Goal: Task Accomplishment & Management: Manage account settings

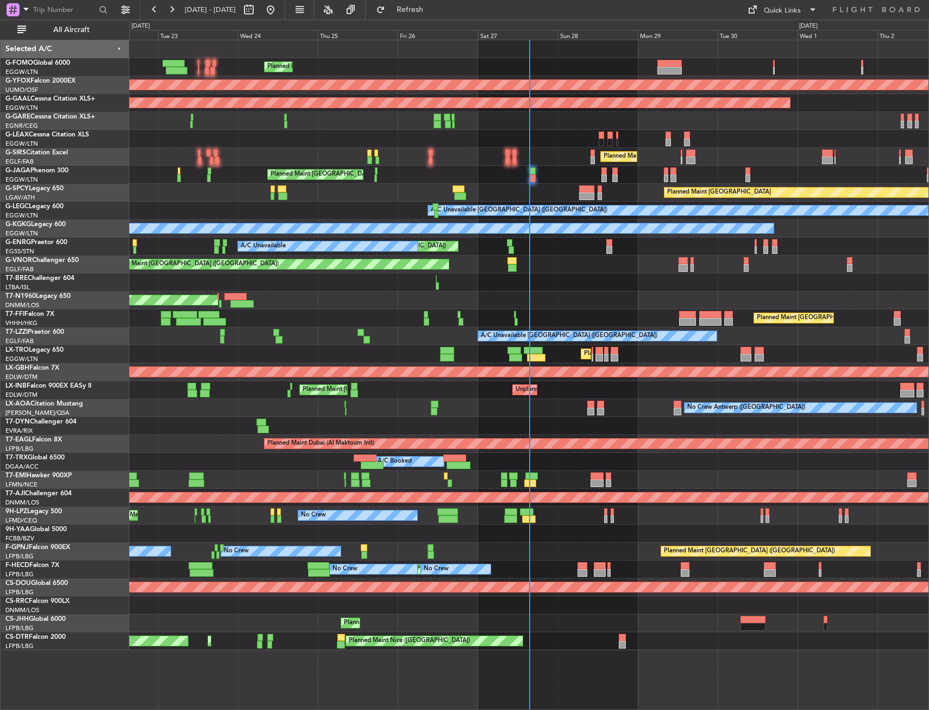
drag, startPoint x: 43, startPoint y: 26, endPoint x: 308, endPoint y: 181, distance: 306.8
click at [43, 26] on button "All Aircraft" at bounding box center [65, 29] width 106 height 17
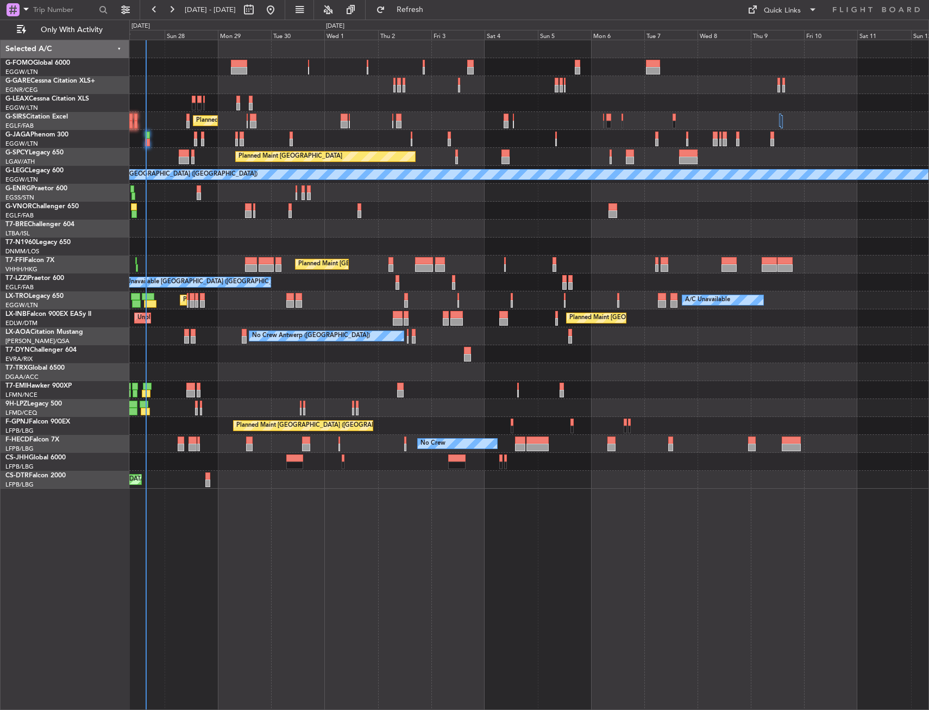
click at [256, 376] on div "Planned Maint London (Luton) Planned Maint London (Luton) Planned Maint London …" at bounding box center [528, 264] width 799 height 448
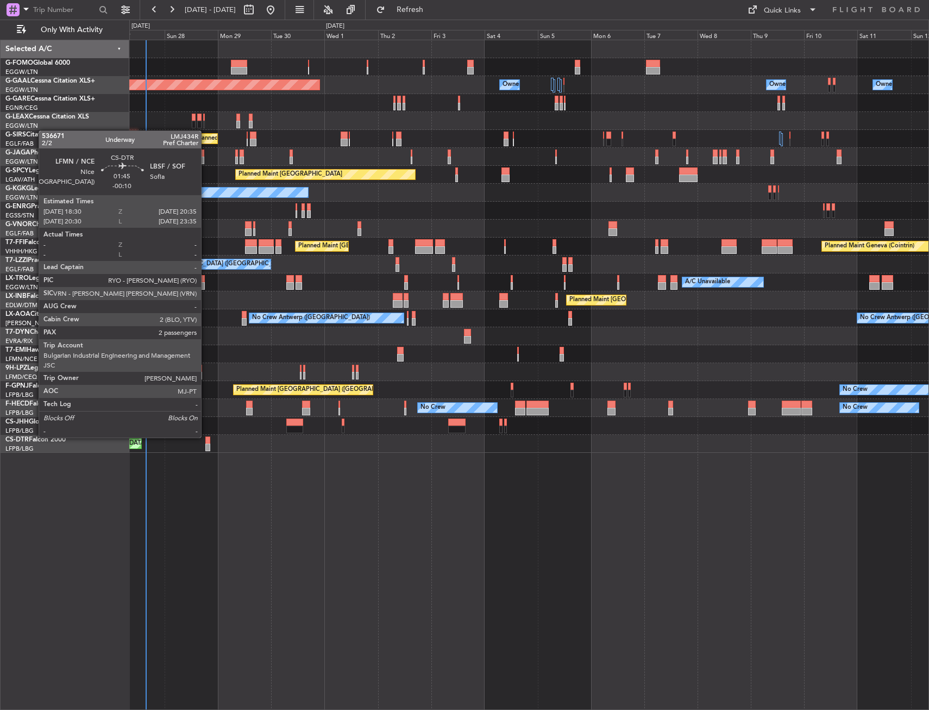
click at [206, 436] on div at bounding box center [207, 440] width 5 height 8
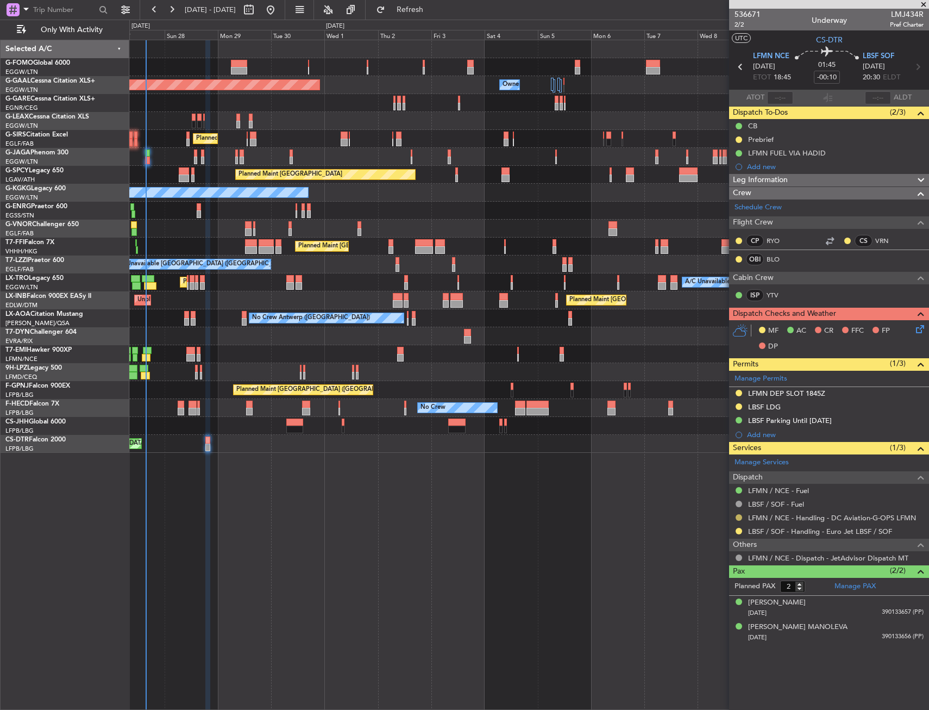
click at [738, 517] on button at bounding box center [739, 517] width 7 height 7
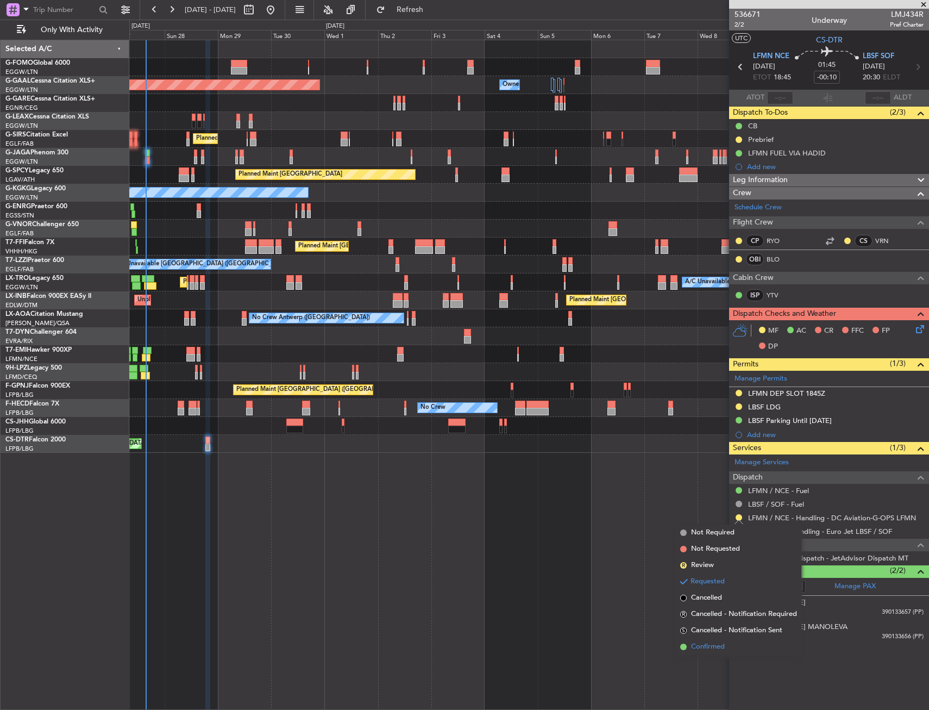
click at [709, 641] on span "Confirmed" at bounding box center [708, 646] width 34 height 11
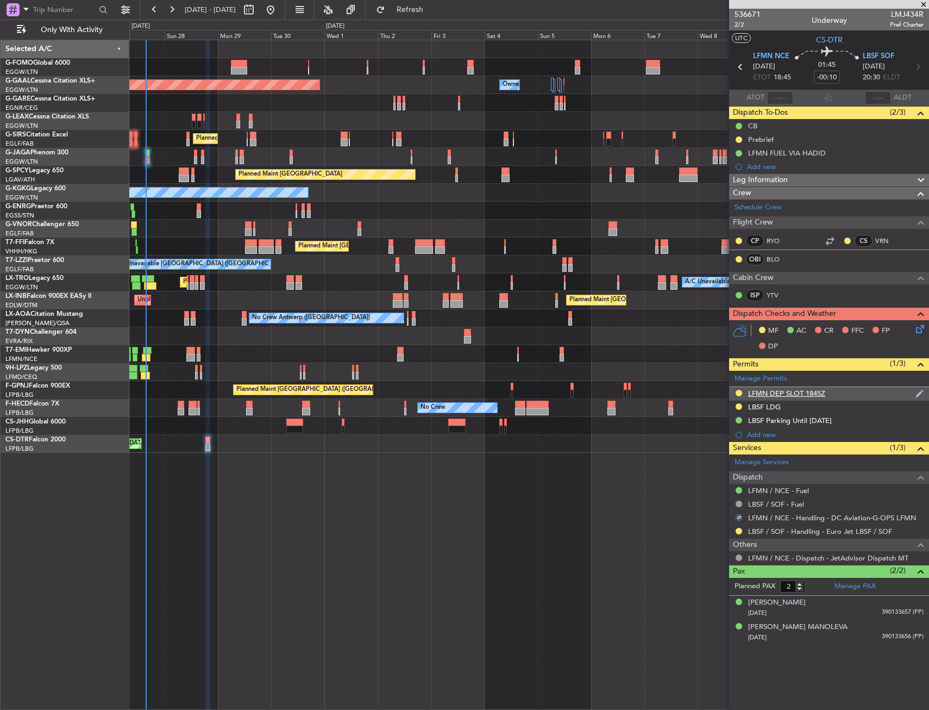
click at [838, 392] on div "LFMN DEP SLOT 1845Z" at bounding box center [829, 394] width 200 height 14
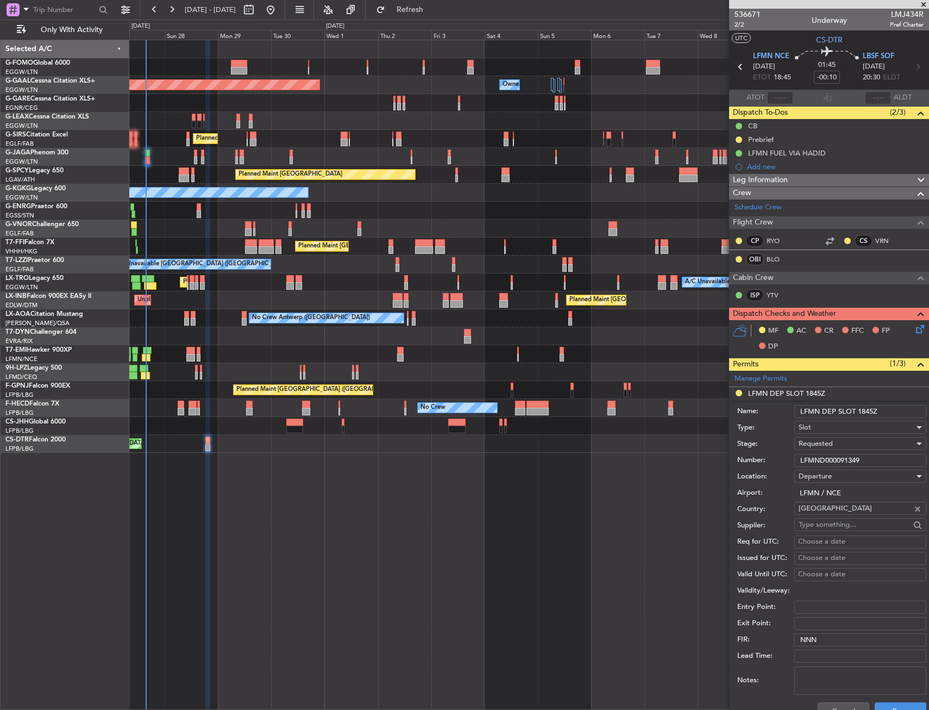
click at [867, 457] on input "LFMND000091349" at bounding box center [860, 460] width 132 height 13
paste input "text"
type input "LFMND000091349"
click at [856, 443] on div "Requested" at bounding box center [857, 443] width 116 height 16
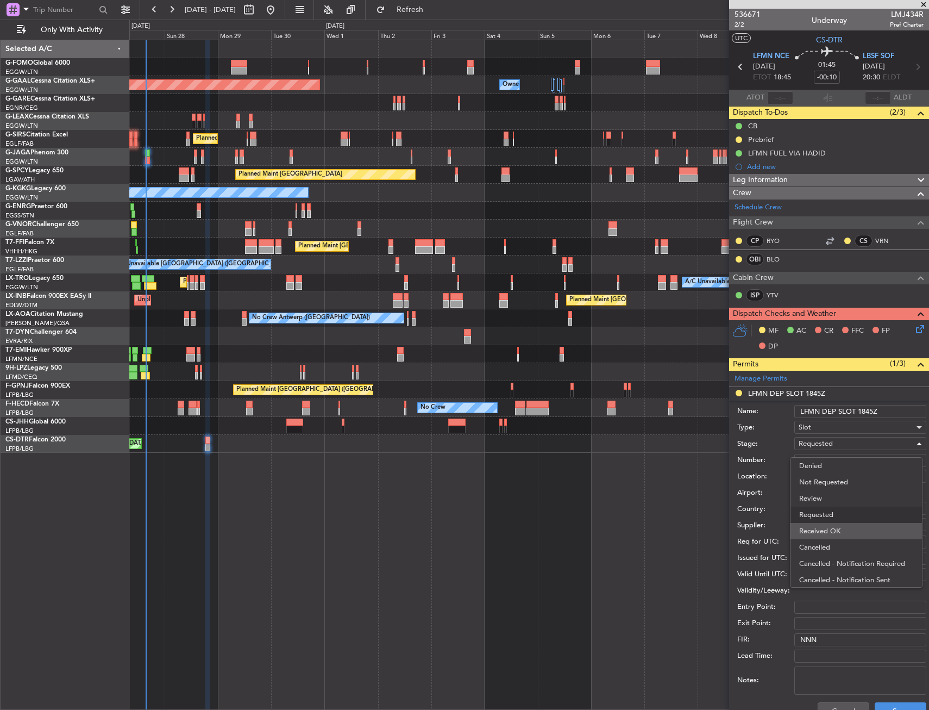
scroll to position [5, 0]
click at [831, 522] on span "Received OK" at bounding box center [856, 526] width 114 height 16
click at [872, 410] on input "LFMN DEP SLOT 1845Z" at bounding box center [860, 411] width 132 height 13
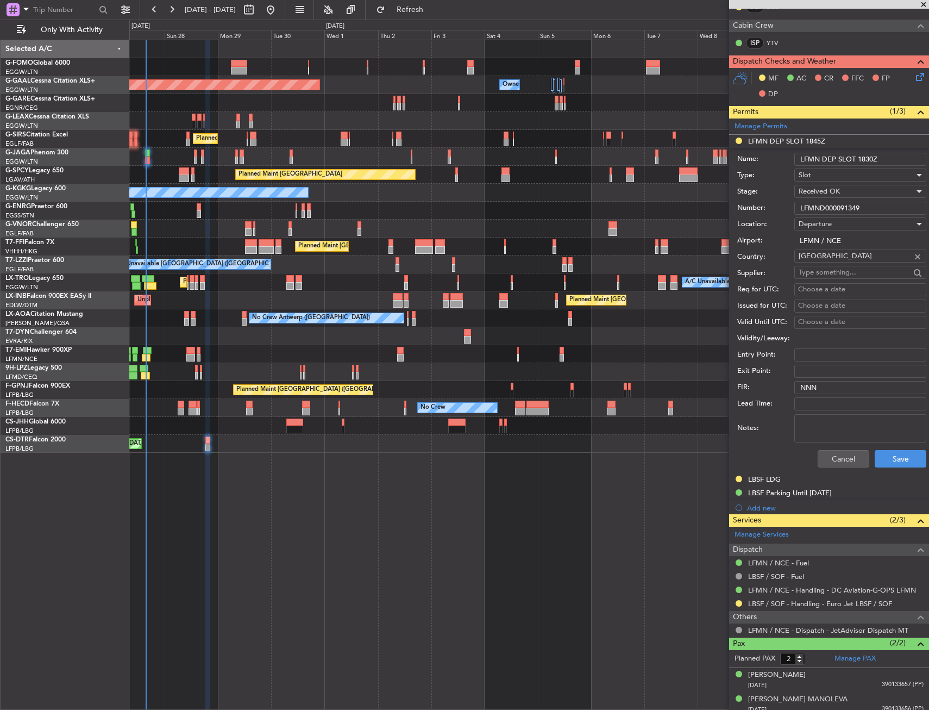
scroll to position [259, 0]
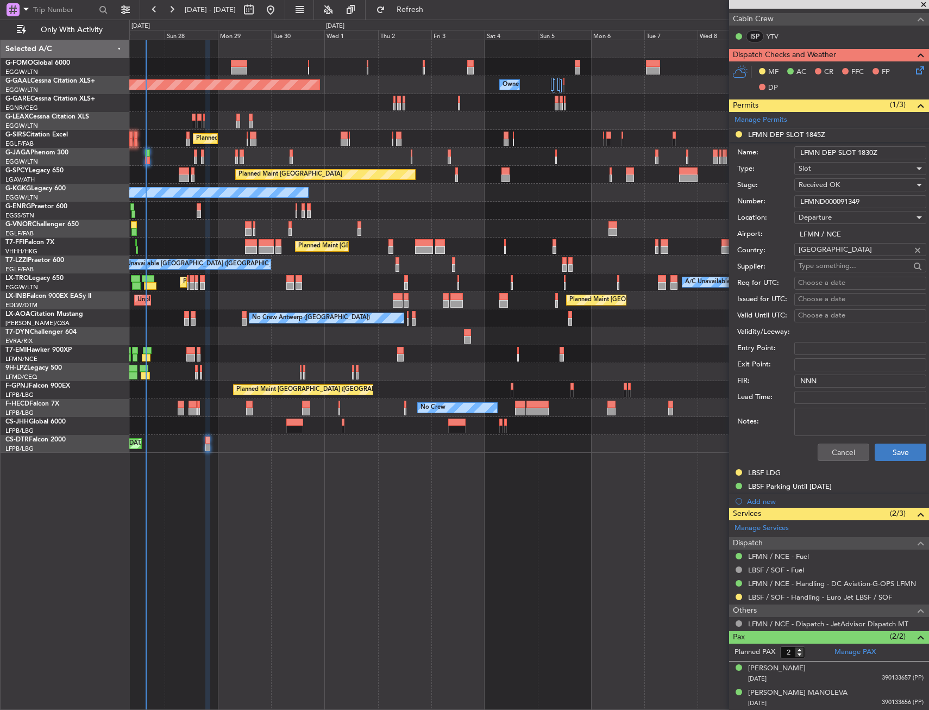
type input "LFMN DEP SLOT 1830Z"
click at [880, 453] on button "Save" at bounding box center [901, 451] width 52 height 17
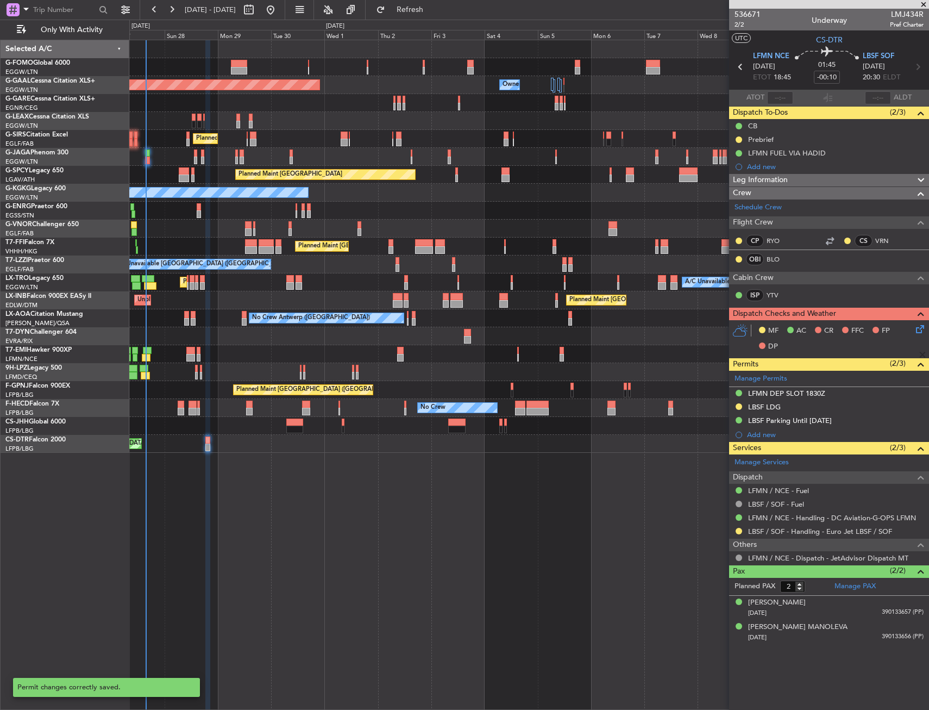
scroll to position [0, 0]
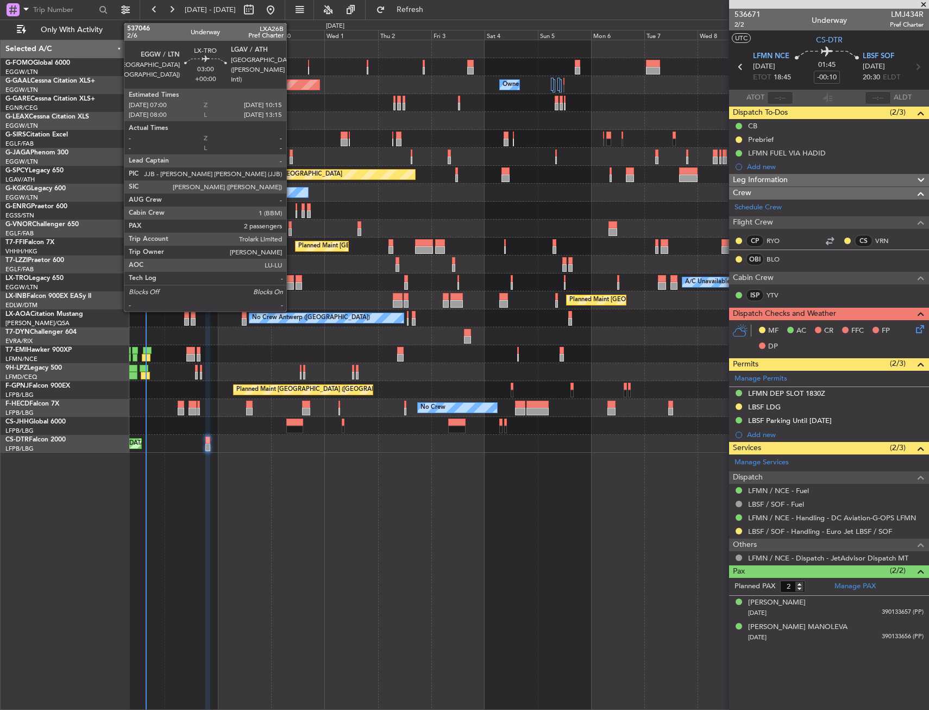
click at [291, 279] on div at bounding box center [290, 279] width 8 height 8
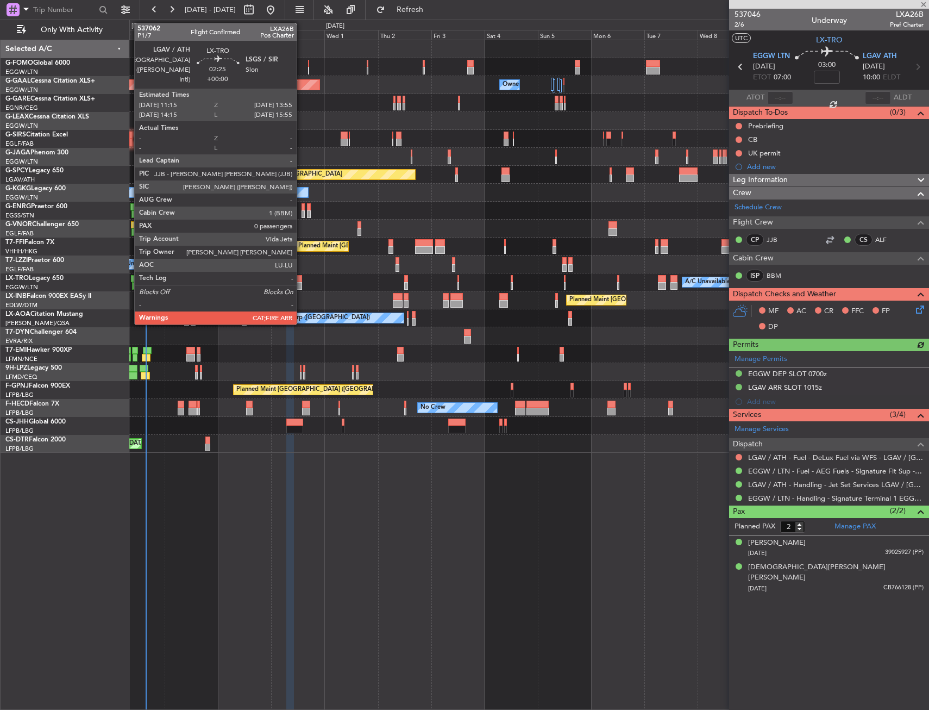
click at [302, 284] on div at bounding box center [299, 286] width 6 height 8
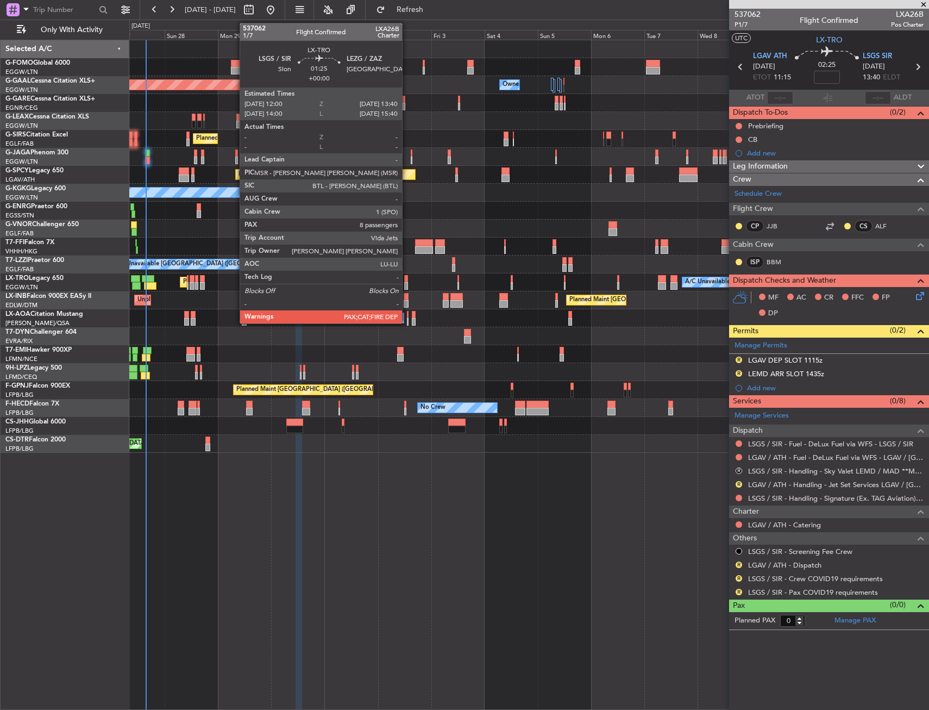
click at [407, 277] on div at bounding box center [406, 279] width 4 height 8
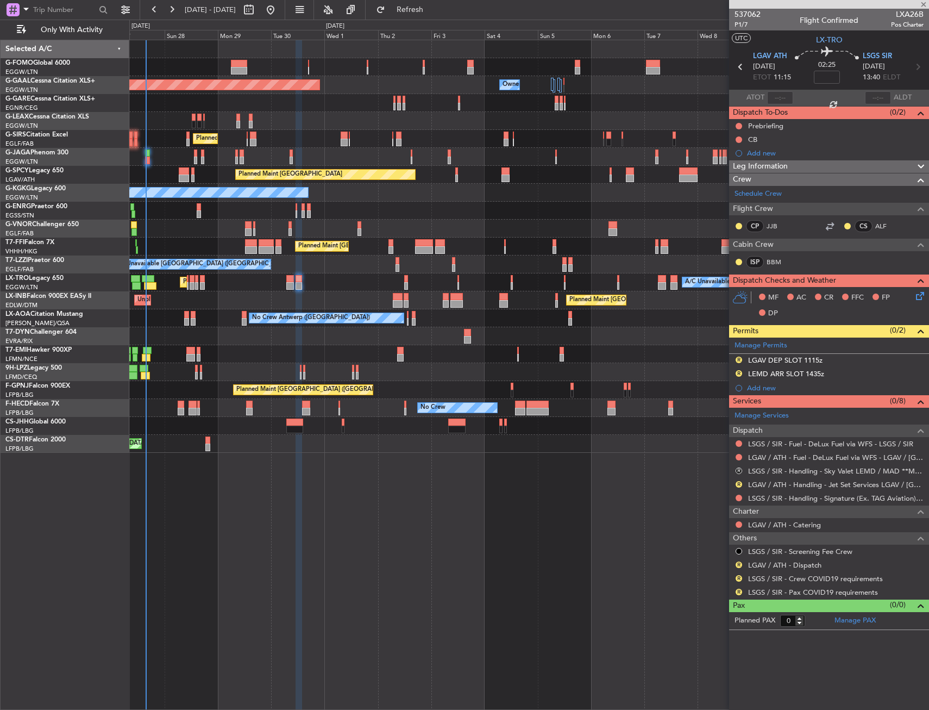
type input "8"
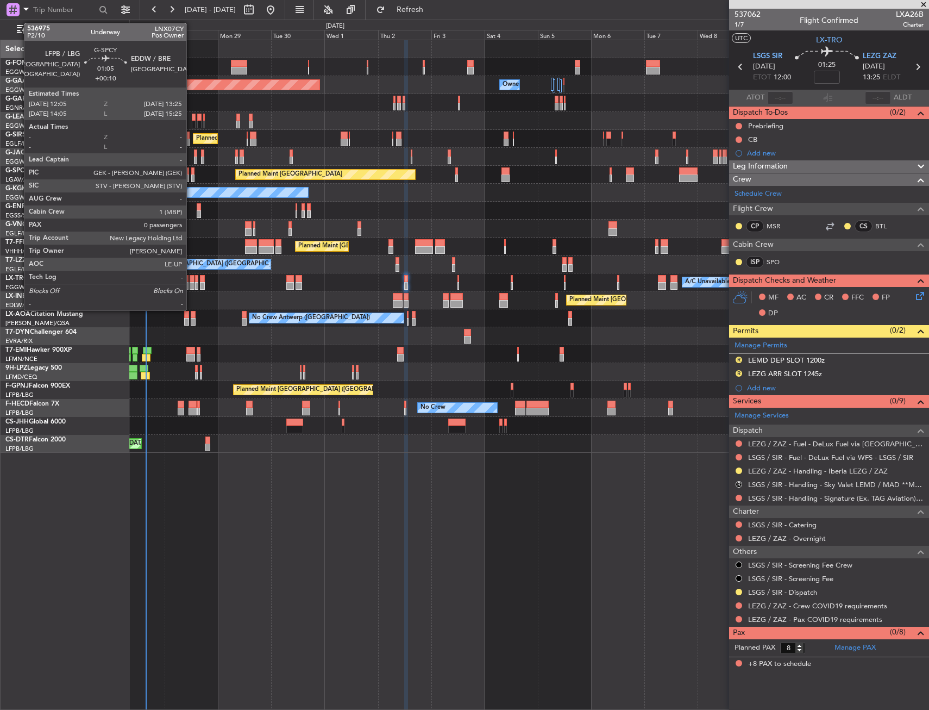
click at [191, 174] on div at bounding box center [192, 178] width 3 height 8
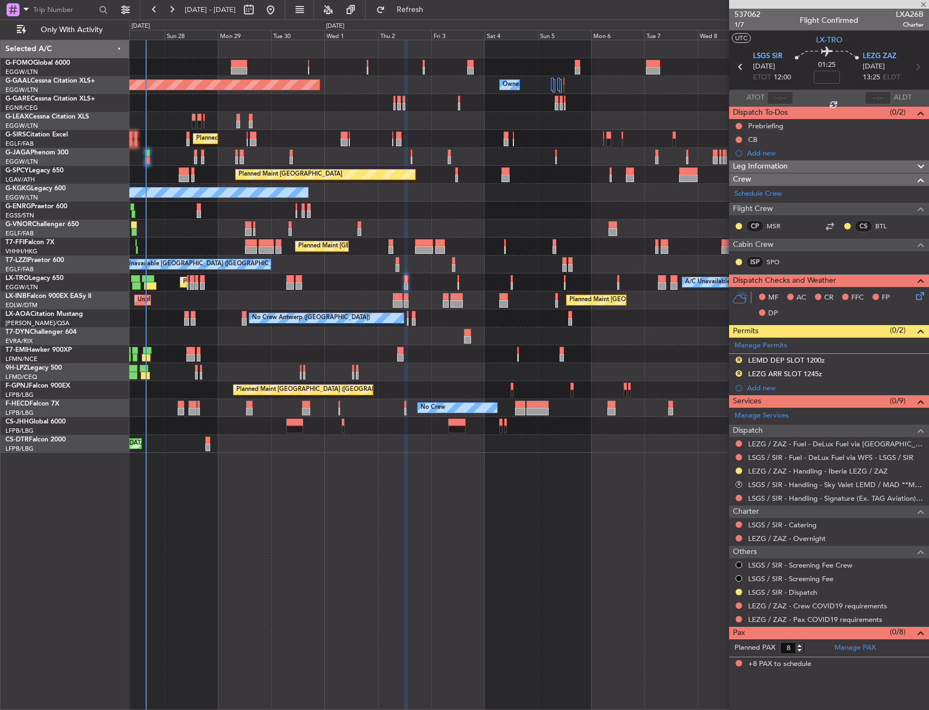
type input "+00:10"
type input "0"
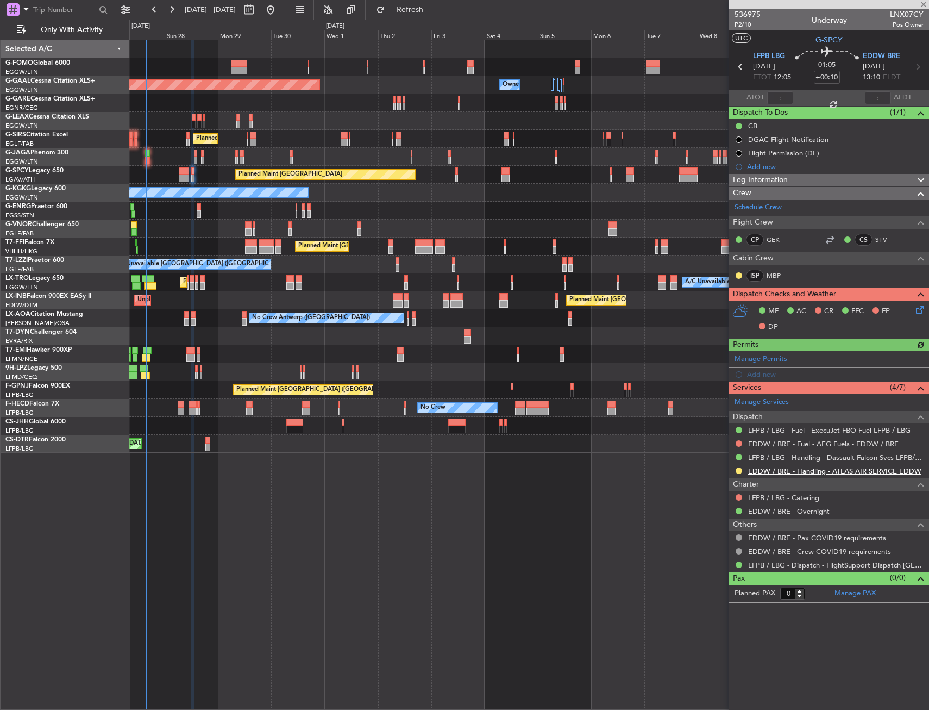
click at [772, 472] on link "EDDW / BRE - Handling - ATLAS AIR SERVICE EDDW" at bounding box center [834, 470] width 173 height 9
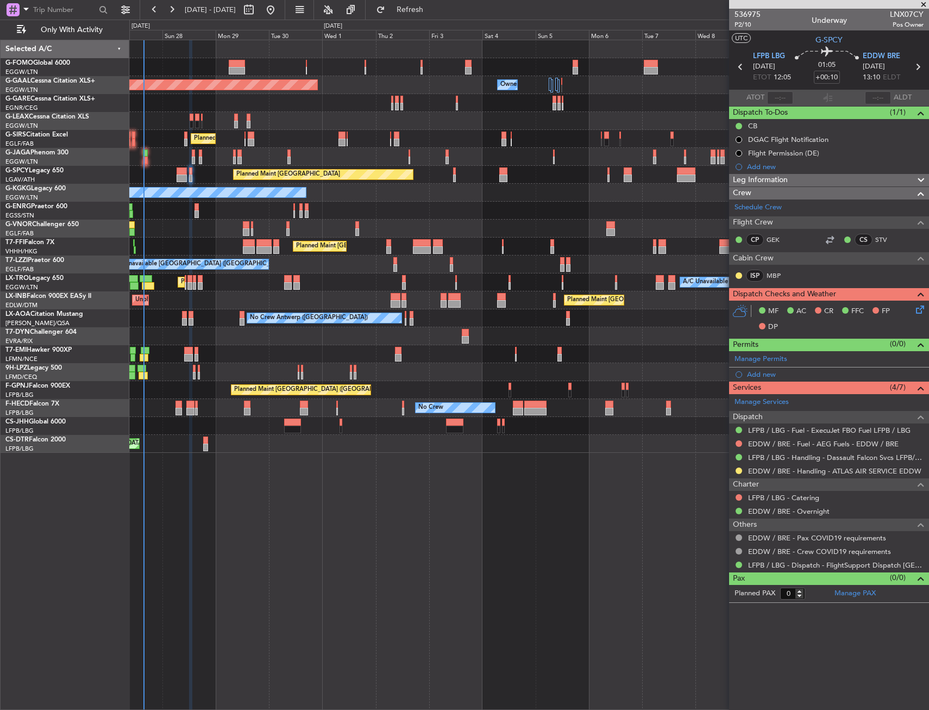
click at [344, 300] on div "Planned Maint London (Farnborough) Unplanned Maint Roma (Ciampino) Planned Main…" at bounding box center [528, 300] width 799 height 18
click at [884, 49] on section "LFPB LBG 28/09/2025 ETOT 12:05 01:05 +00:10 EDDW BRE 28/09/2025 13:10 ELDT" at bounding box center [829, 68] width 200 height 43
click at [884, 52] on span "EDDW BRE" at bounding box center [881, 56] width 37 height 11
click at [874, 54] on span "EDDW BRE" at bounding box center [881, 56] width 37 height 11
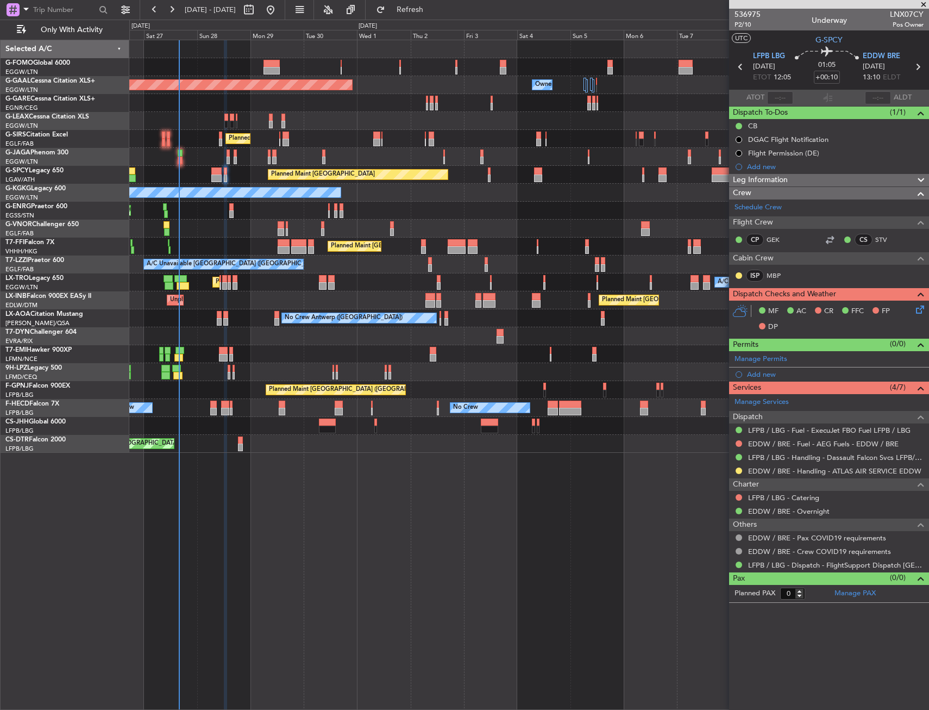
click at [177, 386] on div "Planned Maint Paris (Le Bourget) No Crew No Crew No Crew No Crew" at bounding box center [528, 390] width 799 height 18
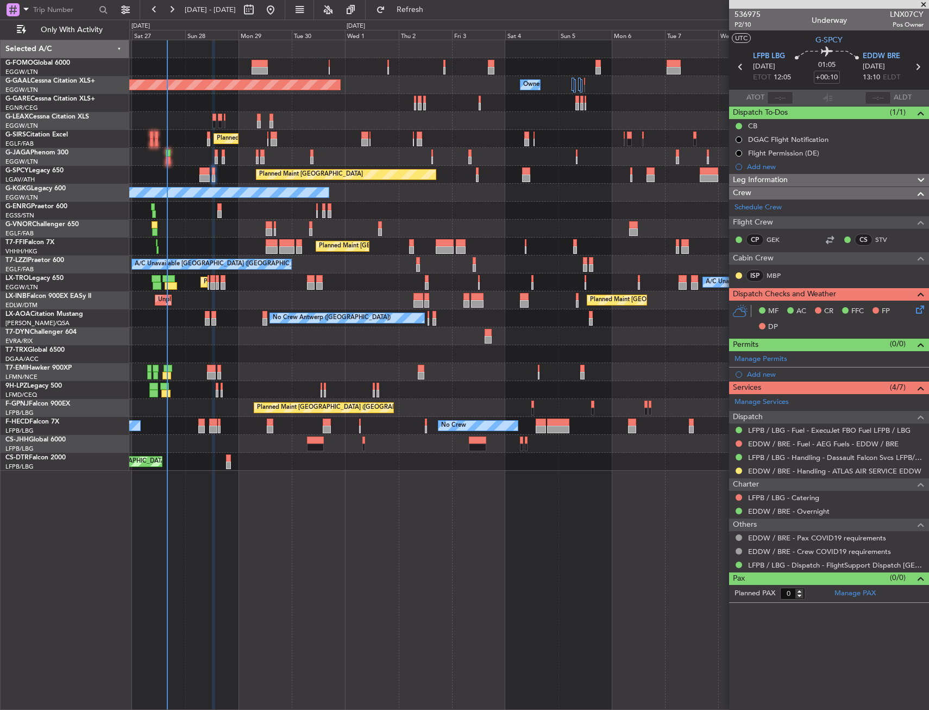
click at [175, 315] on div "No Crew Antwerp (Deurne) No Crew Antwerp (Deurne)" at bounding box center [528, 318] width 799 height 18
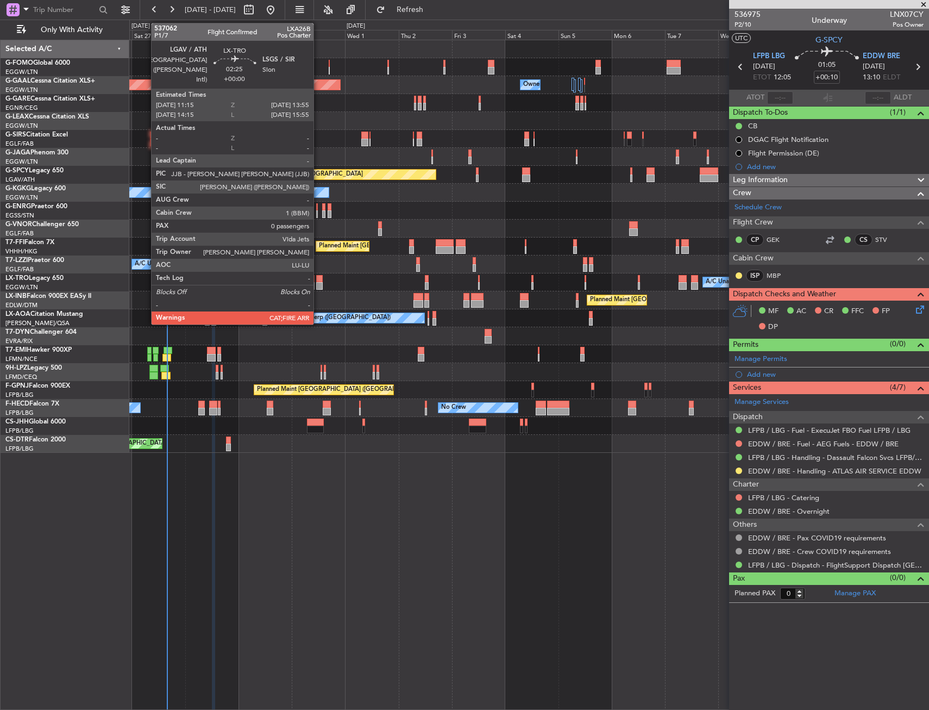
click at [318, 281] on div at bounding box center [319, 279] width 6 height 8
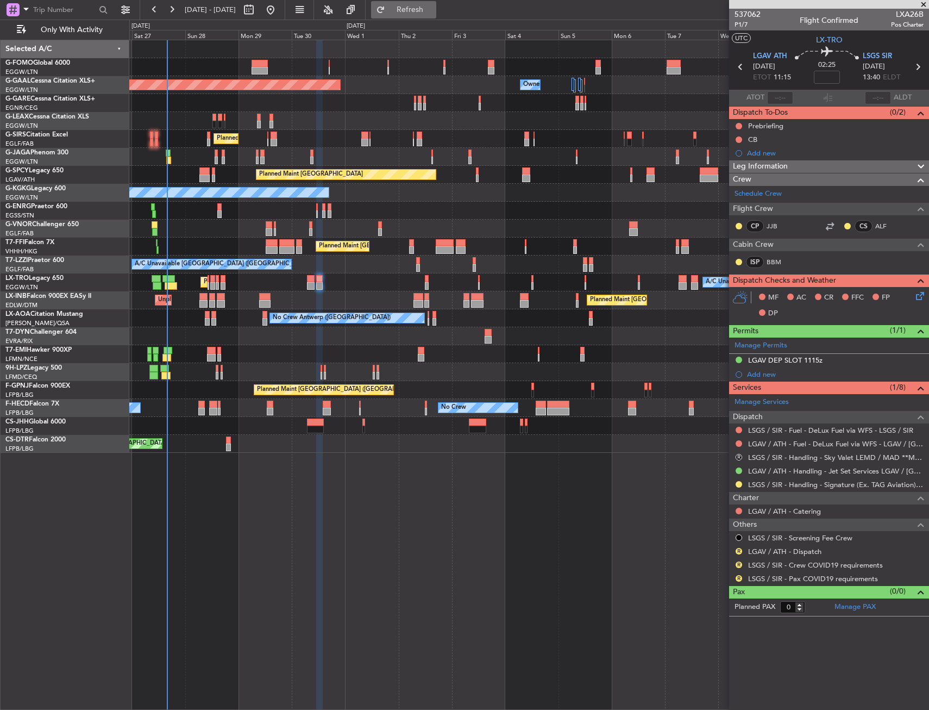
drag, startPoint x: 427, startPoint y: 15, endPoint x: 422, endPoint y: 16, distance: 5.5
click at [427, 15] on button "Refresh" at bounding box center [403, 9] width 65 height 17
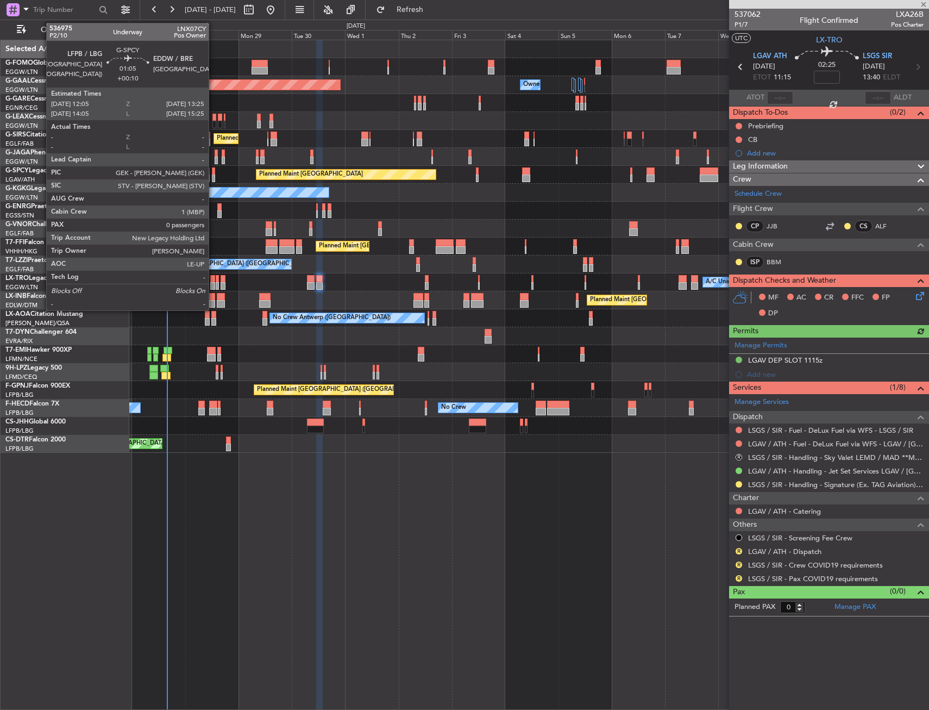
click at [214, 175] on div at bounding box center [213, 178] width 3 height 8
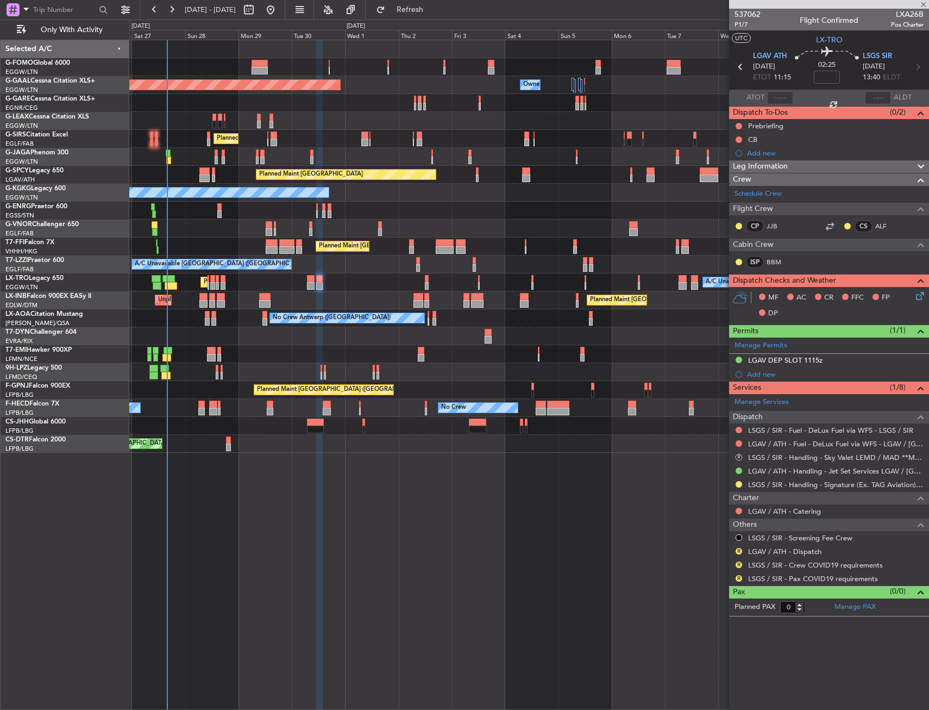
type input "+00:10"
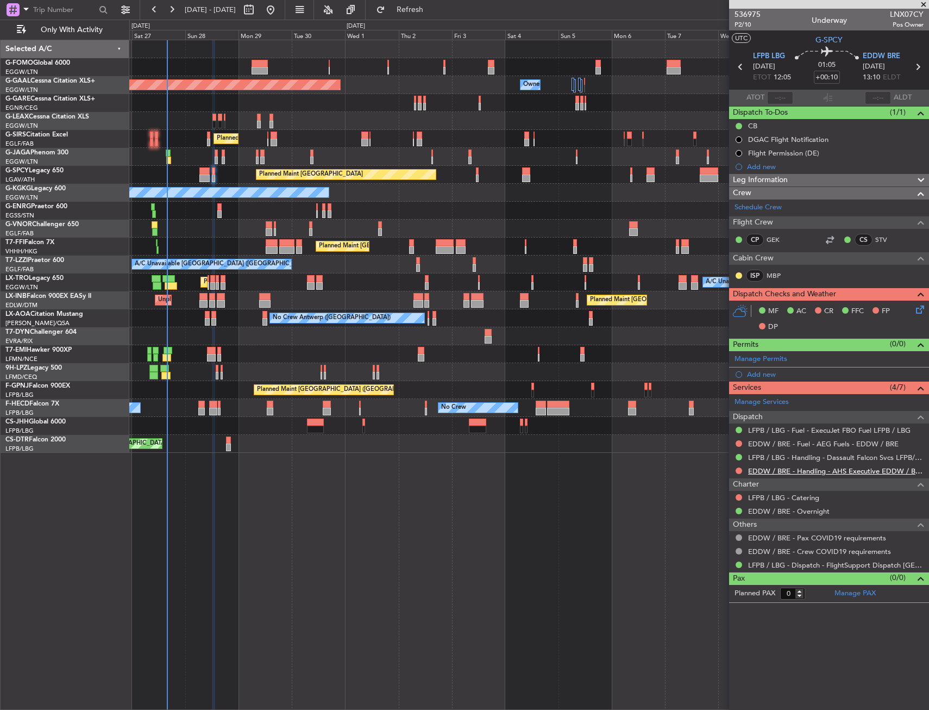
click at [770, 470] on link "EDDW / BRE - Handling - AHS Executive EDDW / BRE" at bounding box center [835, 470] width 175 height 9
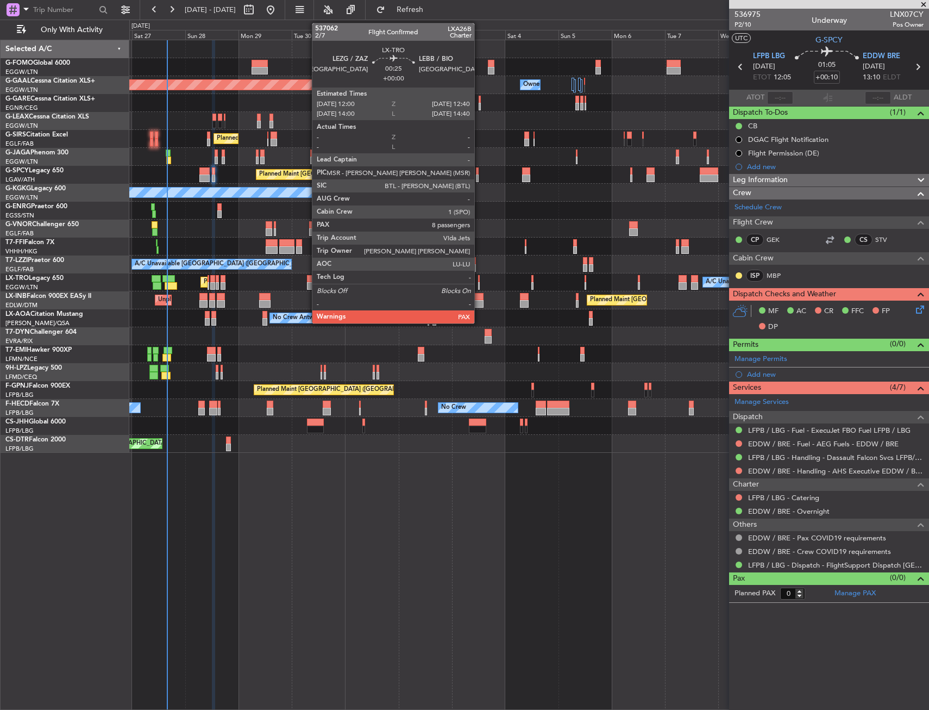
click at [479, 278] on div at bounding box center [479, 279] width 2 height 8
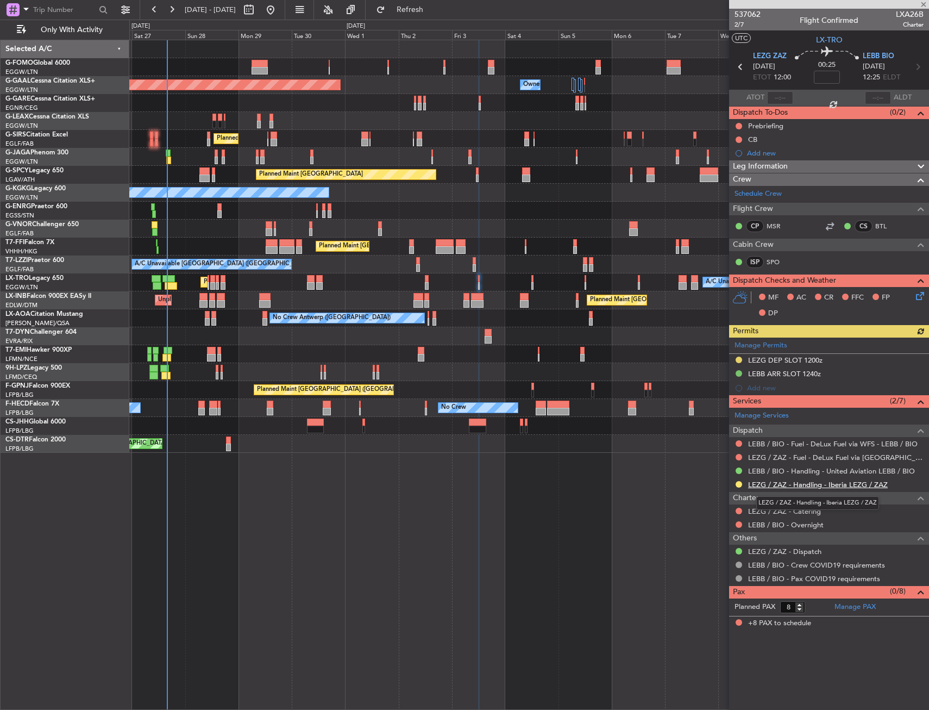
click at [773, 486] on link "LEZG / ZAZ - Handling - Iberia LEZG / ZAZ" at bounding box center [818, 484] width 140 height 9
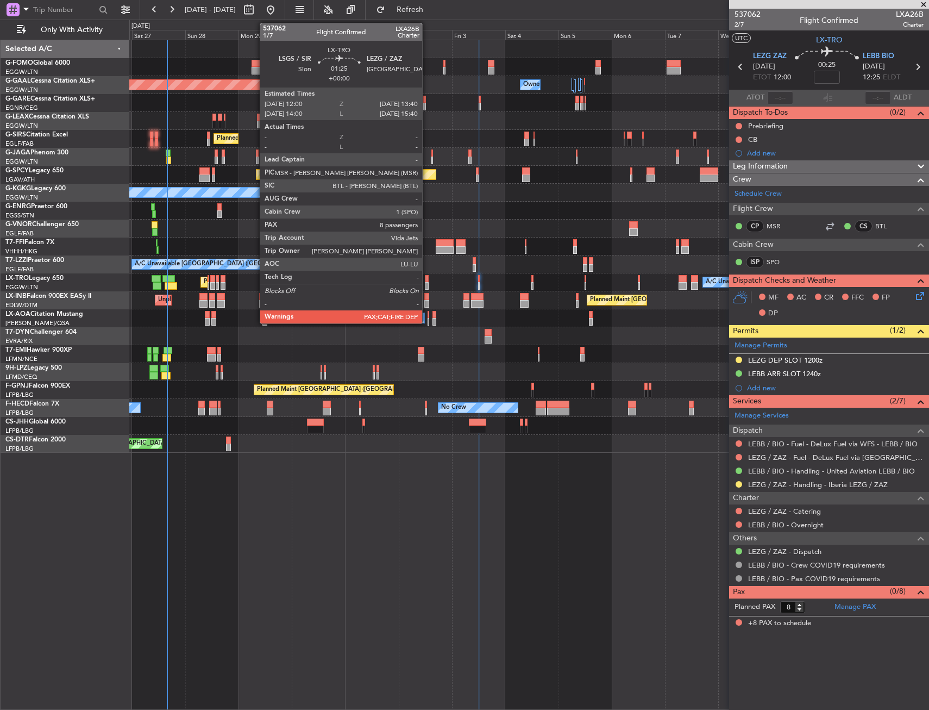
click at [427, 280] on div at bounding box center [427, 279] width 4 height 8
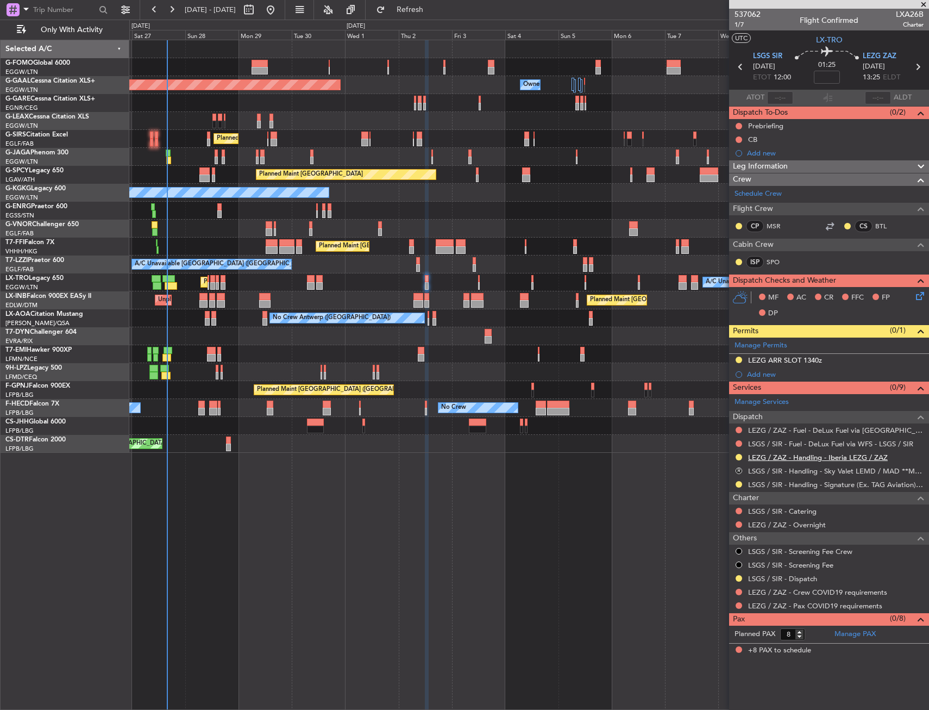
click at [761, 454] on link "LEZG / ZAZ - Handling - Iberia LEZG / ZAZ" at bounding box center [818, 457] width 140 height 9
click at [771, 455] on link "LEZG / ZAZ - Handling - Iberia LEZG / ZAZ" at bounding box center [818, 457] width 140 height 9
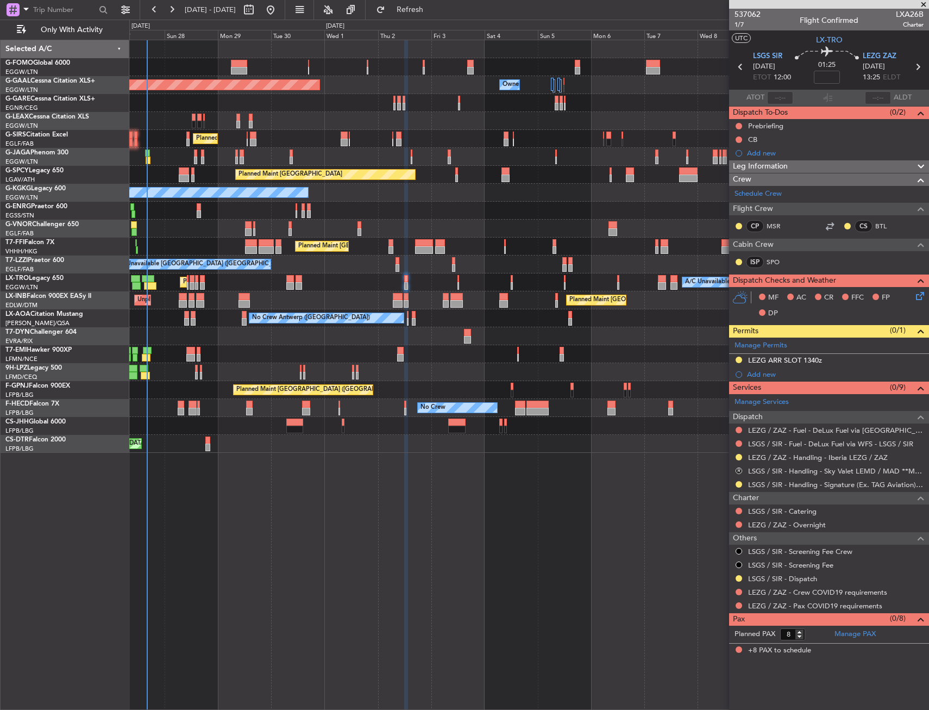
click at [293, 510] on div "Planned Maint London (Luton) Planned Maint Dusseldorf Owner Owner Owner Owner P…" at bounding box center [529, 375] width 800 height 670
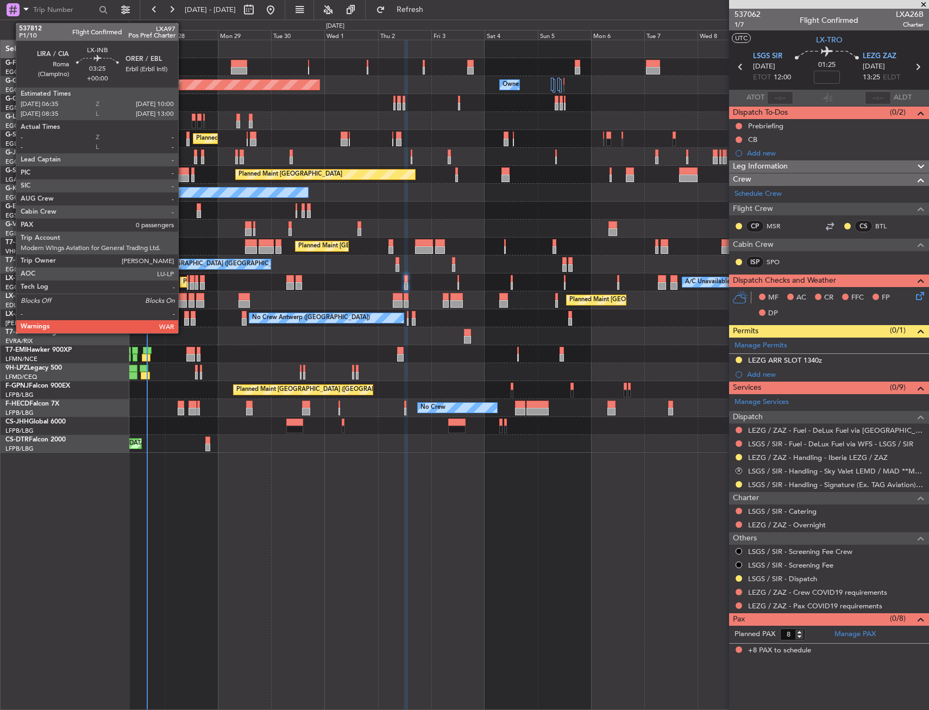
click at [183, 302] on div at bounding box center [183, 304] width 8 height 8
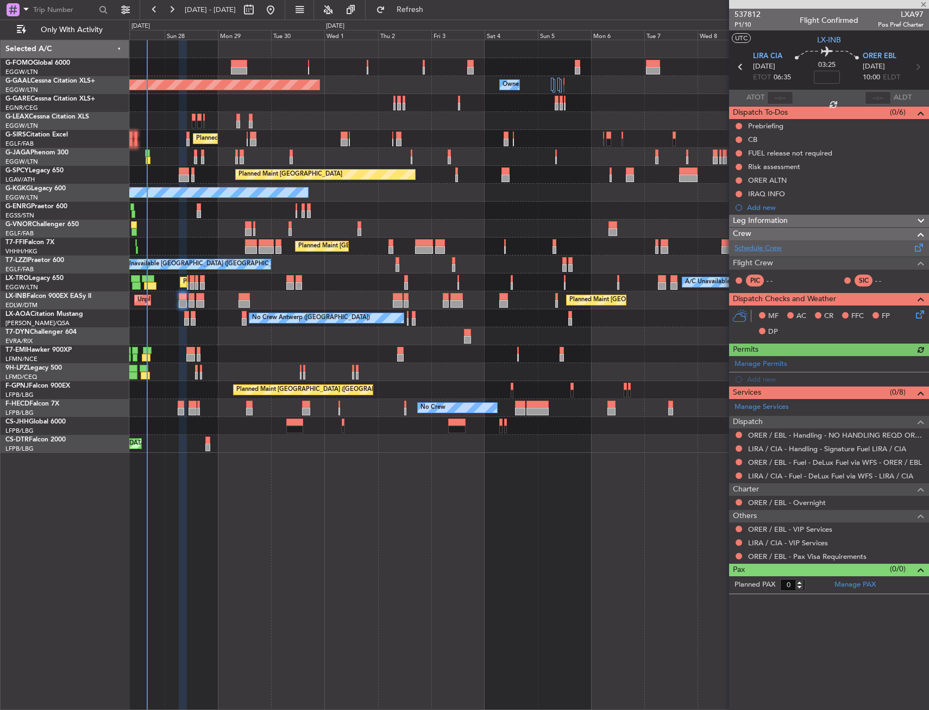
click at [749, 252] on link "Schedule Crew" at bounding box center [758, 248] width 47 height 11
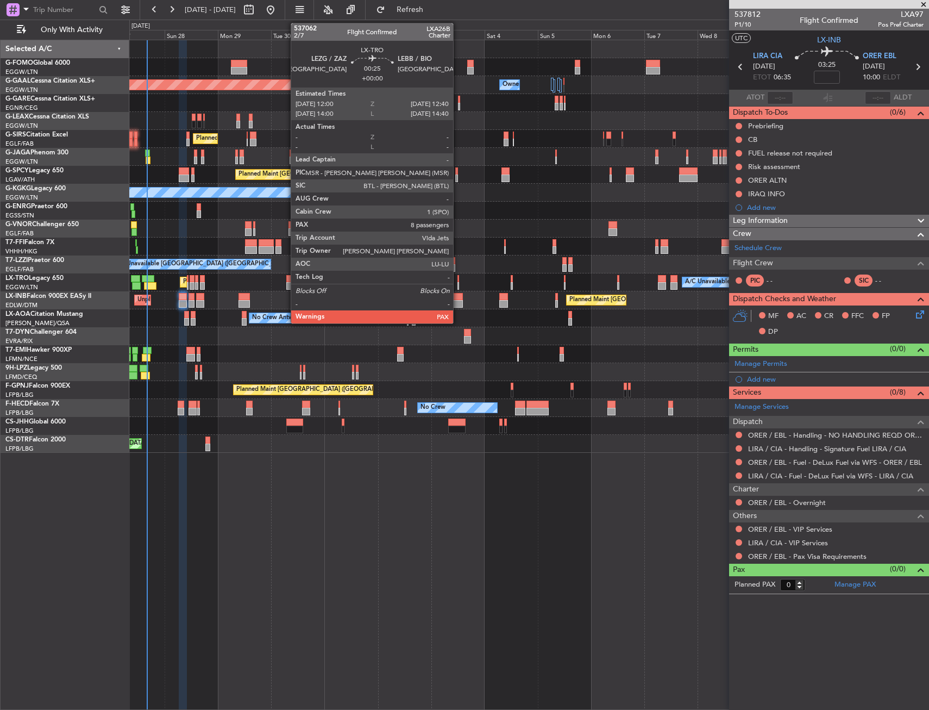
click at [458, 281] on div at bounding box center [458, 279] width 2 height 8
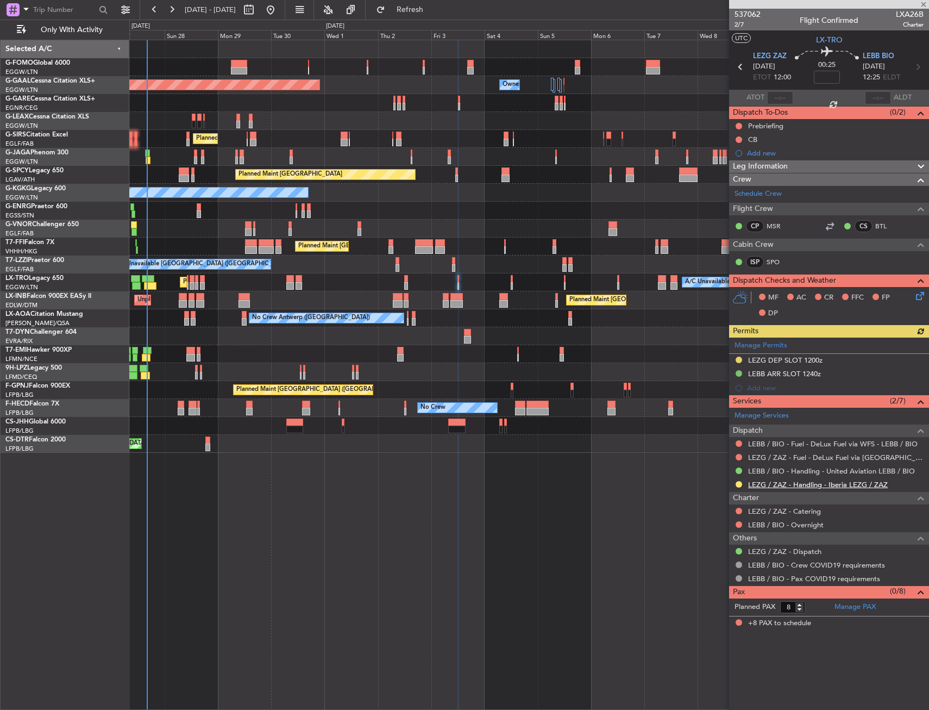
click at [785, 482] on link "LEZG / ZAZ - Handling - Iberia LEZG / ZAZ" at bounding box center [818, 484] width 140 height 9
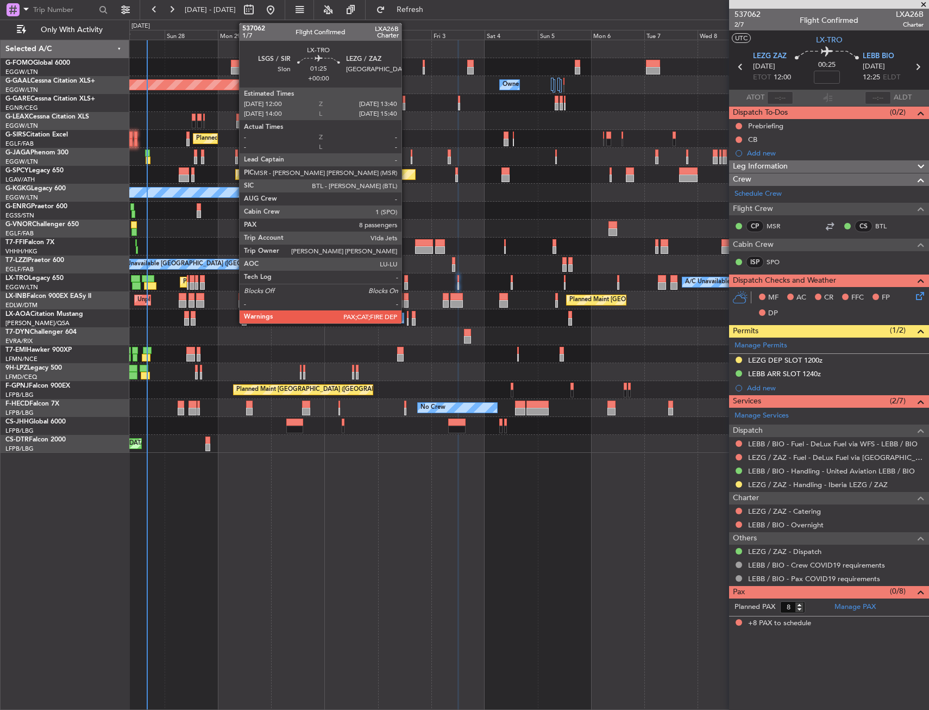
click at [406, 280] on div at bounding box center [406, 279] width 4 height 8
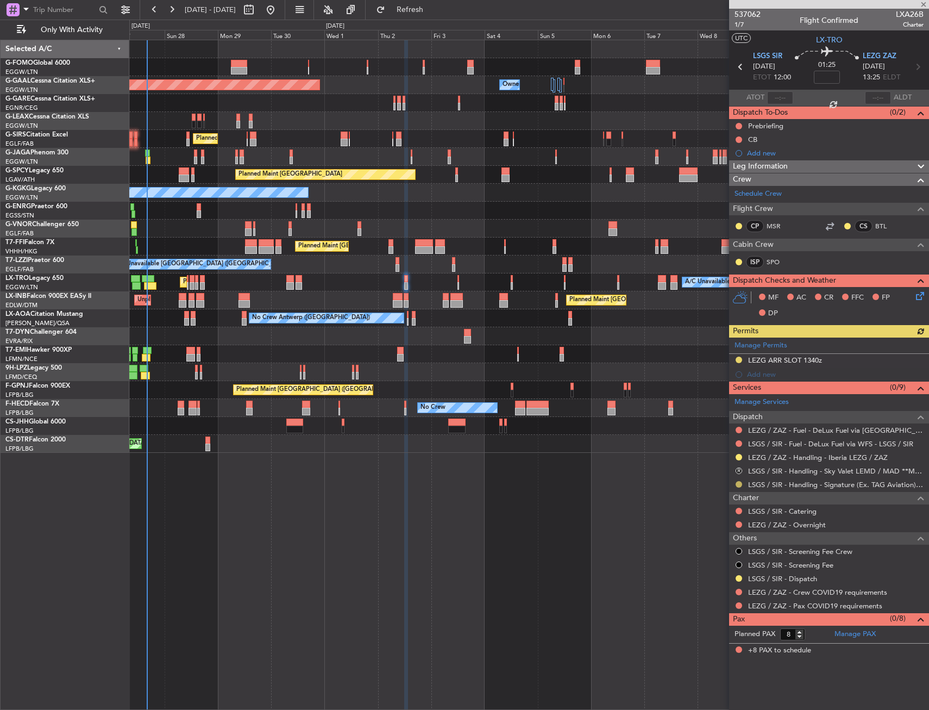
click at [738, 484] on button at bounding box center [739, 484] width 7 height 7
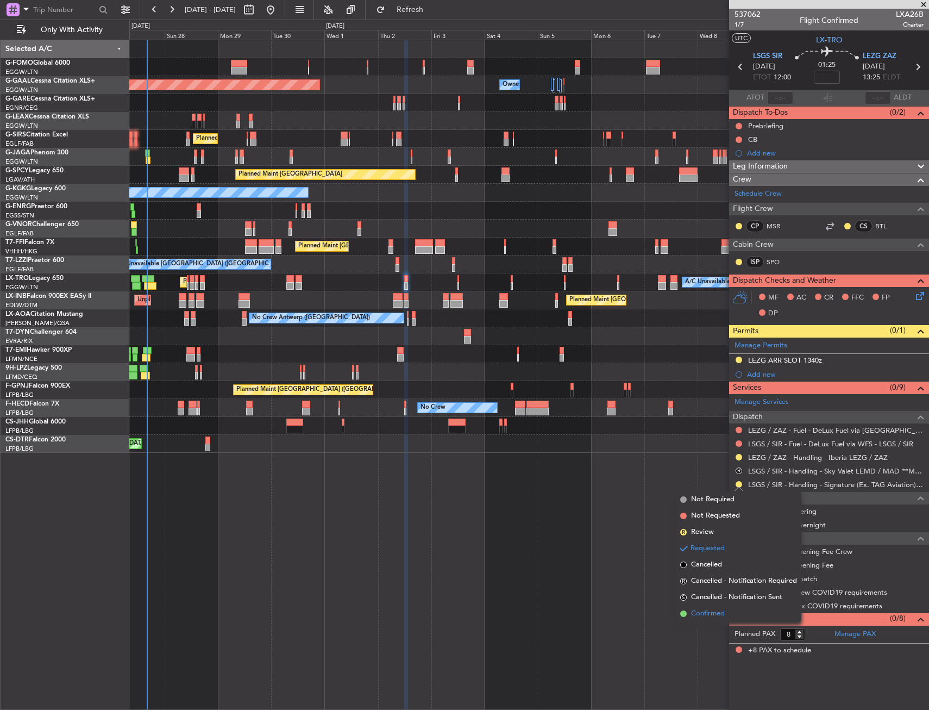
click at [708, 611] on span "Confirmed" at bounding box center [708, 613] width 34 height 11
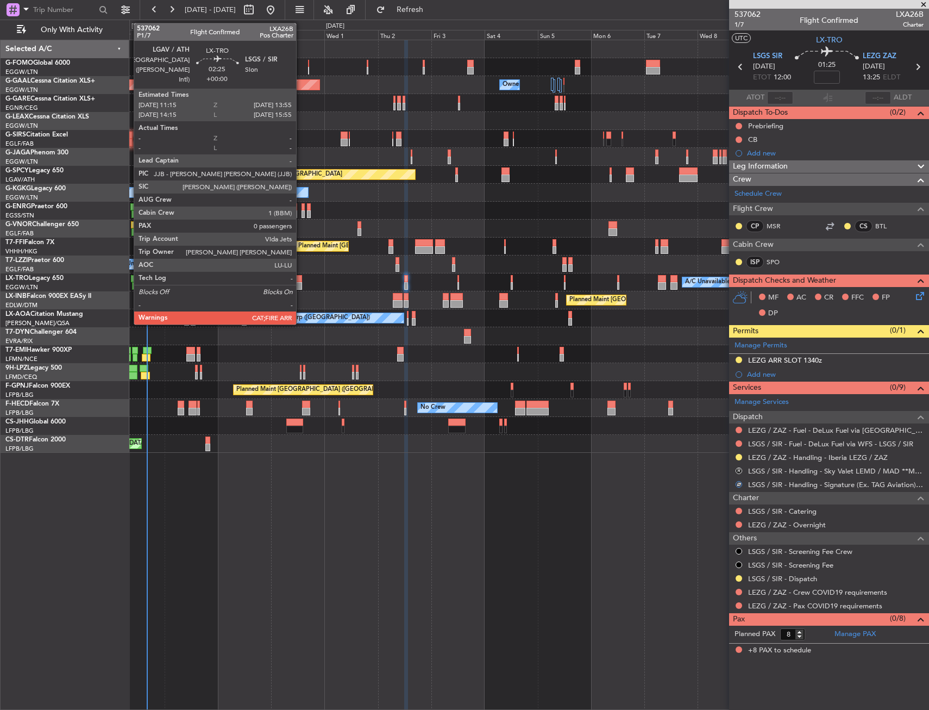
click at [301, 283] on div at bounding box center [299, 286] width 6 height 8
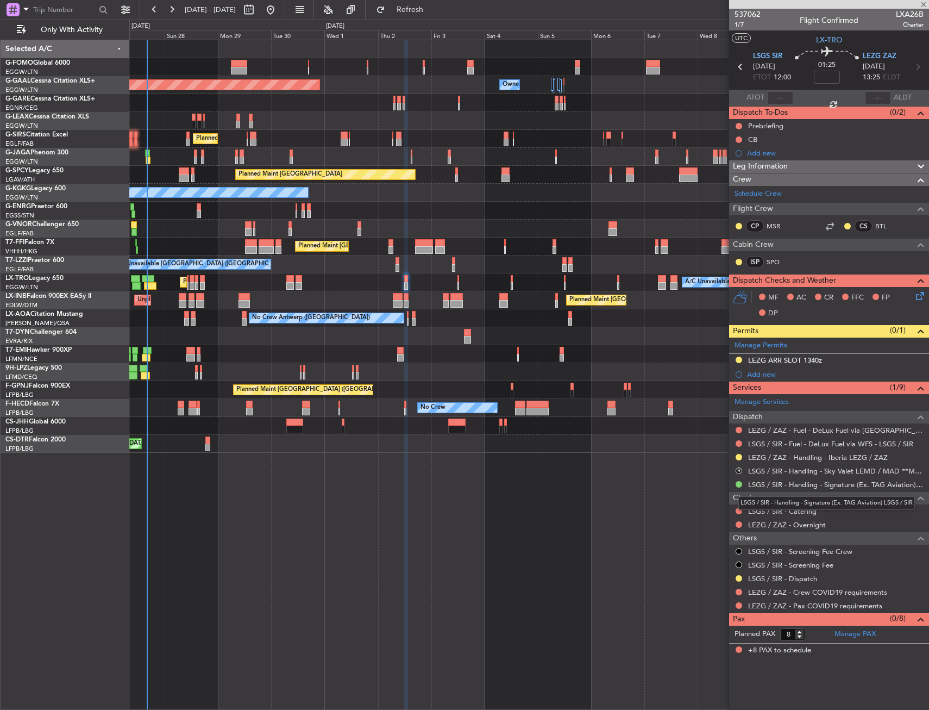
type input "0"
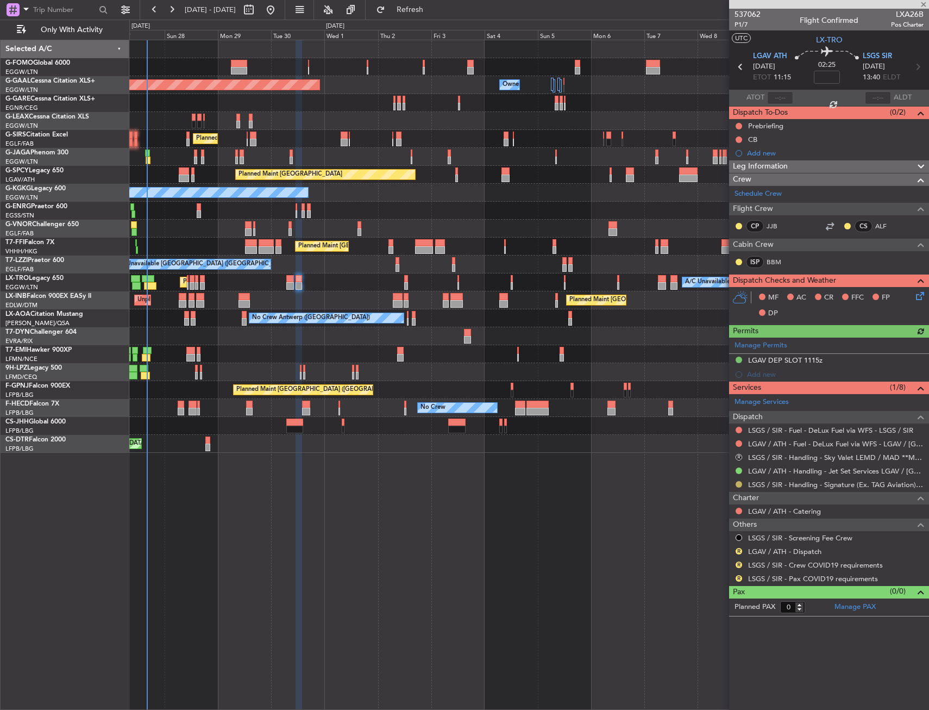
click at [737, 482] on button at bounding box center [739, 484] width 7 height 7
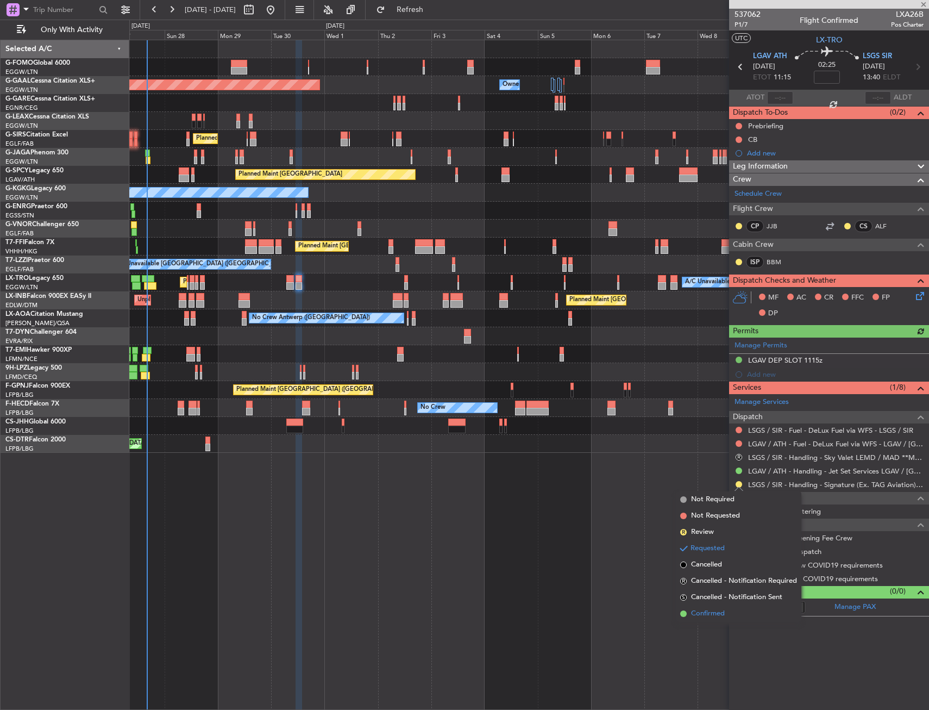
click at [704, 611] on span "Confirmed" at bounding box center [708, 613] width 34 height 11
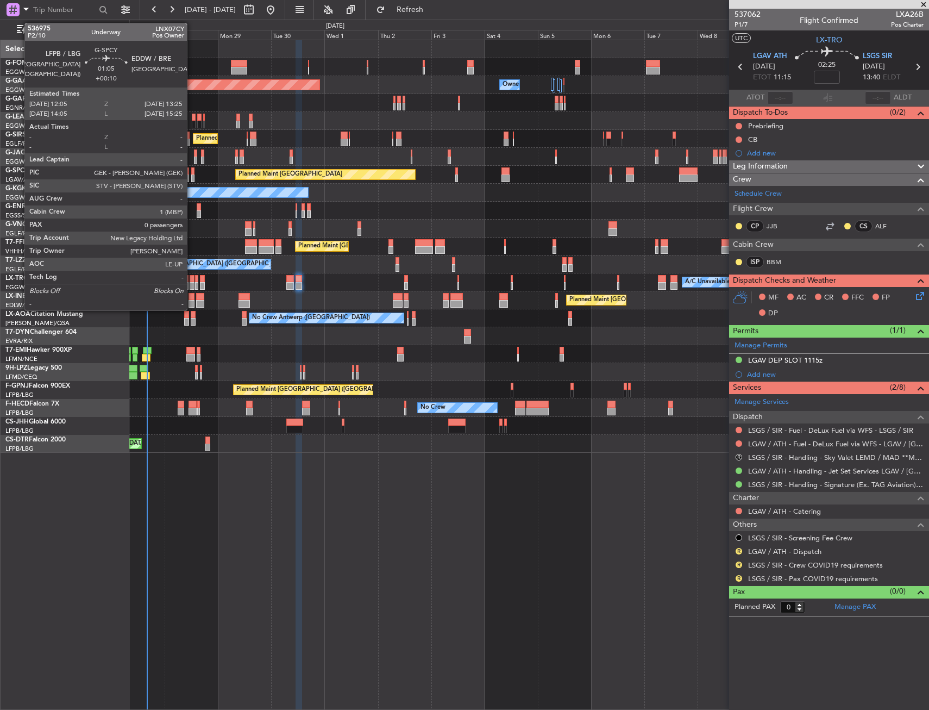
click at [192, 178] on div at bounding box center [192, 178] width 3 height 8
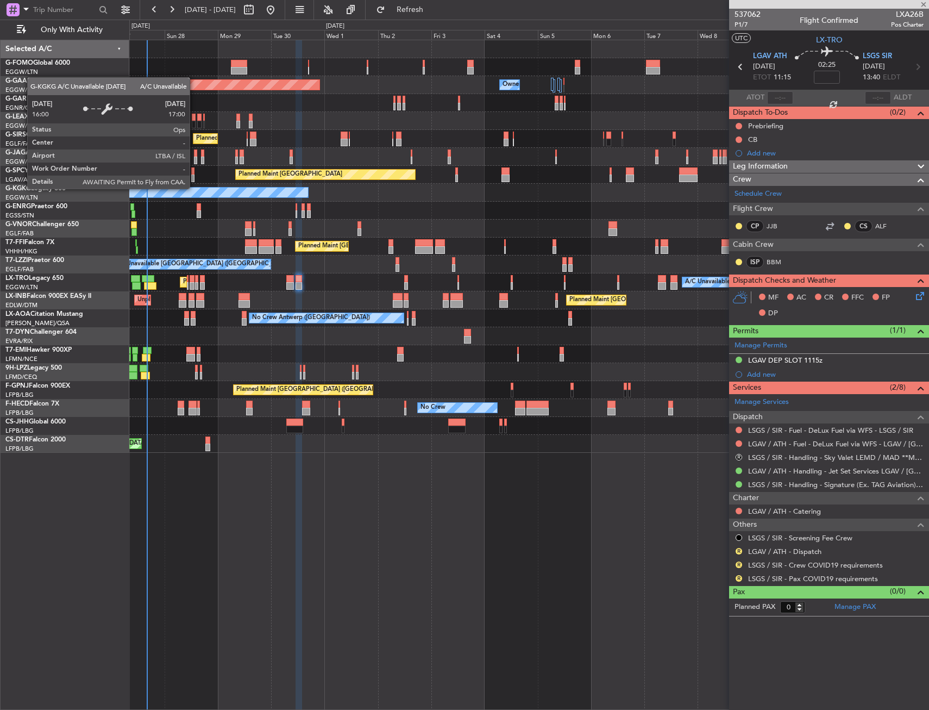
type input "+00:10"
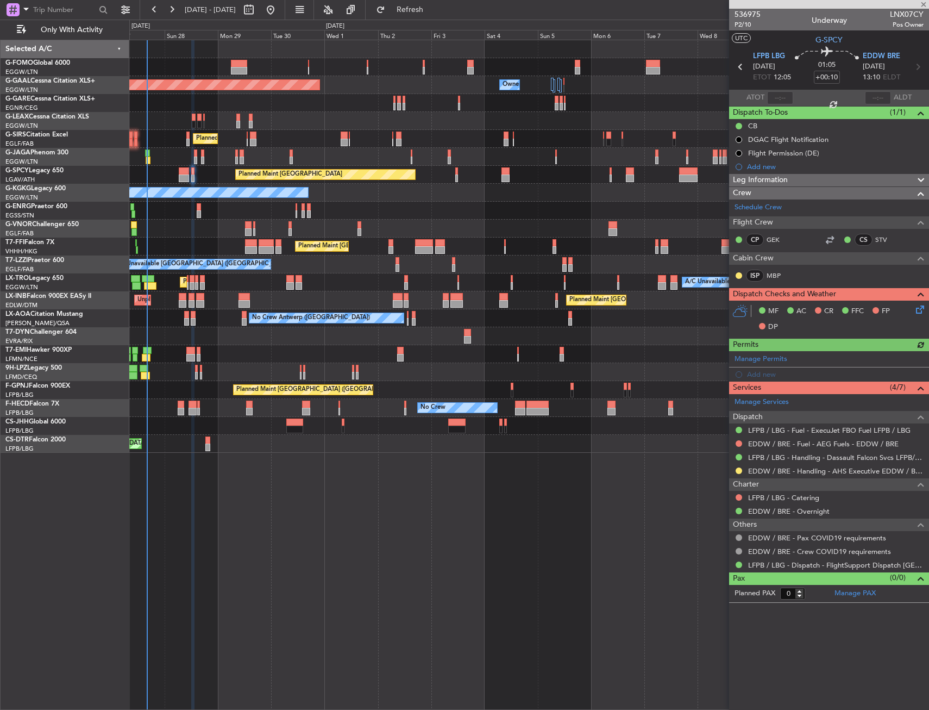
click at [778, 475] on mat-tooltip-component "EDDW / BRE - Handling - AHS Executive EDDW / BRE" at bounding box center [834, 489] width 167 height 29
click at [780, 469] on link "EDDW / BRE - Handling - AHS Executive EDDW / BRE" at bounding box center [835, 470] width 175 height 9
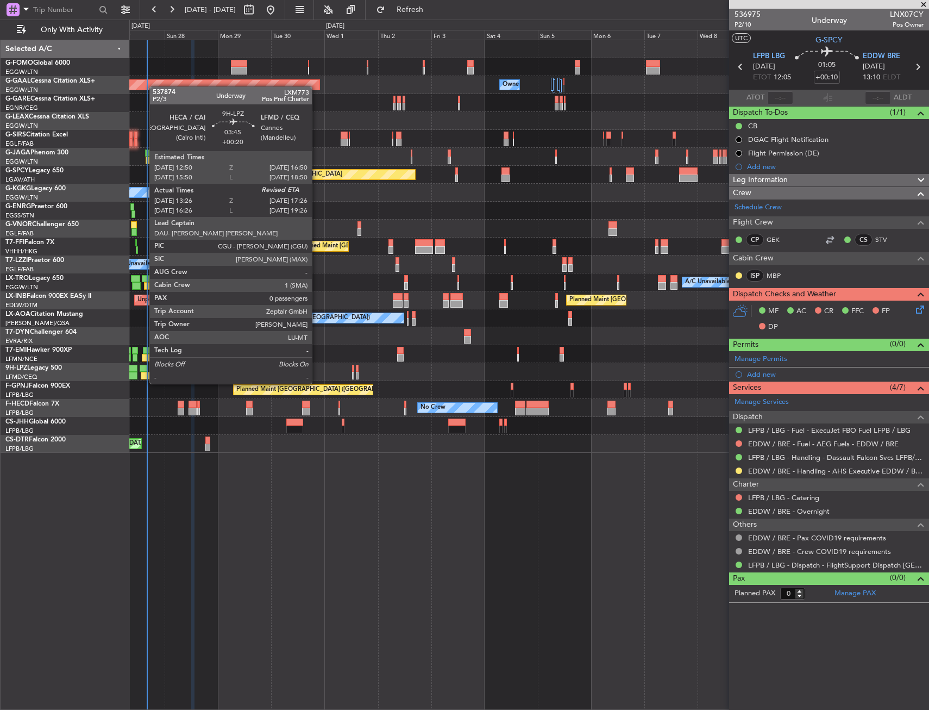
click at [144, 373] on div at bounding box center [145, 376] width 9 height 8
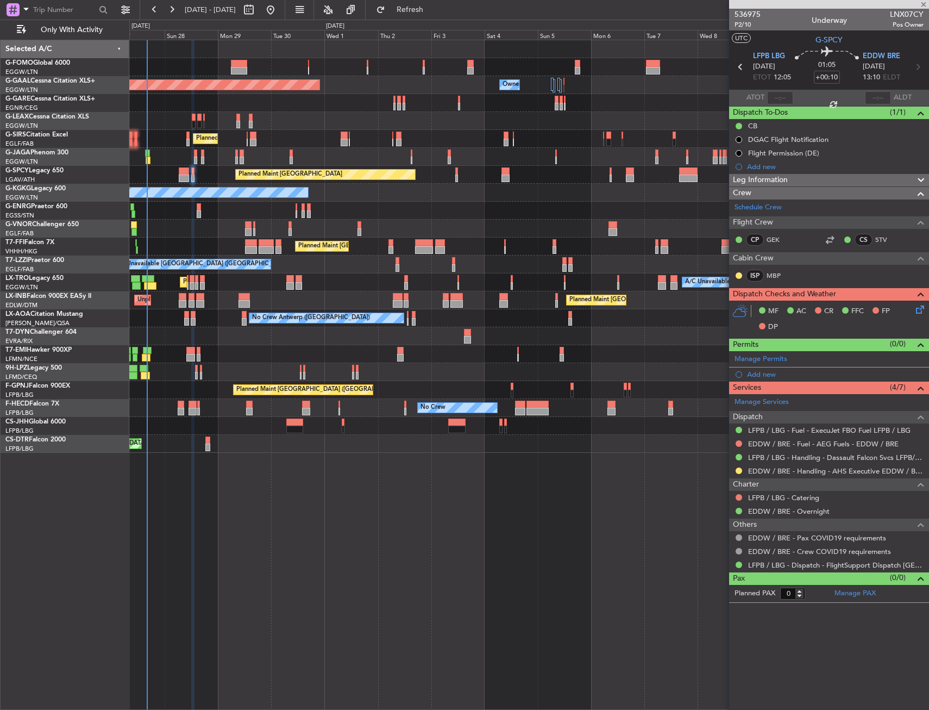
type input "+00:20"
type input "13:36"
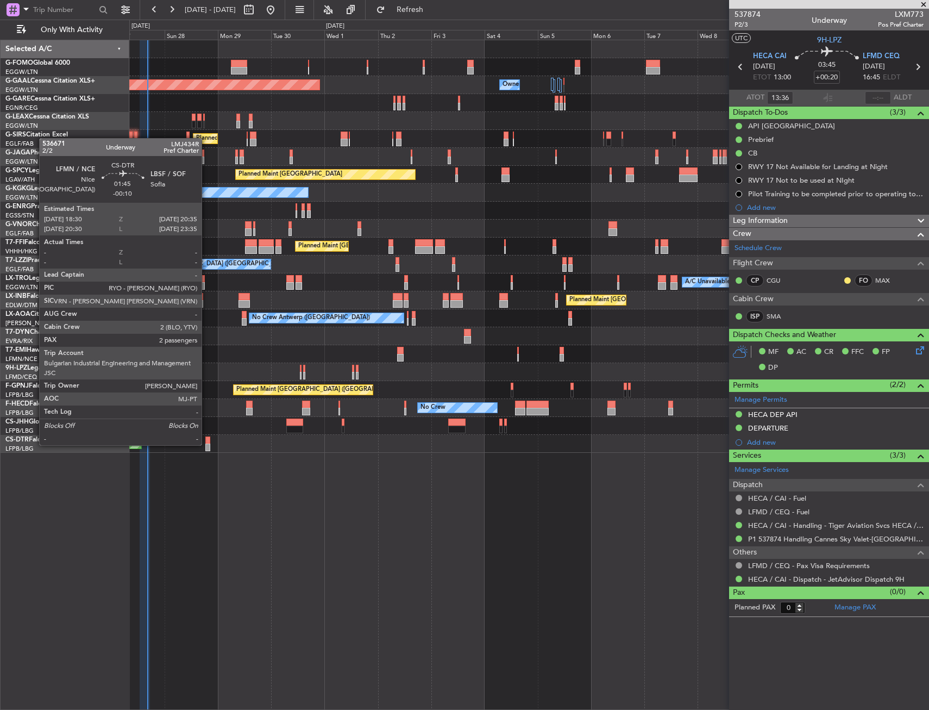
click at [206, 444] on div at bounding box center [207, 447] width 5 height 8
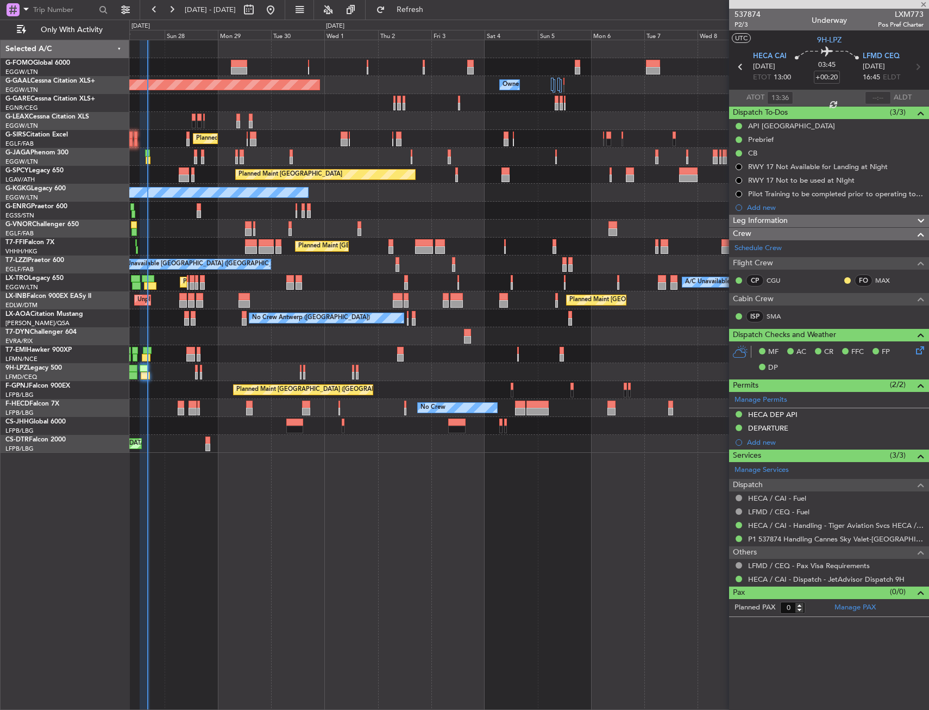
type input "-00:10"
type input "2"
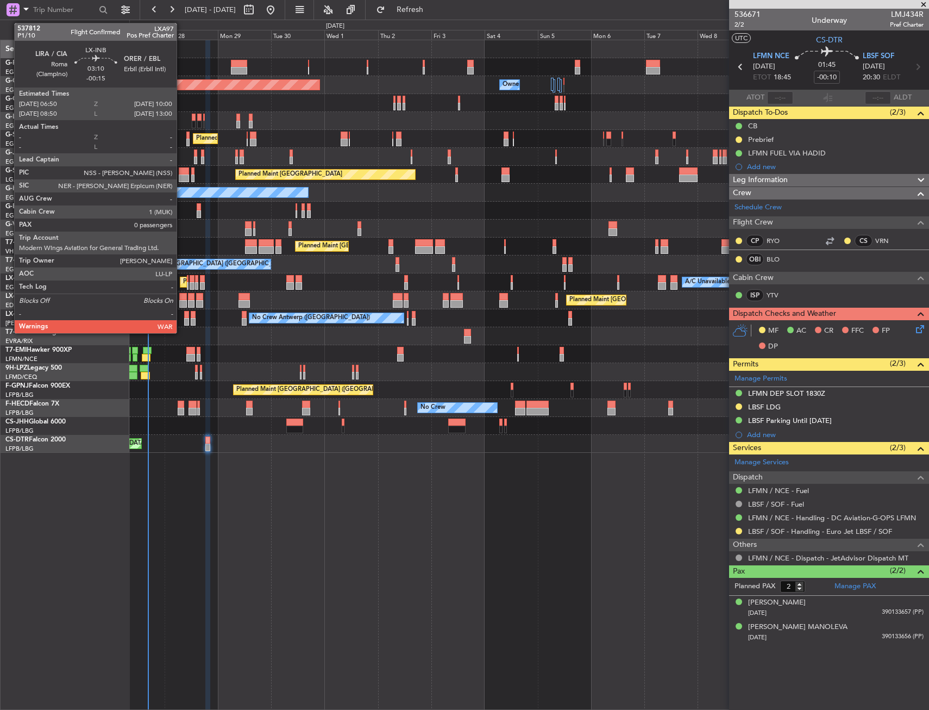
click at [181, 298] on div at bounding box center [182, 297] width 7 height 8
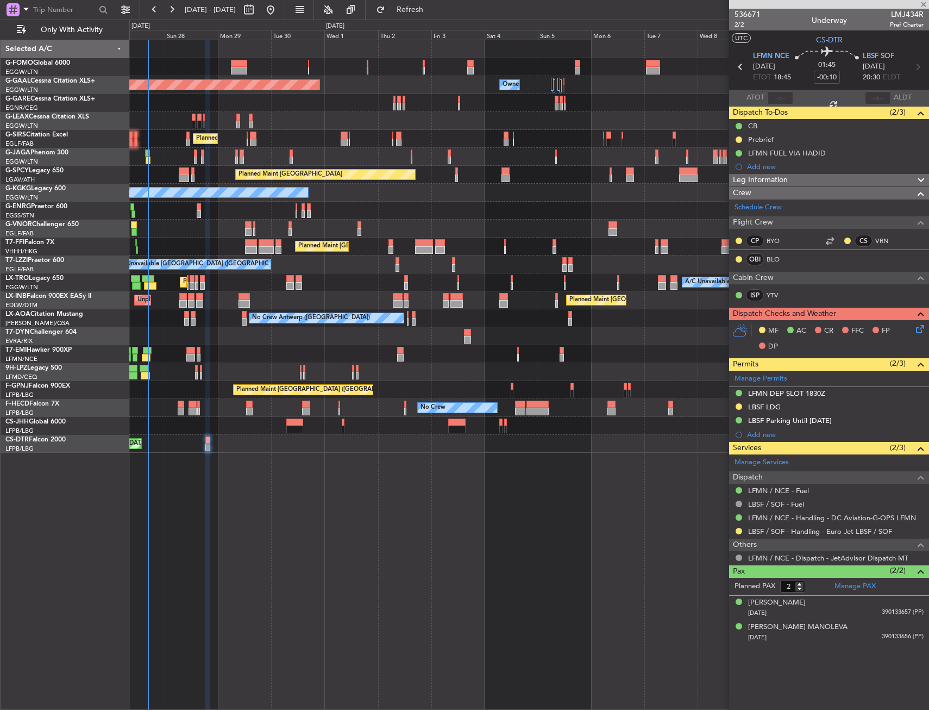
type input "-00:15"
type input "0"
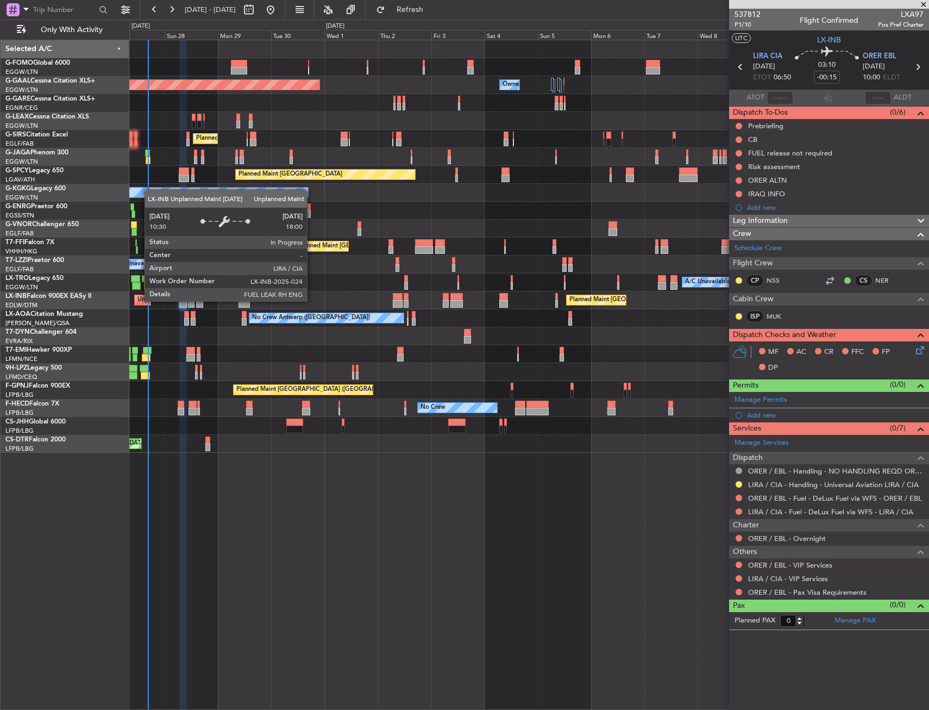
click at [139, 300] on div "Unplanned Maint Roma (Ciampino)" at bounding box center [185, 300] width 97 height 16
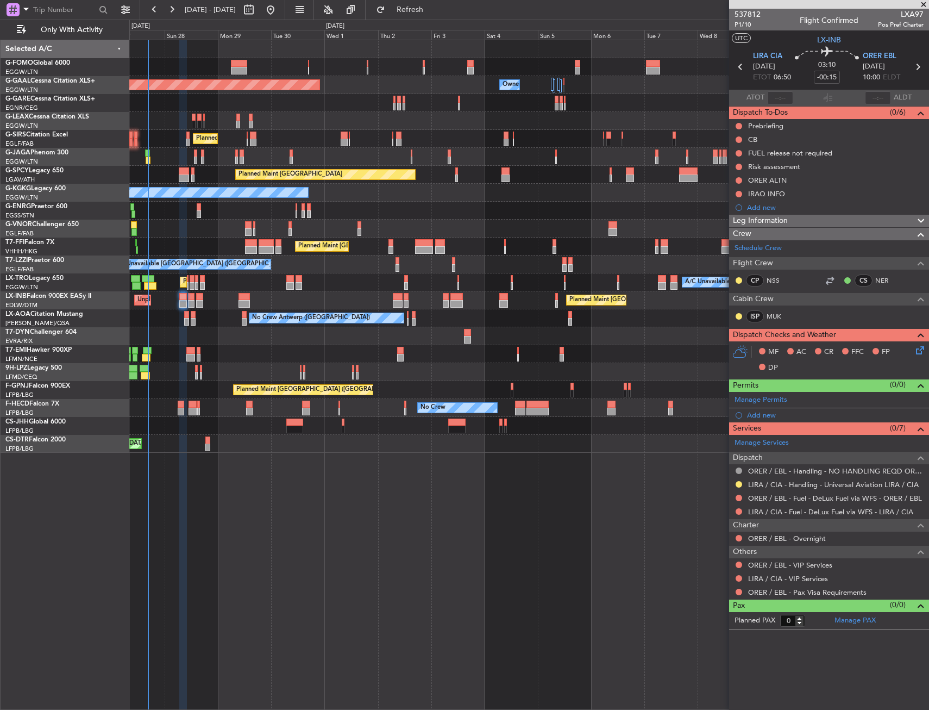
click at [139, 293] on div "Unplanned Maint Roma (Ciampino) Planned Maint London (Farnborough) Planned Main…" at bounding box center [528, 300] width 799 height 18
click at [141, 293] on div "Unplanned Maint Roma (Ciampino) Planned Maint London (Farnborough) Planned Main…" at bounding box center [528, 300] width 799 height 18
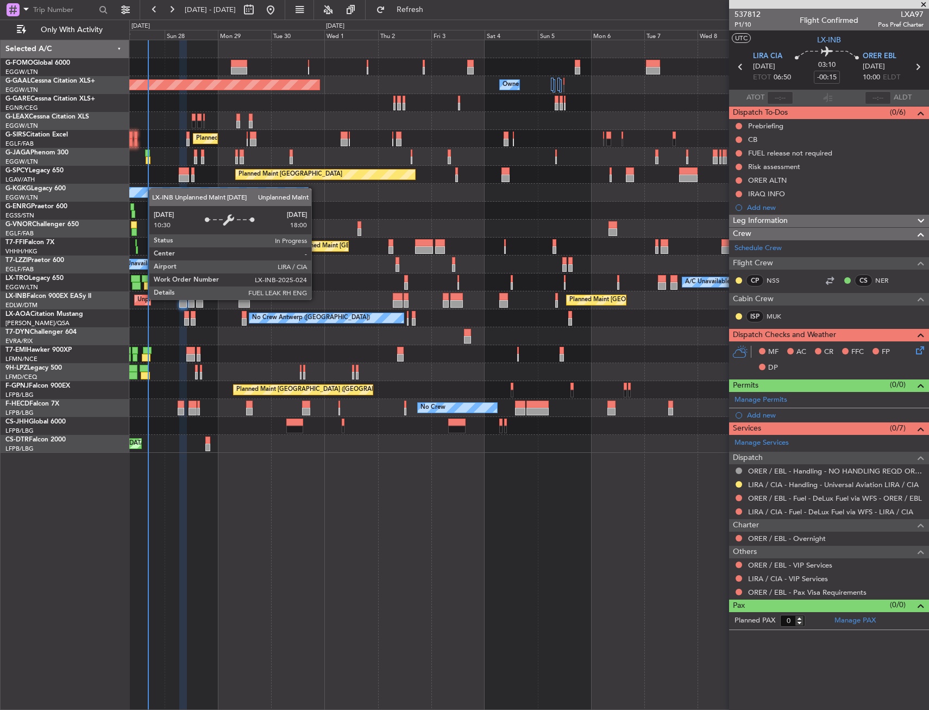
click at [143, 299] on div "Unplanned Maint Roma (Ciampino)" at bounding box center [185, 300] width 97 height 16
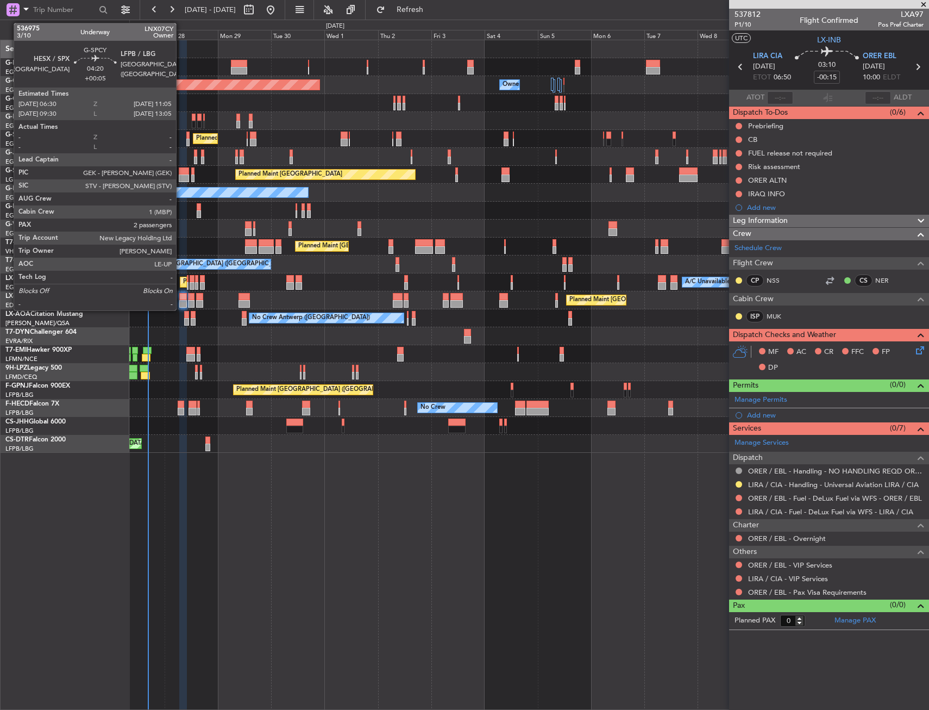
click at [181, 177] on div at bounding box center [184, 178] width 10 height 8
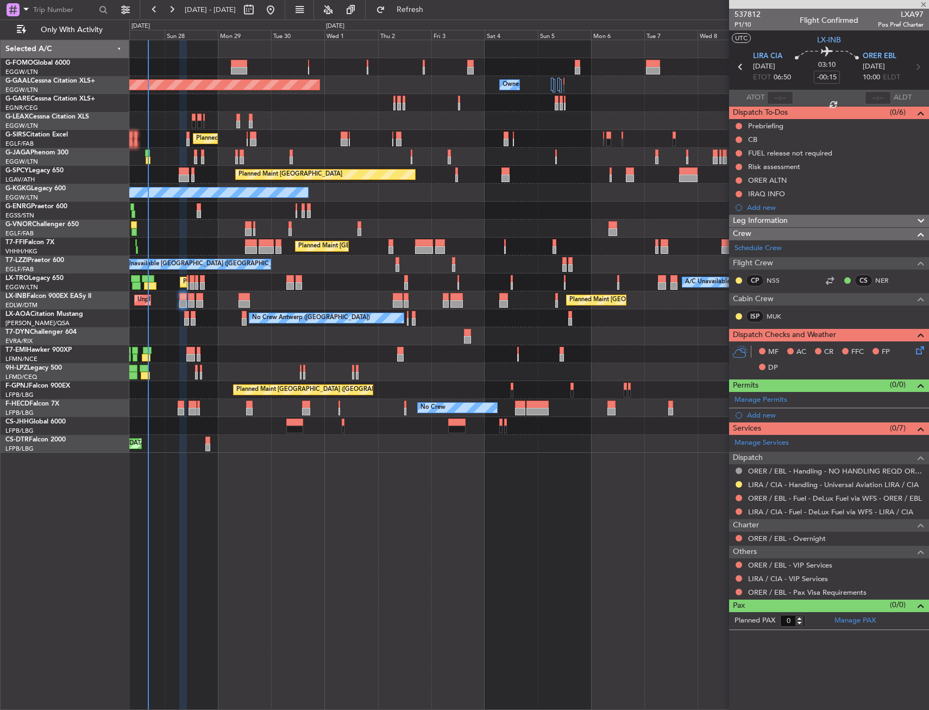
type input "+00:05"
type input "2"
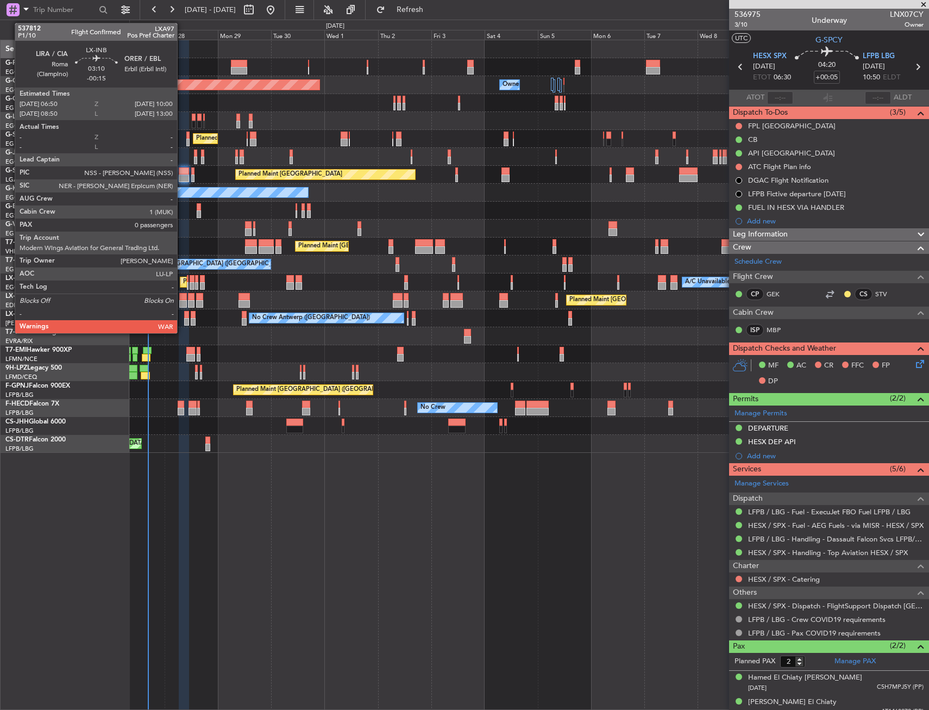
click at [182, 299] on div at bounding box center [182, 297] width 7 height 8
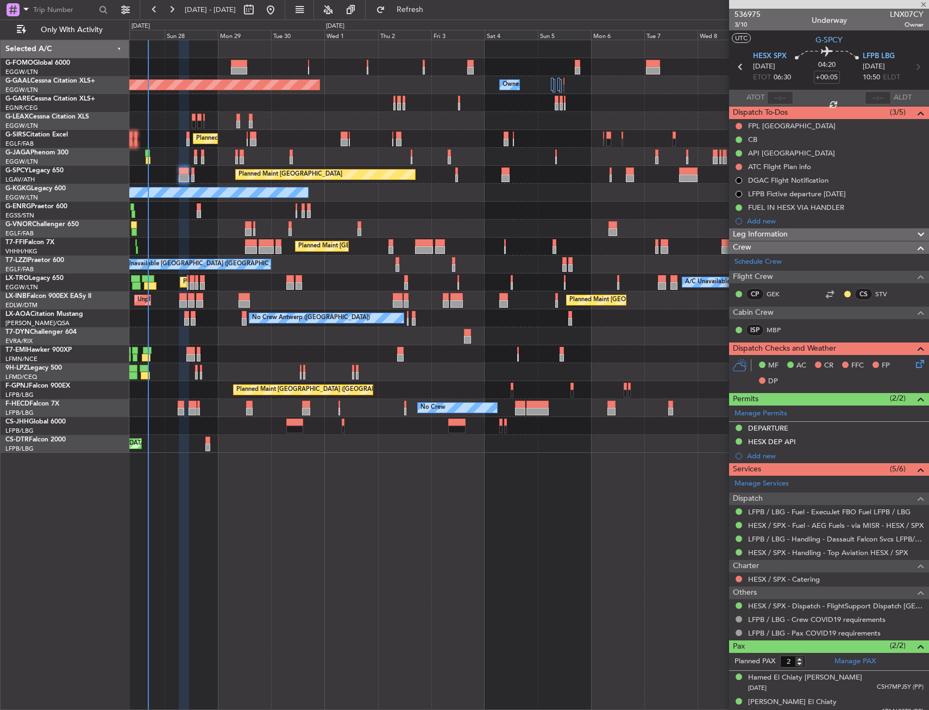
type input "-00:15"
type input "0"
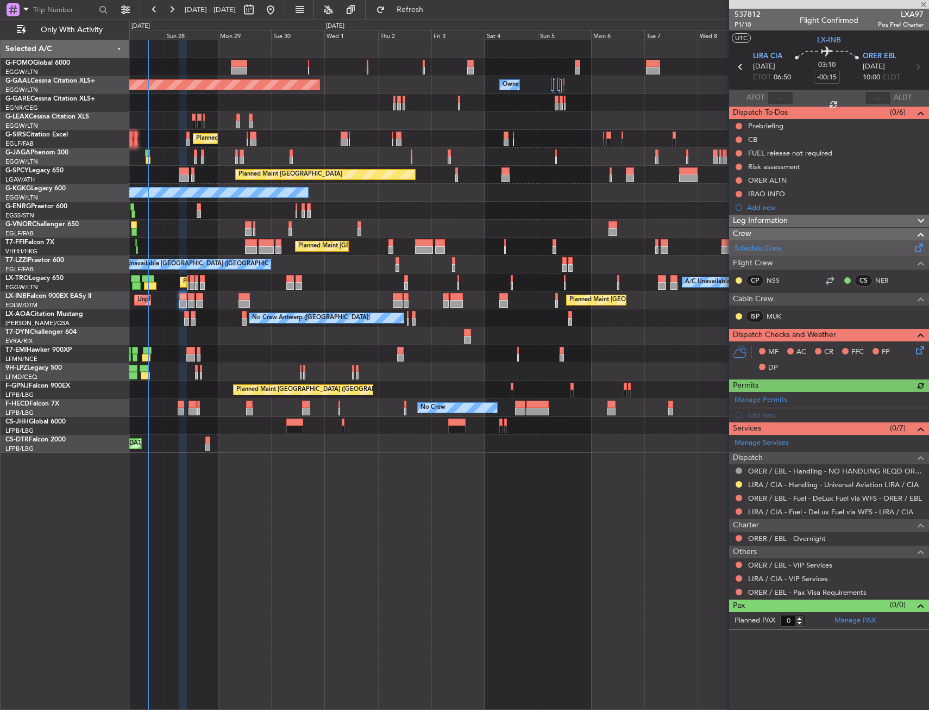
click at [765, 248] on link "Schedule Crew" at bounding box center [758, 248] width 47 height 11
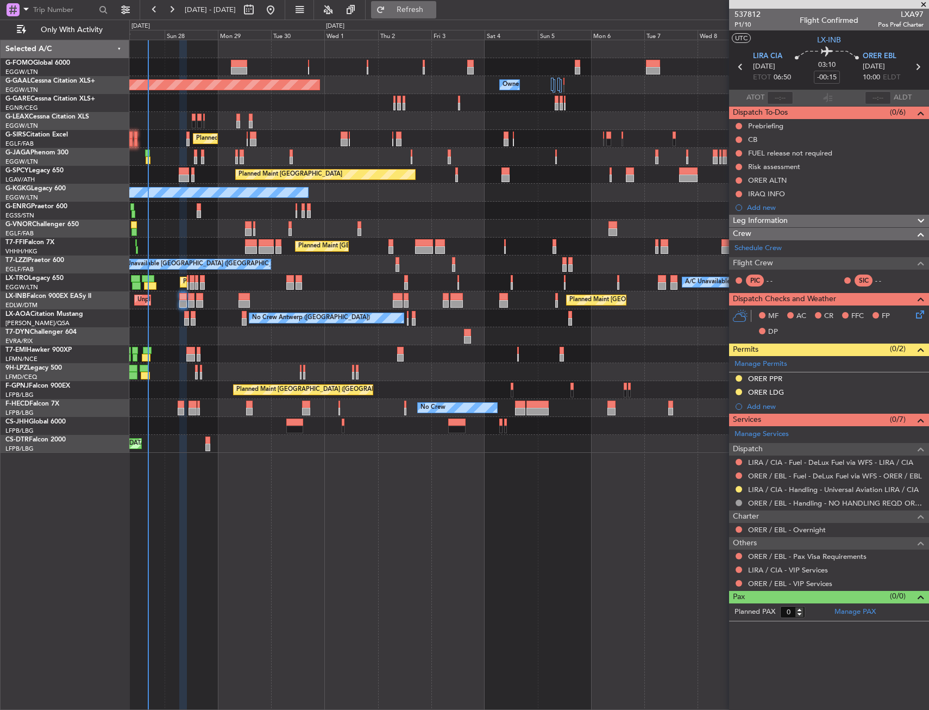
click at [432, 16] on button "Refresh" at bounding box center [403, 9] width 65 height 17
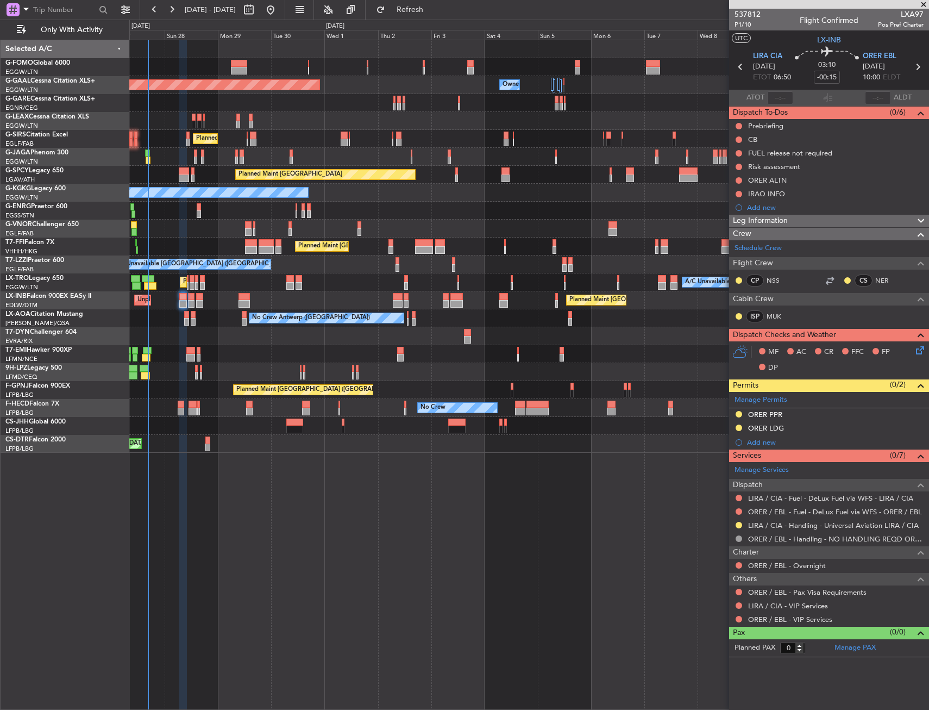
click at [918, 353] on icon at bounding box center [918, 348] width 9 height 9
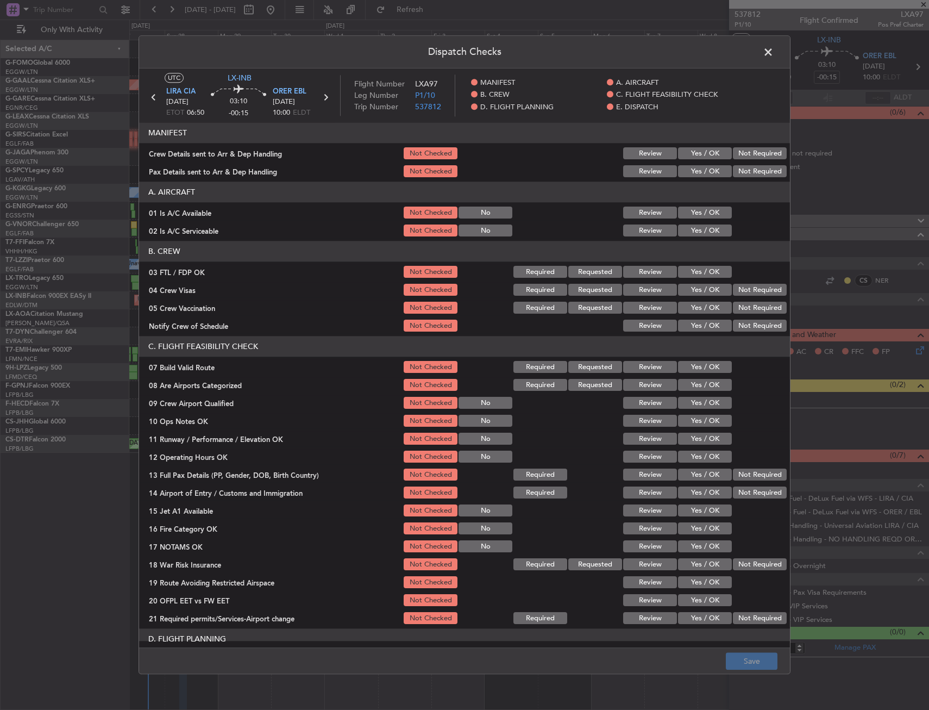
drag, startPoint x: 695, startPoint y: 273, endPoint x: 724, endPoint y: 279, distance: 29.3
click at [696, 273] on button "Yes / OK" at bounding box center [705, 272] width 54 height 12
drag, startPoint x: 752, startPoint y: 287, endPoint x: 748, endPoint y: 300, distance: 13.9
click at [752, 287] on button "Not Required" at bounding box center [760, 290] width 54 height 12
click at [748, 306] on button "Not Required" at bounding box center [760, 308] width 54 height 12
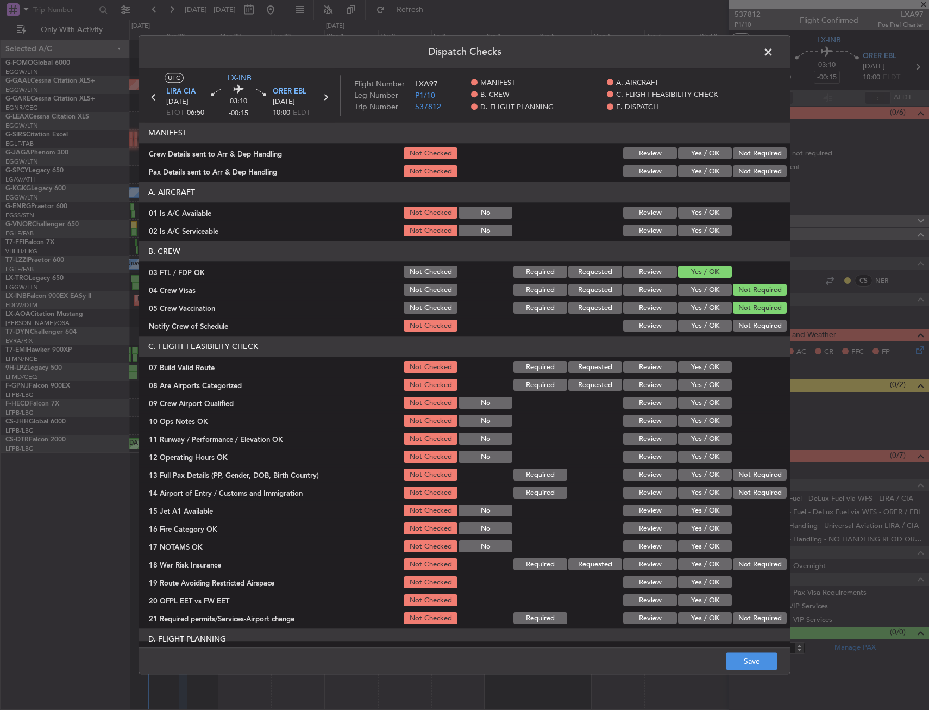
drag, startPoint x: 700, startPoint y: 322, endPoint x: 693, endPoint y: 352, distance: 30.1
click at [699, 324] on button "Yes / OK" at bounding box center [705, 326] width 54 height 12
click at [694, 386] on button "Yes / OK" at bounding box center [705, 385] width 54 height 12
drag, startPoint x: 695, startPoint y: 404, endPoint x: 673, endPoint y: 523, distance: 121.0
click at [695, 405] on button "Yes / OK" at bounding box center [705, 403] width 54 height 12
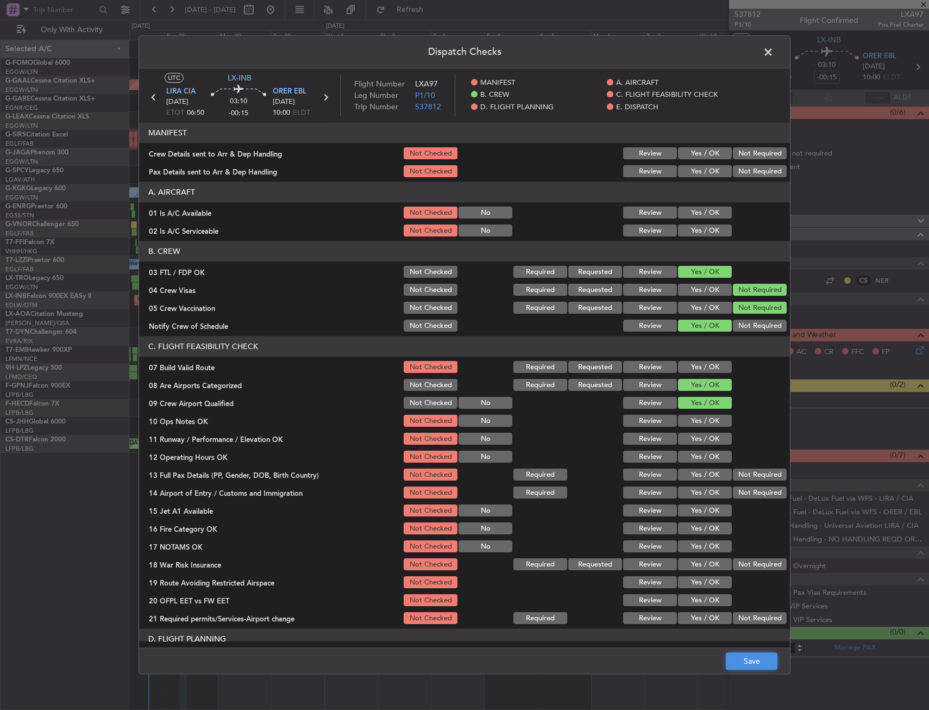
click at [757, 654] on button "Save" at bounding box center [752, 660] width 52 height 17
click at [774, 52] on span at bounding box center [774, 55] width 0 height 22
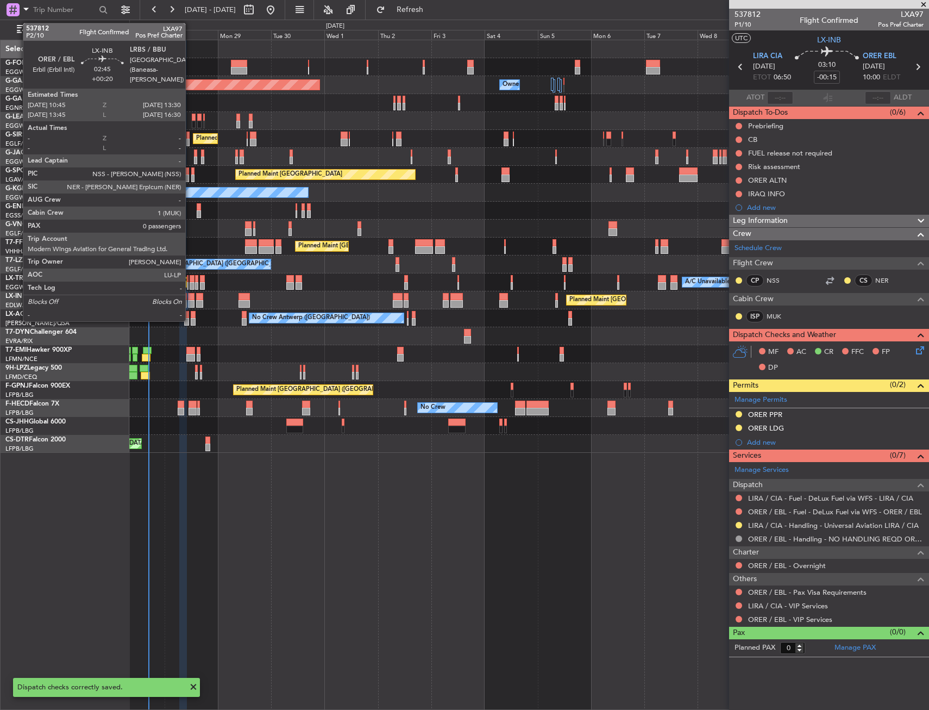
click at [190, 300] on div at bounding box center [191, 304] width 7 height 8
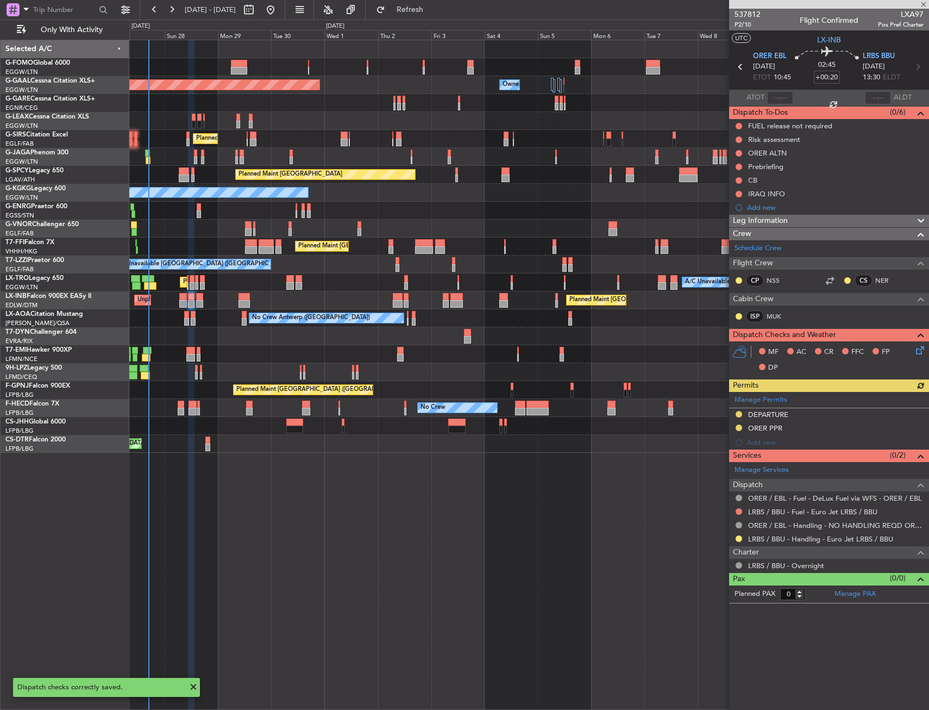
click at [920, 348] on icon at bounding box center [918, 348] width 9 height 9
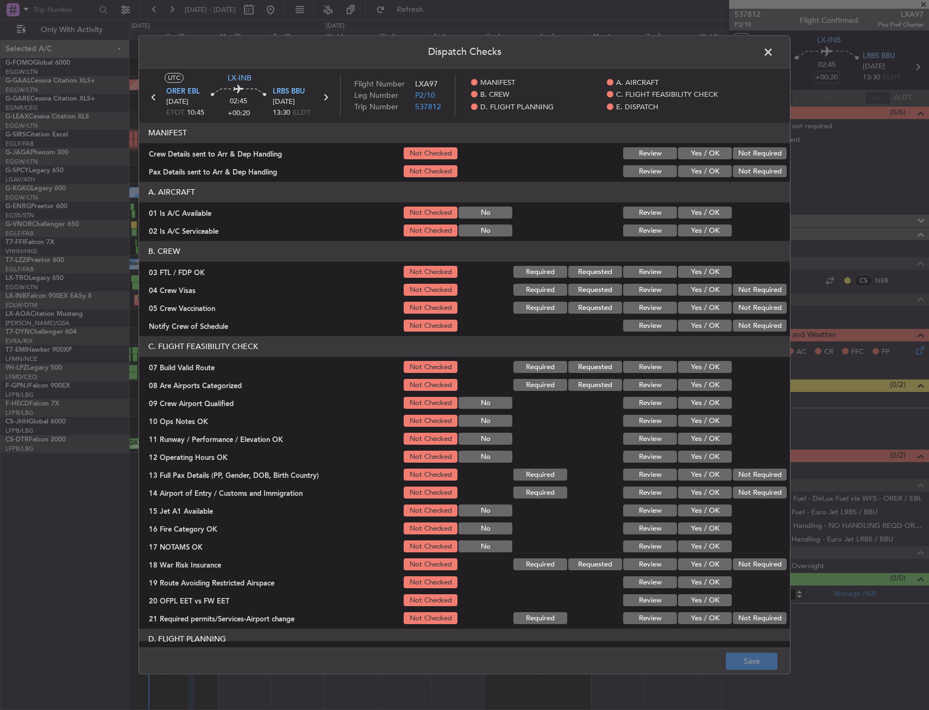
click at [696, 272] on button "Yes / OK" at bounding box center [705, 272] width 54 height 12
drag, startPoint x: 762, startPoint y: 296, endPoint x: 755, endPoint y: 308, distance: 14.4
click at [762, 296] on div "Not Required" at bounding box center [758, 290] width 55 height 15
click at [755, 308] on button "Not Required" at bounding box center [760, 308] width 54 height 12
click at [737, 290] on button "Not Required" at bounding box center [760, 290] width 54 height 12
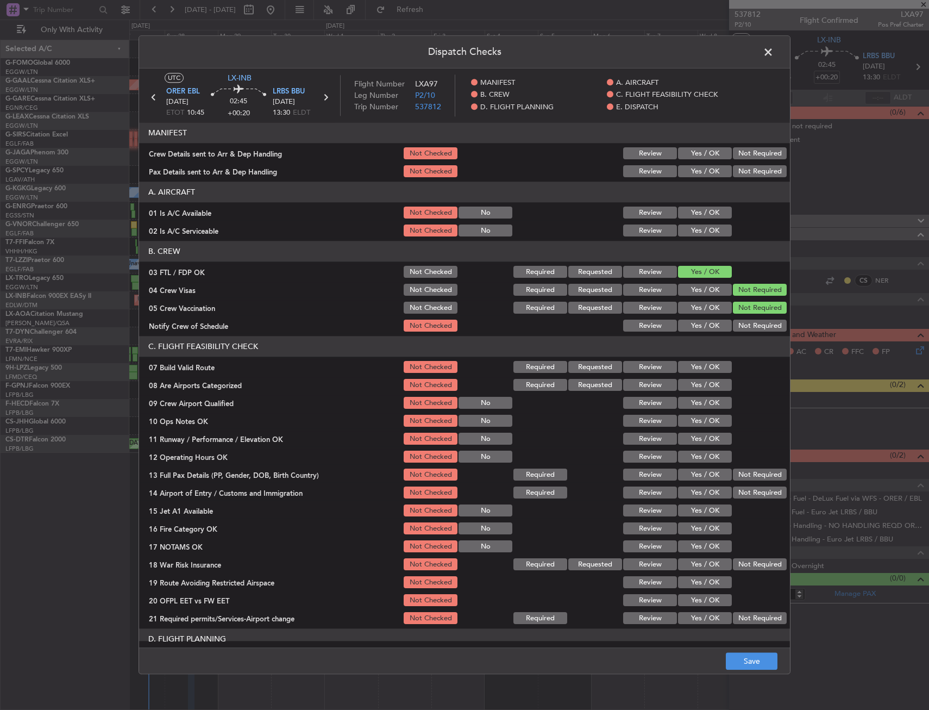
click at [699, 328] on button "Yes / OK" at bounding box center [705, 326] width 54 height 12
click at [692, 383] on button "Yes / OK" at bounding box center [705, 385] width 54 height 12
click at [694, 401] on button "Yes / OK" at bounding box center [705, 403] width 54 height 12
click at [737, 658] on button "Save" at bounding box center [752, 660] width 52 height 17
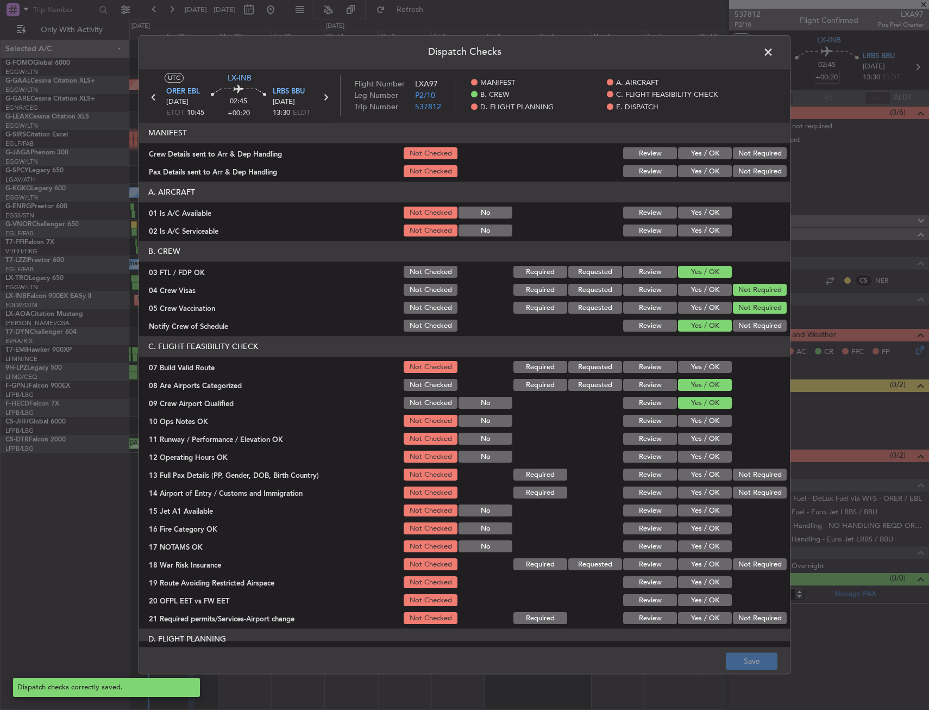
click at [774, 49] on span at bounding box center [774, 55] width 0 height 22
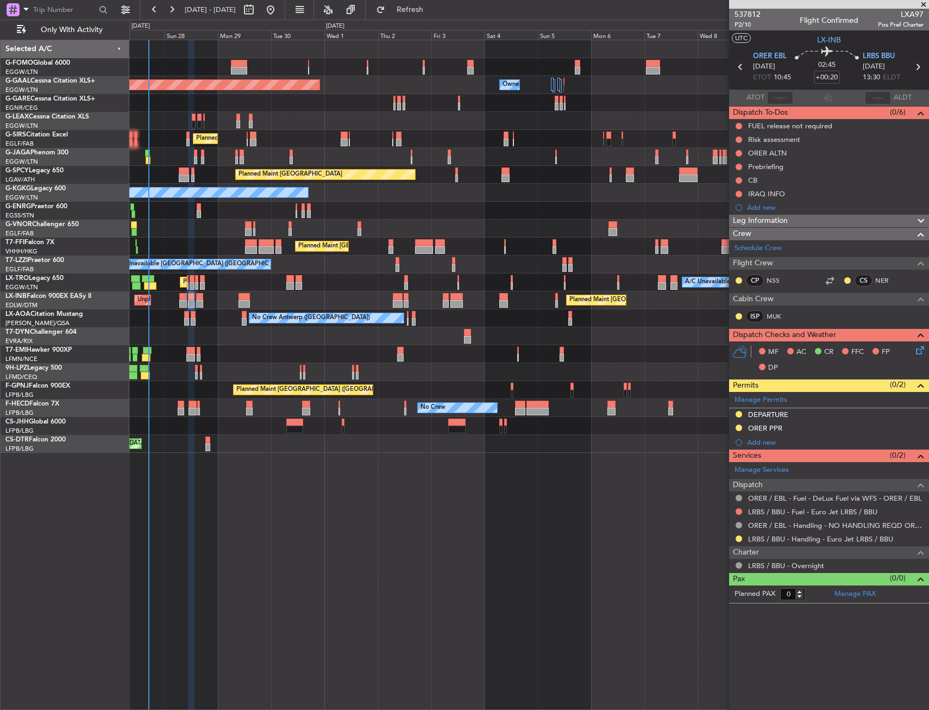
click at [922, 349] on icon at bounding box center [918, 348] width 9 height 9
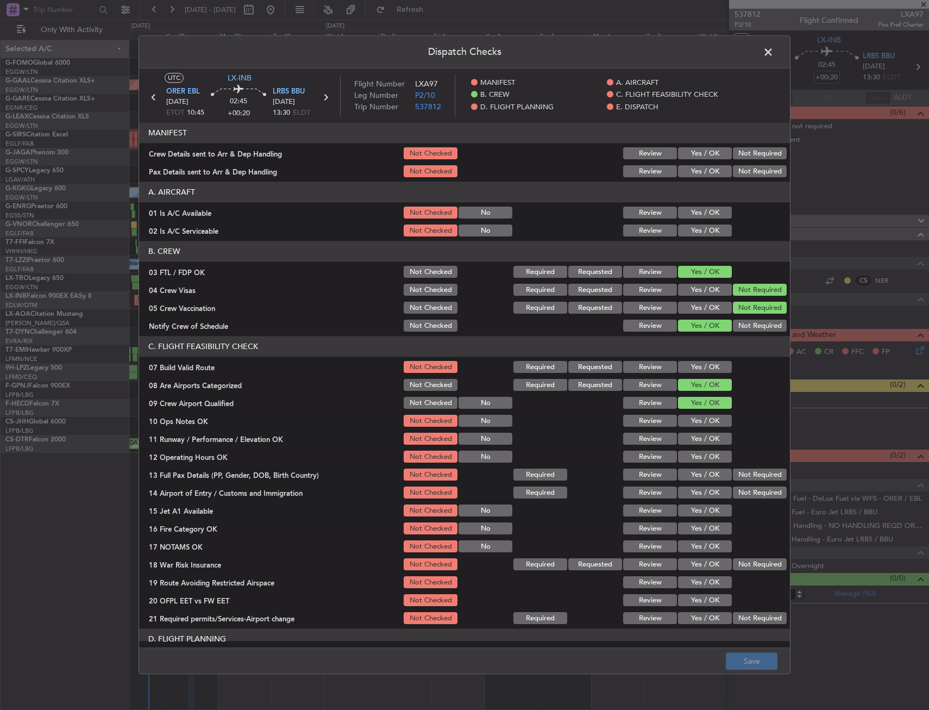
click at [774, 51] on span at bounding box center [774, 55] width 0 height 22
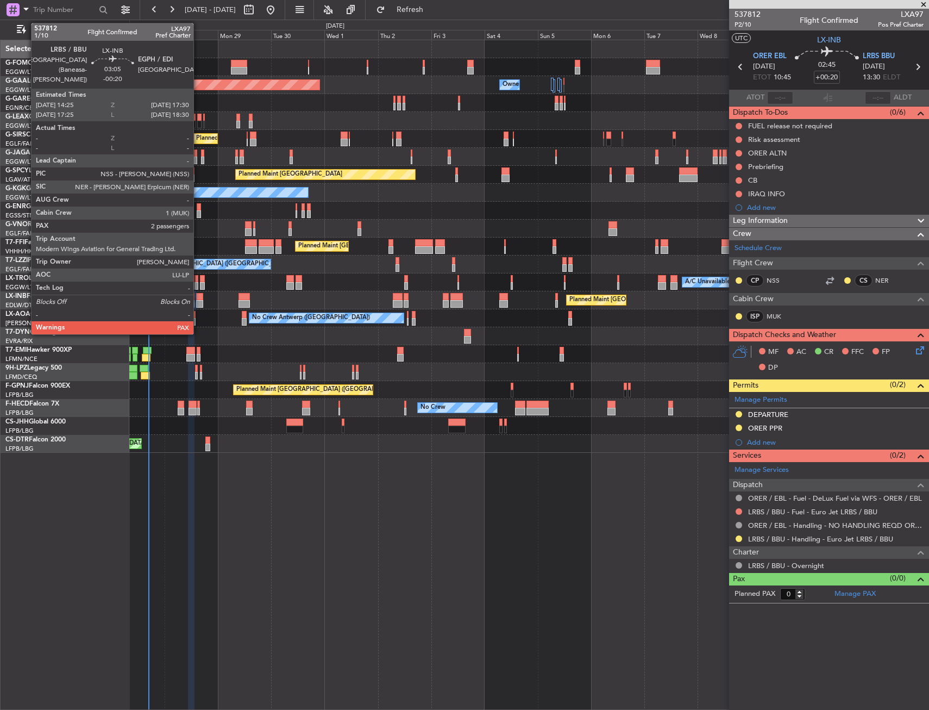
click at [198, 299] on div at bounding box center [199, 297] width 7 height 8
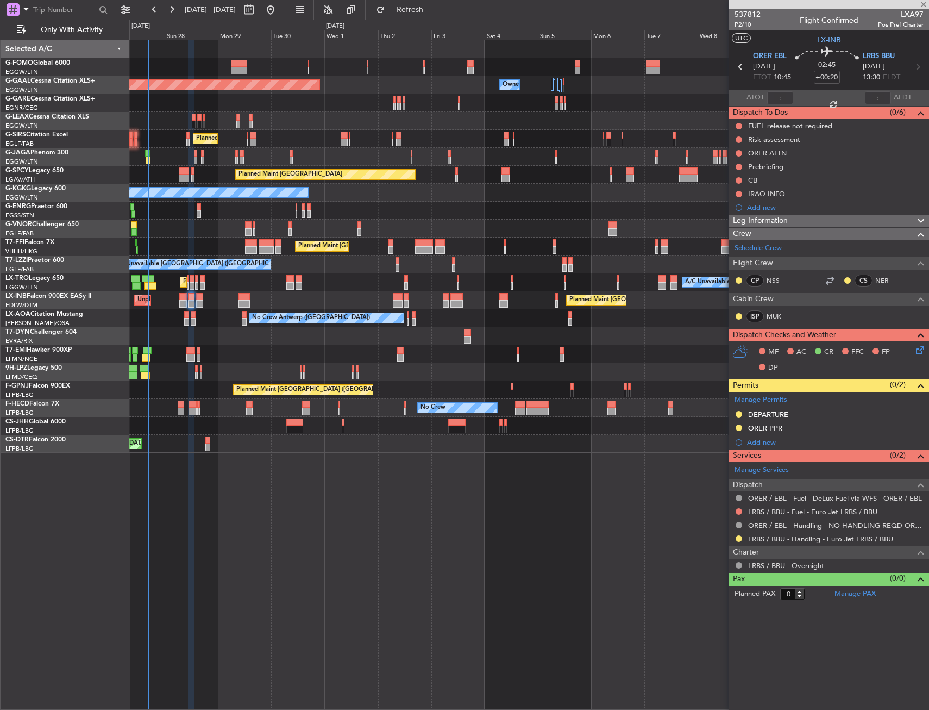
type input "-00:20"
type input "2"
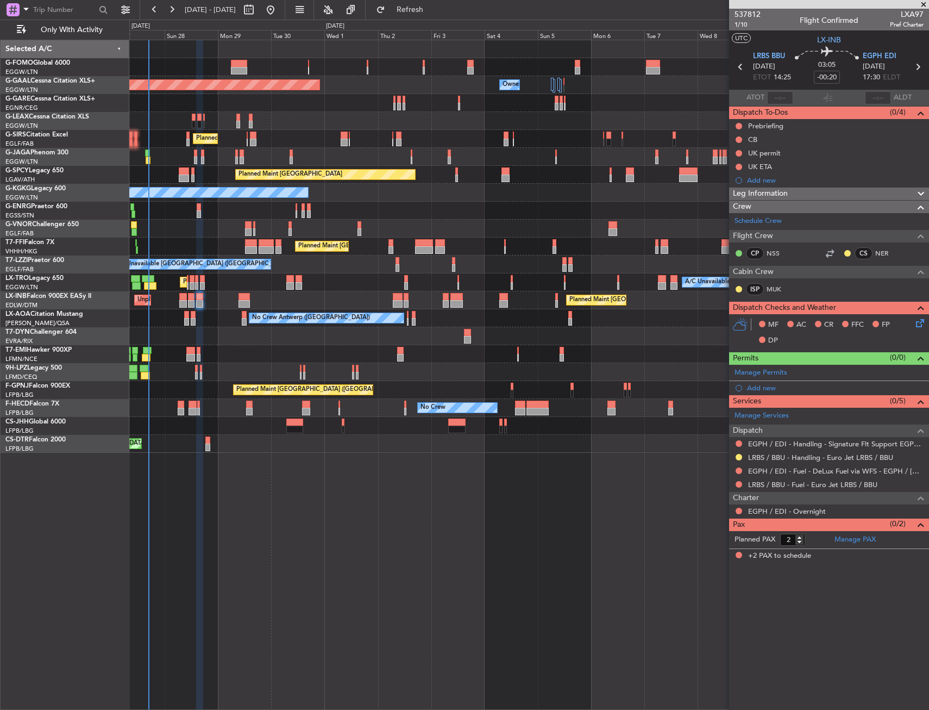
click at [917, 321] on icon at bounding box center [918, 321] width 9 height 9
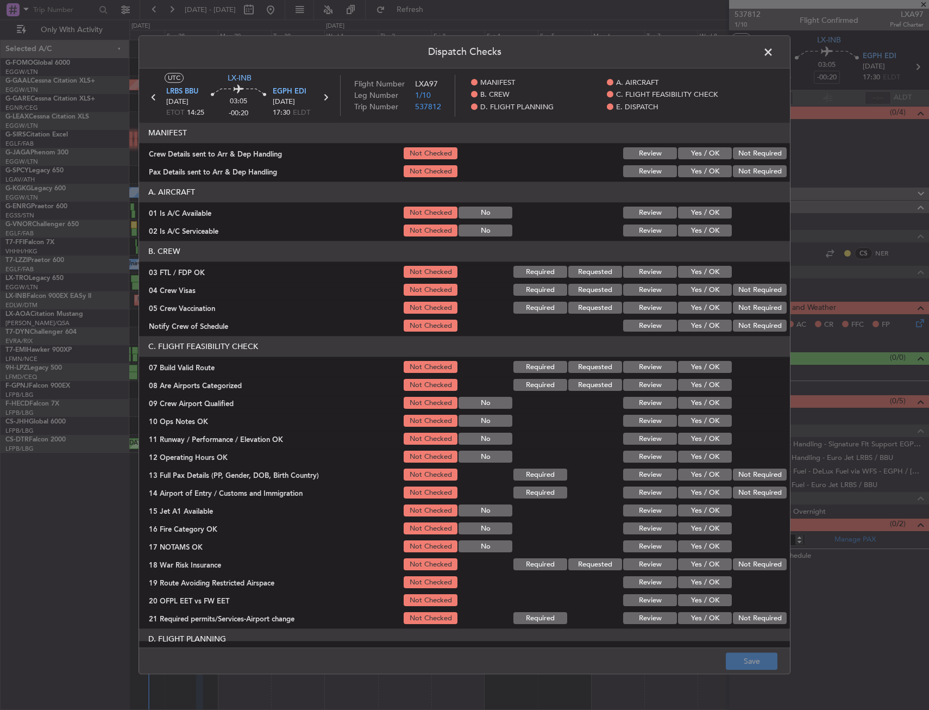
drag, startPoint x: 692, startPoint y: 273, endPoint x: 748, endPoint y: 288, distance: 57.3
click at [693, 273] on button "Yes / OK" at bounding box center [705, 272] width 54 height 12
click at [752, 288] on button "Not Required" at bounding box center [760, 290] width 54 height 12
drag, startPoint x: 749, startPoint y: 302, endPoint x: 745, endPoint y: 307, distance: 7.1
click at [749, 302] on button "Not Required" at bounding box center [760, 308] width 54 height 12
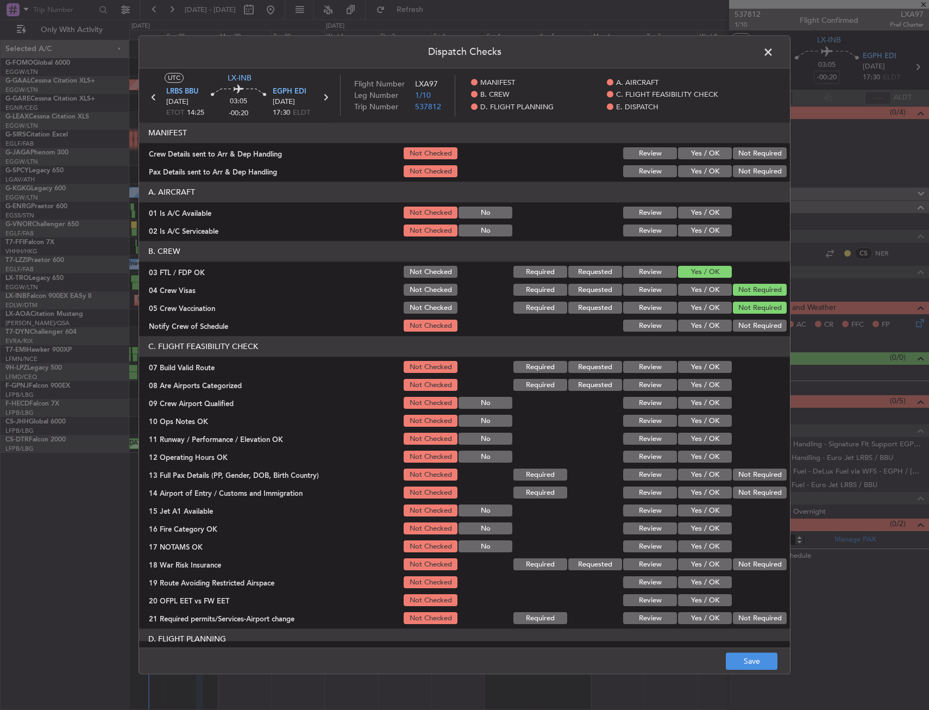
drag, startPoint x: 707, startPoint y: 323, endPoint x: 702, endPoint y: 356, distance: 34.0
click at [707, 324] on button "Yes / OK" at bounding box center [705, 326] width 54 height 12
drag, startPoint x: 695, startPoint y: 384, endPoint x: 693, endPoint y: 401, distance: 17.5
click at [695, 384] on button "Yes / OK" at bounding box center [705, 385] width 54 height 12
click at [693, 403] on button "Yes / OK" at bounding box center [705, 403] width 54 height 12
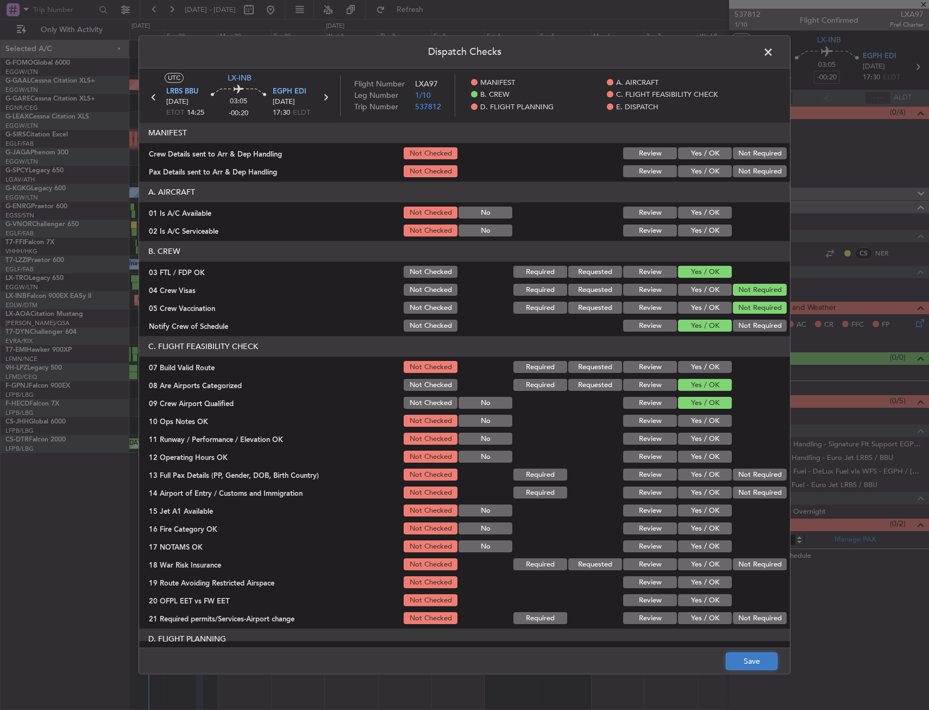
click at [744, 655] on button "Save" at bounding box center [752, 660] width 52 height 17
click at [774, 49] on span at bounding box center [774, 55] width 0 height 22
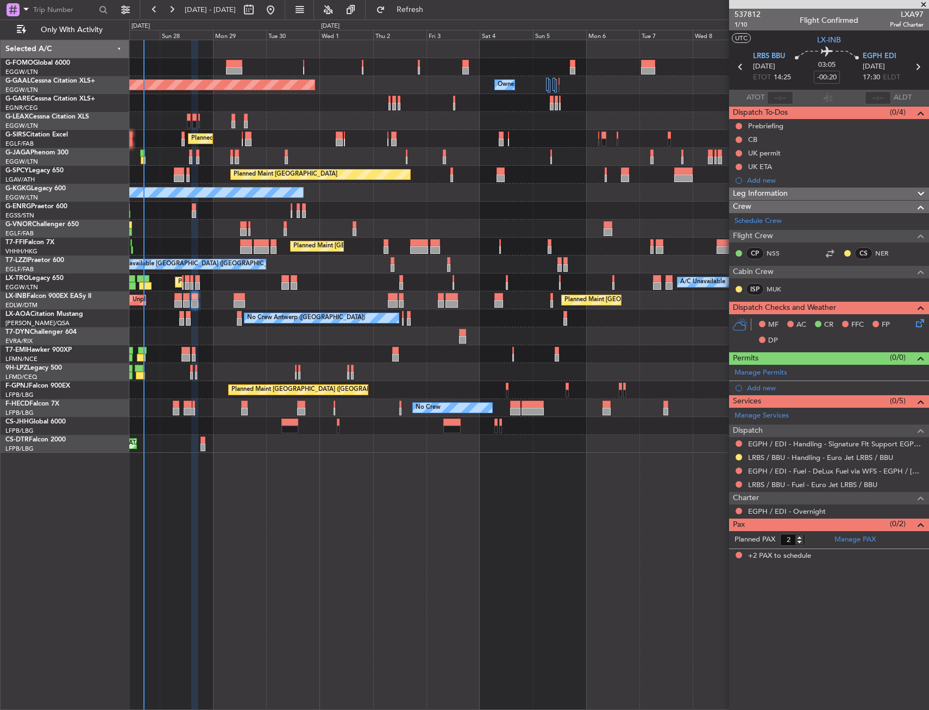
click at [281, 361] on div at bounding box center [528, 354] width 799 height 18
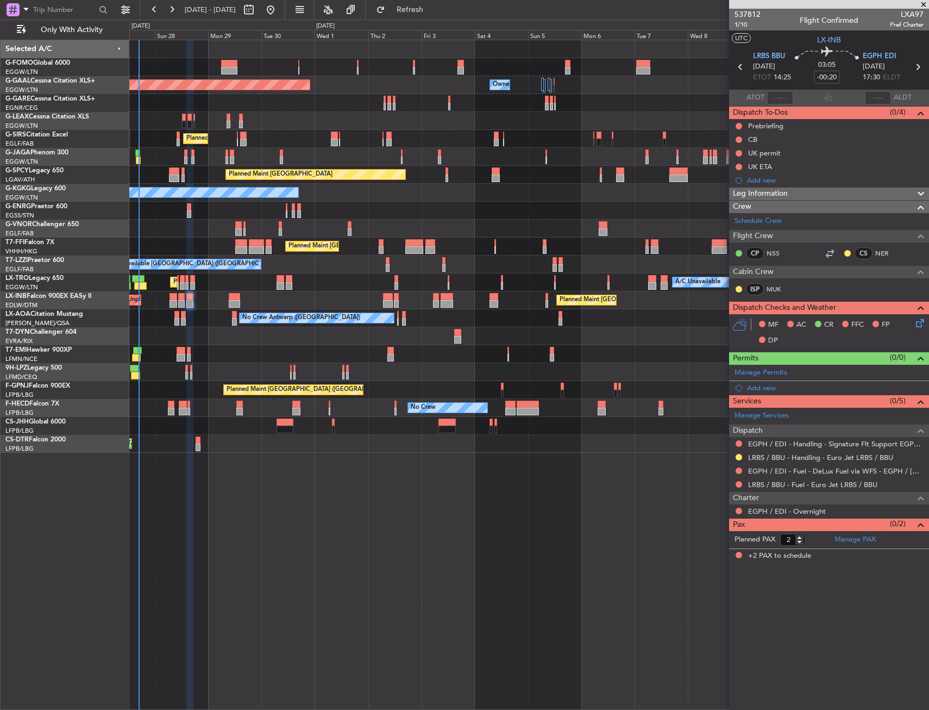
click at [367, 354] on div at bounding box center [528, 354] width 799 height 18
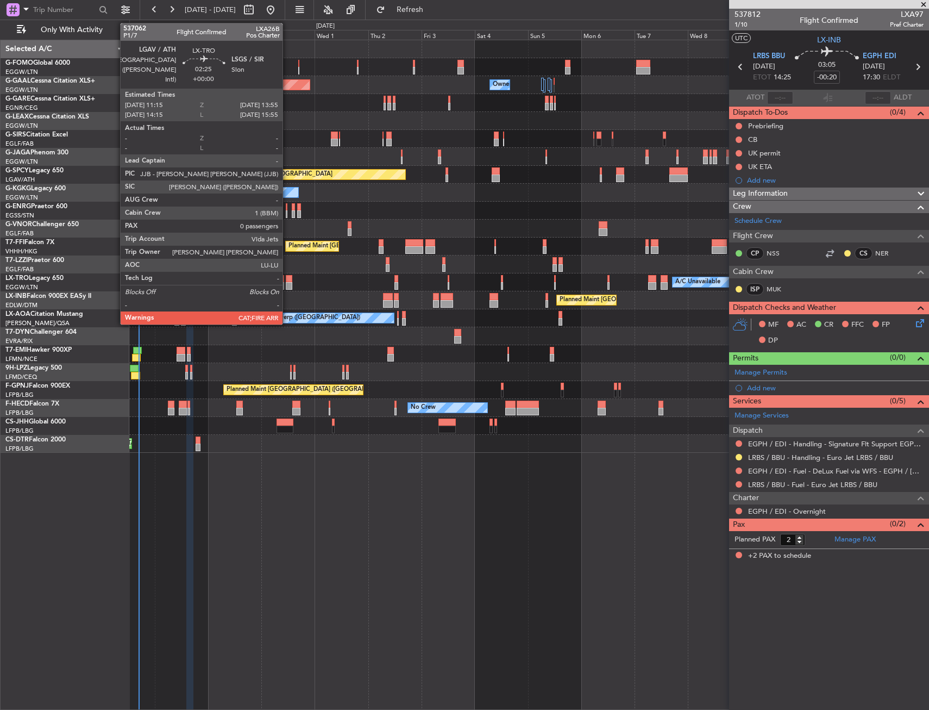
click at [287, 280] on div at bounding box center [289, 279] width 6 height 8
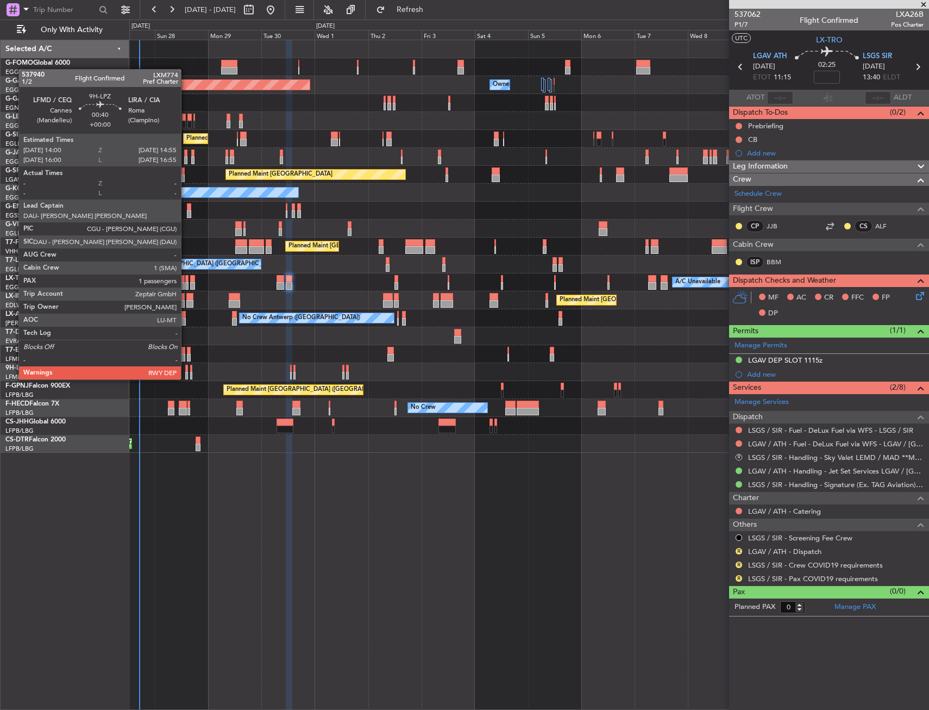
click at [186, 368] on div at bounding box center [186, 369] width 2 height 8
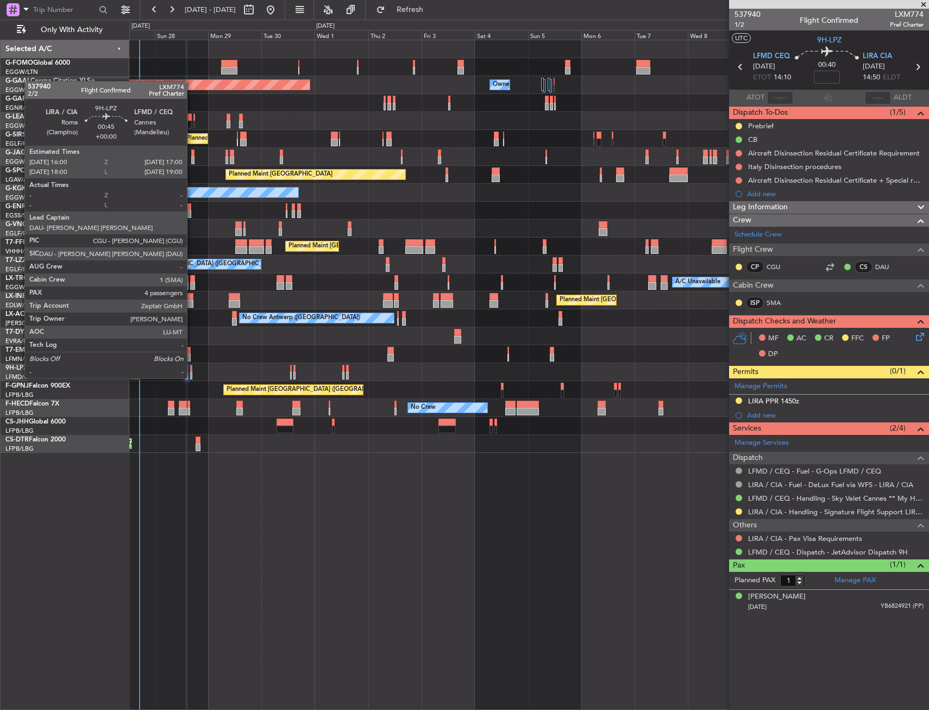
click at [192, 367] on div at bounding box center [191, 369] width 3 height 8
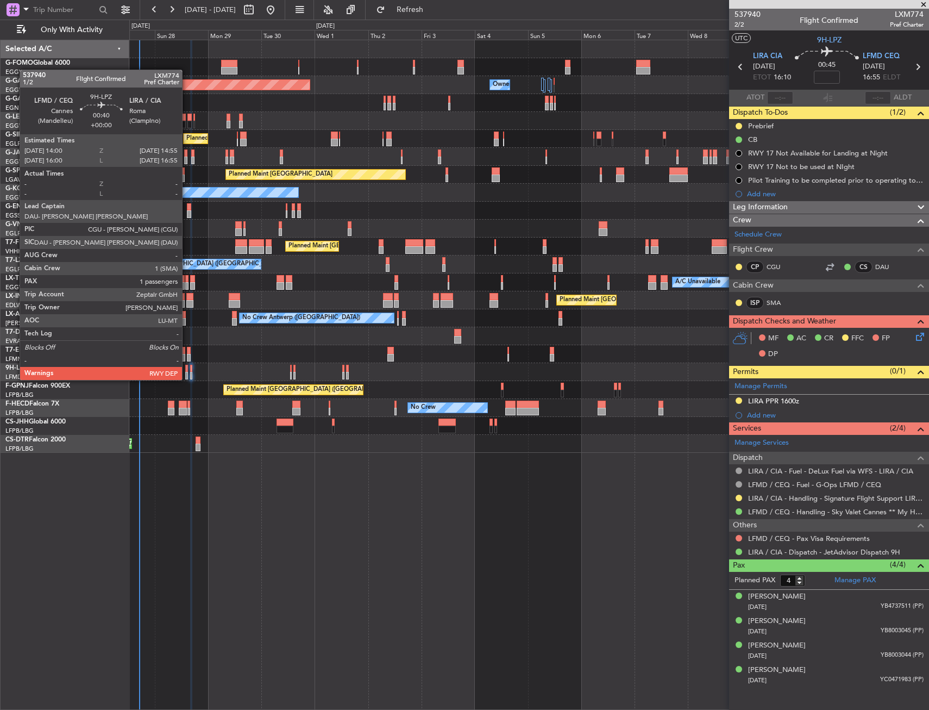
click at [187, 369] on div at bounding box center [186, 369] width 2 height 8
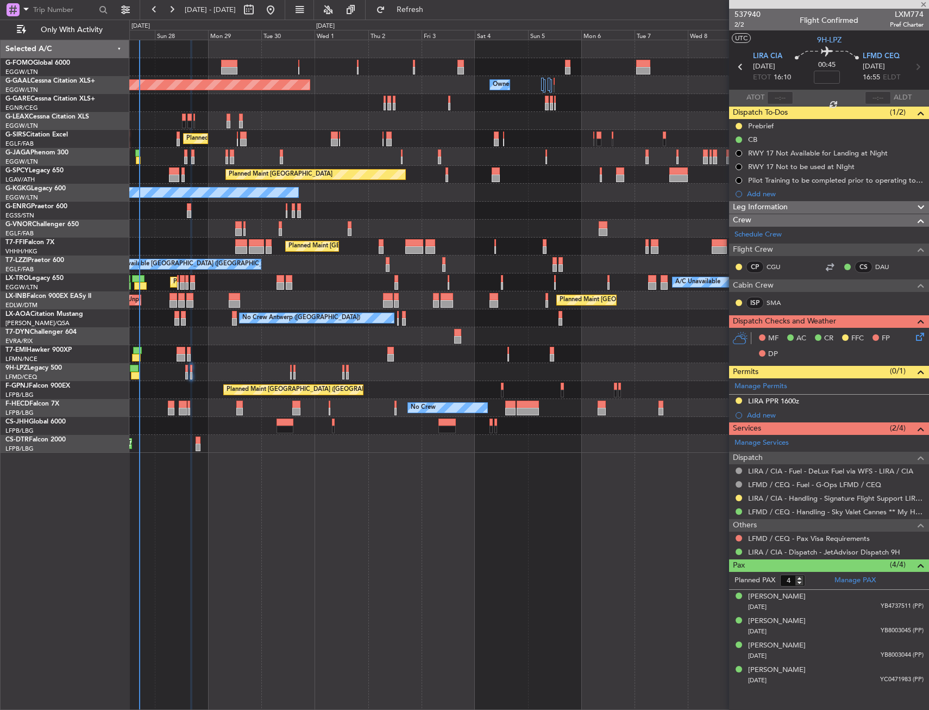
type input "1"
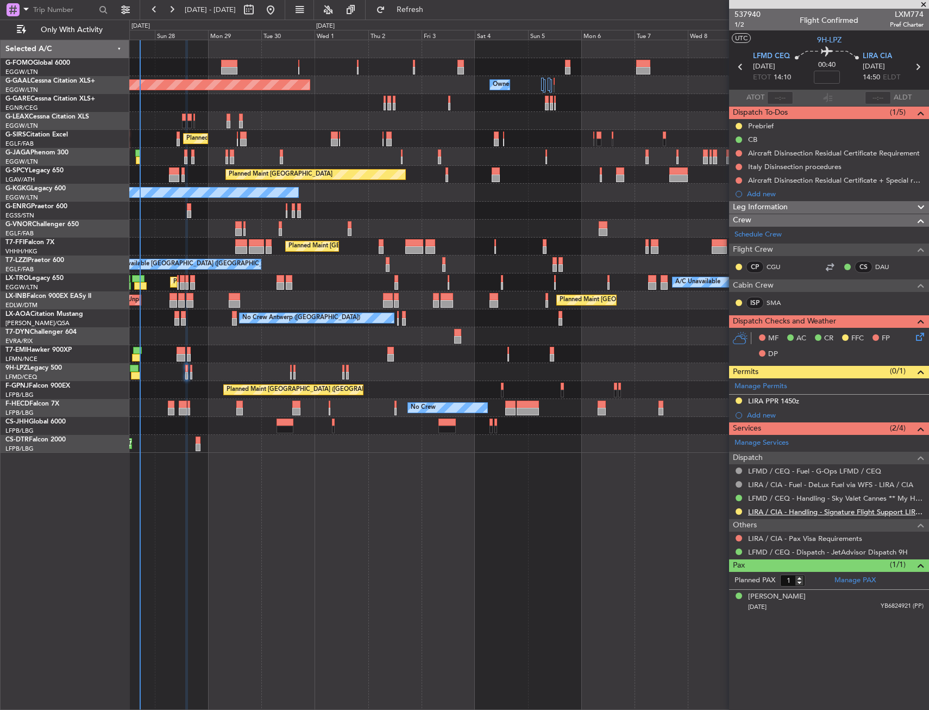
click at [762, 511] on link "LIRA / CIA - Handling - Signature Flight Support LIRA / CIA" at bounding box center [835, 511] width 175 height 9
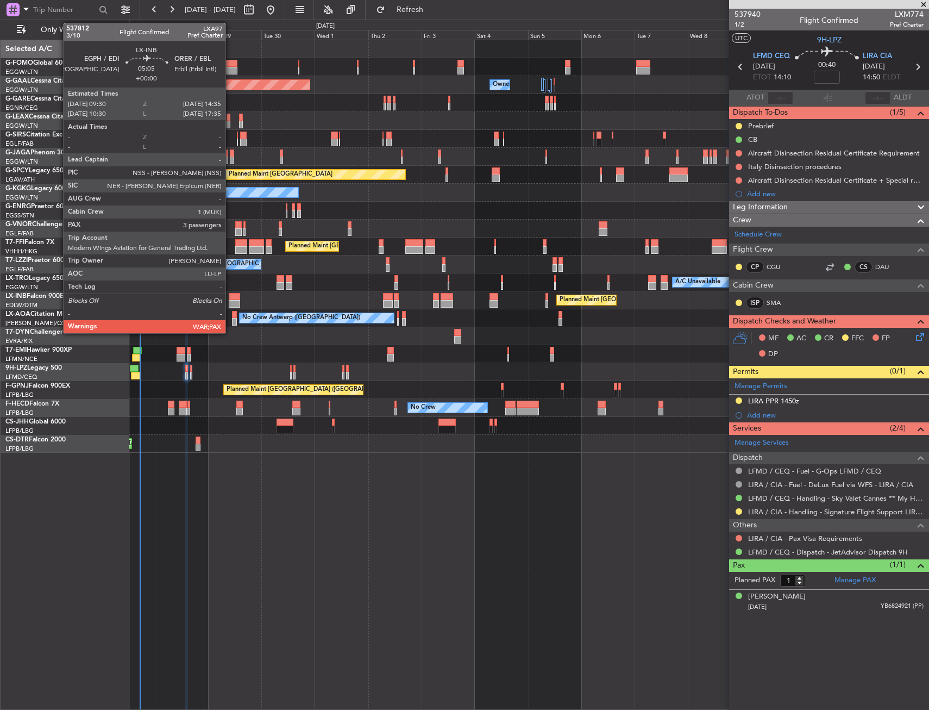
click at [230, 299] on div at bounding box center [234, 297] width 11 height 8
type input "3"
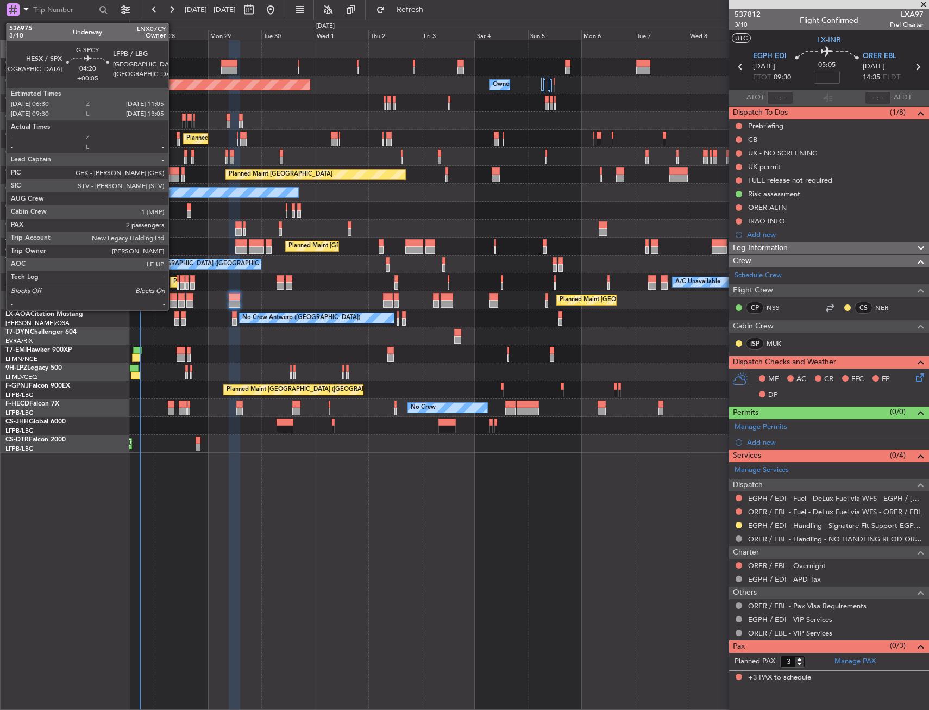
click at [173, 176] on div at bounding box center [174, 178] width 10 height 8
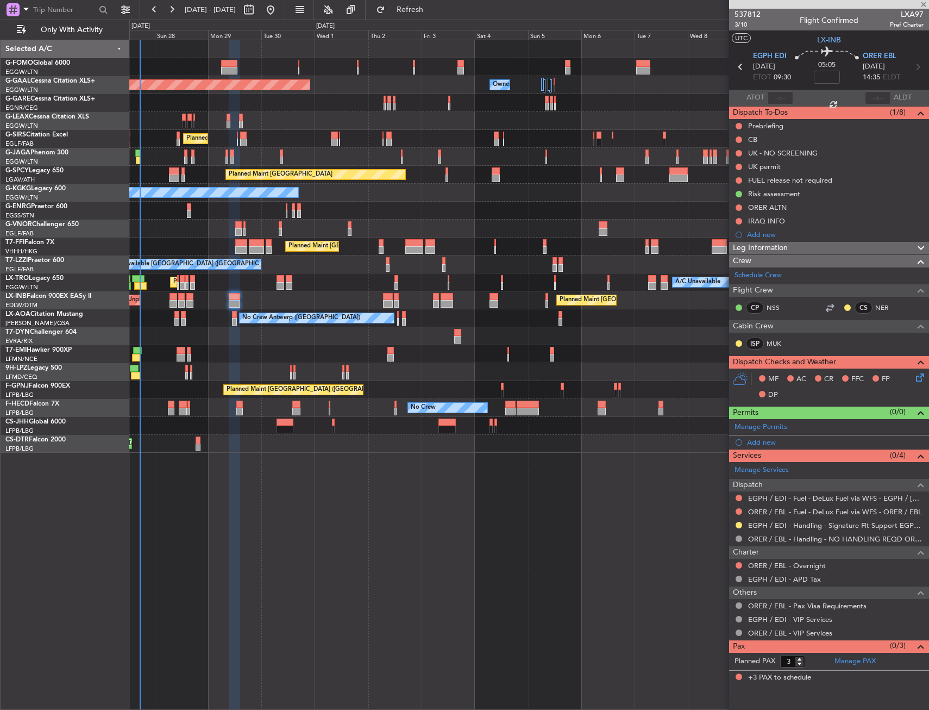
type input "+00:05"
type input "2"
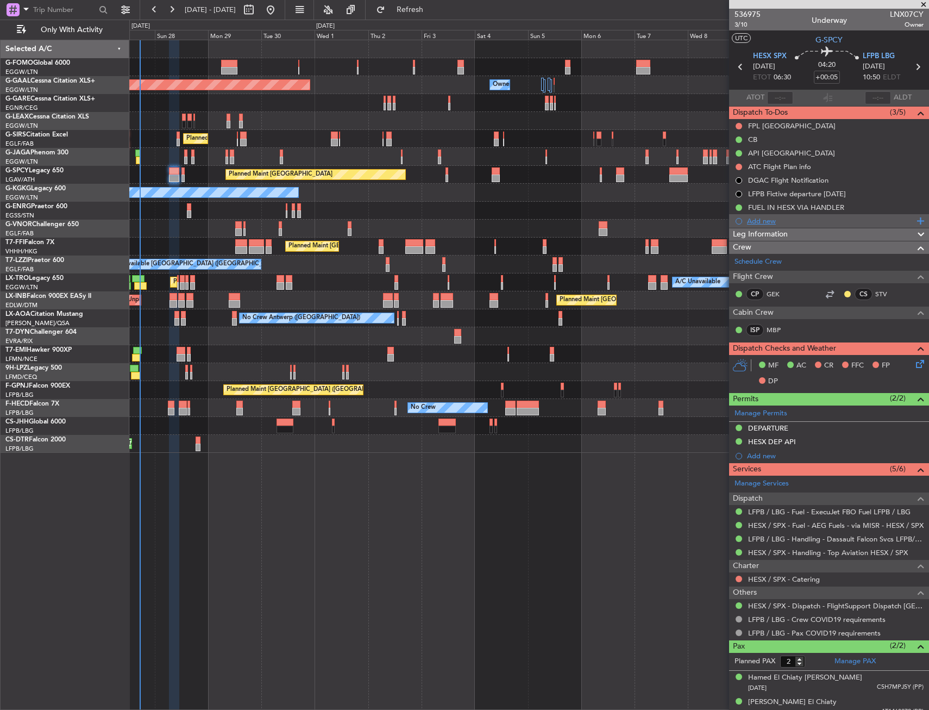
click at [757, 225] on div "Add new" at bounding box center [829, 221] width 200 height 14
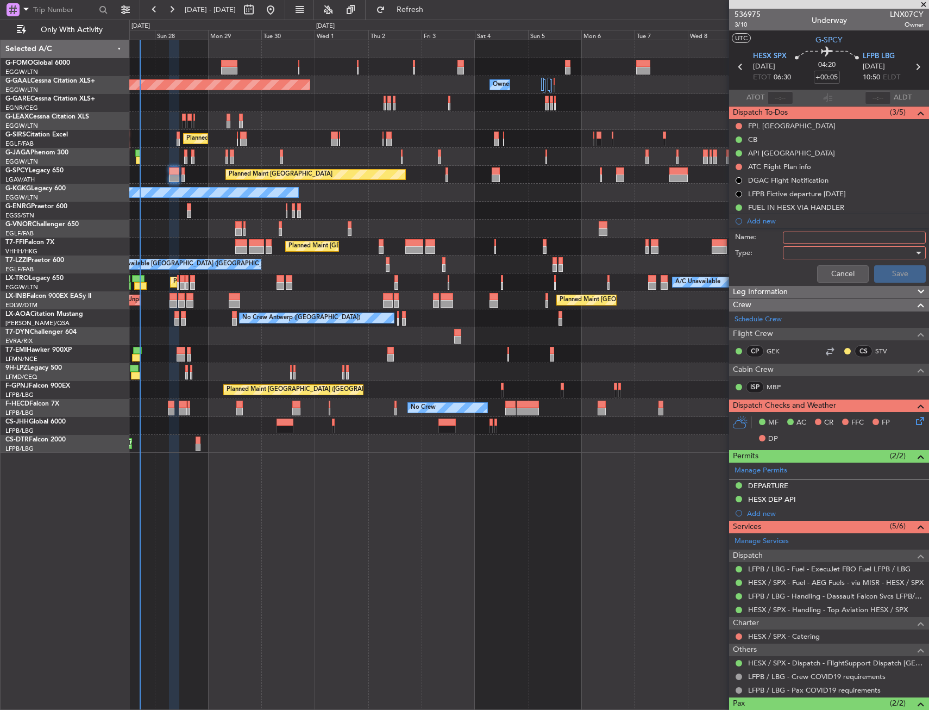
click at [811, 235] on input "Name:" at bounding box center [854, 237] width 143 height 12
type input "Prebrief"
click at [815, 254] on div at bounding box center [850, 252] width 127 height 16
click at [811, 268] on span "Generic" at bounding box center [849, 275] width 127 height 16
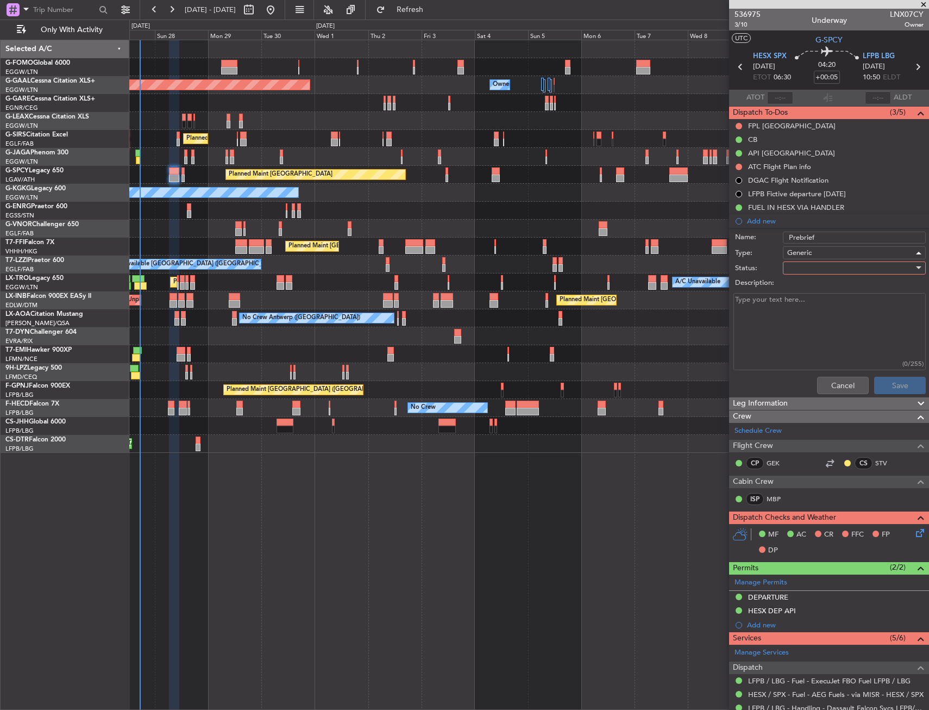
click at [811, 268] on div at bounding box center [850, 268] width 127 height 16
click at [809, 317] on span "Completed" at bounding box center [849, 322] width 127 height 16
click at [809, 317] on textarea "Description:" at bounding box center [829, 332] width 192 height 78
type textarea "7300kg fuel"
click at [886, 383] on button "Save" at bounding box center [900, 384] width 52 height 17
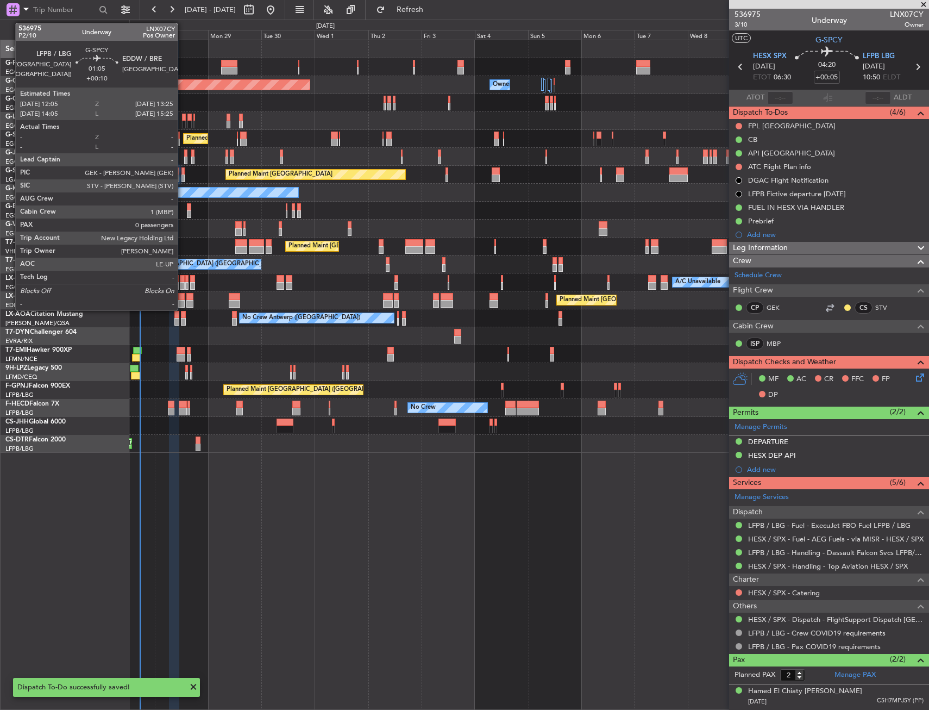
click at [183, 181] on div at bounding box center [182, 178] width 3 height 8
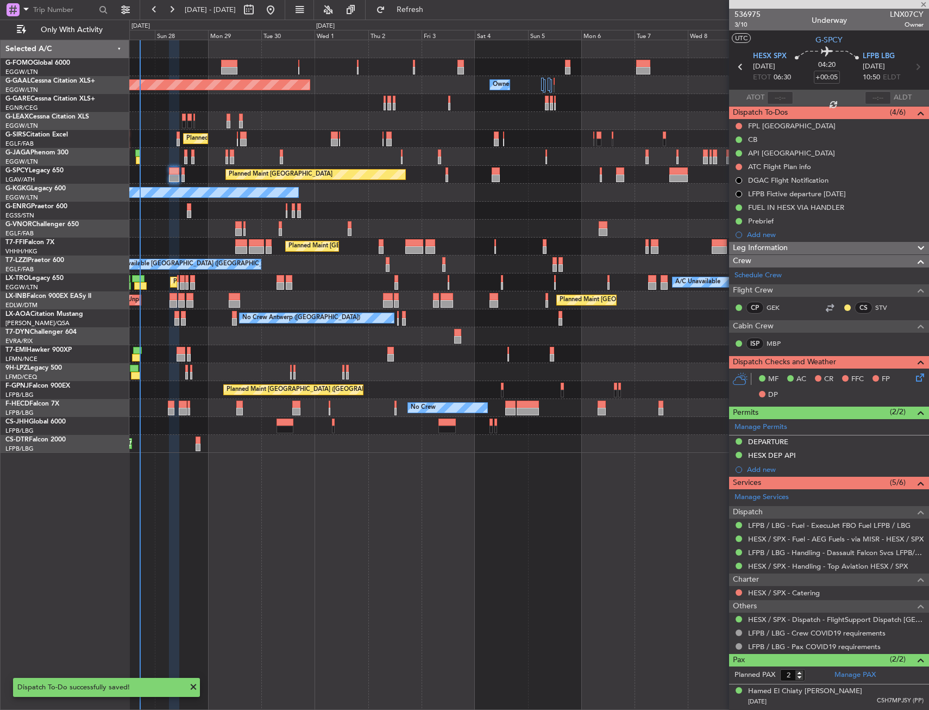
type input "+00:10"
type input "0"
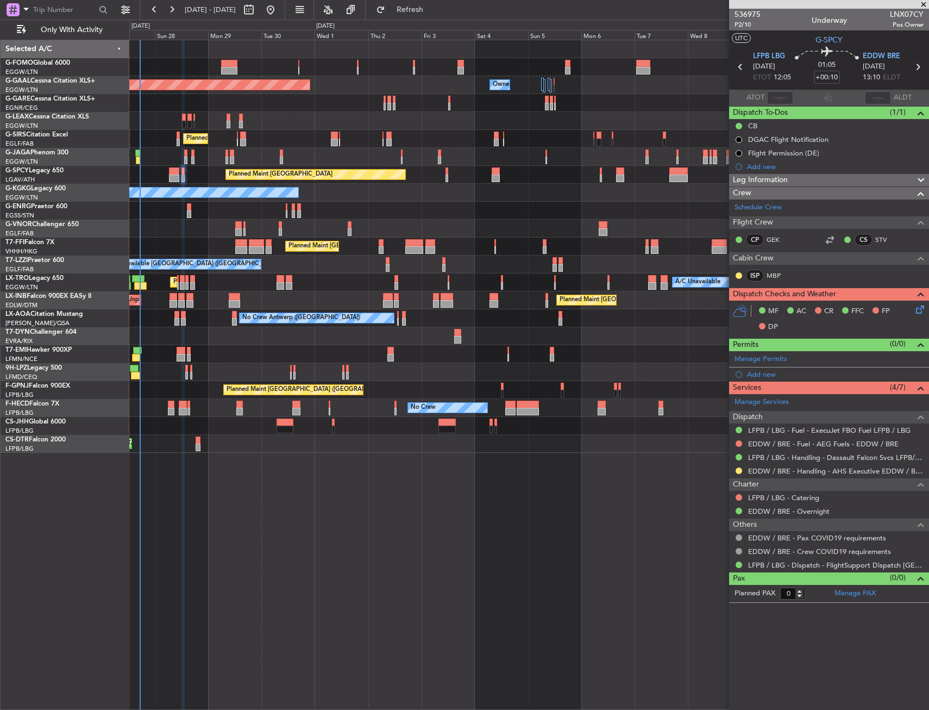
drag, startPoint x: 757, startPoint y: 165, endPoint x: 770, endPoint y: 174, distance: 16.0
click at [757, 165] on div "Add new" at bounding box center [835, 166] width 177 height 9
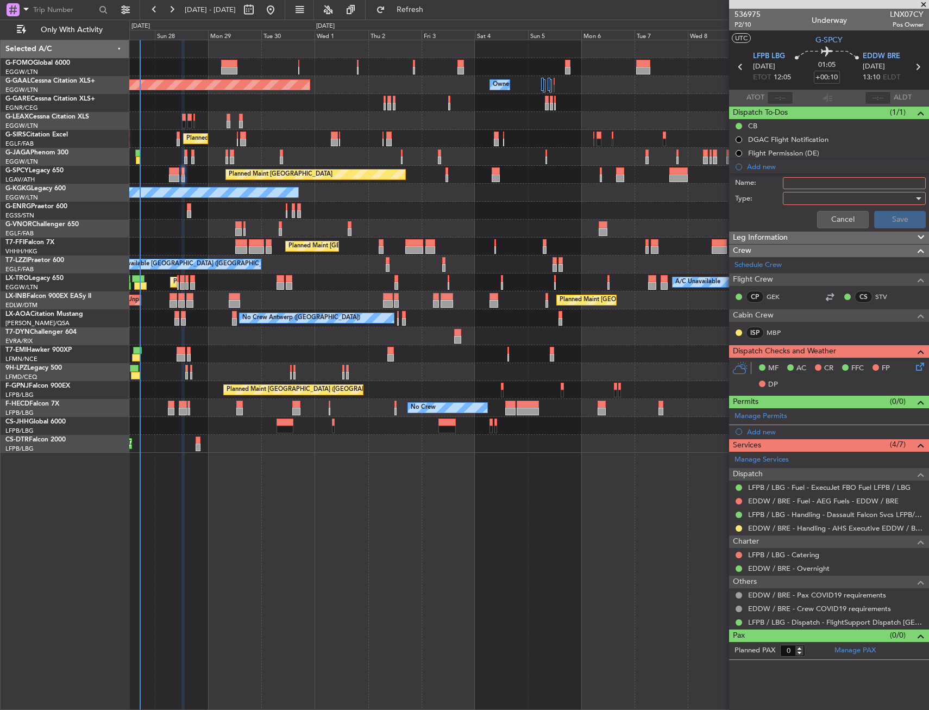
click at [815, 187] on input "Name:" at bounding box center [854, 183] width 143 height 12
type input "Prebrief"
click at [829, 197] on div at bounding box center [850, 198] width 127 height 16
click at [834, 218] on span "Generic" at bounding box center [848, 220] width 133 height 16
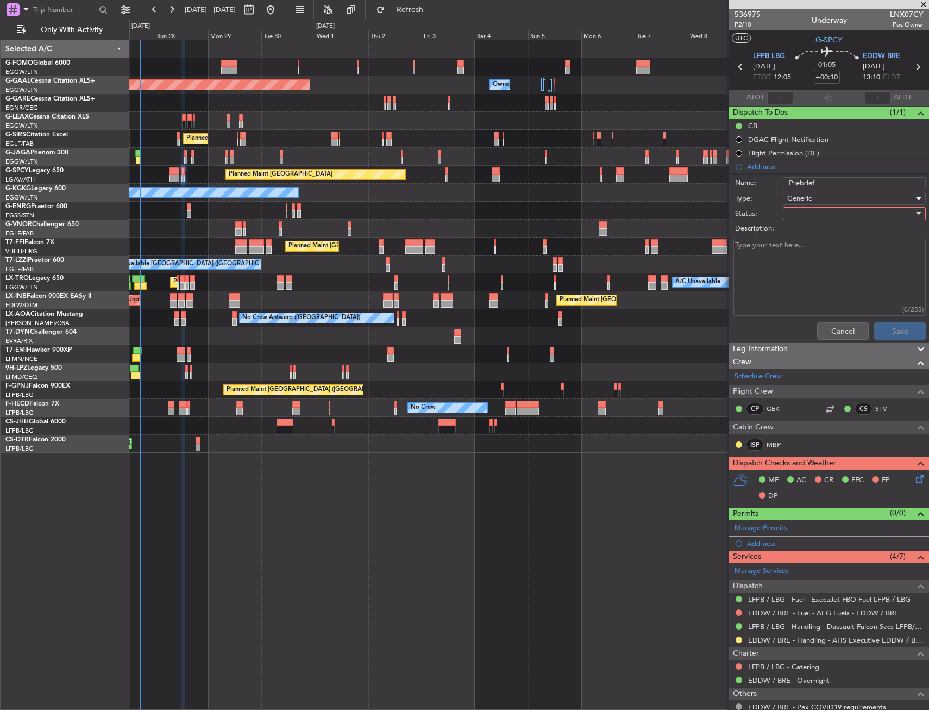
click at [832, 209] on div at bounding box center [850, 213] width 127 height 16
click at [815, 262] on span "Completed" at bounding box center [849, 268] width 127 height 16
click at [815, 262] on textarea "Description:" at bounding box center [829, 278] width 192 height 78
type textarea "5000kg fuel"
click at [874, 334] on button "Save" at bounding box center [900, 330] width 52 height 17
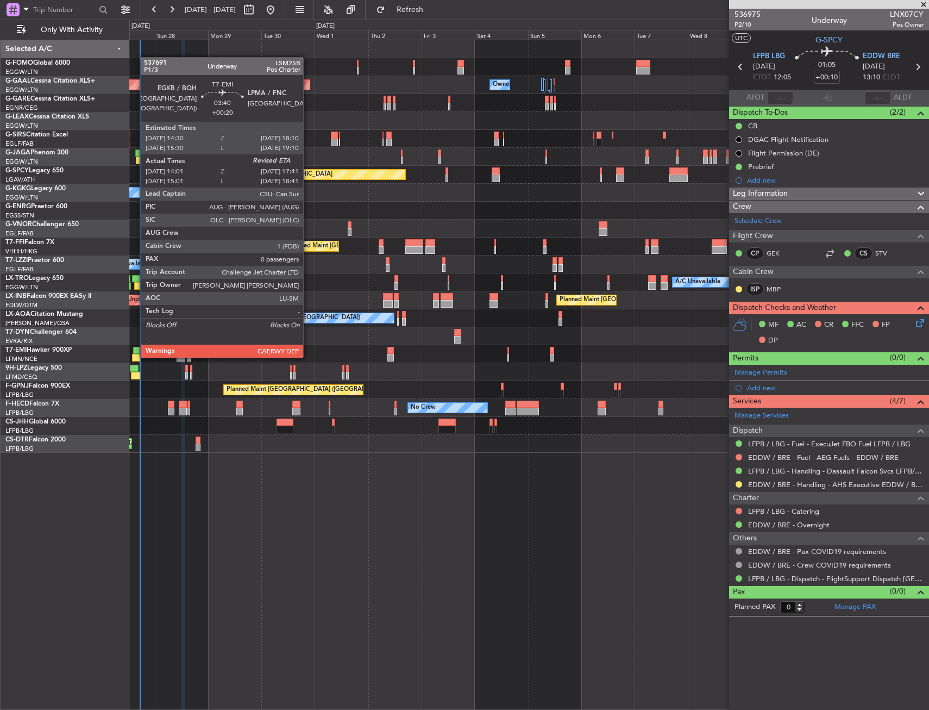
click at [135, 356] on div at bounding box center [136, 358] width 8 height 8
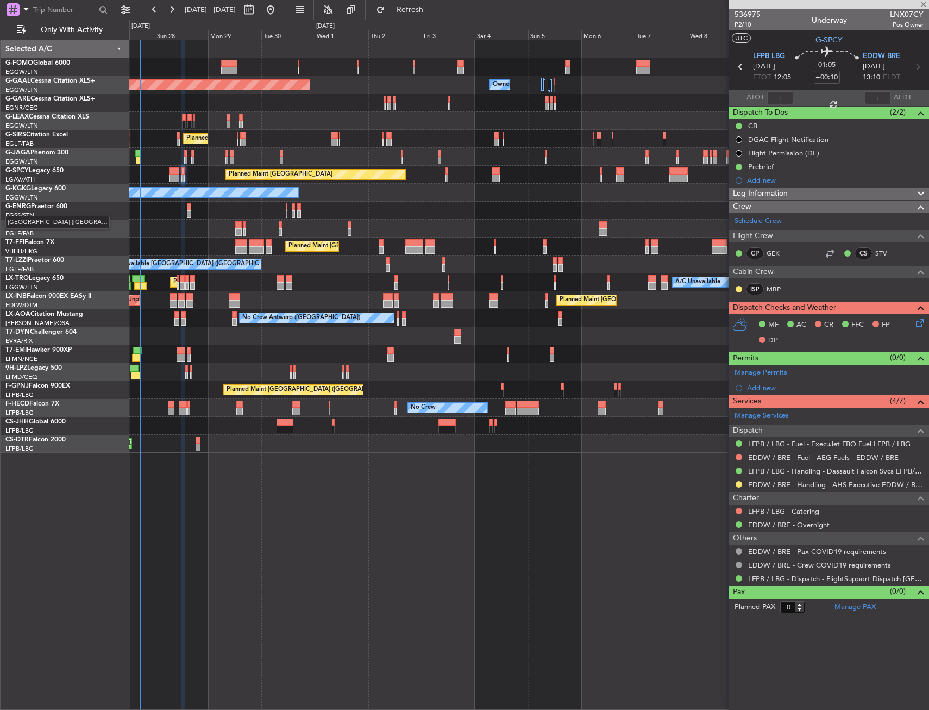
type input "+00:20"
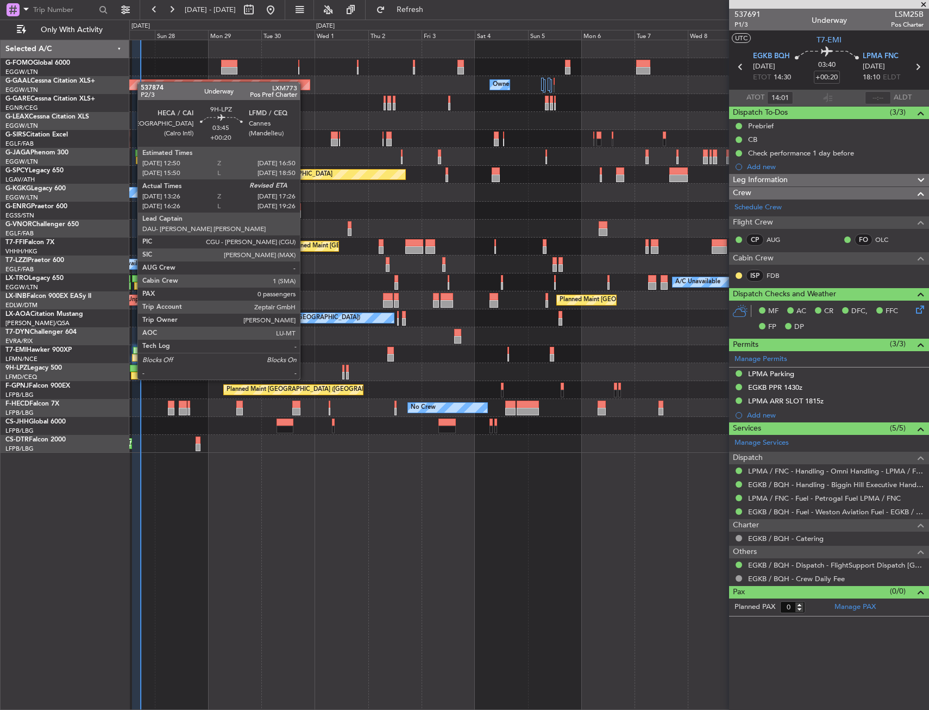
click at [132, 368] on div at bounding box center [134, 369] width 9 height 8
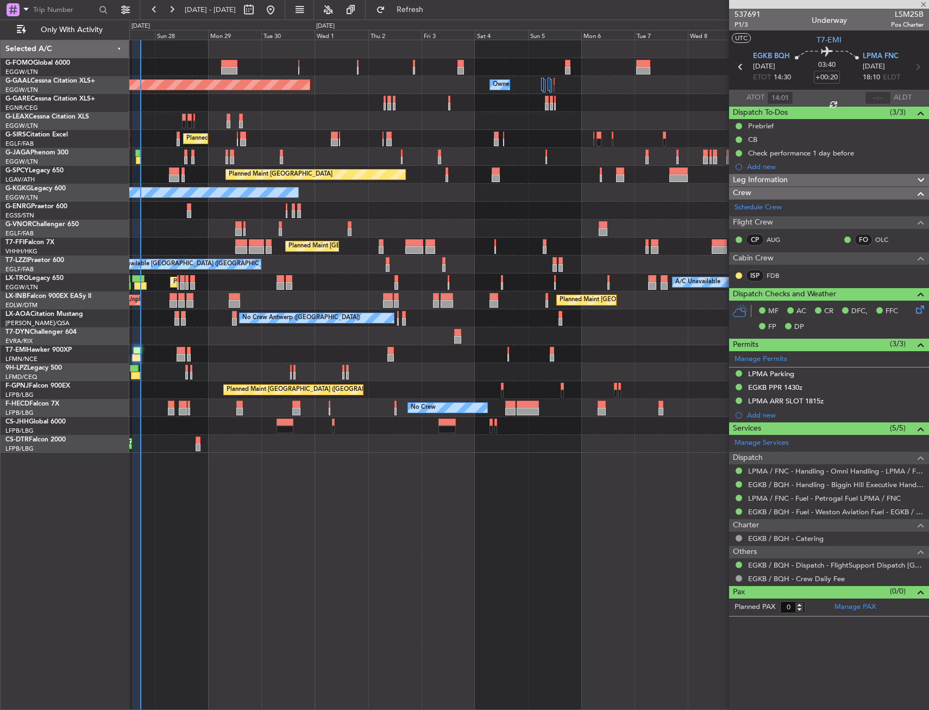
type input "13:36"
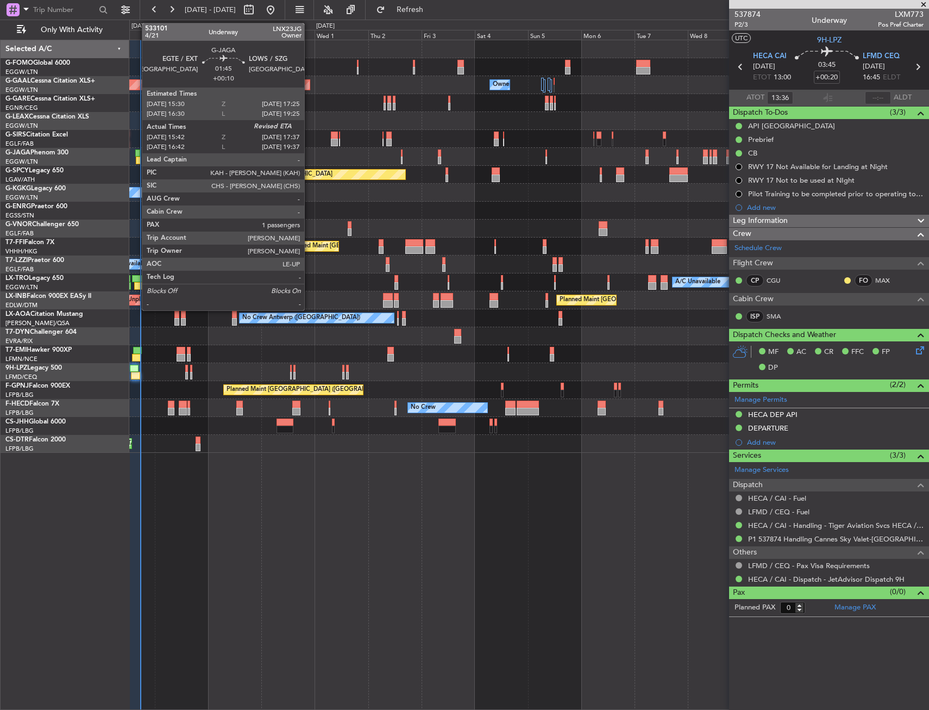
click at [136, 152] on div at bounding box center [137, 153] width 4 height 8
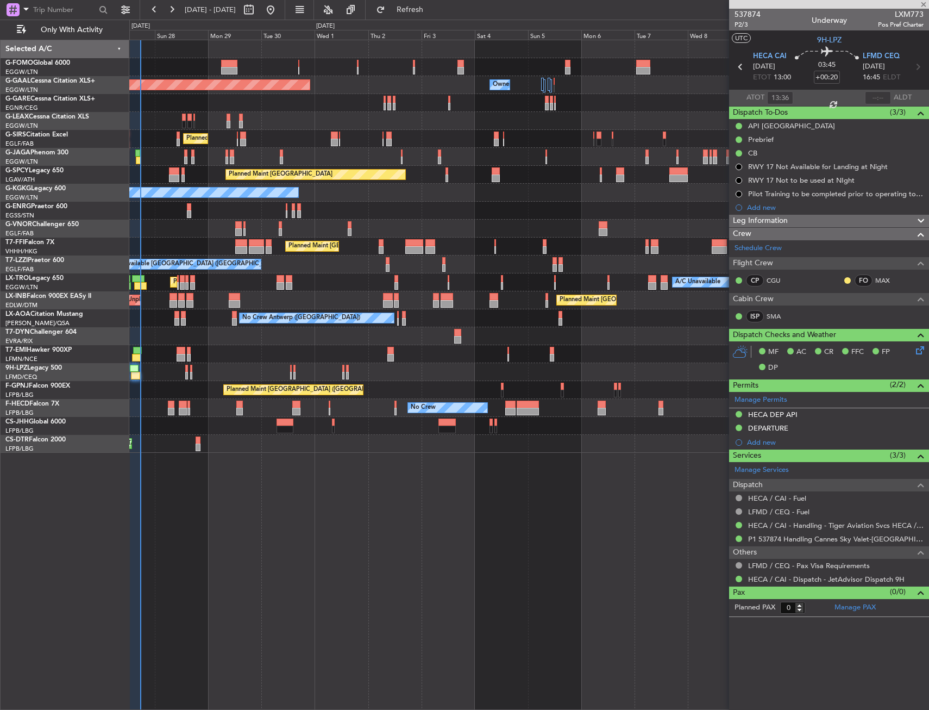
type input "+00:10"
type input "15:42"
type input "1"
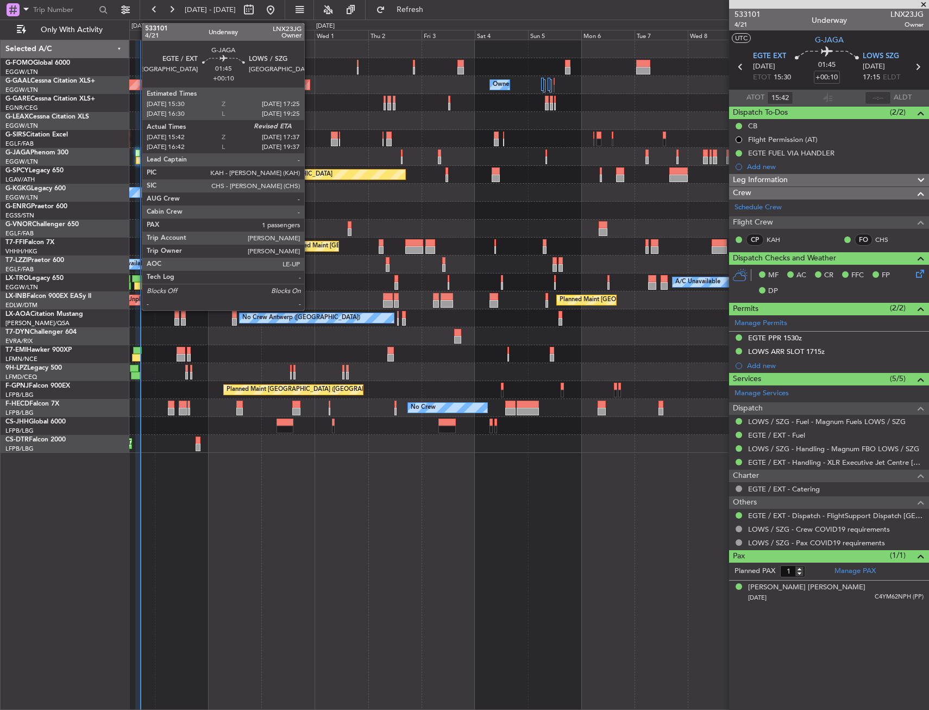
click at [136, 151] on div at bounding box center [137, 153] width 4 height 8
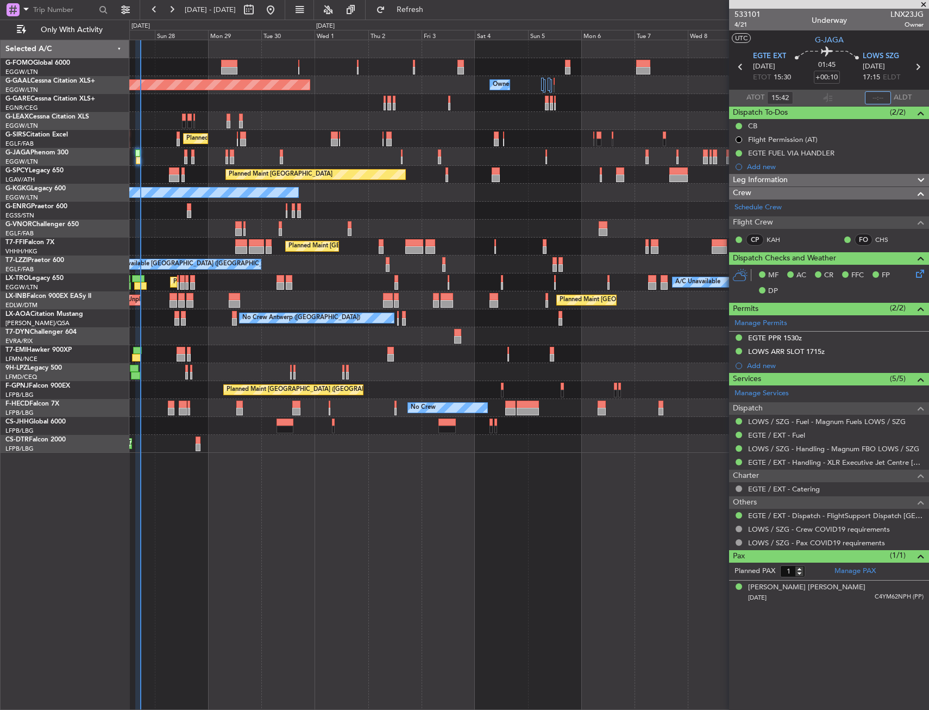
click at [868, 97] on input "text" at bounding box center [878, 97] width 26 height 13
click at [872, 41] on section "UTC G-JAGA" at bounding box center [829, 38] width 200 height 16
type input "17:27"
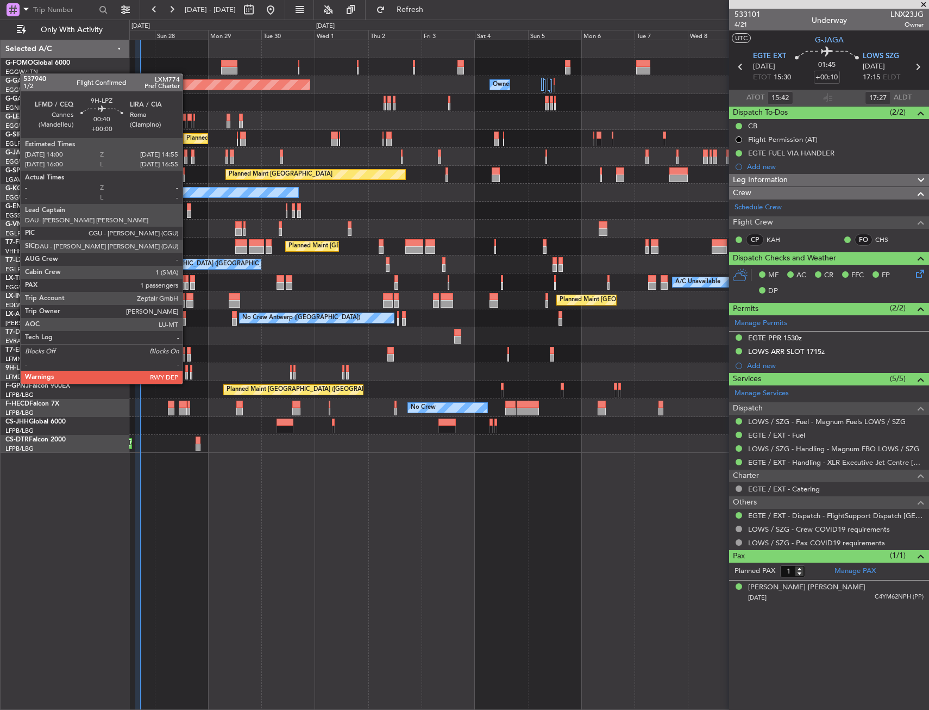
click at [187, 373] on div at bounding box center [186, 376] width 2 height 8
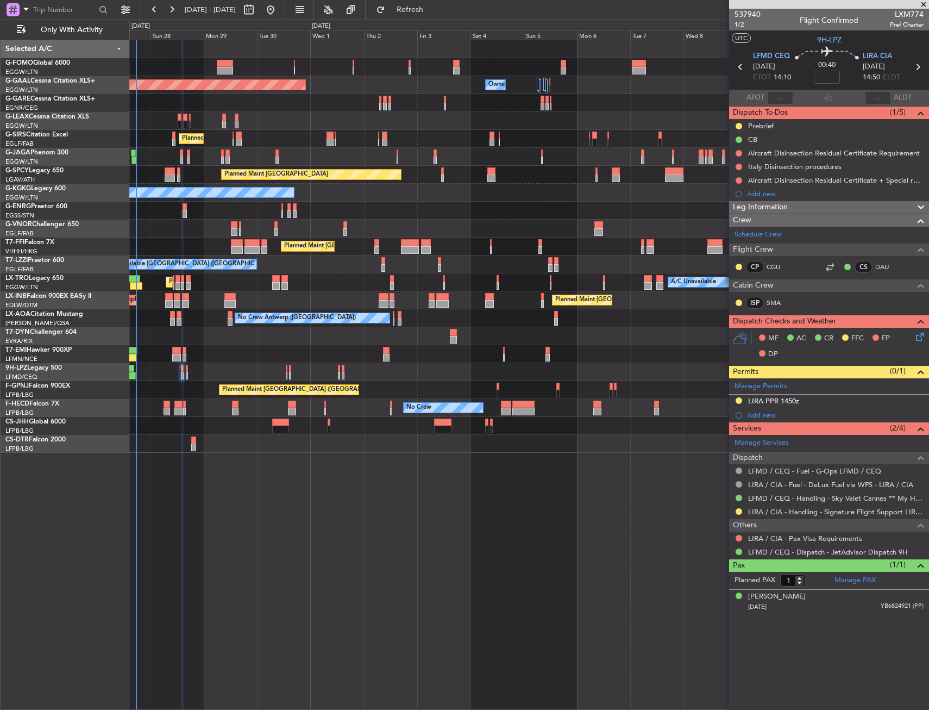
click at [223, 370] on div "No Crew" at bounding box center [528, 372] width 799 height 18
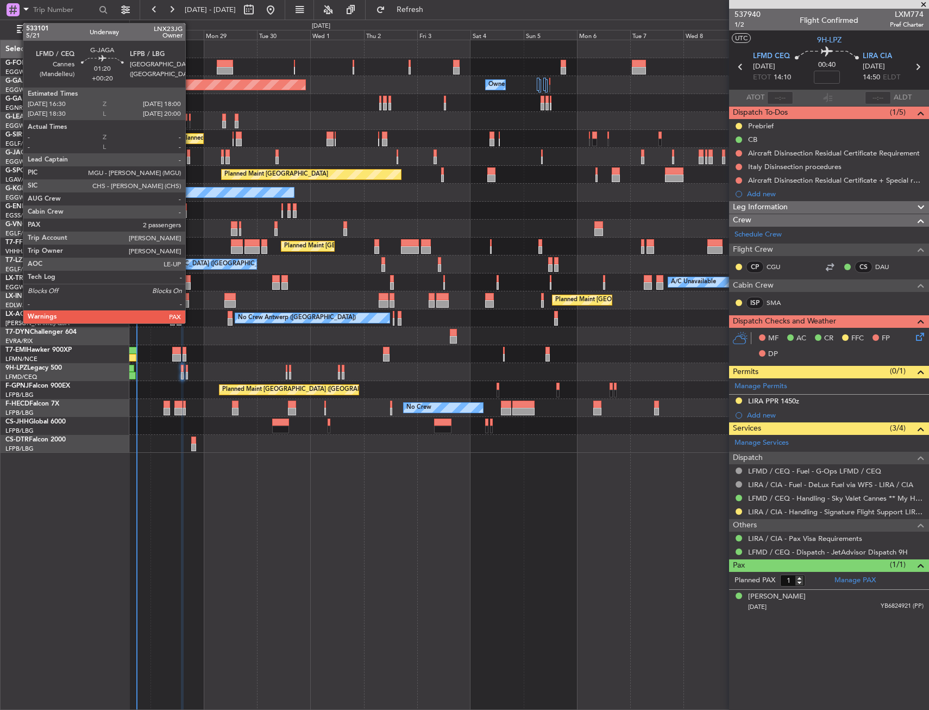
click at [190, 150] on div at bounding box center [189, 153] width 4 height 8
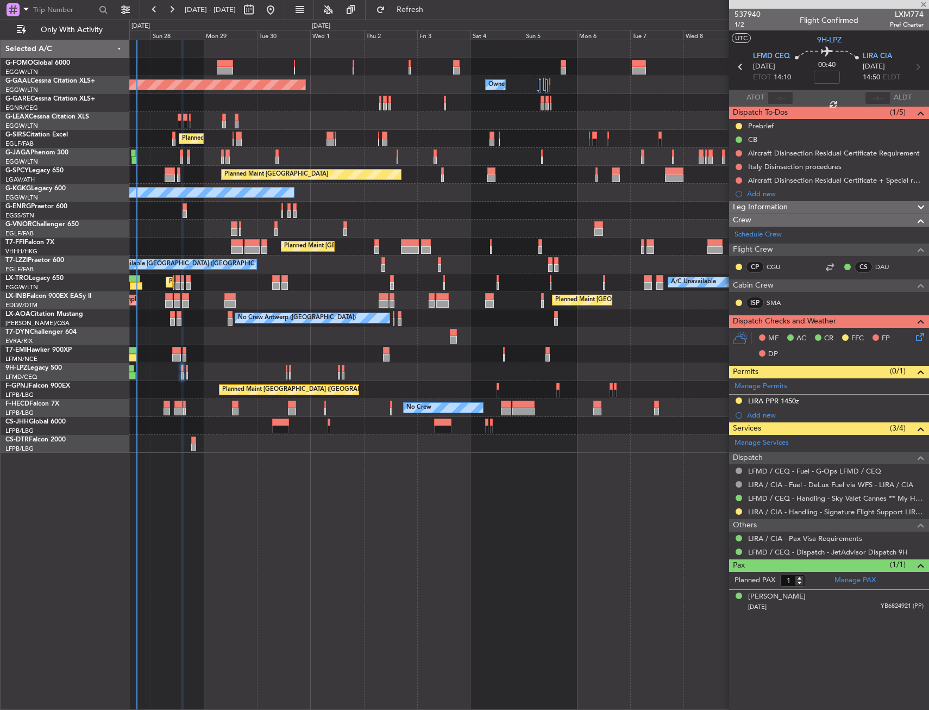
type input "+00:20"
type input "2"
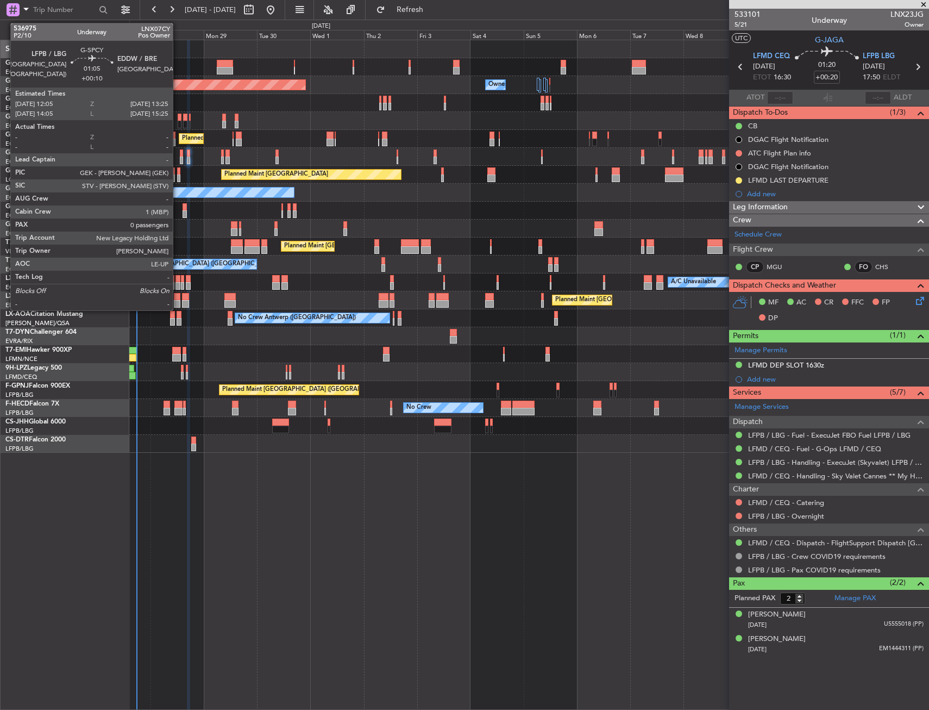
click at [178, 171] on div at bounding box center [178, 171] width 3 height 8
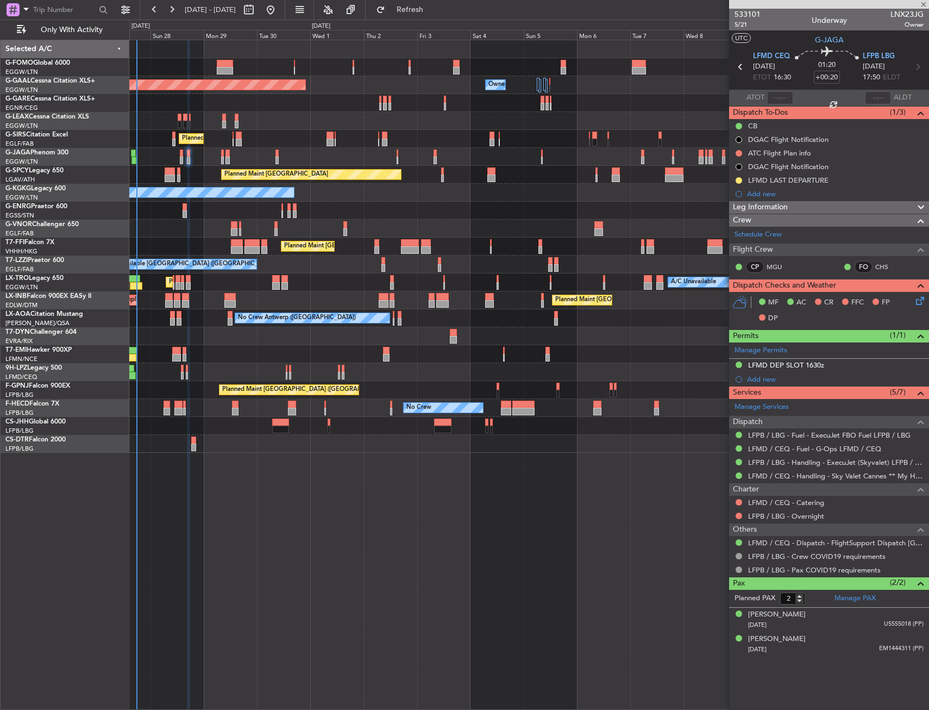
type input "+00:10"
type input "0"
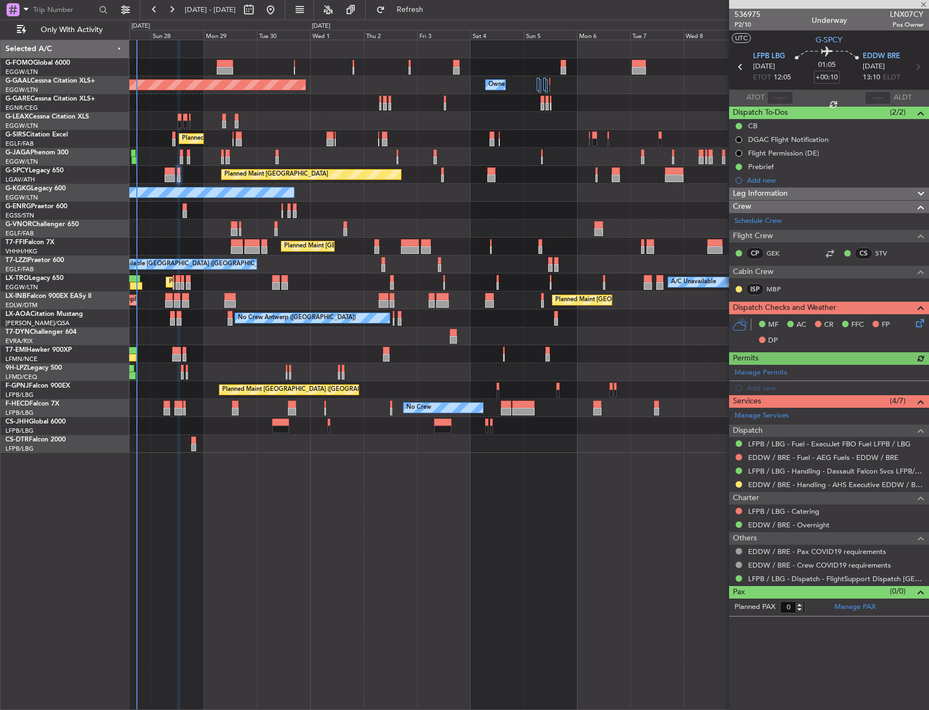
click at [768, 486] on mat-tooltip-component "LFPB / LBG - Handling - Dassault Falcon Svcs LFPB/LBG" at bounding box center [836, 489] width 172 height 29
click at [769, 488] on mat-tooltip-component "EDDW / BRE - Handling - AHS Executive EDDW / BRE" at bounding box center [834, 502] width 167 height 29
click at [768, 486] on link "EDDW / BRE - Handling - AHS Executive EDDW / BRE" at bounding box center [835, 484] width 175 height 9
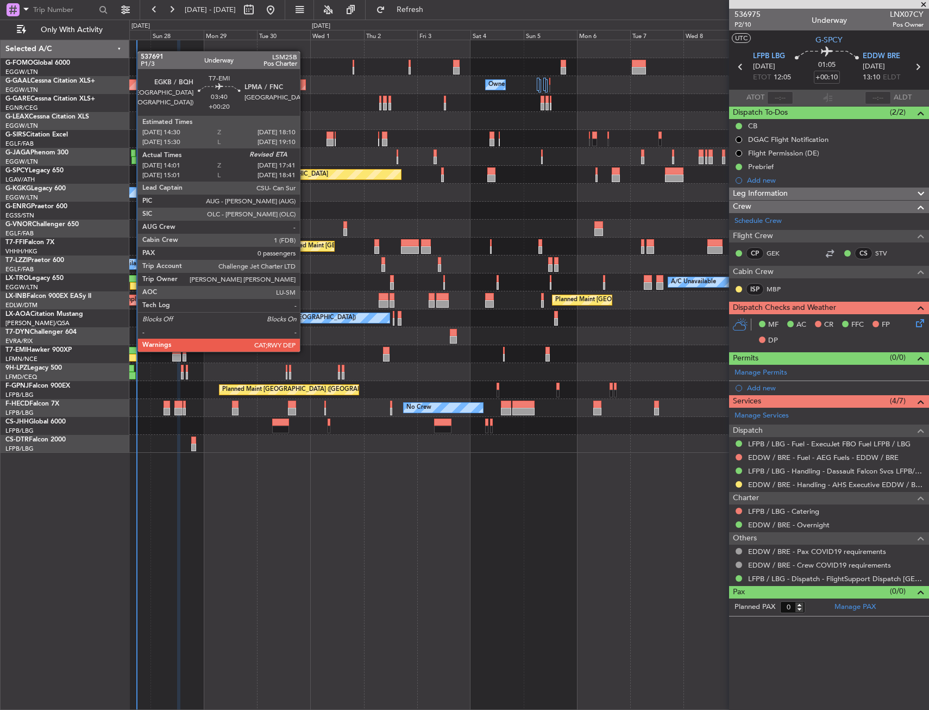
click at [132, 350] on div at bounding box center [133, 351] width 8 height 8
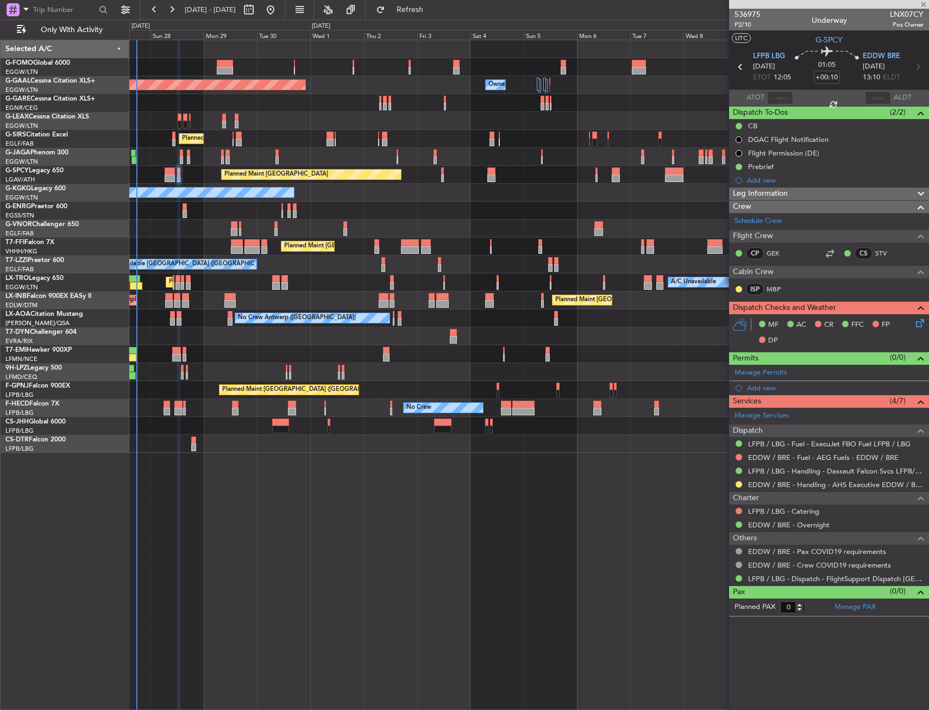
type input "+00:20"
type input "14:01"
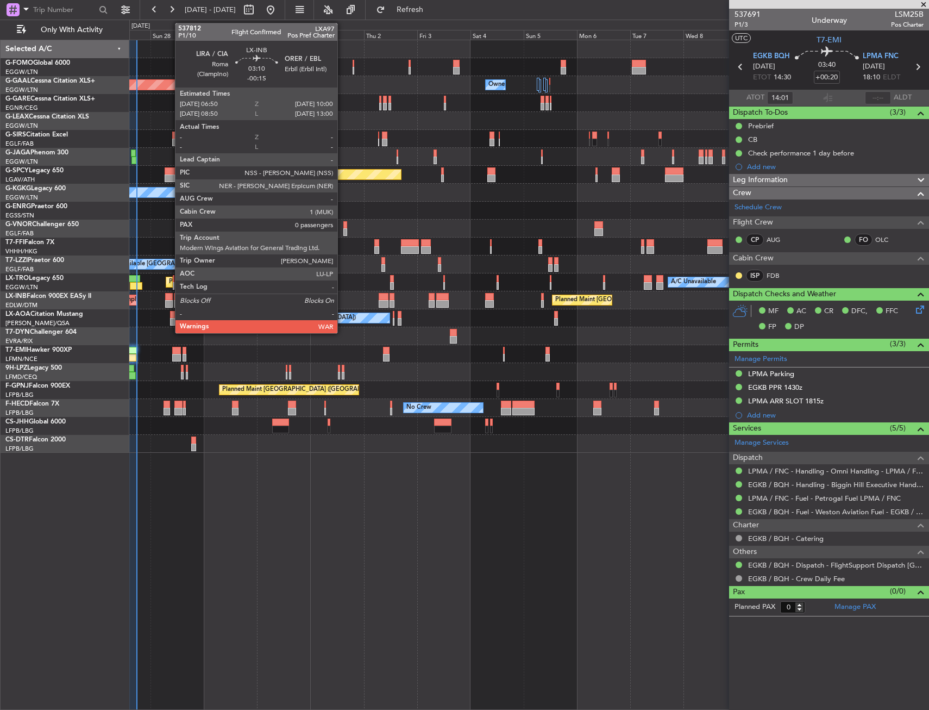
click at [170, 300] on div at bounding box center [168, 304] width 7 height 8
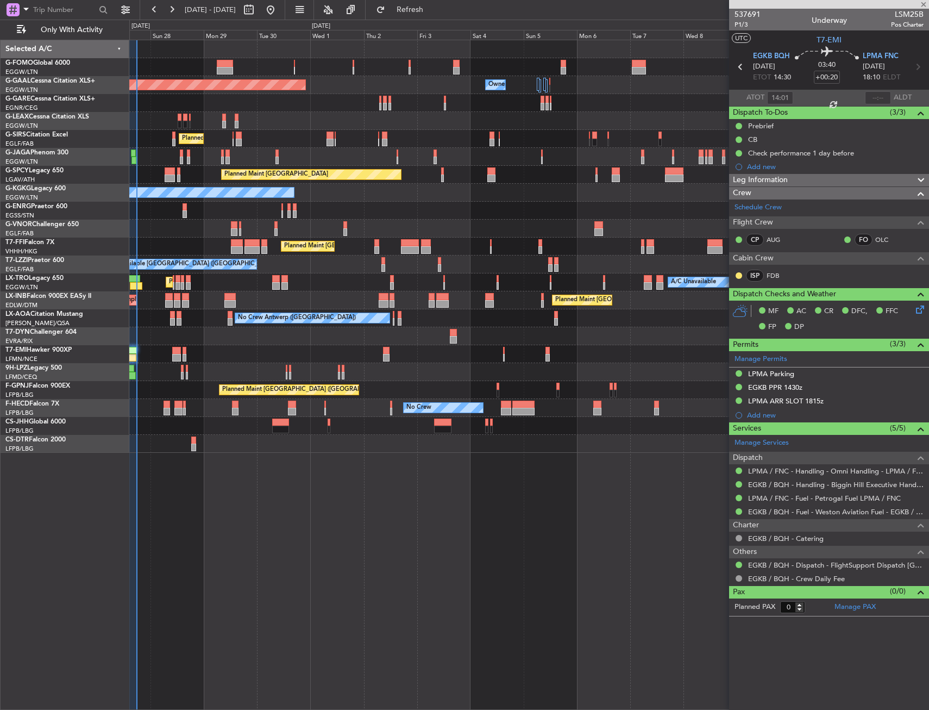
type input "-00:15"
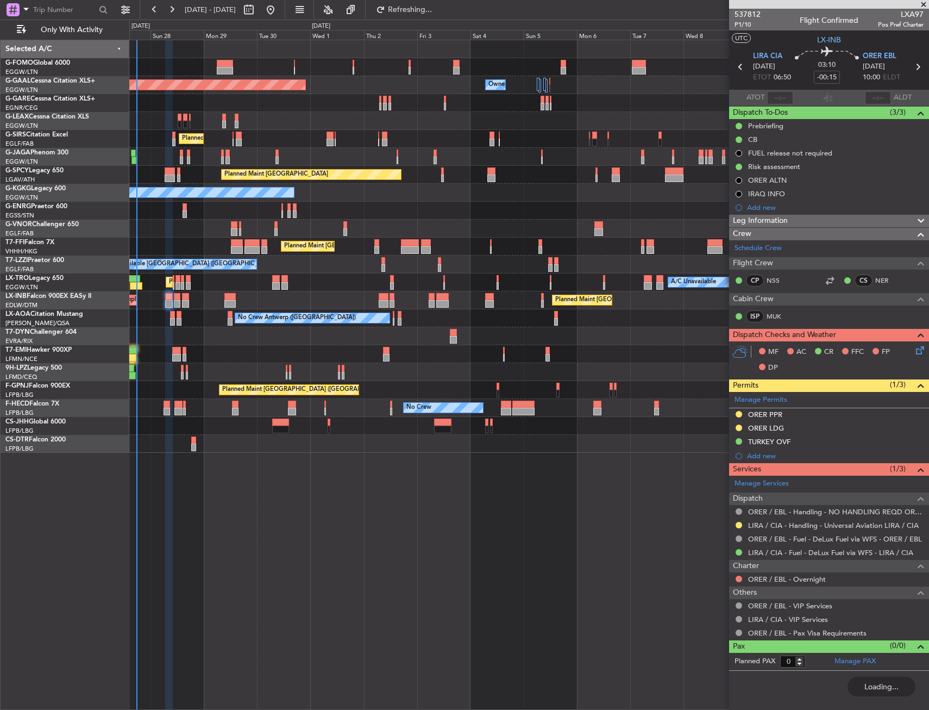
drag, startPoint x: 817, startPoint y: 128, endPoint x: 811, endPoint y: 164, distance: 35.8
click at [817, 128] on div "Prebriefing CB FUEL release not required Risk assessment ORER ALTN IRAQ INFO Ad…" at bounding box center [829, 166] width 200 height 95
click at [795, 127] on div "Prebriefing" at bounding box center [829, 126] width 200 height 14
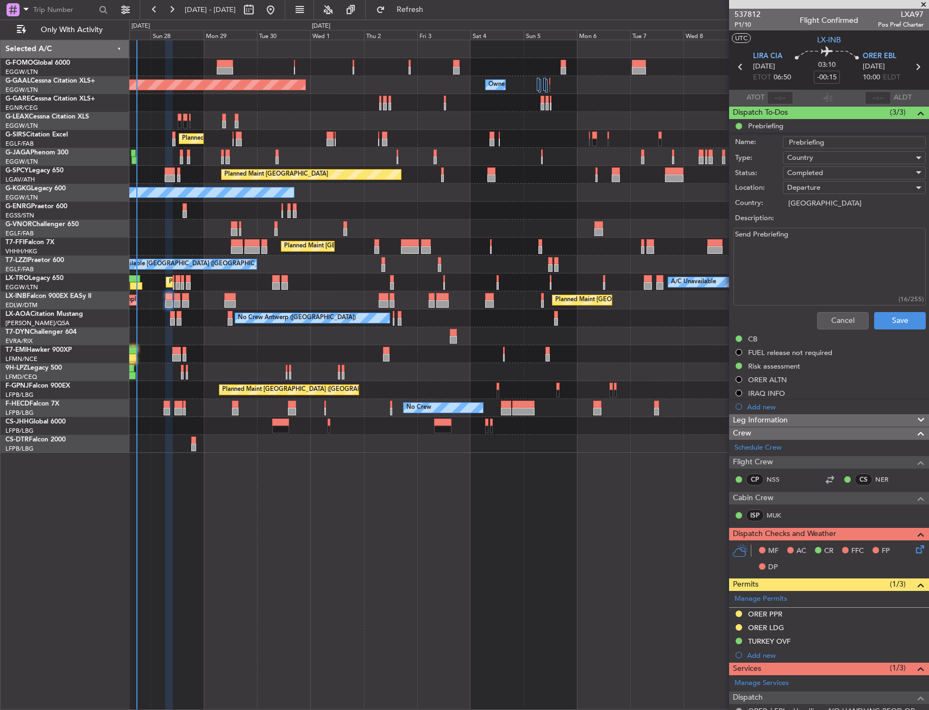
click at [824, 252] on textarea "Send Prebriefing" at bounding box center [829, 267] width 192 height 78
paste textarea "peed 0.80 FL390 Fuel 12800 Pax 0 Cargo 50"
type textarea "Speed 0.80 FL390 Fuel 12800 Pax 0 Cargo 50"
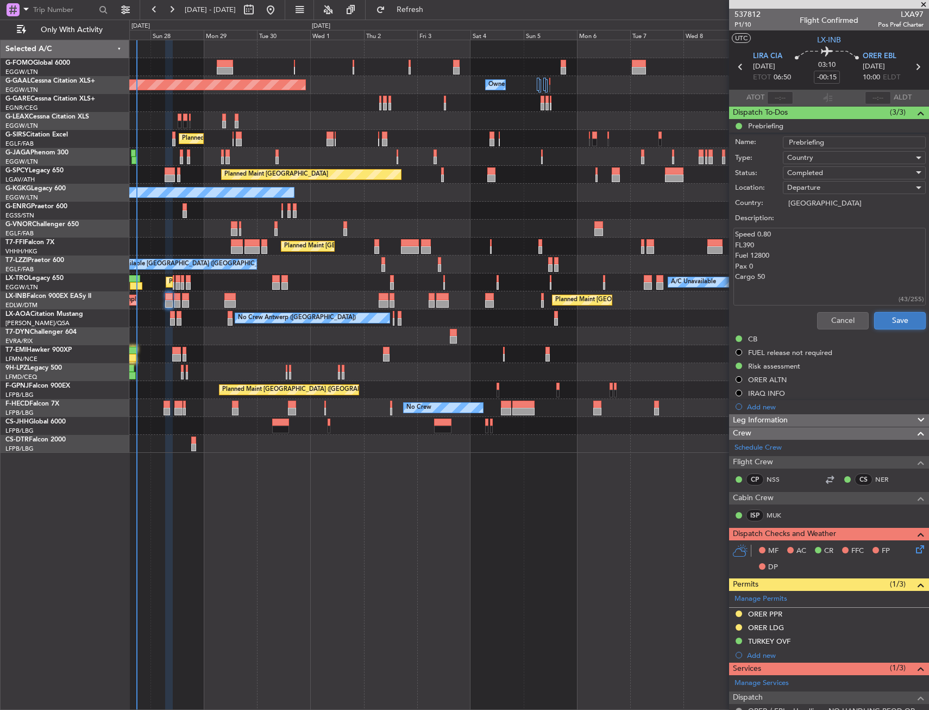
click at [887, 321] on button "Save" at bounding box center [900, 320] width 52 height 17
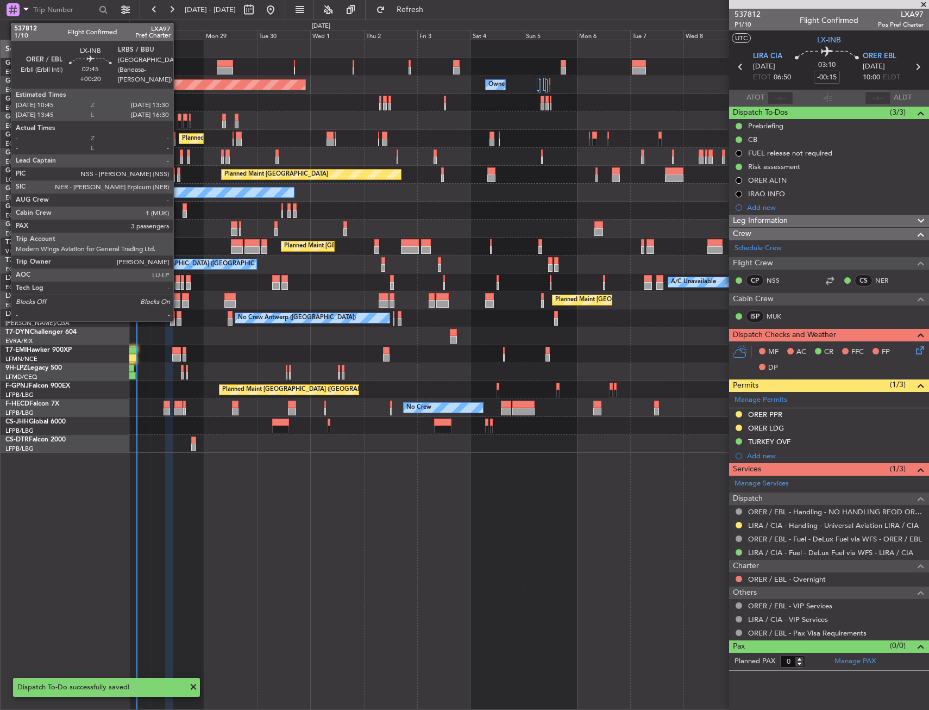
click at [178, 301] on div at bounding box center [177, 304] width 7 height 8
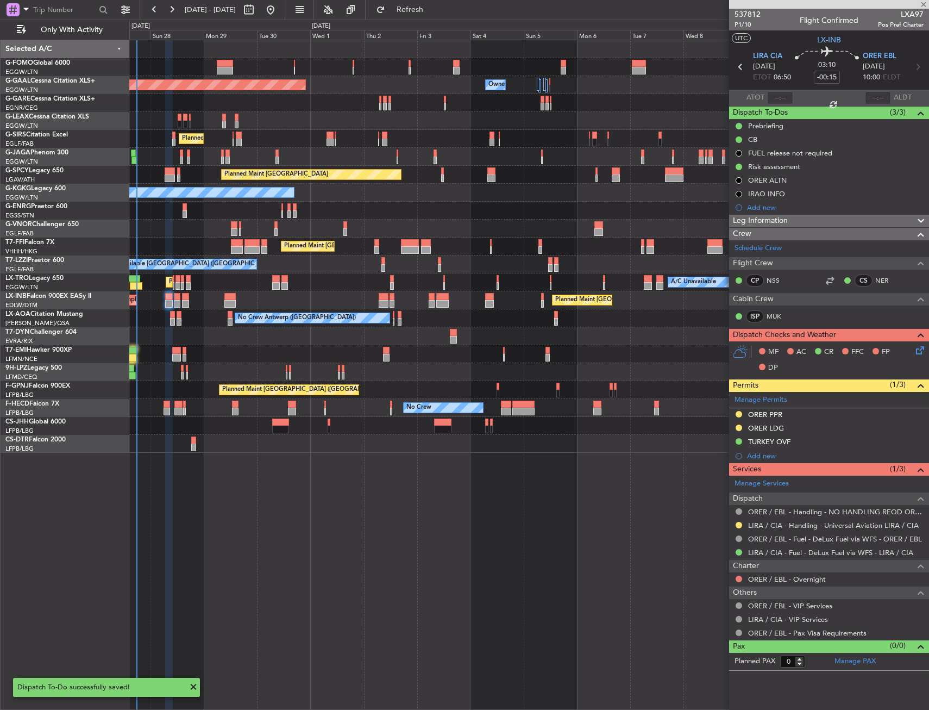
type input "+00:20"
type input "3"
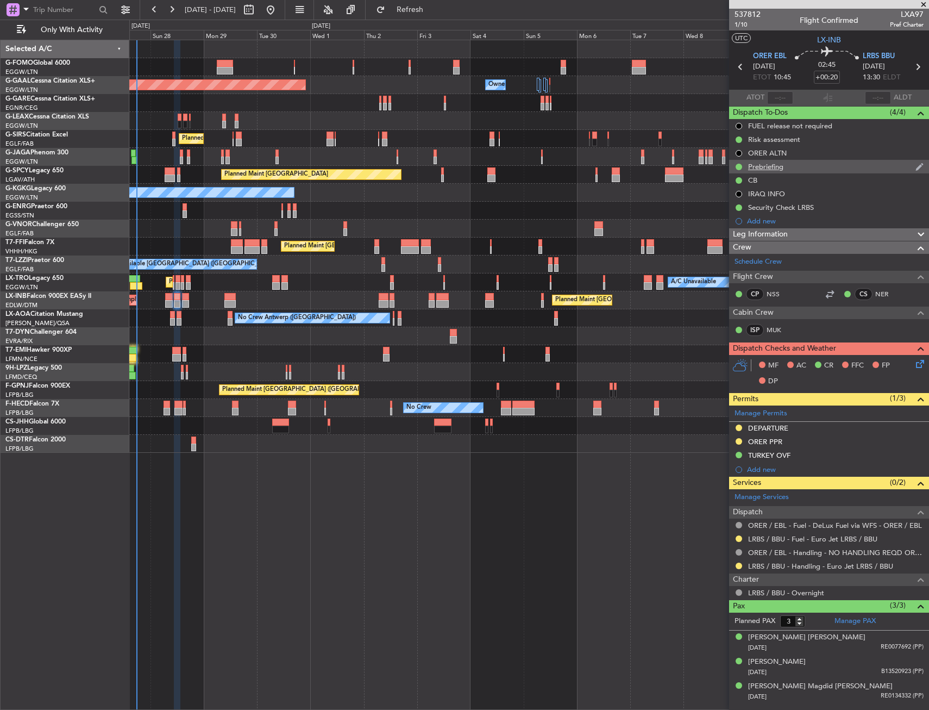
click at [807, 168] on div "Prebriefing" at bounding box center [829, 167] width 200 height 14
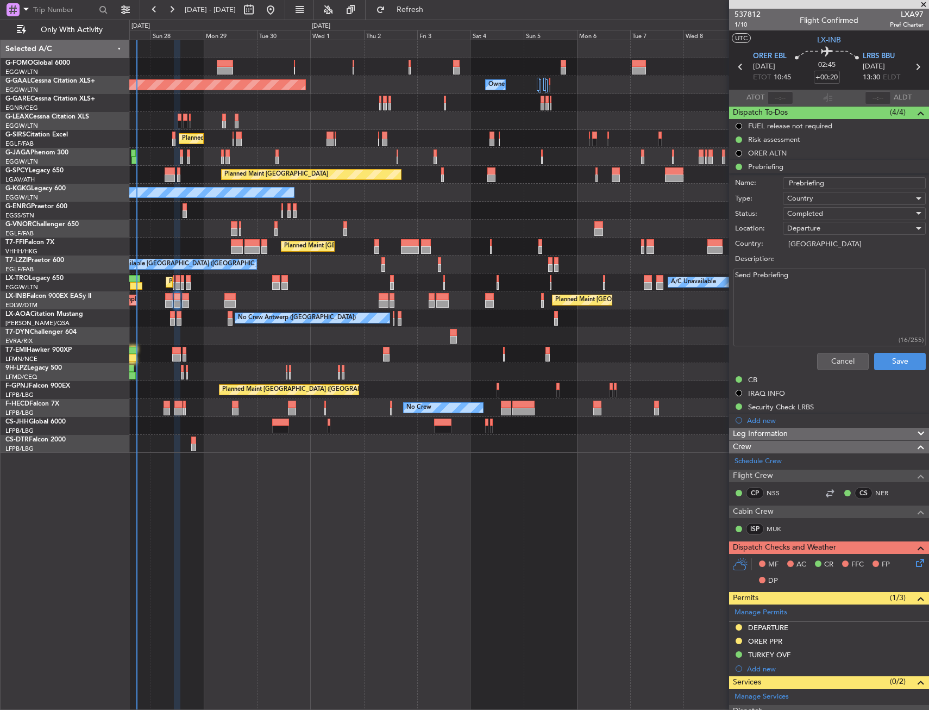
click at [793, 276] on textarea "Send Prebriefing" at bounding box center [829, 307] width 192 height 78
click at [793, 277] on textarea "Send Prebriefing" at bounding box center [829, 307] width 192 height 78
paste textarea "peed 0.82 FL350 Fuel max (20900) Pax 3 Cargo 300lbs"
type textarea "Speed 0.82 FL350 Fuel max (20900) Pax 3 Cargo 300lbs"
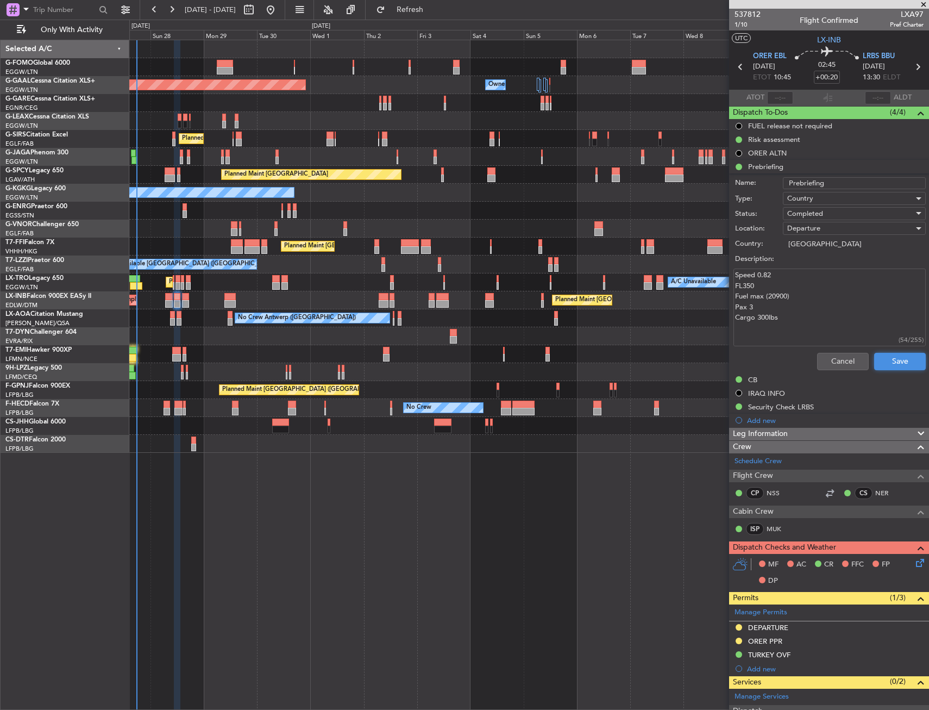
click at [890, 360] on button "Save" at bounding box center [900, 361] width 52 height 17
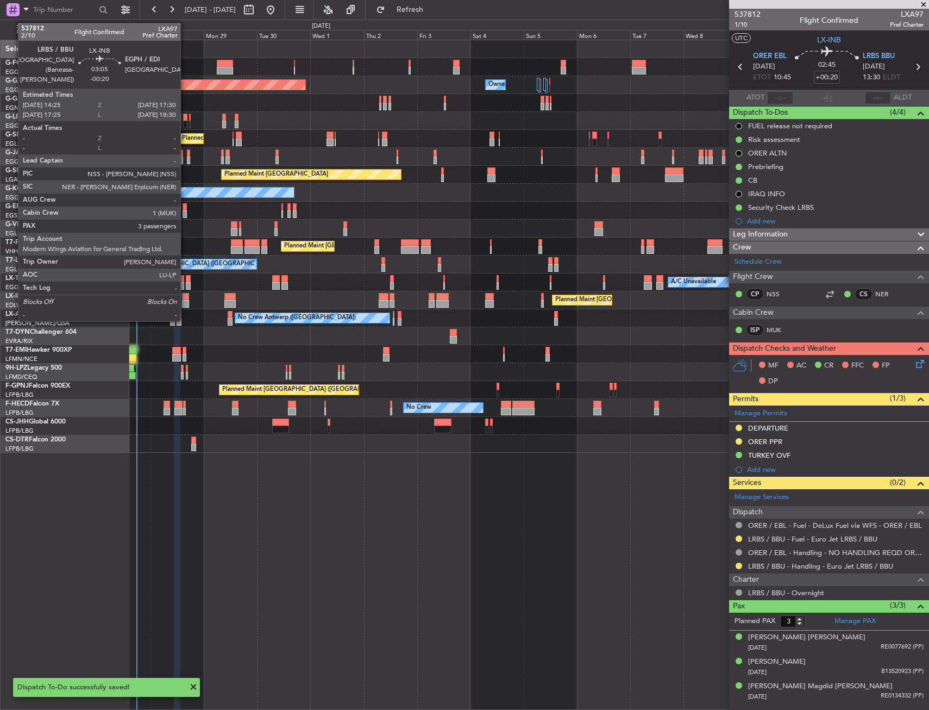
click at [185, 294] on div at bounding box center [185, 297] width 7 height 8
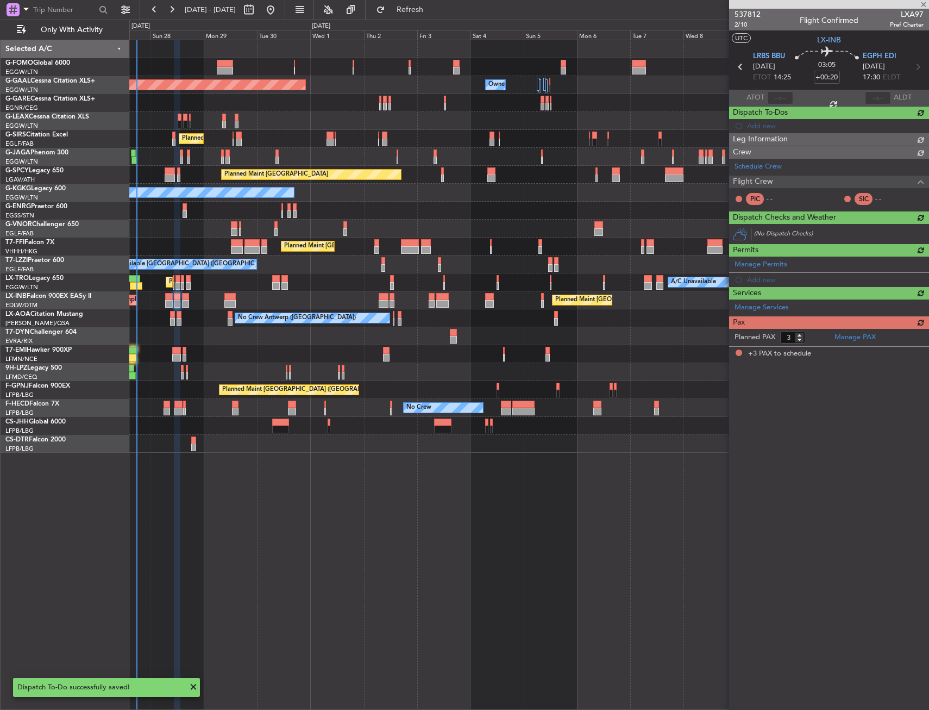
type input "-00:20"
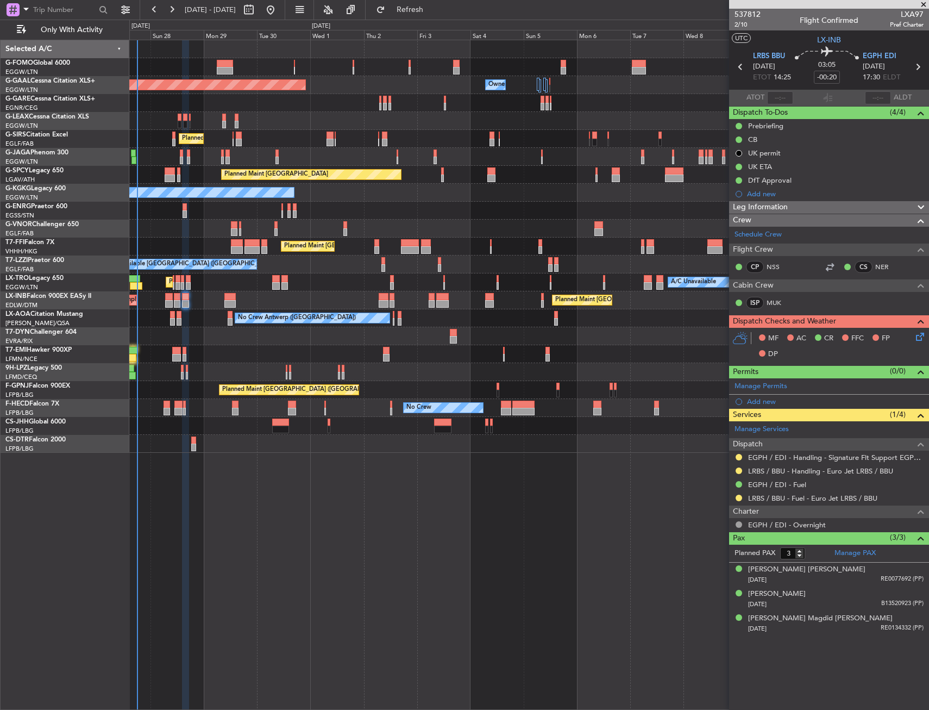
click at [815, 128] on div "Prebriefing" at bounding box center [829, 126] width 200 height 14
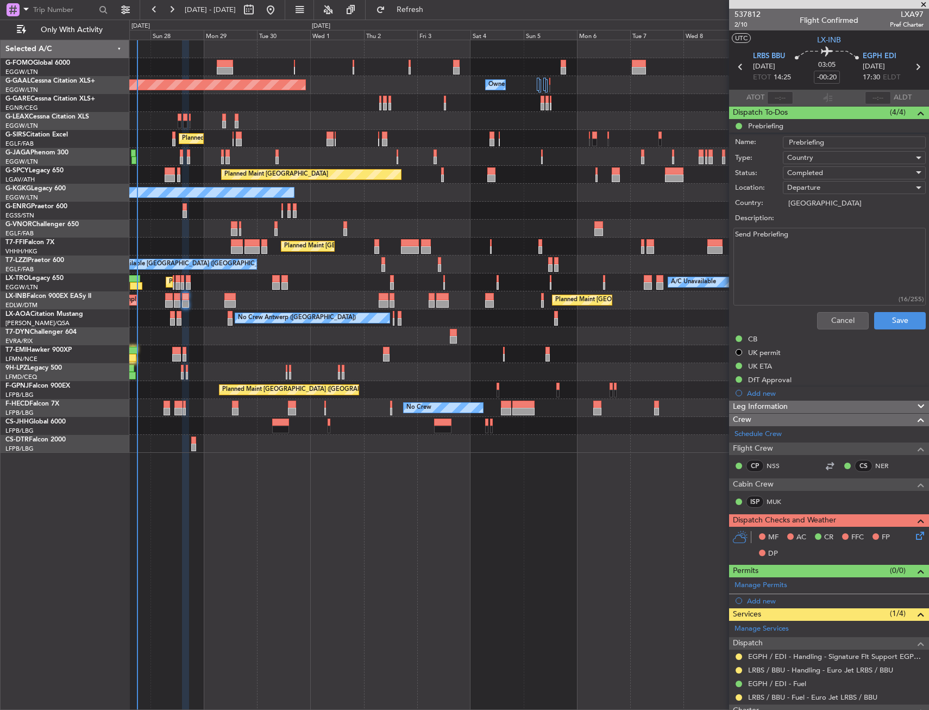
click at [813, 242] on textarea "Send Prebriefing" at bounding box center [829, 267] width 192 height 78
paste textarea "peed 0.82 FL350, level change FL370 Fuel: remaining -200lbs Pax 3 Cargo 300lbs"
type textarea "Speed 0.82 FL350, level change FL370 Fuel: remaining -200lbs Pax 3 Cargo 300lbs"
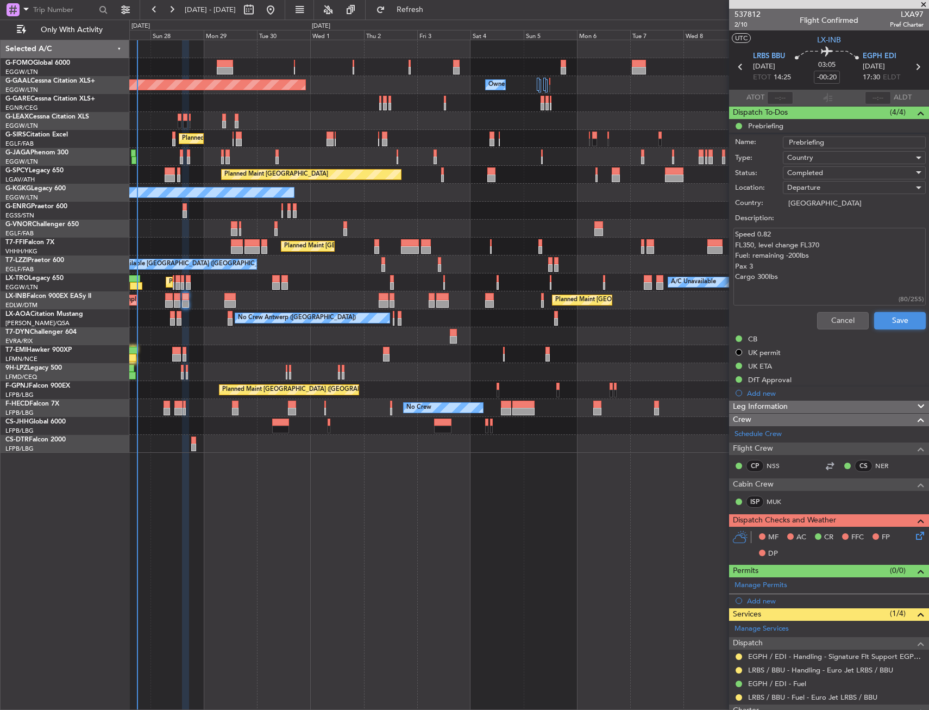
click at [888, 328] on button "Save" at bounding box center [900, 320] width 52 height 17
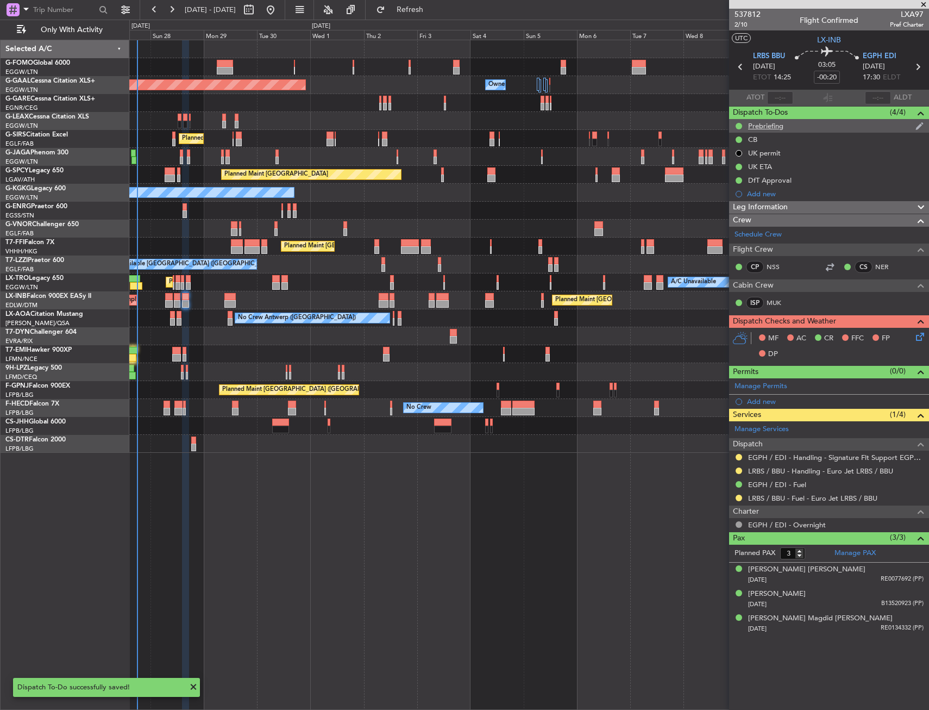
click at [829, 129] on div "Prebriefing" at bounding box center [829, 126] width 200 height 14
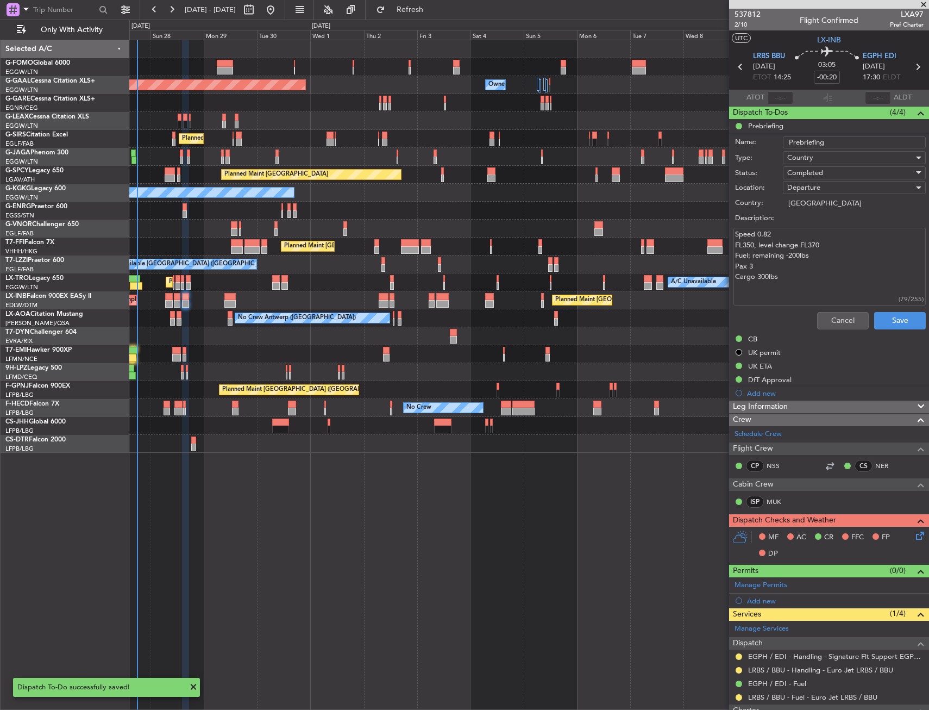
click at [642, 572] on div "Planned Maint London (Luton) Owner Owner Owner Planned Maint Dusseldorf Owner O…" at bounding box center [529, 375] width 800 height 670
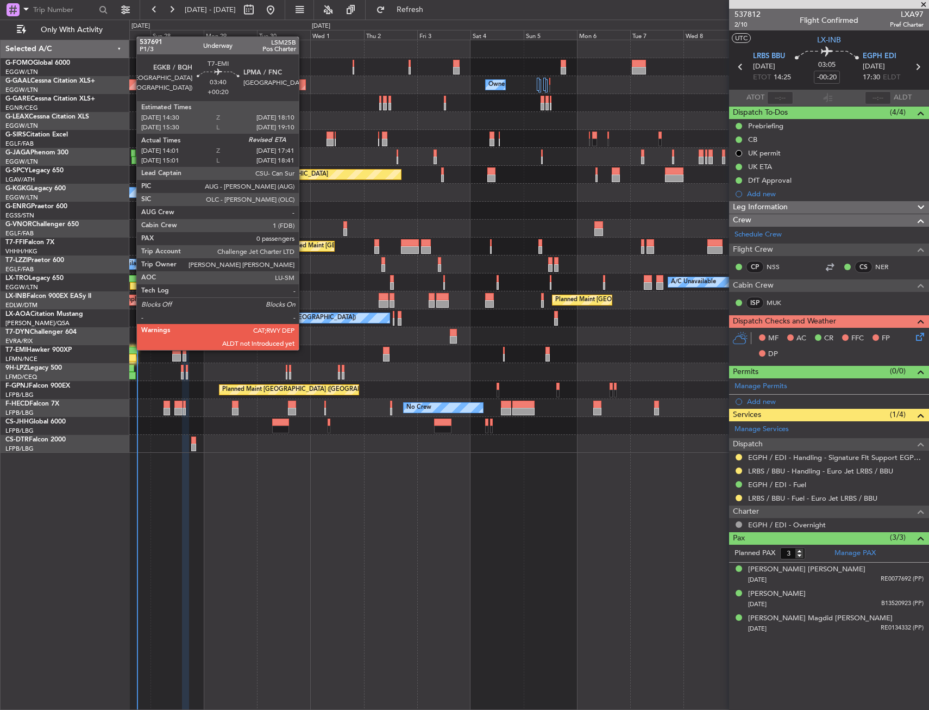
click at [131, 349] on div at bounding box center [133, 351] width 8 height 8
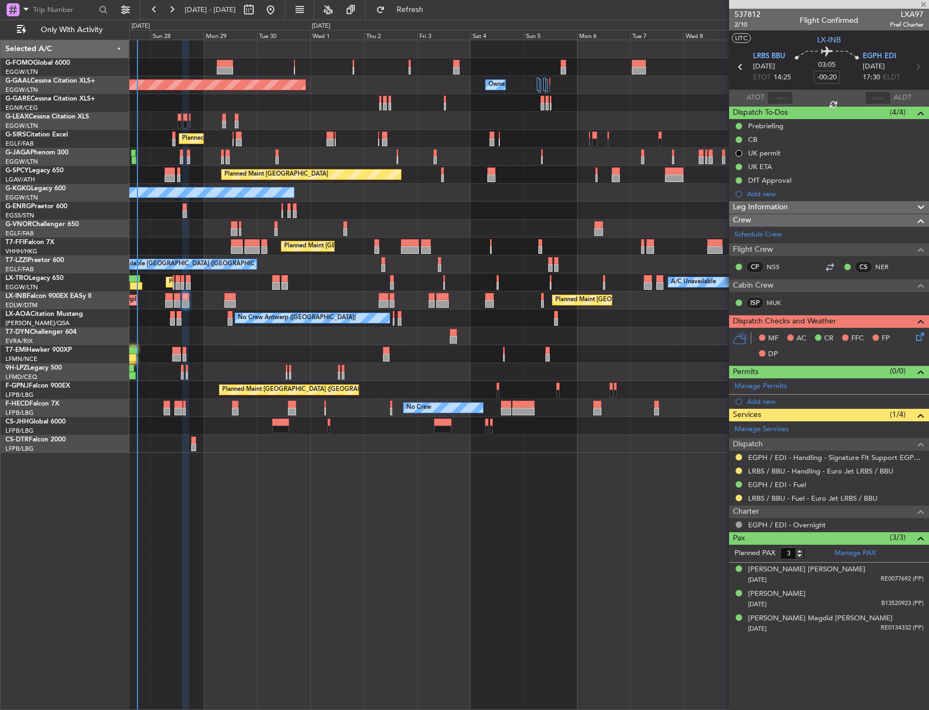
type input "+00:20"
type input "14:01"
type input "0"
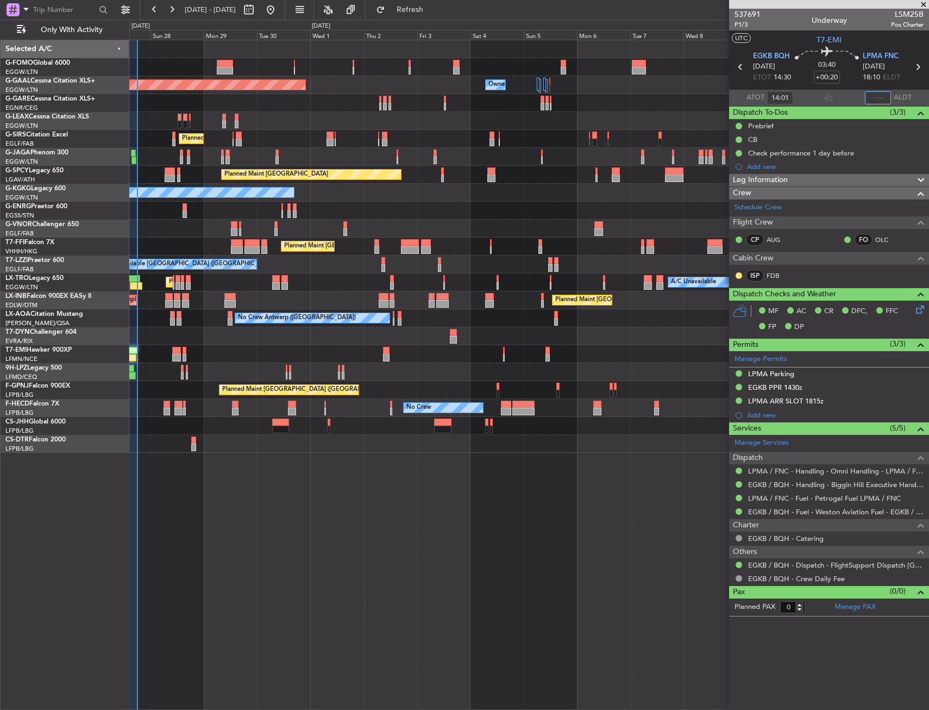
click at [870, 98] on input "text" at bounding box center [878, 97] width 26 height 13
click at [864, 40] on section "UTC T7-EMI" at bounding box center [829, 38] width 200 height 16
type input "17:55"
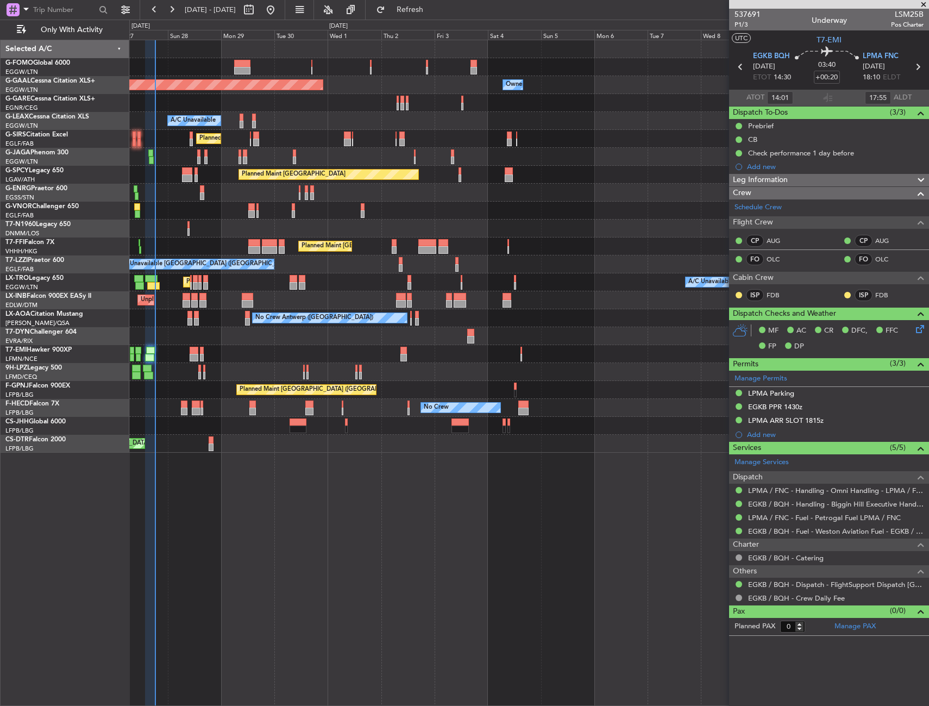
click at [163, 314] on div "No Crew Antwerp (Deurne) No Crew Antwerp (Deurne)" at bounding box center [528, 318] width 799 height 18
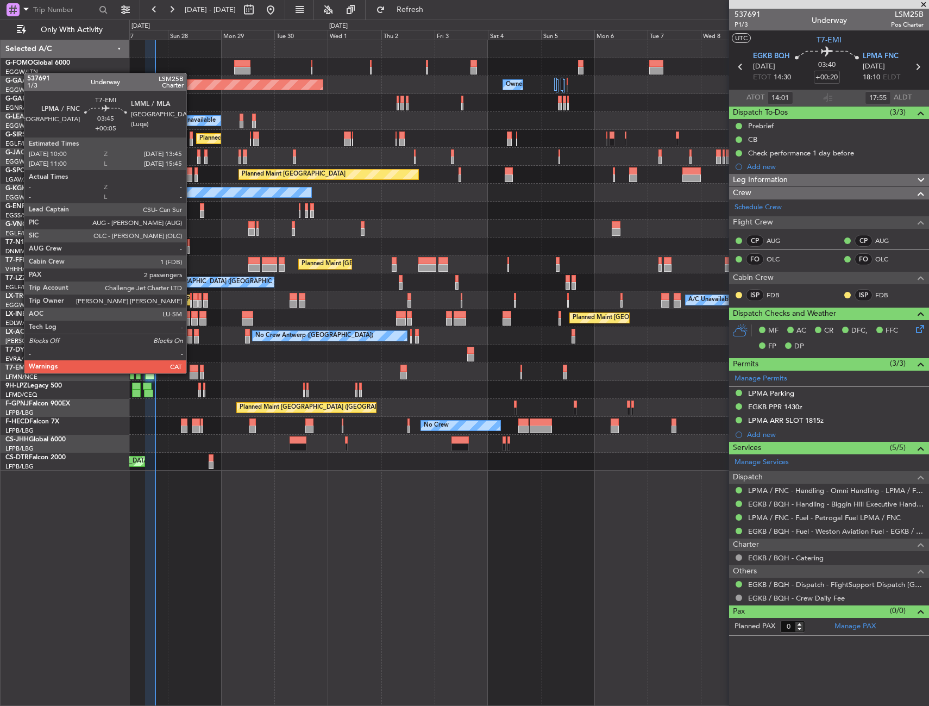
click at [191, 372] on div at bounding box center [194, 376] width 9 height 8
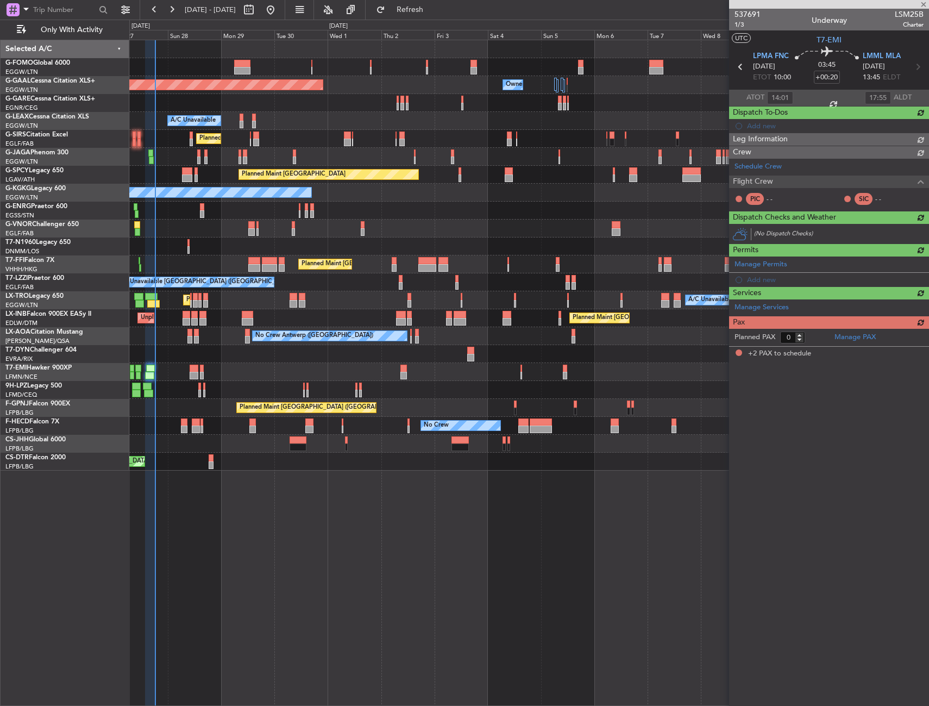
type input "+00:05"
type input "2"
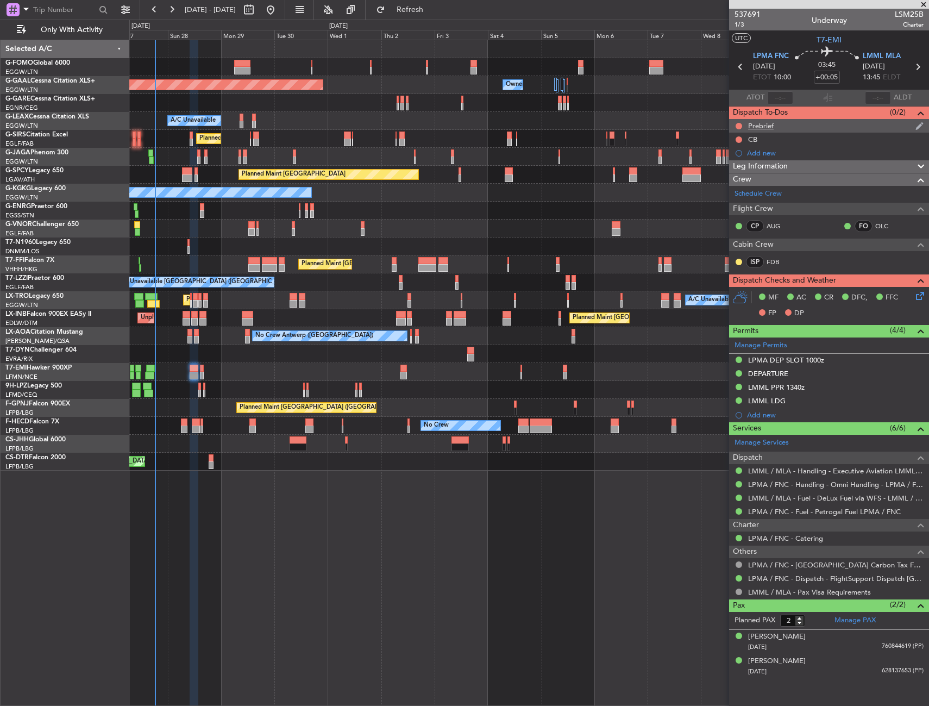
click at [808, 130] on div "Prebrief" at bounding box center [829, 126] width 200 height 14
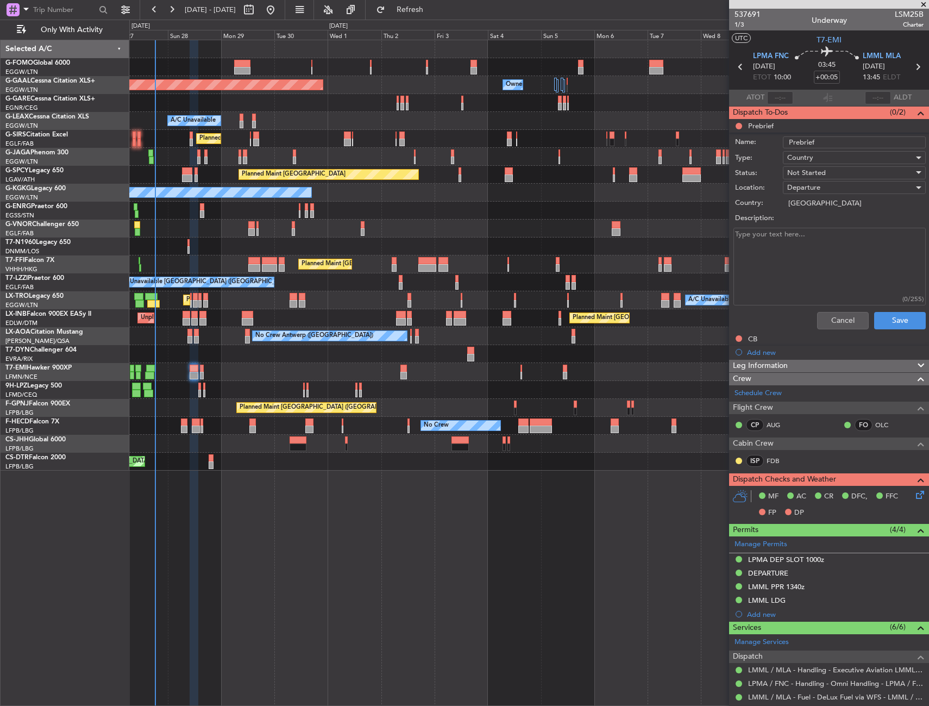
click at [811, 241] on textarea "Description:" at bounding box center [829, 267] width 192 height 78
paste textarea "Fuel 9800 Payload 472"
type textarea "Fuel 9800 Payload 472"
click at [820, 173] on span "Not Started" at bounding box center [806, 173] width 39 height 10
click at [807, 224] on span "Completed" at bounding box center [849, 227] width 127 height 16
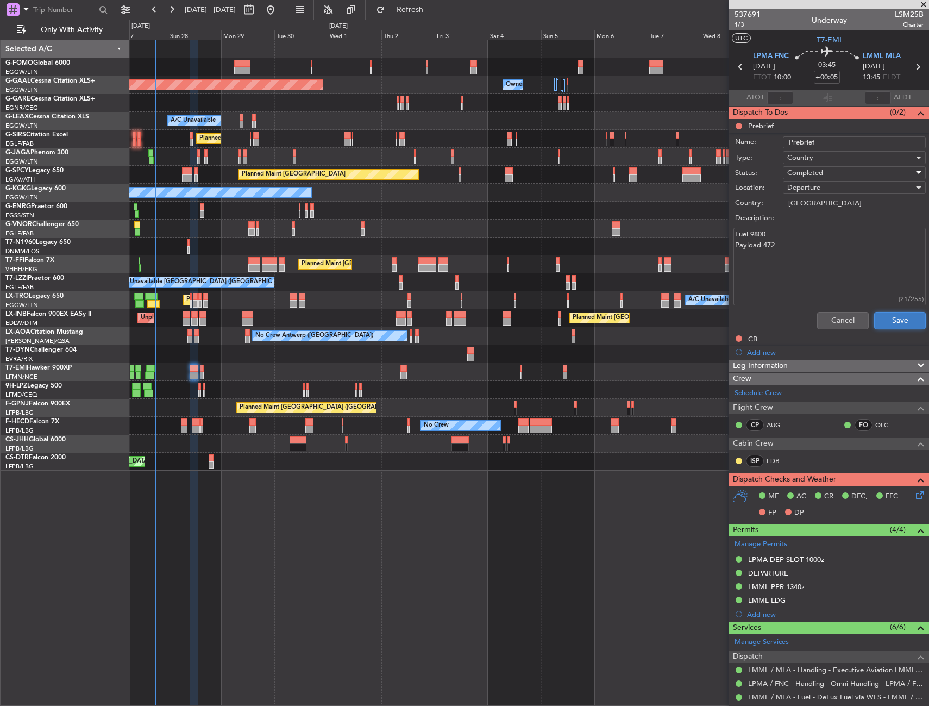
click at [884, 321] on button "Save" at bounding box center [900, 320] width 52 height 17
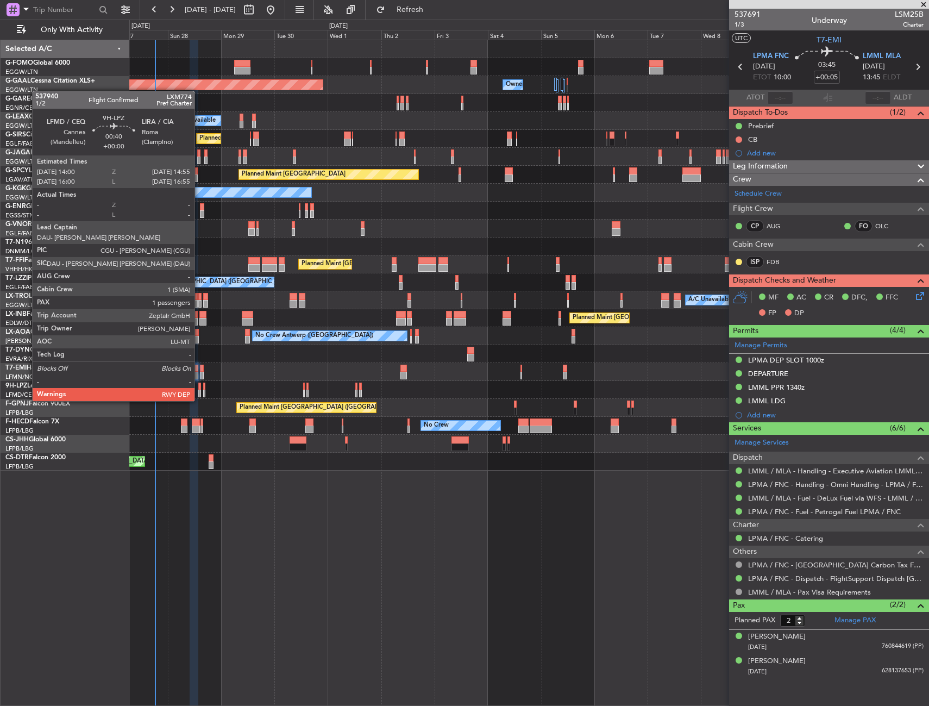
click at [199, 390] on div at bounding box center [199, 394] width 2 height 8
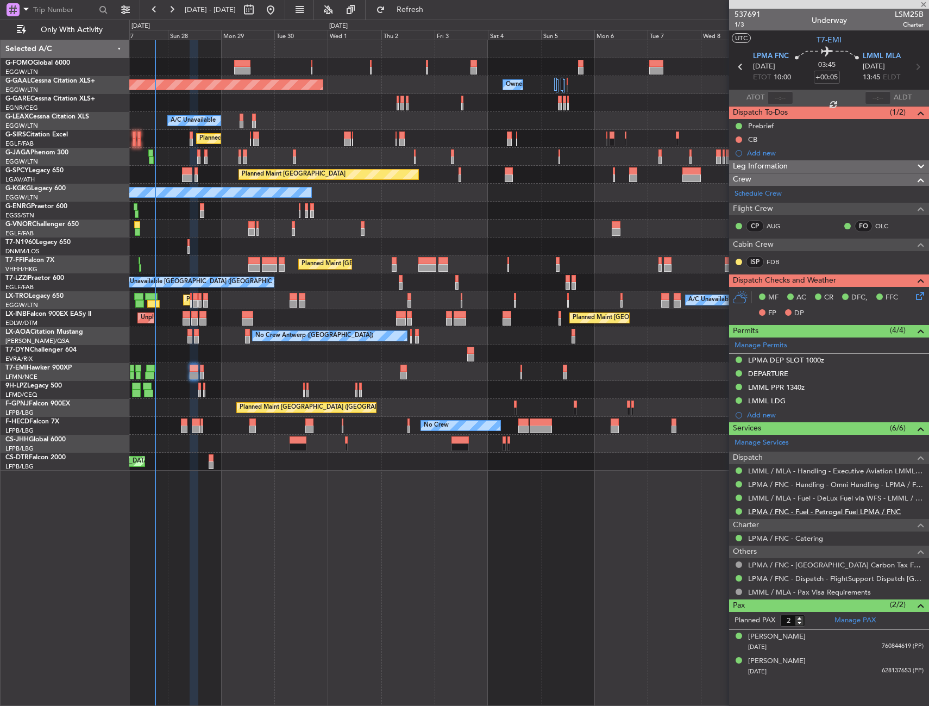
type input "1"
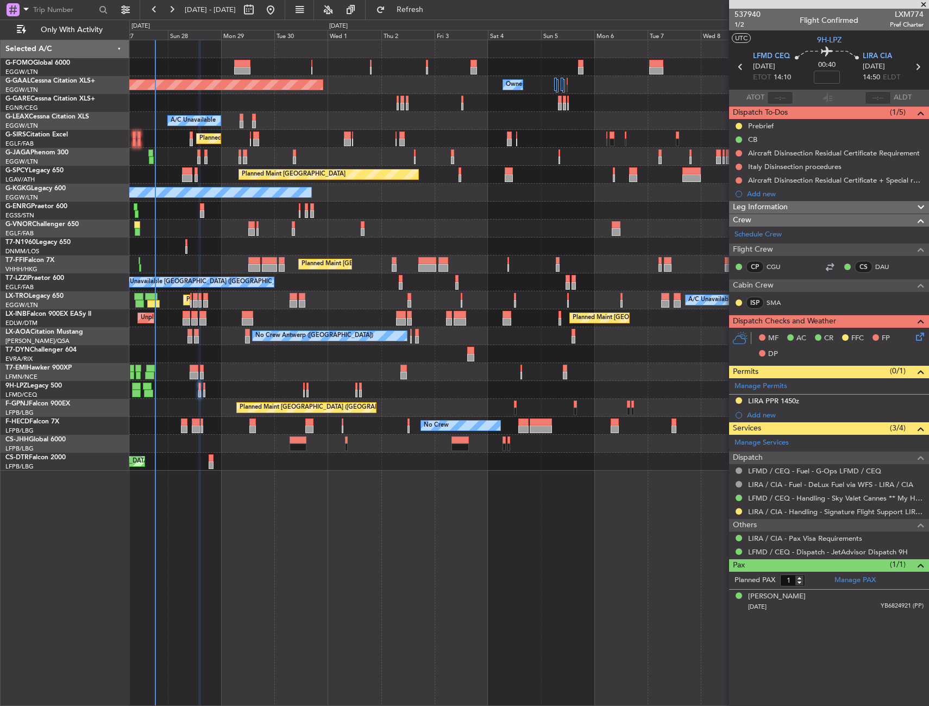
click at [794, 129] on div "Prebrief" at bounding box center [829, 126] width 200 height 14
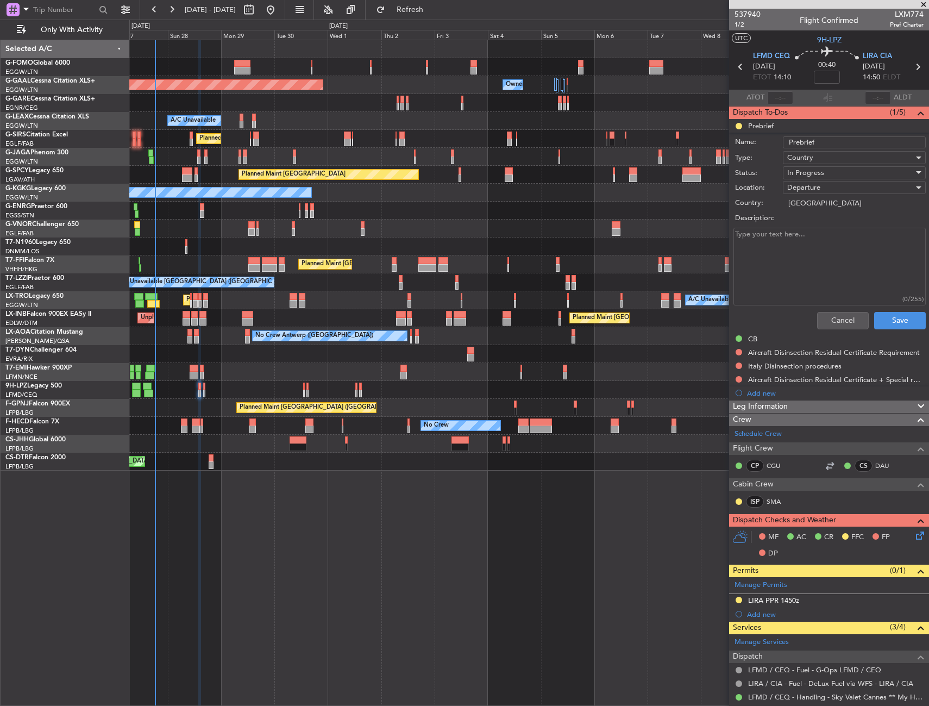
click at [798, 250] on textarea "Description:" at bounding box center [829, 267] width 192 height 78
paste textarea "LFMD LIRF 3500"
type textarea "LFMD LIRF 3500"
click at [874, 322] on button "Save" at bounding box center [900, 320] width 52 height 17
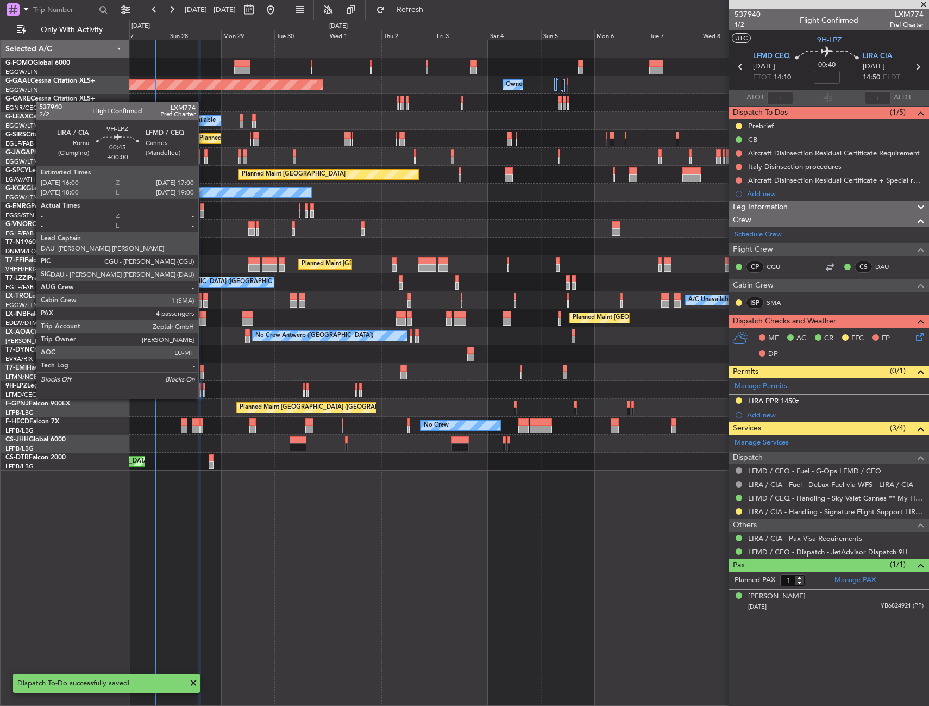
click at [203, 388] on div at bounding box center [204, 386] width 3 height 8
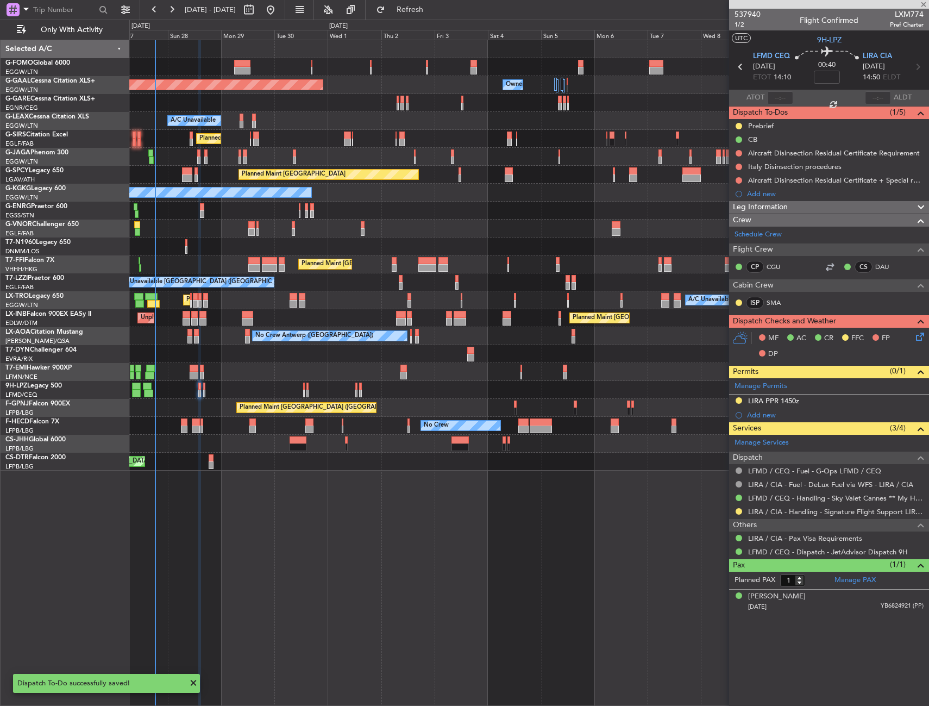
type input "4"
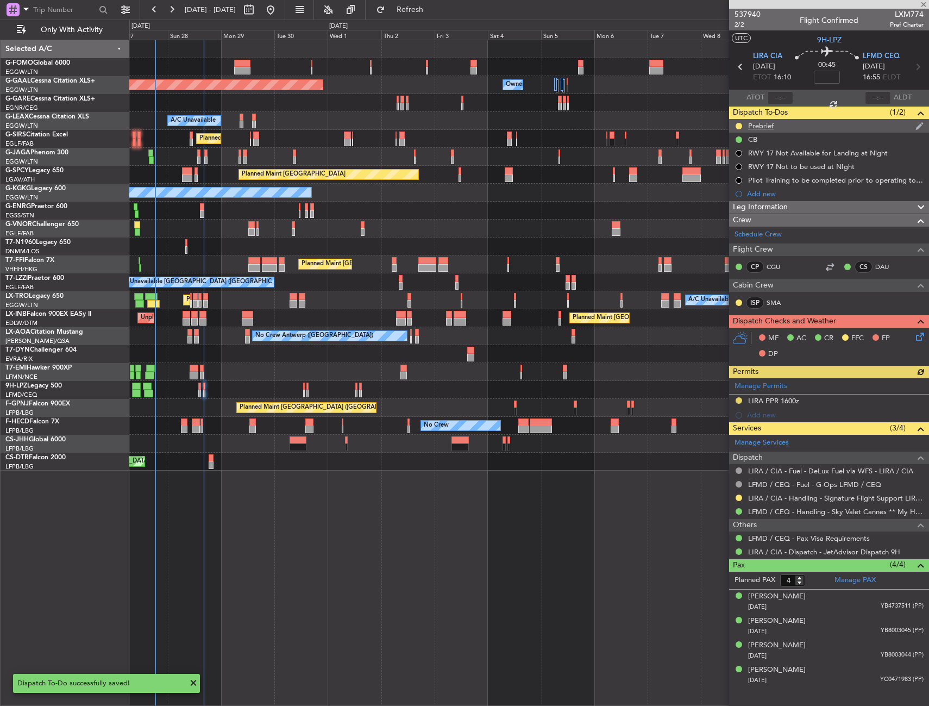
click at [785, 128] on div "Prebrief" at bounding box center [829, 126] width 200 height 14
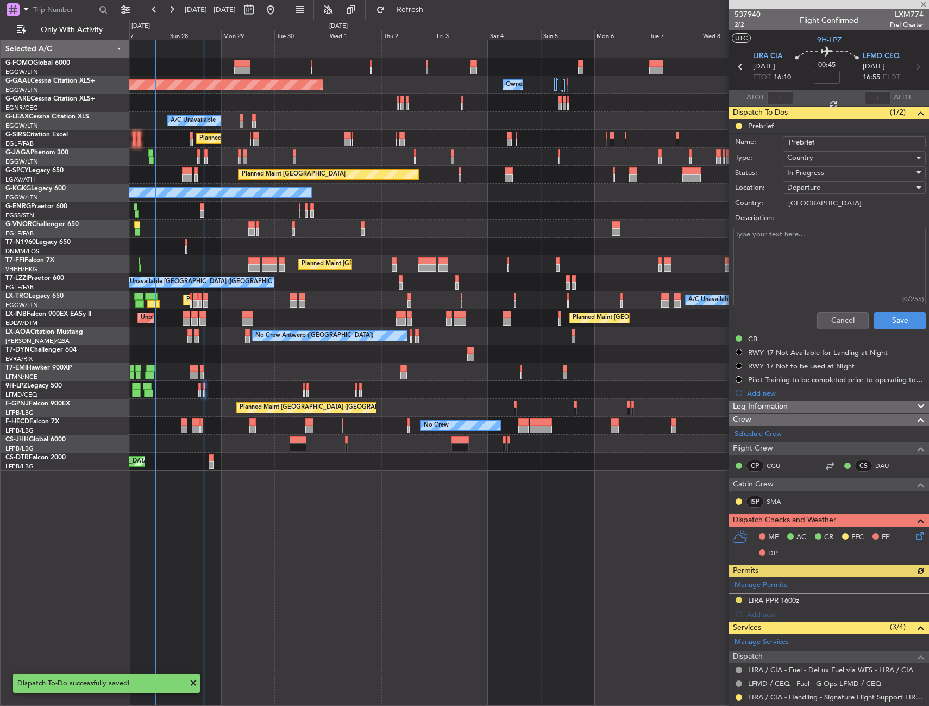
click at [786, 256] on textarea "Description:" at bounding box center [829, 267] width 192 height 78
click at [811, 203] on input "Italy" at bounding box center [854, 203] width 143 height 11
click at [799, 247] on textarea "Description:" at bounding box center [829, 267] width 192 height 78
paste textarea "LIRF LFMD remaining"
type textarea "LIRF LFMD remaining"
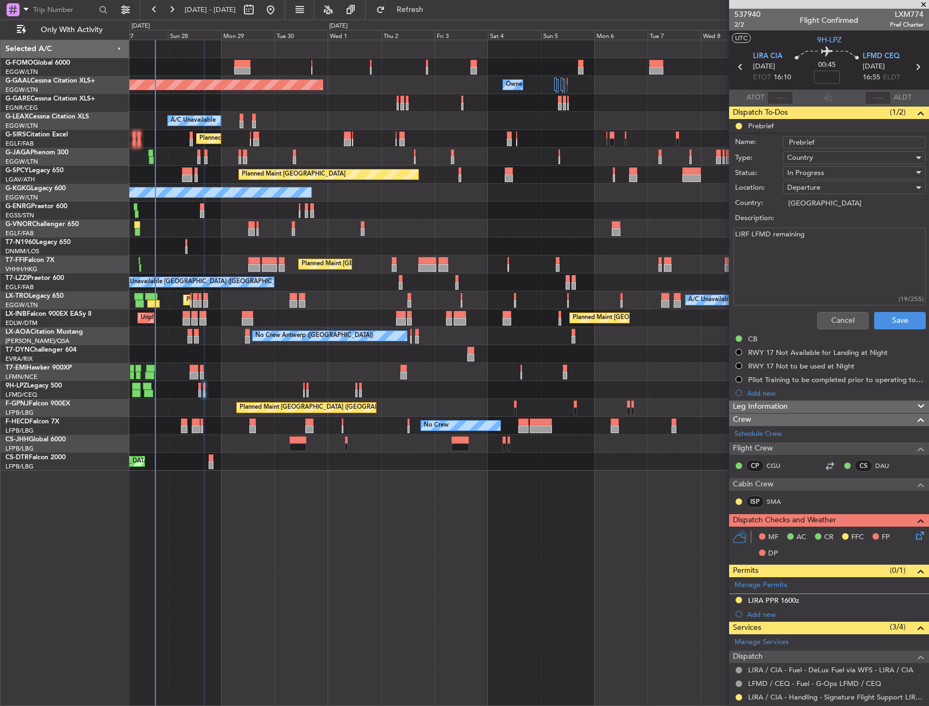
click at [803, 174] on span "In Progress" at bounding box center [805, 173] width 37 height 10
click at [804, 226] on span "Completed" at bounding box center [849, 227] width 127 height 16
click at [883, 317] on button "Save" at bounding box center [900, 320] width 52 height 17
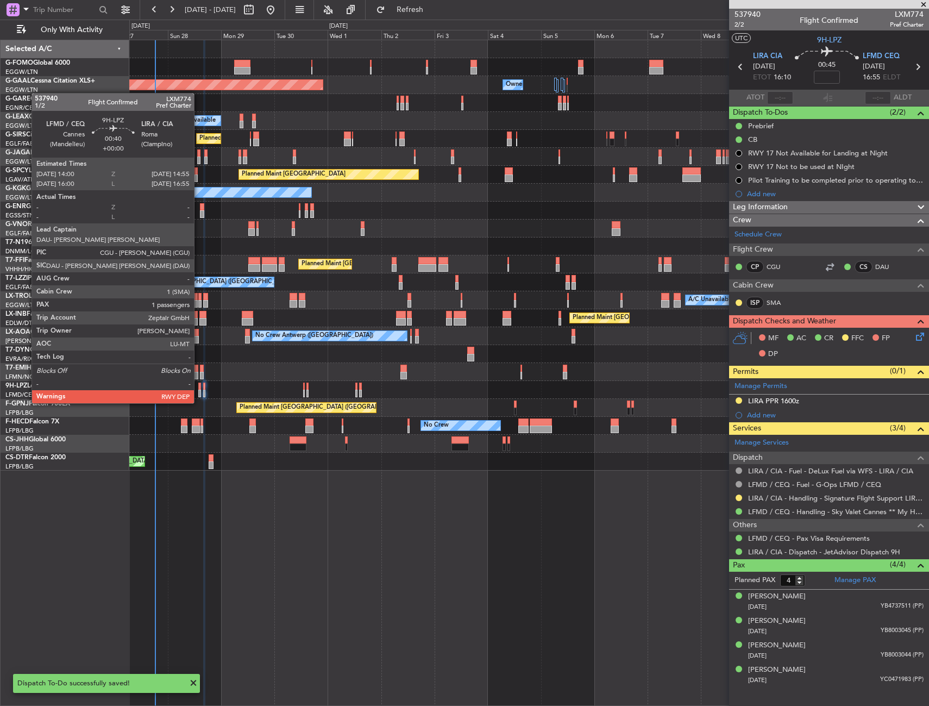
click at [199, 392] on div at bounding box center [199, 394] width 2 height 8
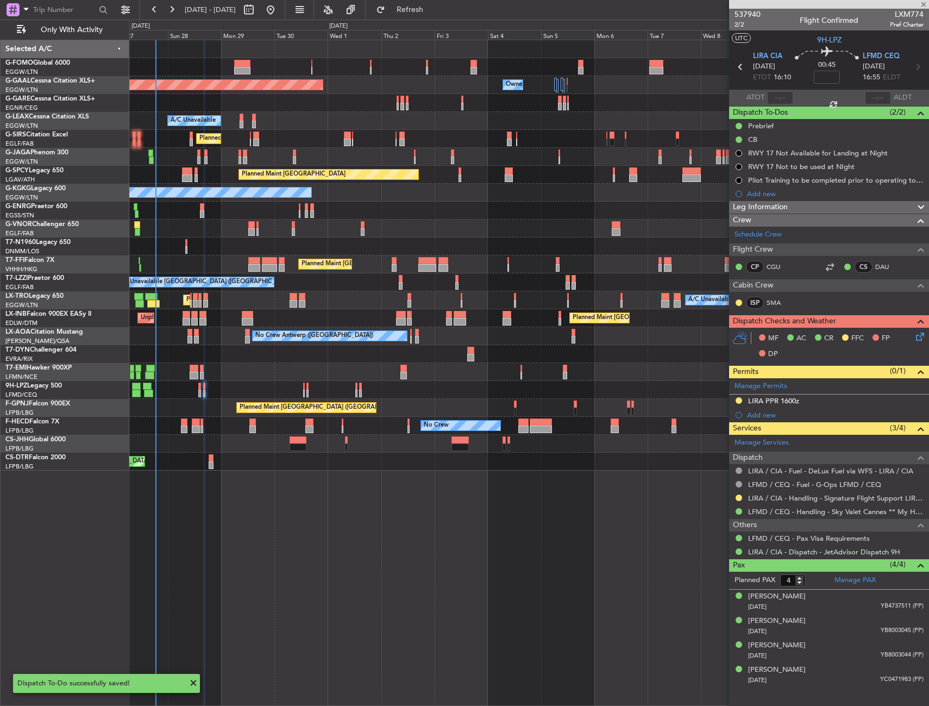
type input "1"
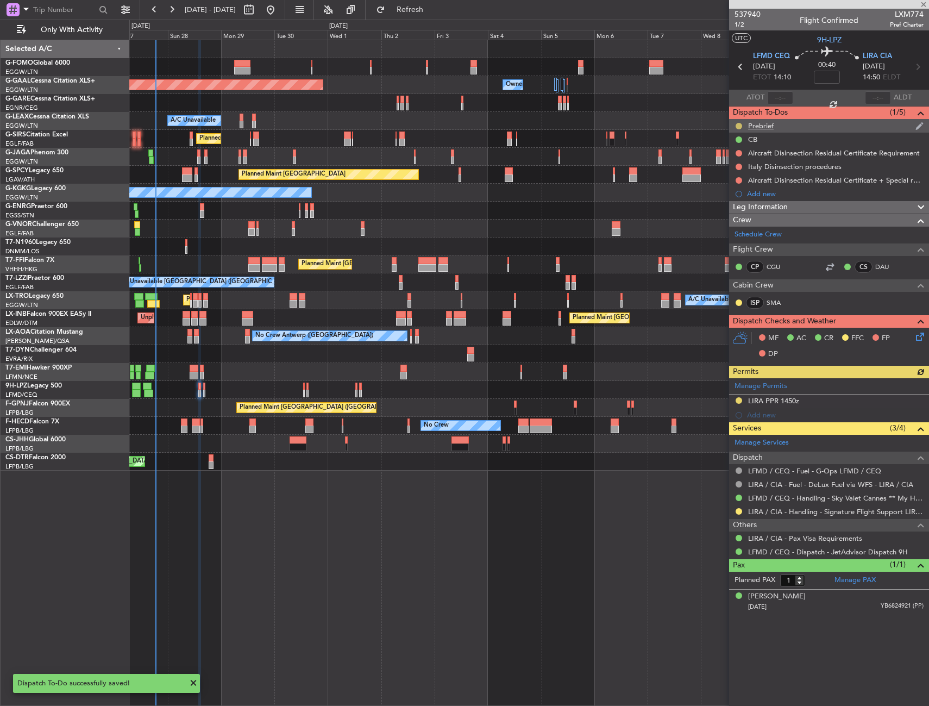
click at [739, 124] on button at bounding box center [739, 126] width 7 height 7
click at [737, 175] on span "Completed" at bounding box center [743, 173] width 36 height 11
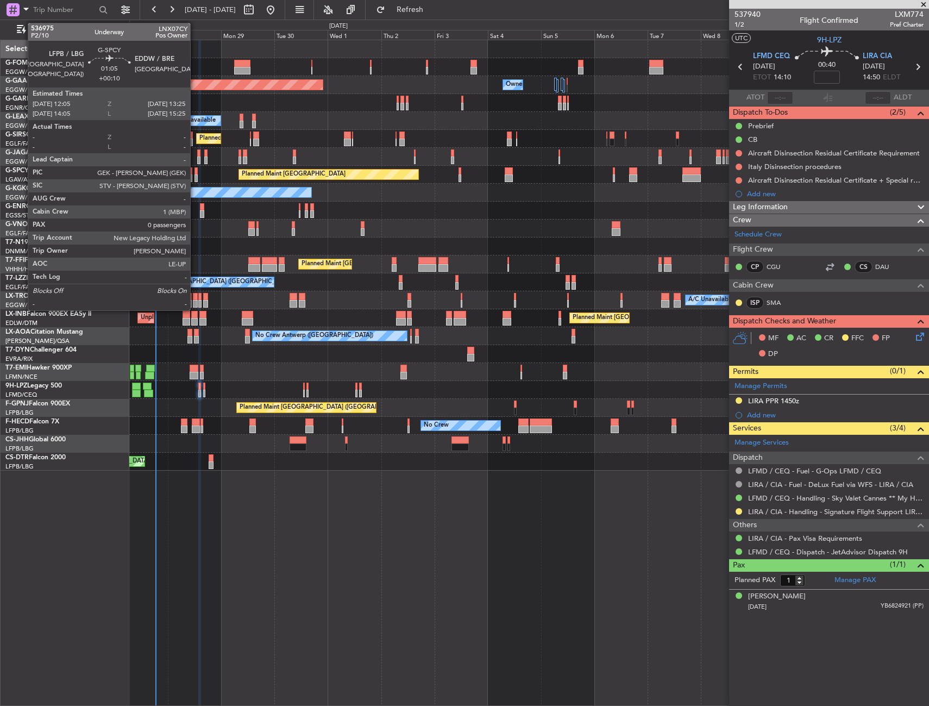
click at [195, 171] on div at bounding box center [195, 171] width 3 height 8
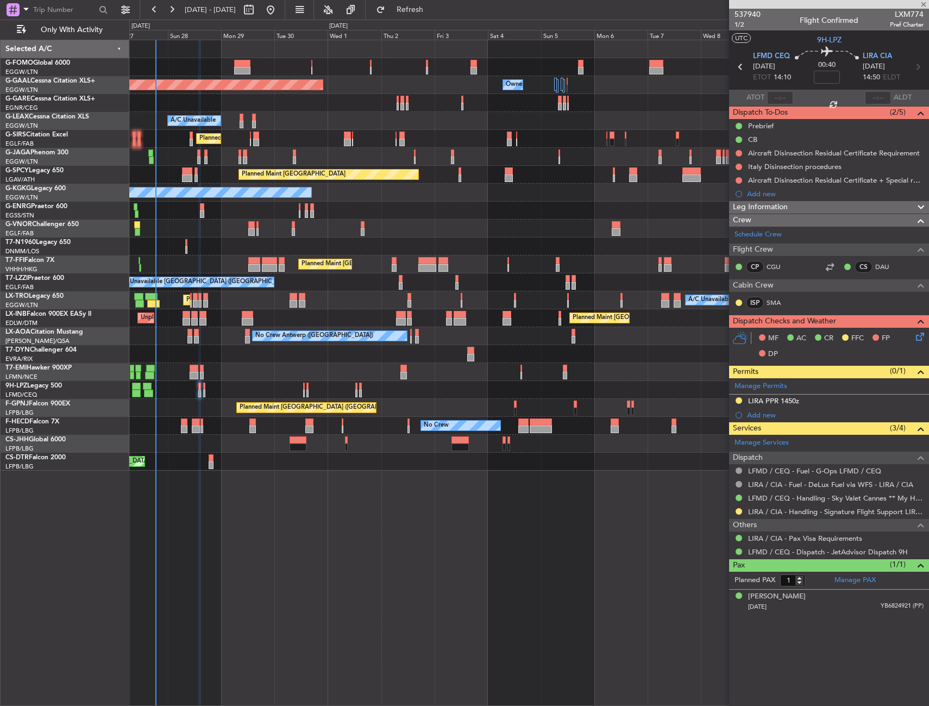
type input "+00:10"
type input "0"
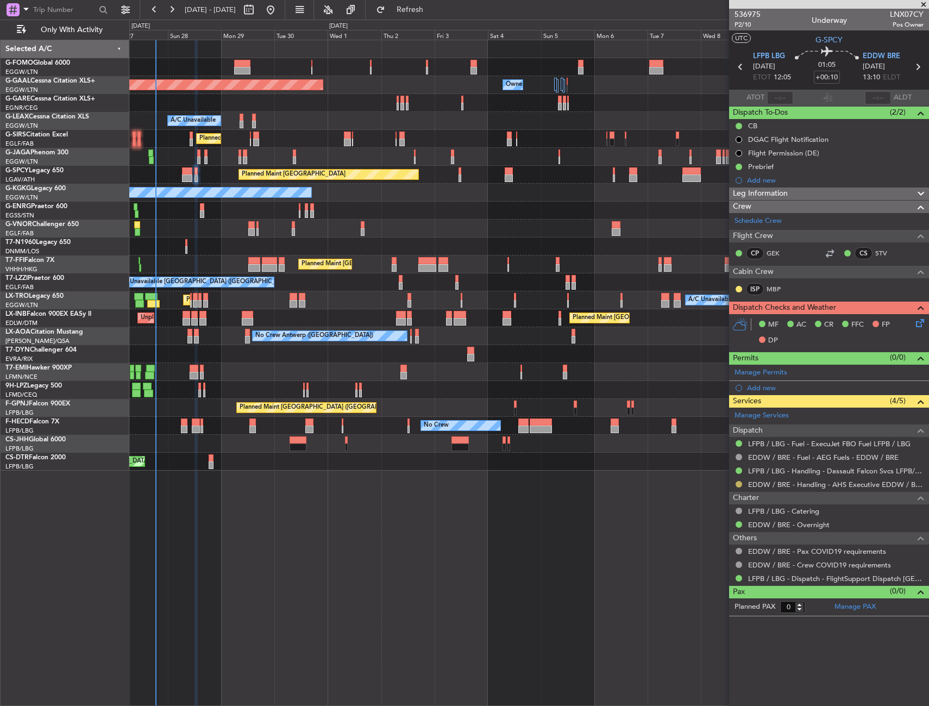
click at [740, 484] on button at bounding box center [739, 484] width 7 height 7
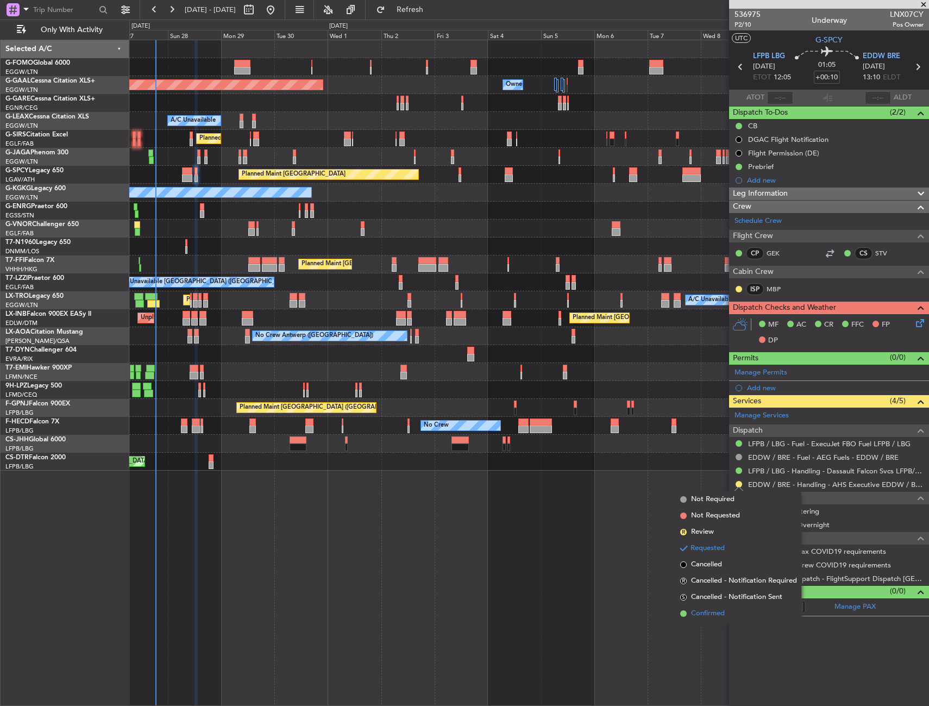
click at [717, 611] on span "Confirmed" at bounding box center [708, 613] width 34 height 11
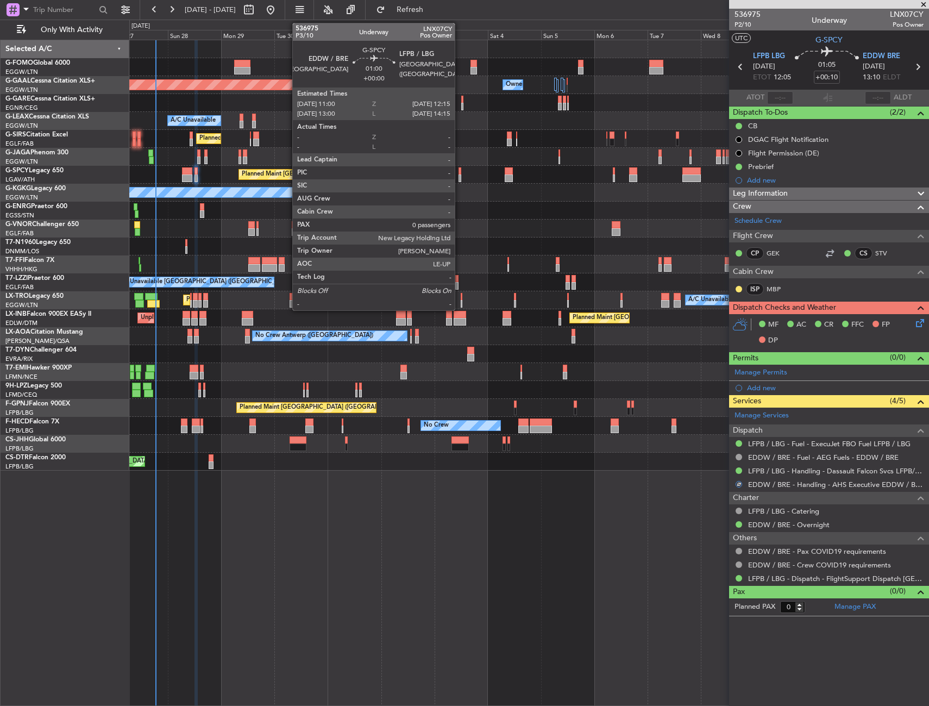
click at [460, 174] on div at bounding box center [460, 178] width 3 height 8
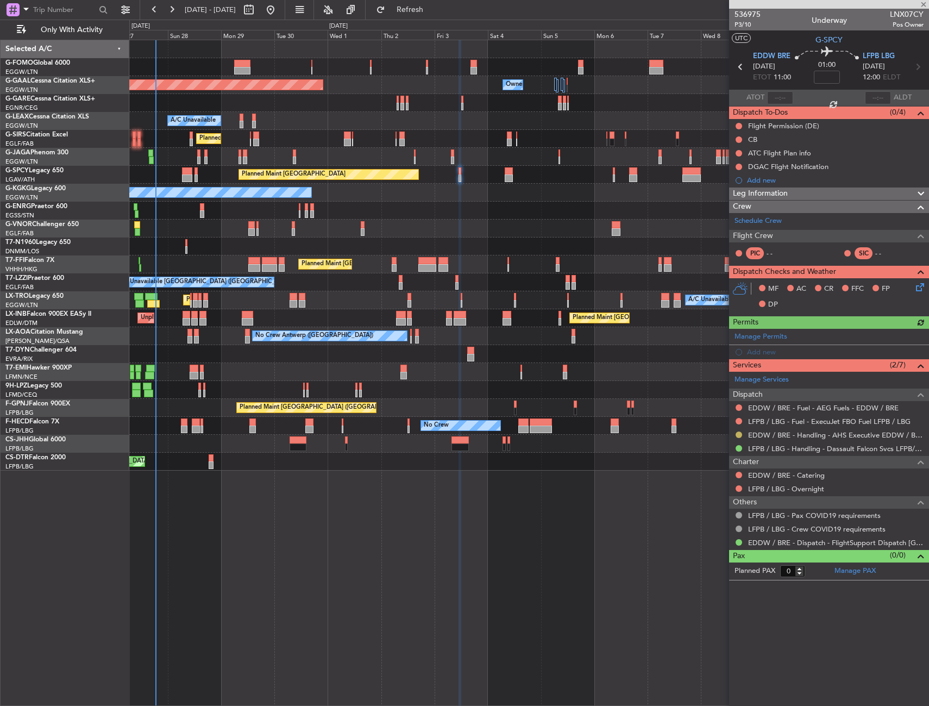
click at [738, 432] on button at bounding box center [739, 434] width 7 height 7
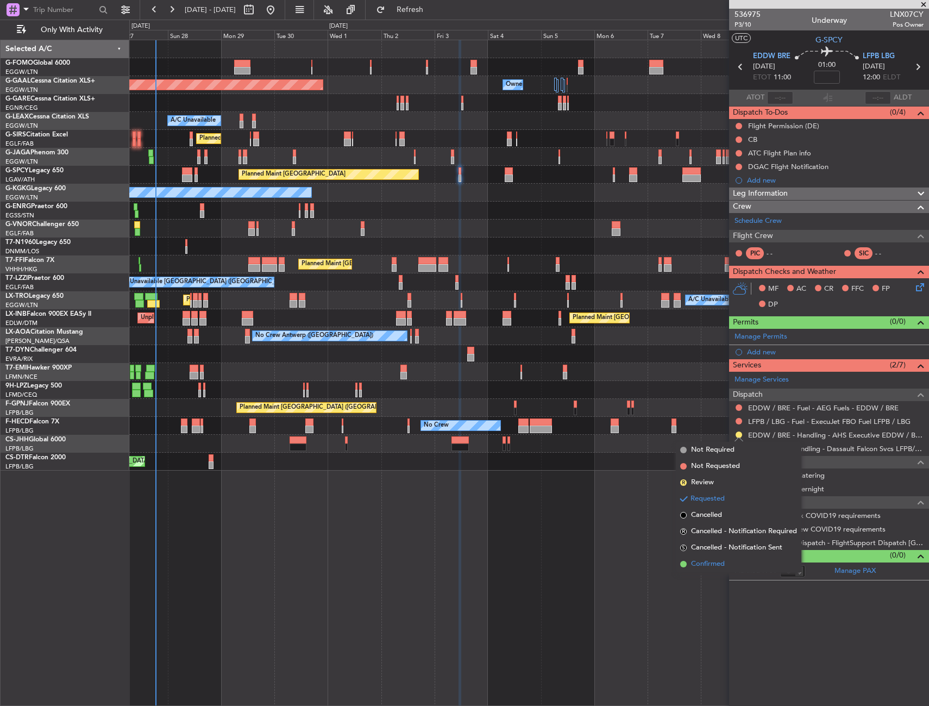
click at [701, 563] on span "Confirmed" at bounding box center [708, 563] width 34 height 11
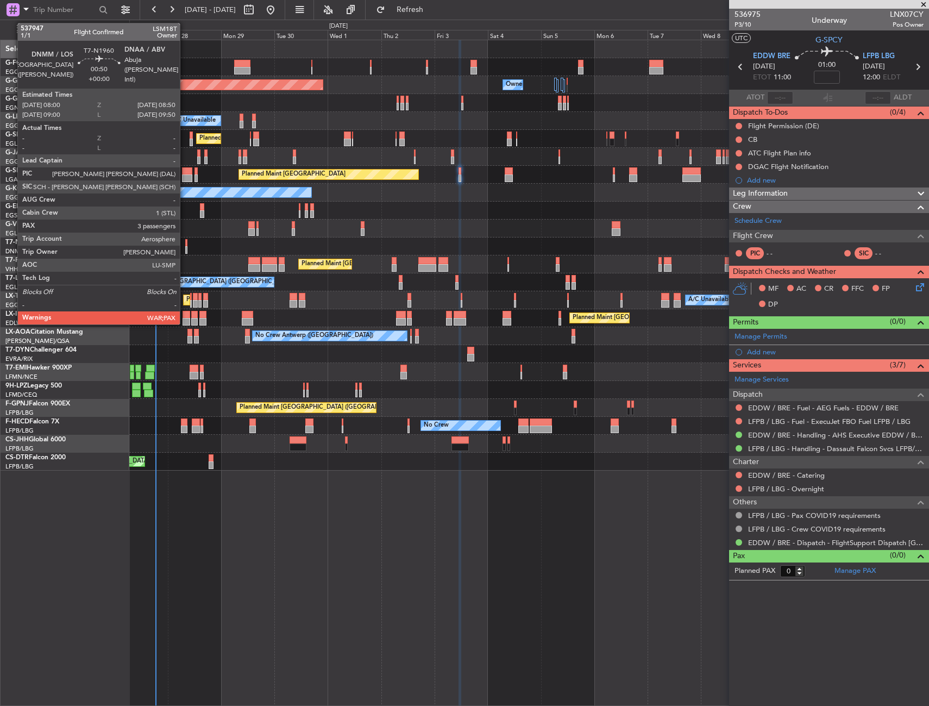
click at [185, 246] on div at bounding box center [186, 250] width 2 height 8
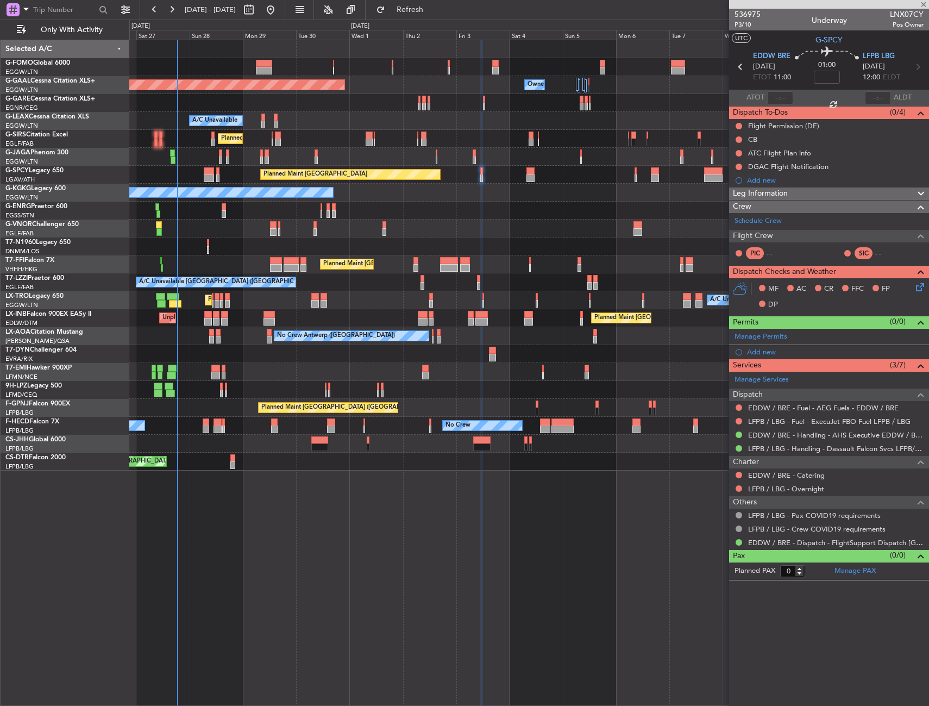
click at [229, 250] on div "AOG Maint London ([GEOGRAPHIC_DATA])" at bounding box center [528, 246] width 799 height 18
type input "3"
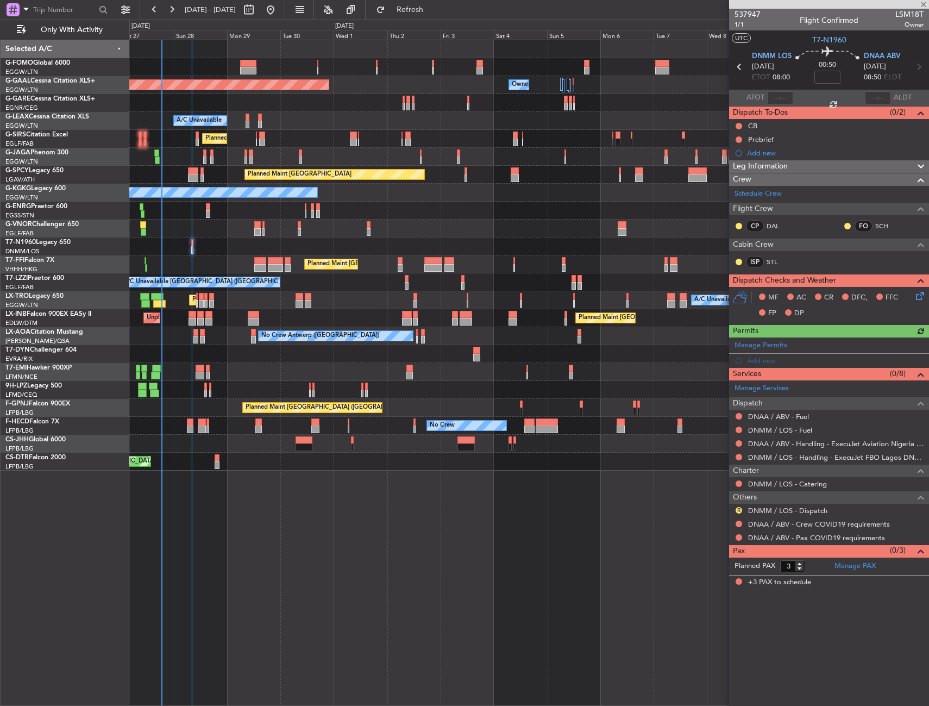
click at [213, 265] on div "Planned Maint Beijing (Beijing Capital) Planned Maint Geneva (Cointrin)" at bounding box center [528, 264] width 799 height 18
click at [739, 415] on button at bounding box center [739, 416] width 7 height 7
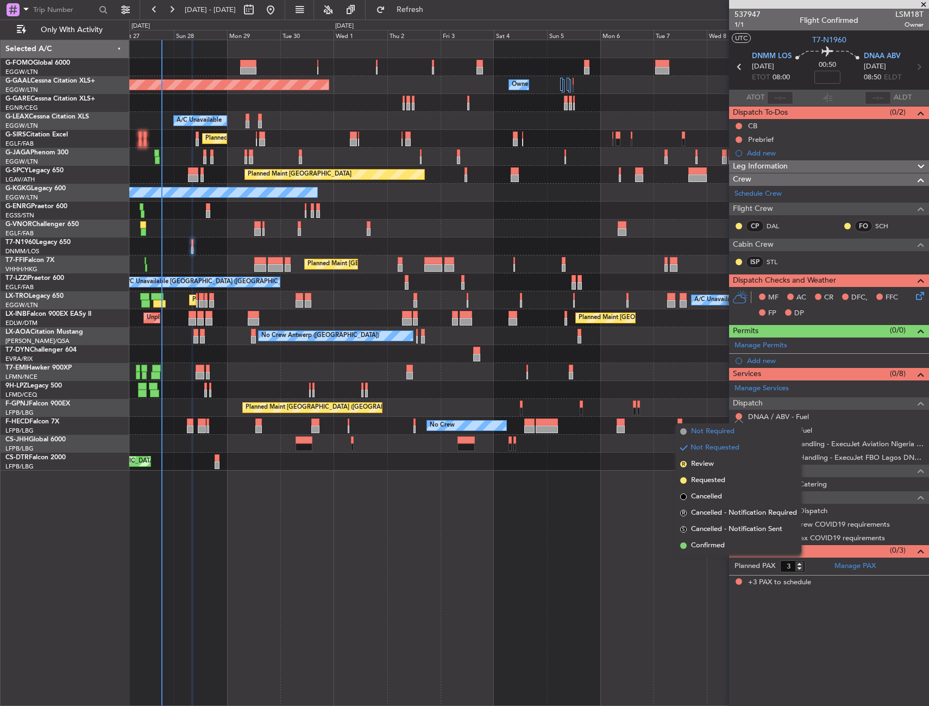
click at [710, 428] on span "Not Required" at bounding box center [712, 431] width 43 height 11
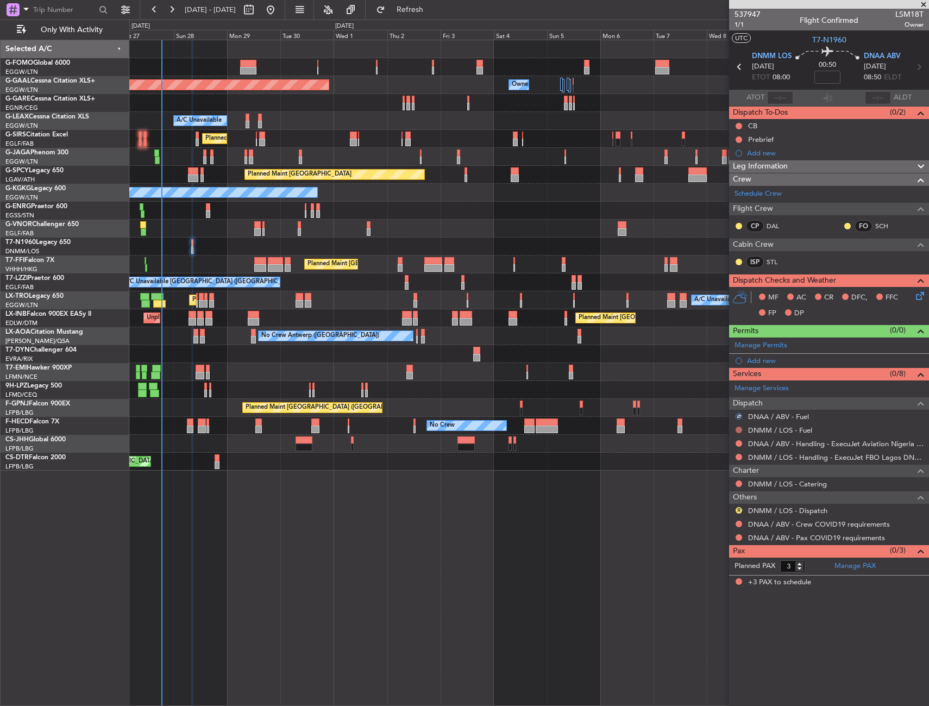
click at [737, 432] on button at bounding box center [739, 429] width 7 height 7
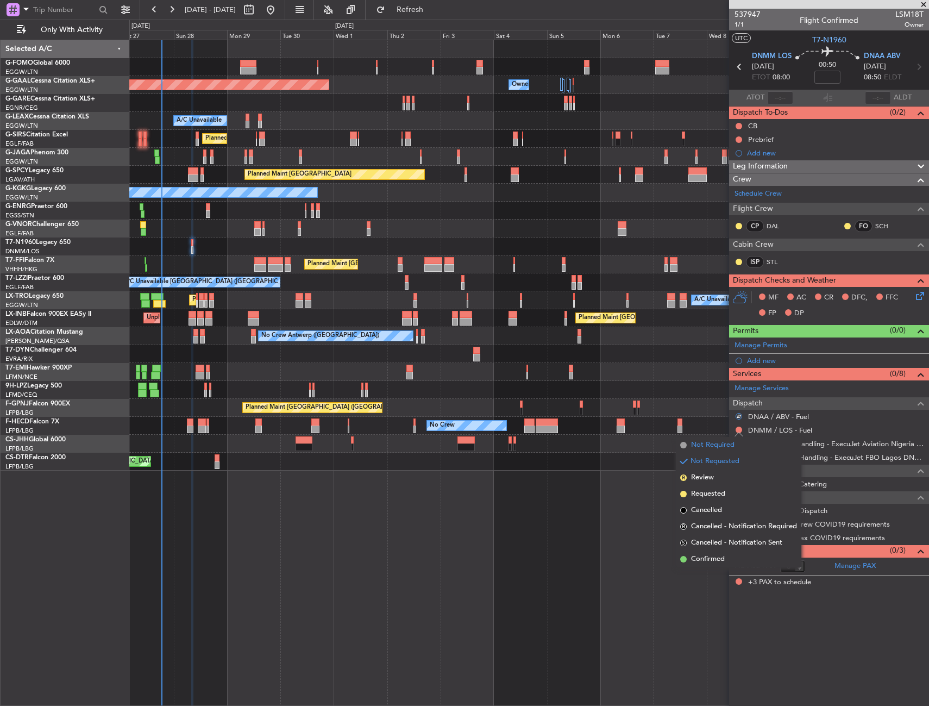
click at [718, 442] on span "Not Required" at bounding box center [712, 445] width 43 height 11
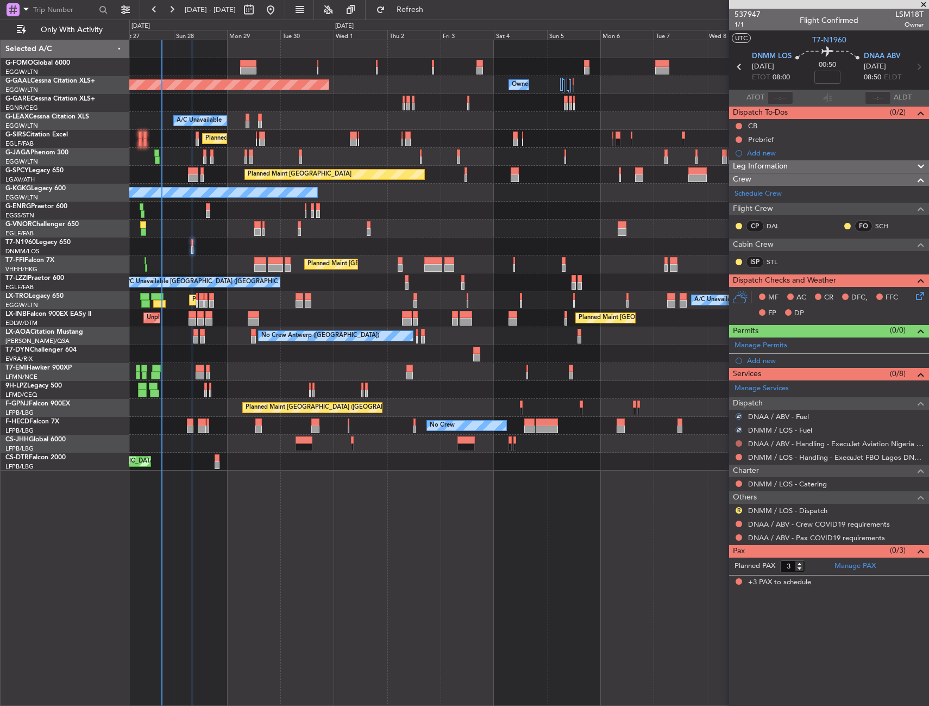
click at [736, 444] on button at bounding box center [739, 443] width 7 height 7
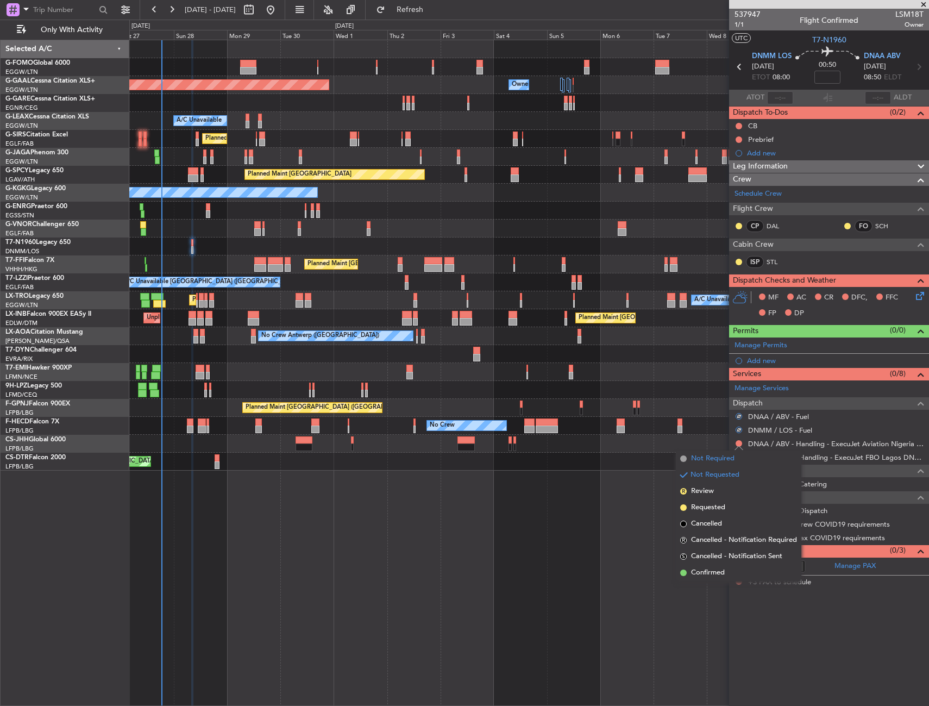
click at [706, 457] on span "Not Required" at bounding box center [712, 458] width 43 height 11
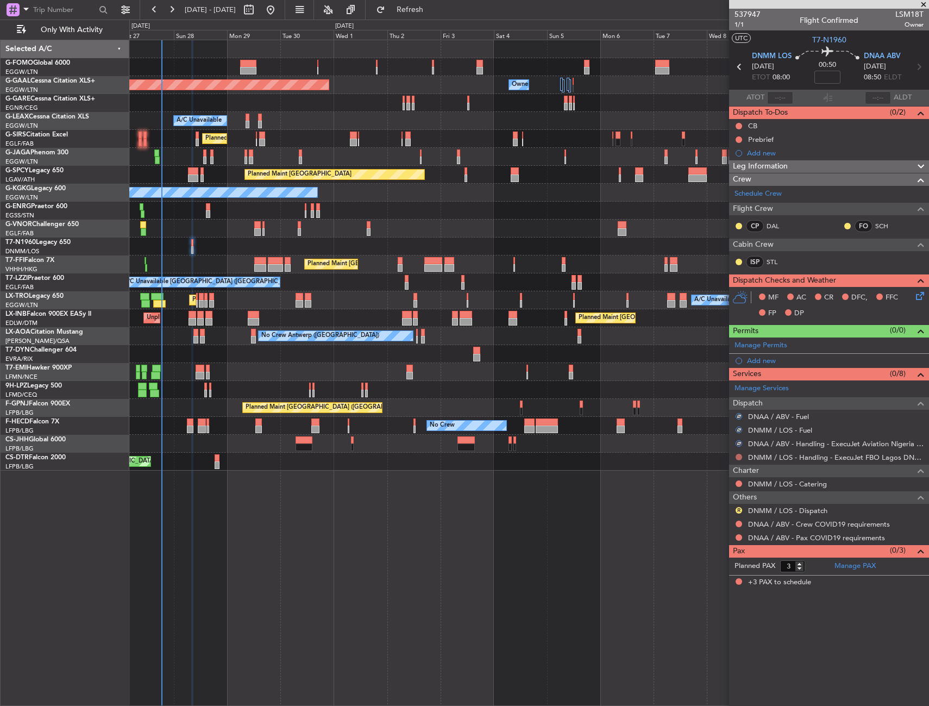
click at [738, 455] on button at bounding box center [739, 457] width 7 height 7
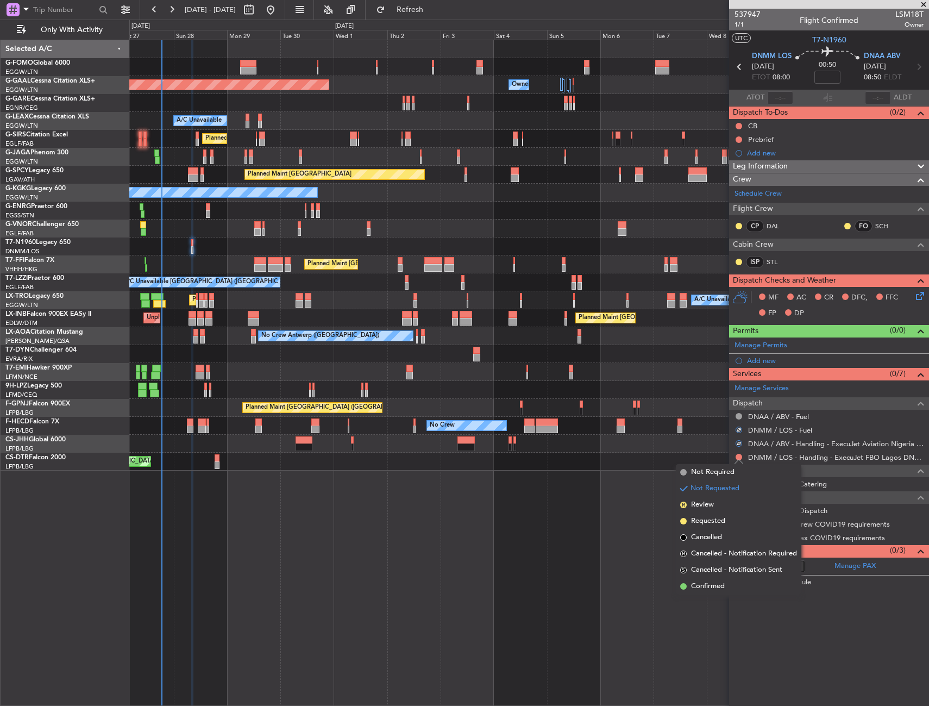
click at [698, 473] on span "Not Required" at bounding box center [712, 472] width 43 height 11
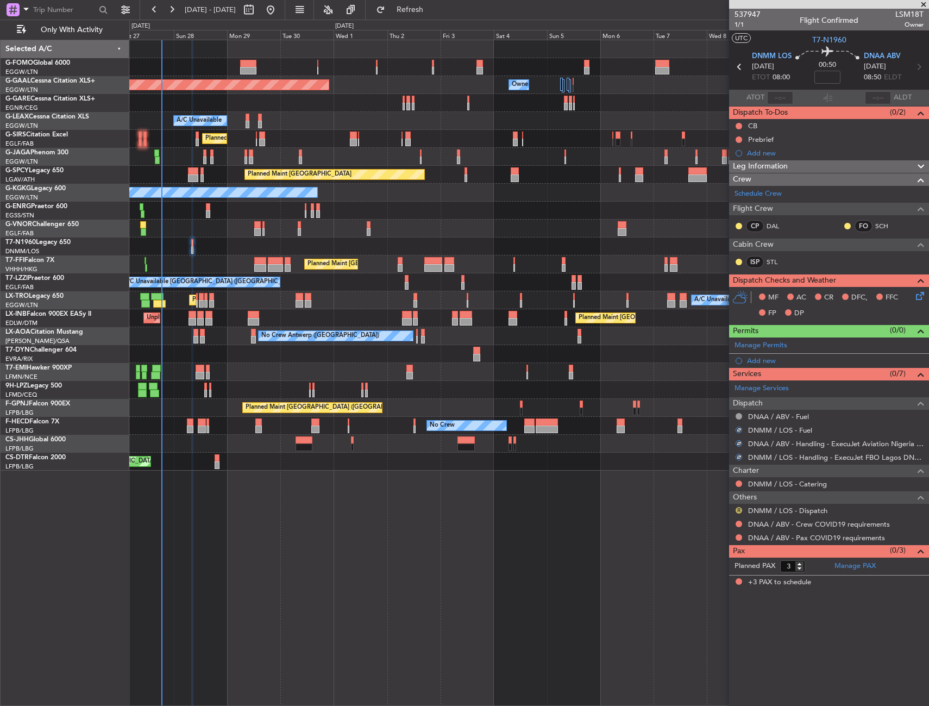
click at [739, 507] on button "R" at bounding box center [739, 510] width 7 height 7
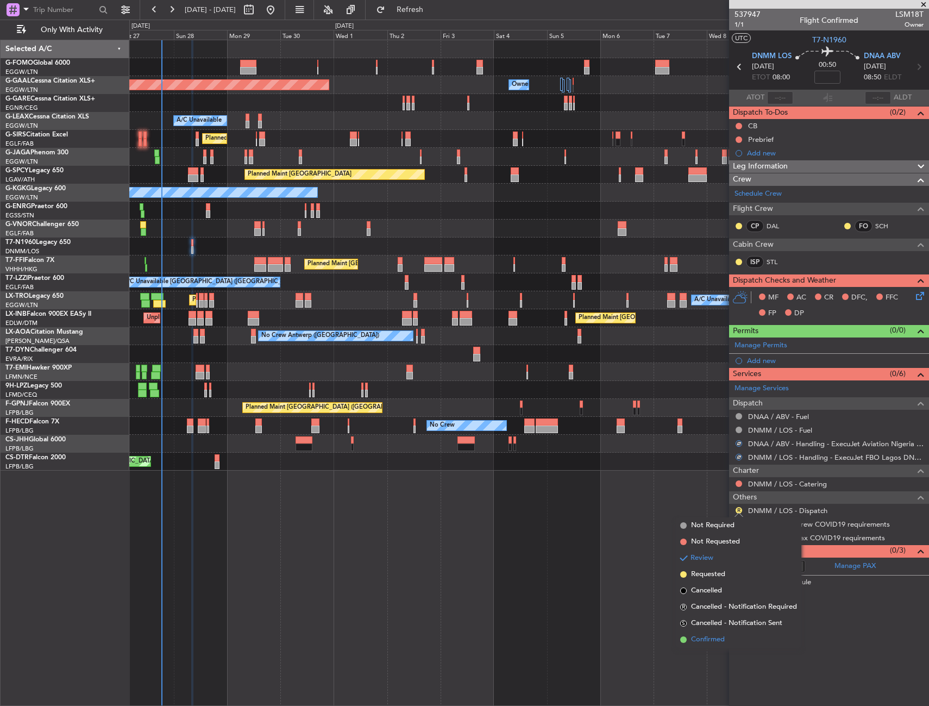
click at [711, 637] on span "Confirmed" at bounding box center [708, 639] width 34 height 11
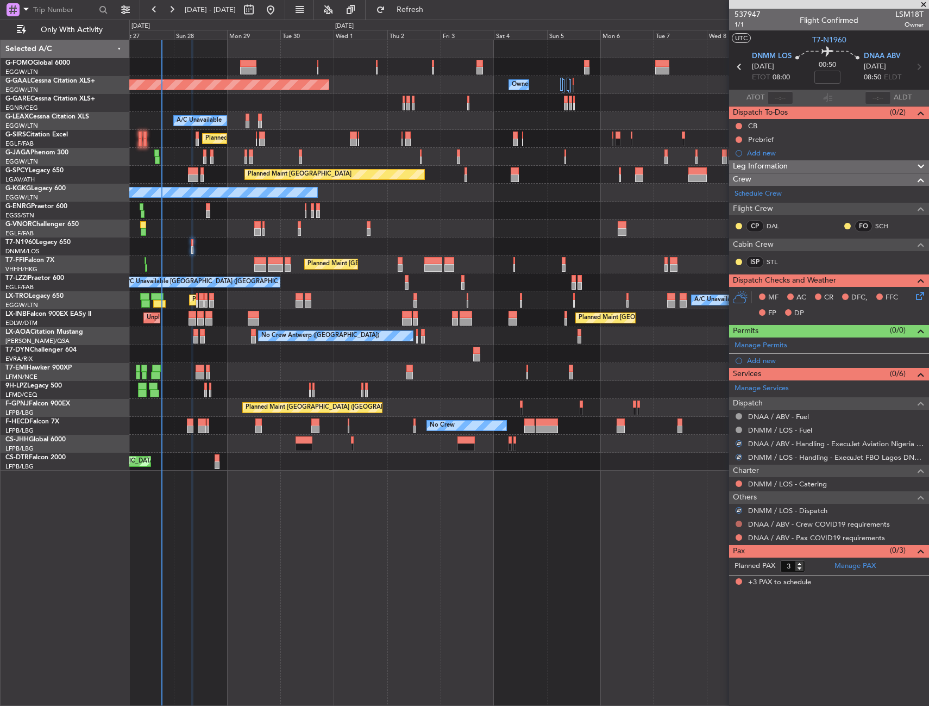
click at [737, 520] on button at bounding box center [739, 523] width 7 height 7
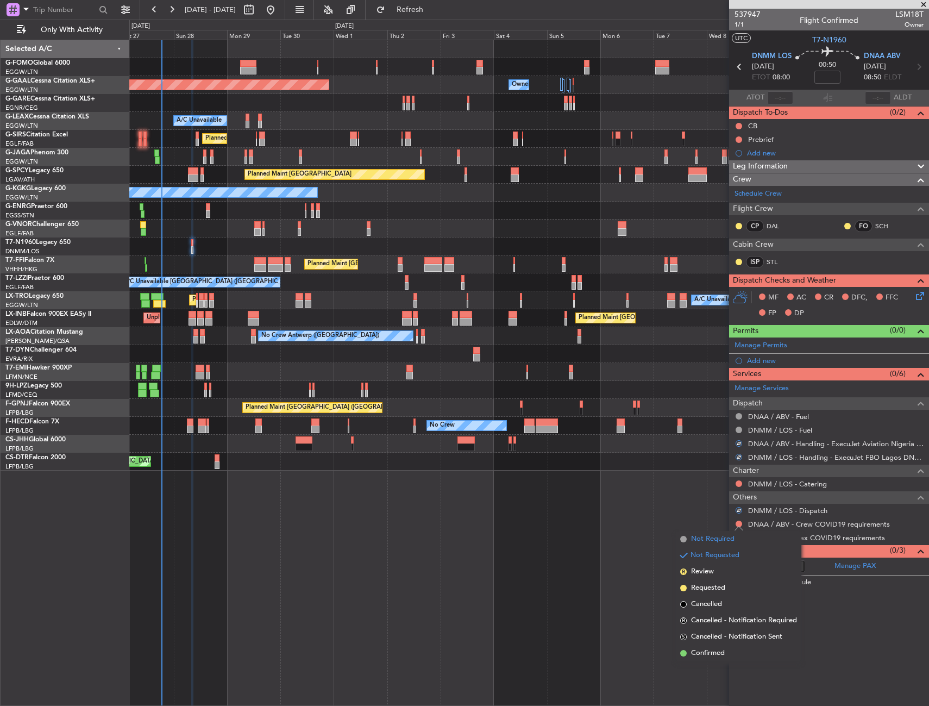
click at [713, 537] on span "Not Required" at bounding box center [712, 539] width 43 height 11
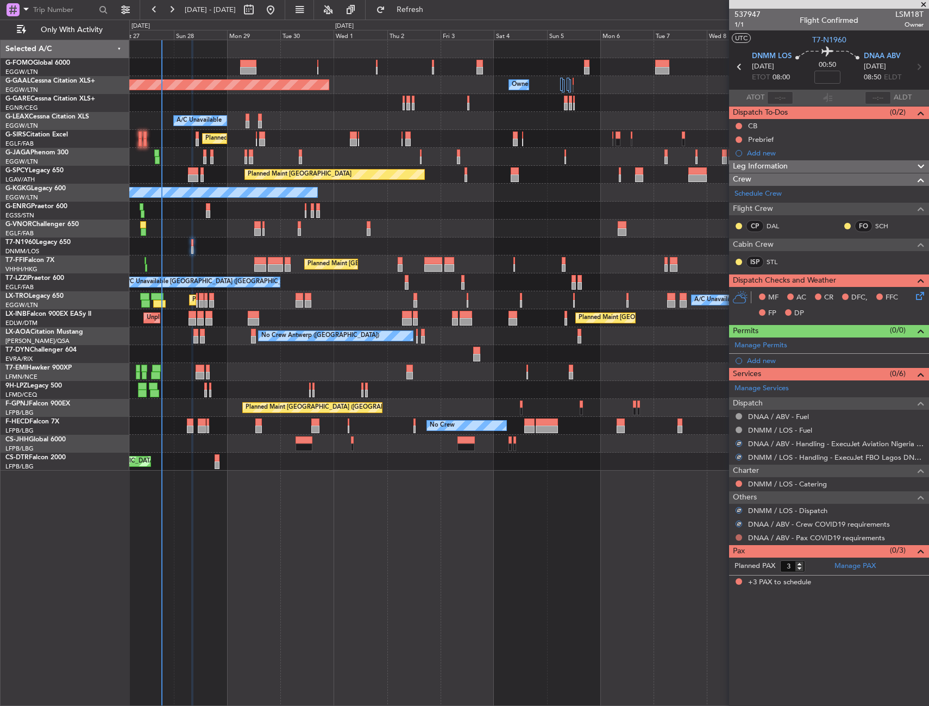
click at [738, 538] on button at bounding box center [739, 537] width 7 height 7
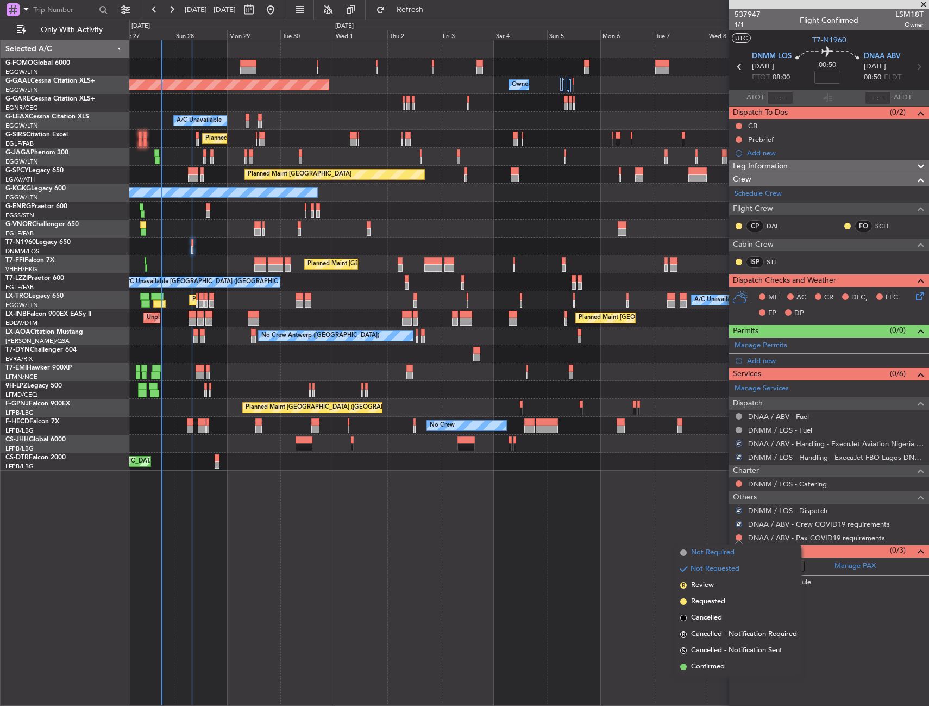
click at [705, 550] on span "Not Required" at bounding box center [712, 552] width 43 height 11
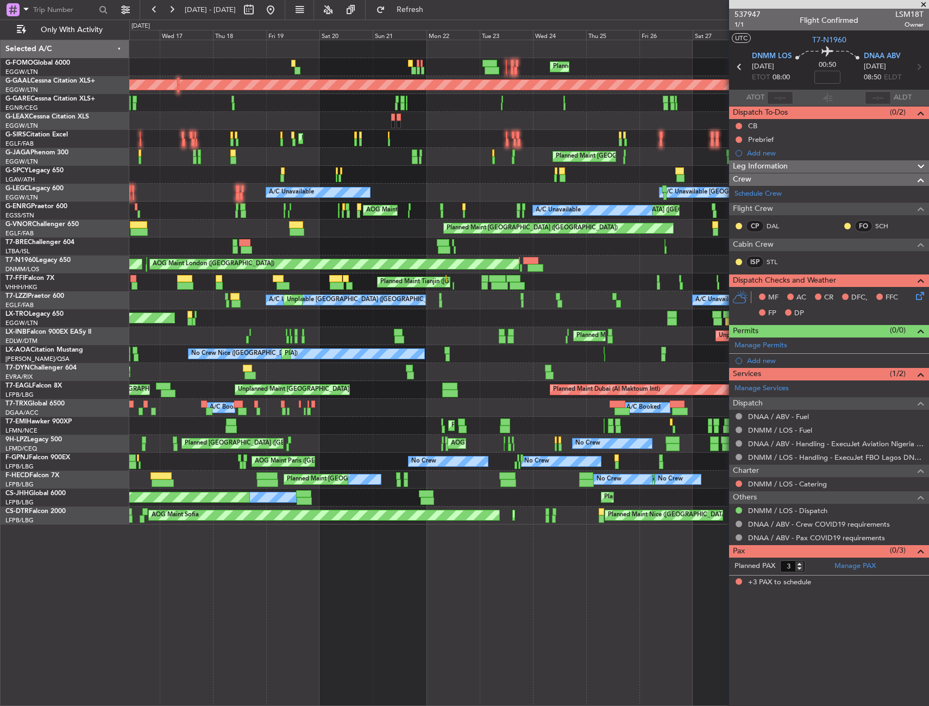
click at [529, 273] on div "Planned Maint London (Luton) Planned Maint Dusseldorf Owner A/C Unavailable Pla…" at bounding box center [528, 282] width 799 height 484
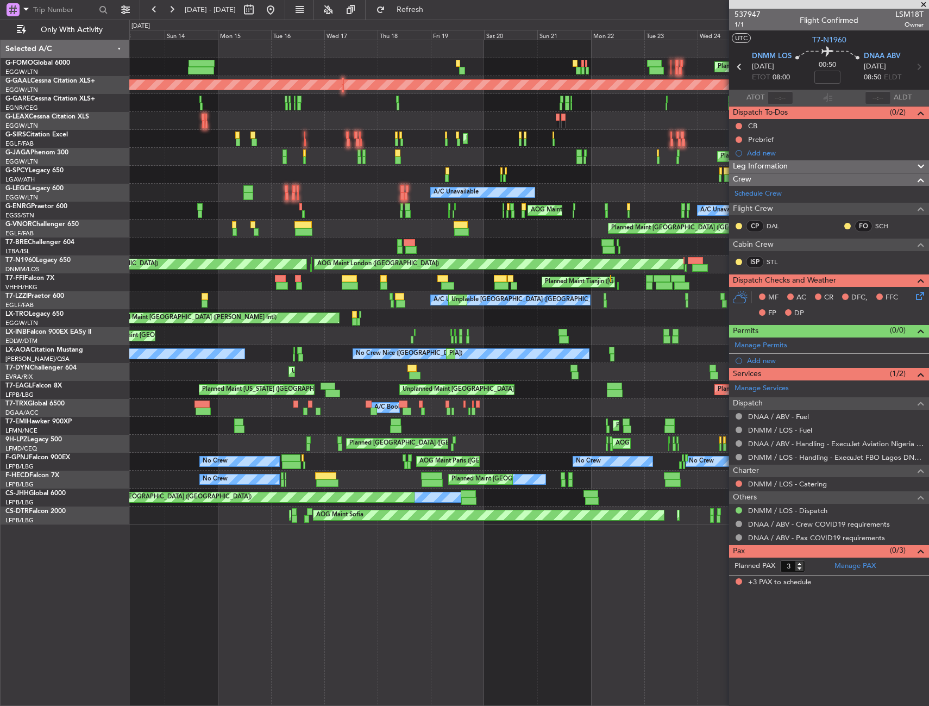
click at [430, 281] on div "Planned Maint Tianjin (Binhai) Planned Maint Tianjin (Binhai) Planned Maint Bei…" at bounding box center [528, 282] width 799 height 18
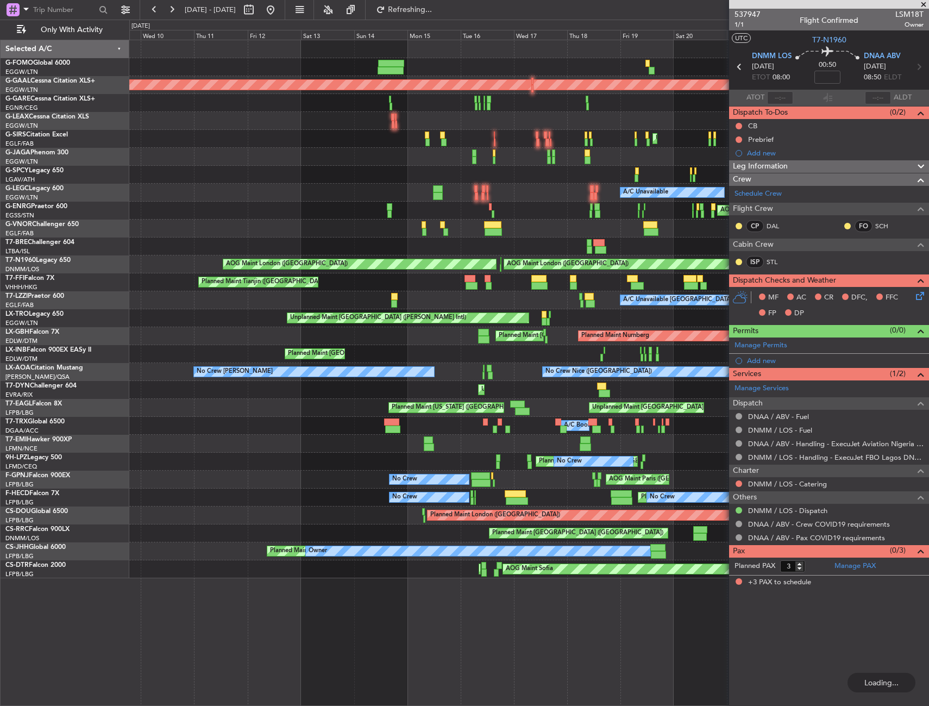
click at [501, 283] on div "Planned Maint London (Luton) Planned Maint Dusseldorf A/C Unavailable Unplanned…" at bounding box center [528, 309] width 799 height 538
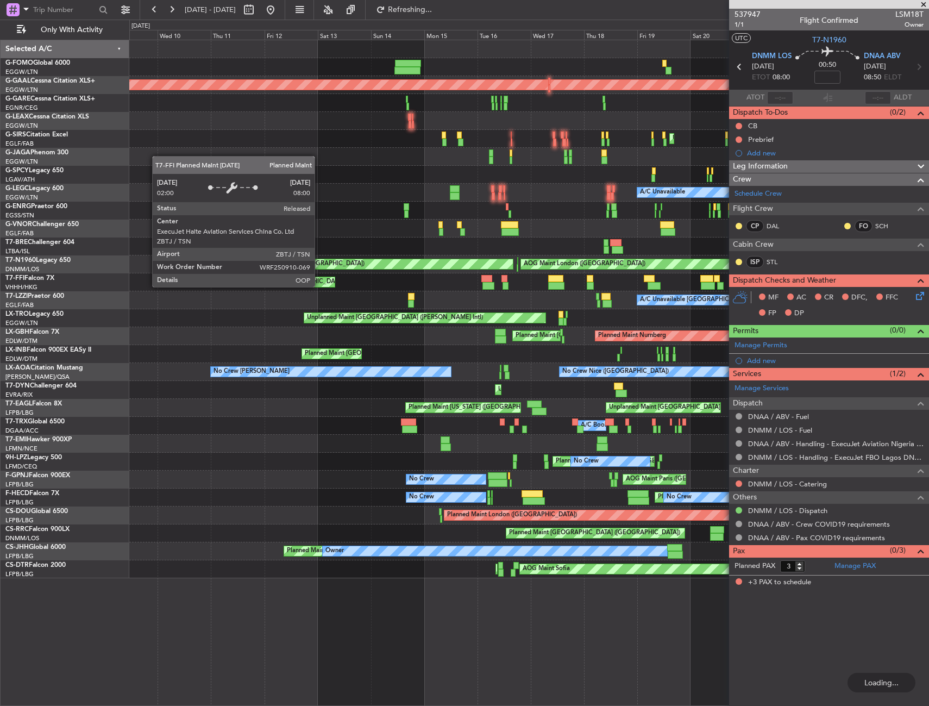
click at [335, 282] on div "Planned Maint Tianjin (Binhai)" at bounding box center [275, 282] width 119 height 10
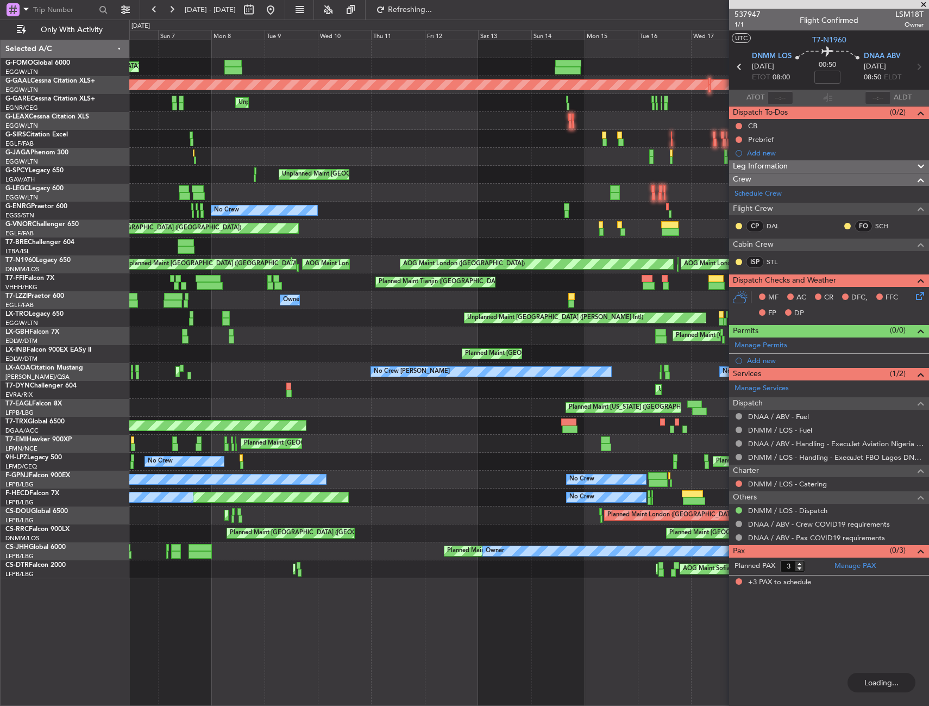
click at [505, 286] on div "Planned Maint Tianjin (Binhai) Planned Maint Tianjin (Binhai)" at bounding box center [528, 282] width 799 height 18
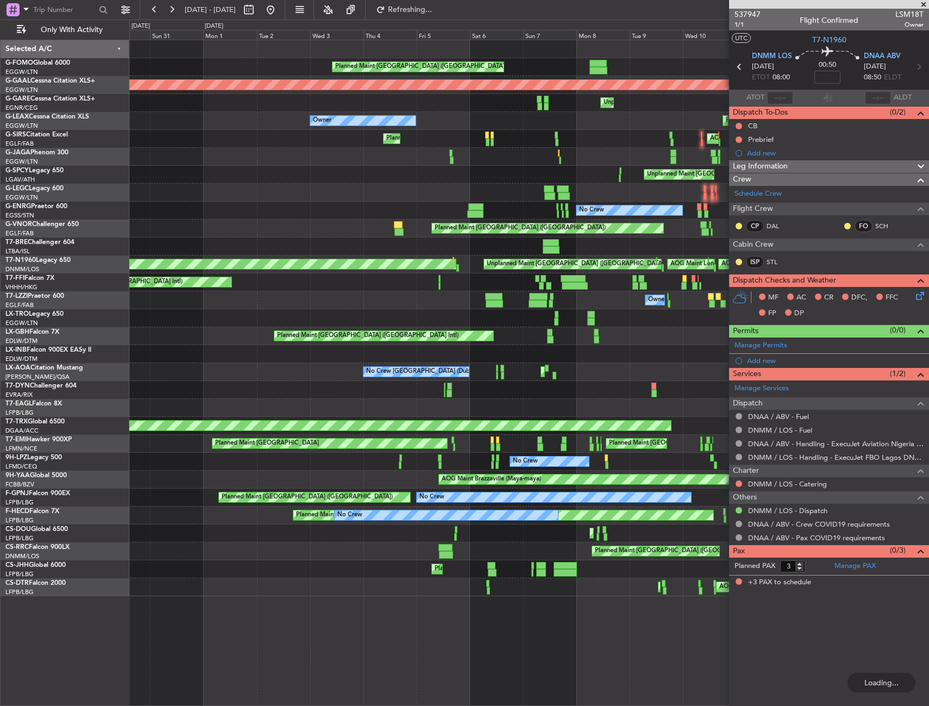
click at [516, 288] on div "Planned Maint London (Luton) Planned Maint London (Luton) Planned Maint Dusseld…" at bounding box center [528, 318] width 799 height 556
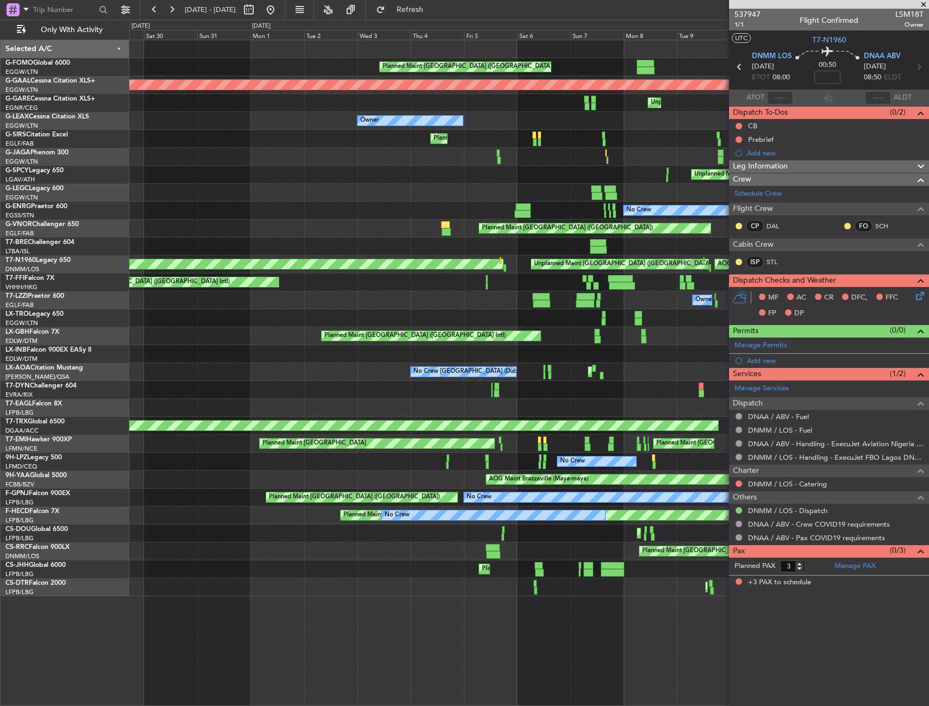
click at [589, 284] on div "Planned Maint London (Luton) Planned Maint London (Luton) Planned Maint Dusseld…" at bounding box center [528, 318] width 799 height 556
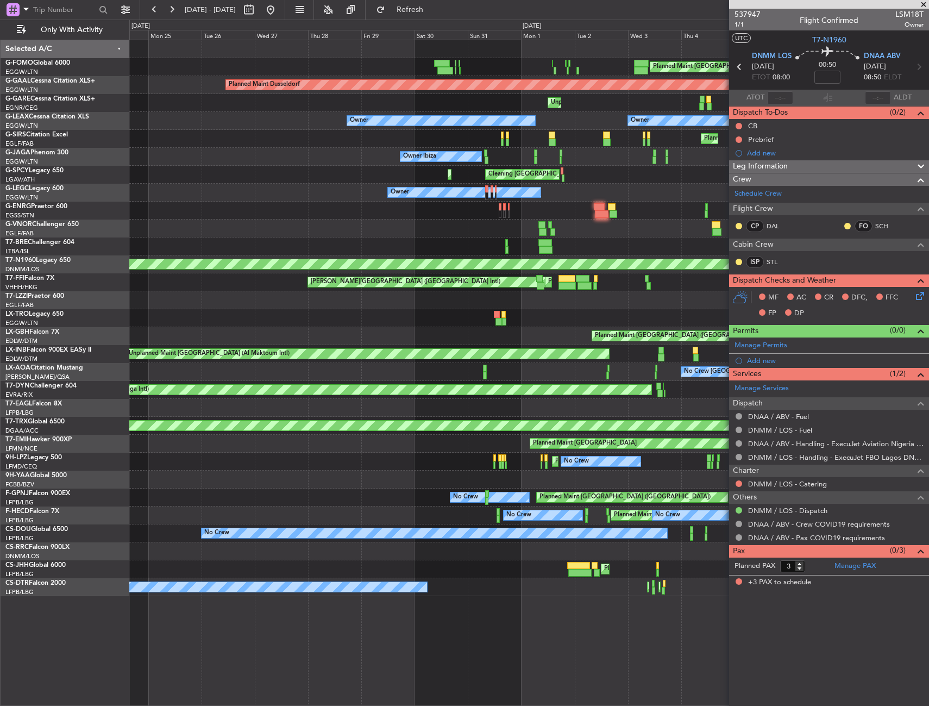
click at [627, 269] on div "Planned Maint London (Luton) Planned Maint London (Luton) Planned Maint Dusseld…" at bounding box center [528, 318] width 799 height 556
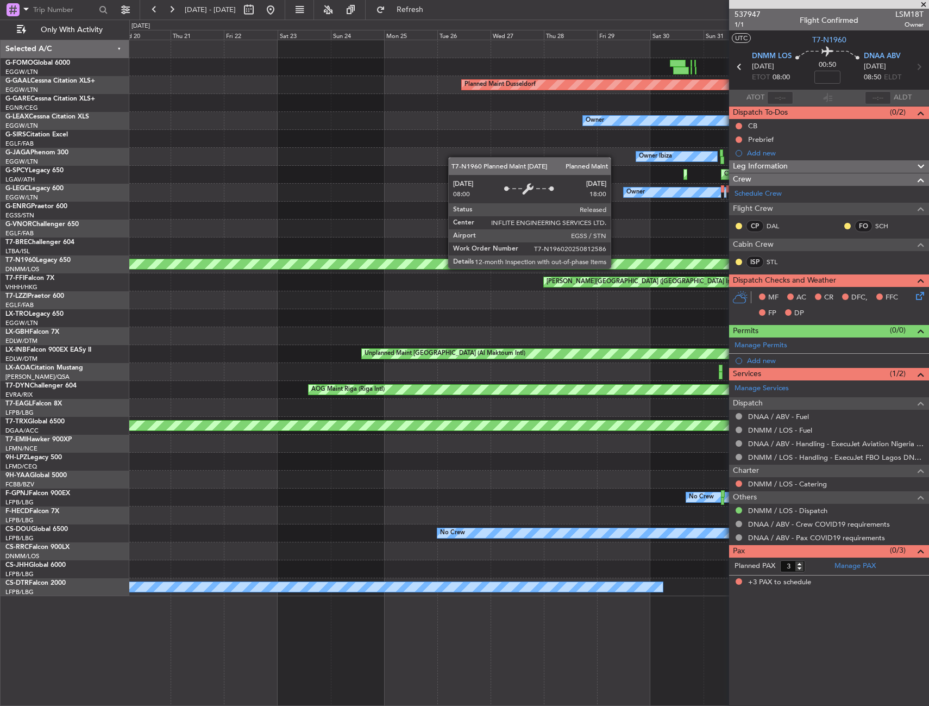
click at [636, 262] on div "Planned Maint London (Luton) Planned Maint Dusseldorf Unplanned Maint Chester O…" at bounding box center [528, 318] width 799 height 556
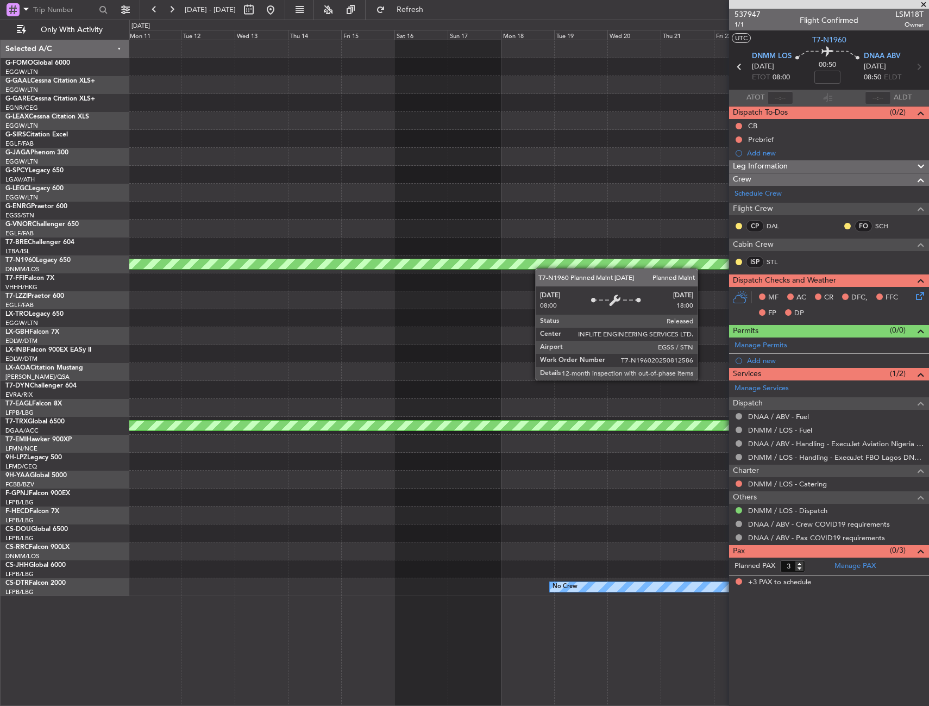
click at [641, 259] on div "Planned Maint Dusseldorf Owner Owner Ibiza Owner Planned Maint London (Stansted…" at bounding box center [528, 318] width 799 height 556
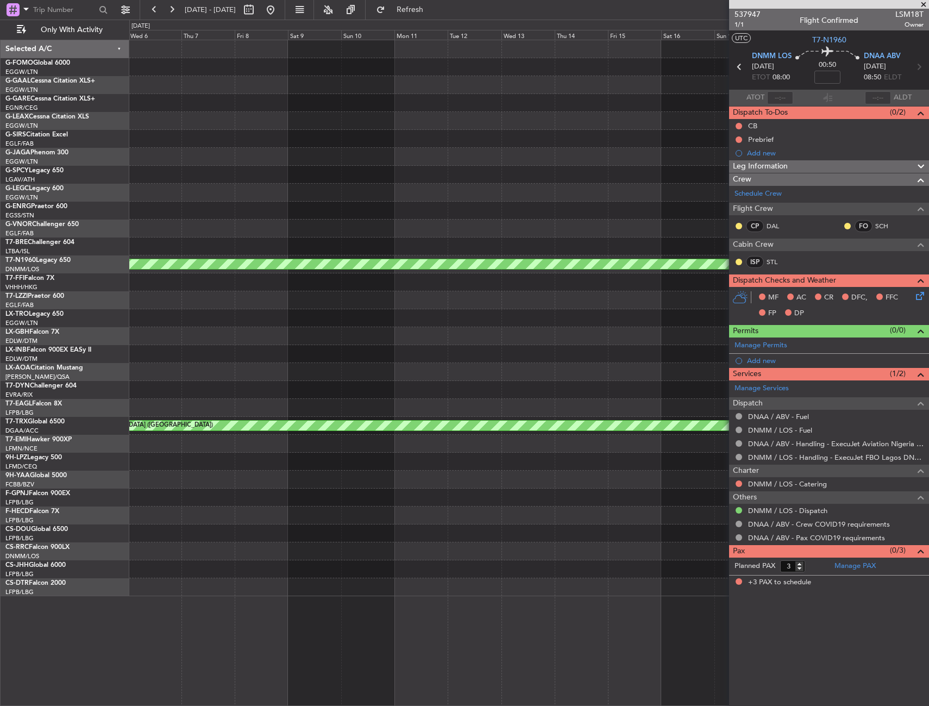
click at [551, 250] on div "Planned Maint London (Stansted) Unplanned Maint Dubai (Al Maktoum Intl) AOG Mai…" at bounding box center [528, 318] width 799 height 556
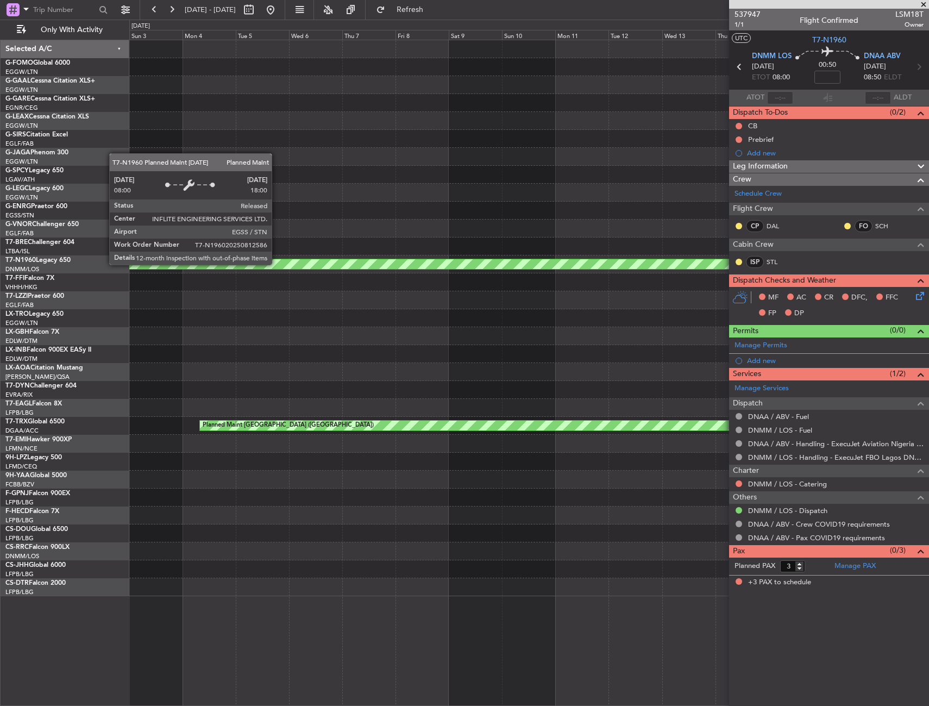
click at [564, 250] on div "Planned Maint London (Stansted) Planned Maint Berlin (Brandenburg) No Crew" at bounding box center [528, 318] width 799 height 556
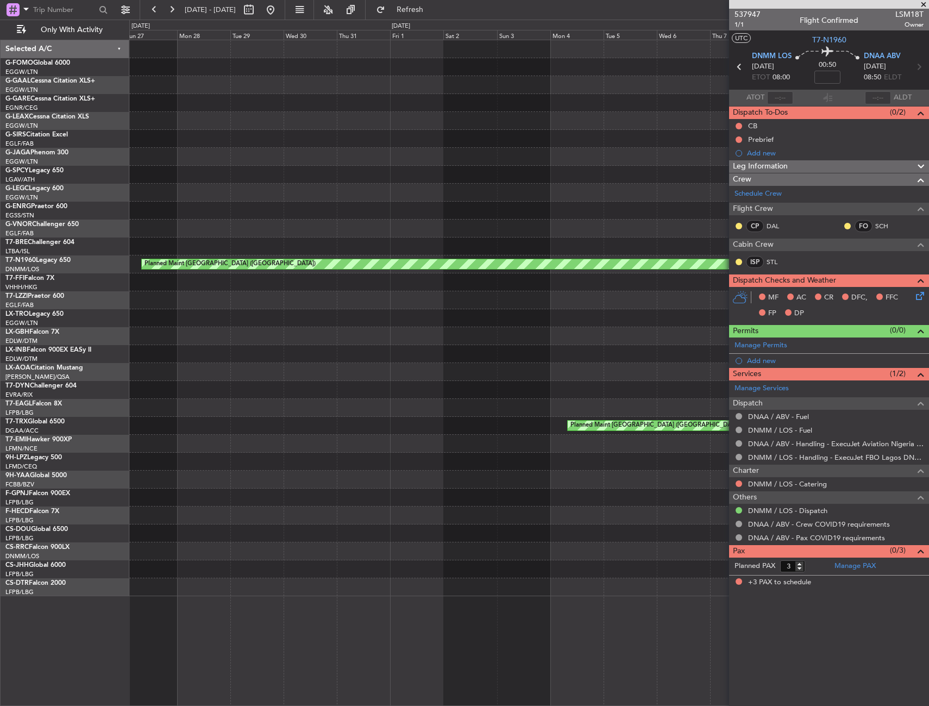
click at [591, 246] on div "Planned Maint London (Stansted) Planned Maint Berlin (Brandenburg)" at bounding box center [528, 318] width 799 height 556
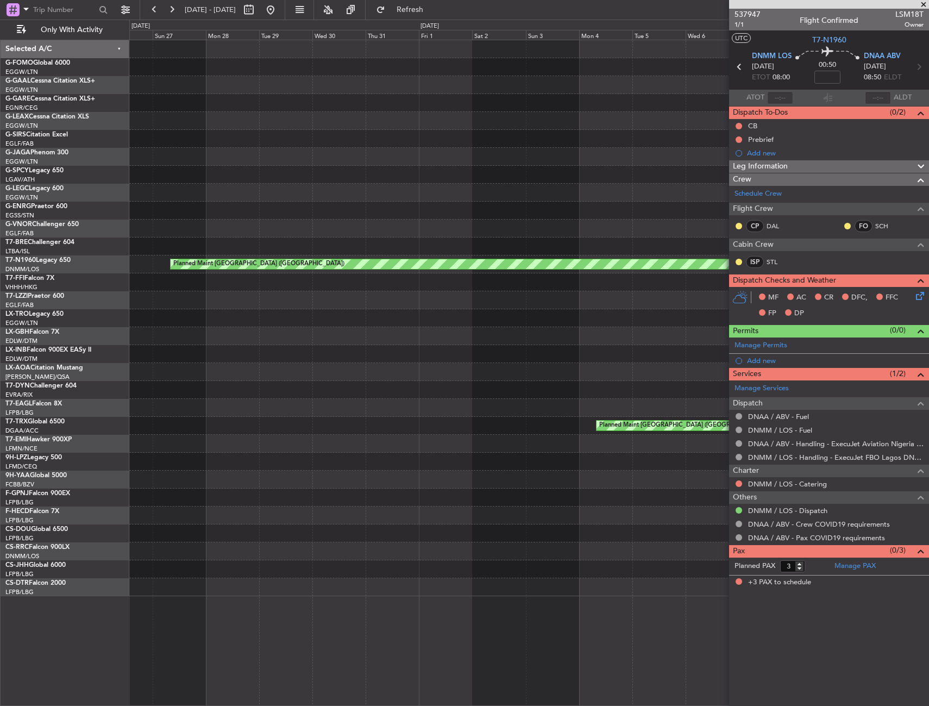
click at [522, 254] on div "Planned Maint London (Stansted) Planned Maint Berlin (Brandenburg)" at bounding box center [528, 318] width 799 height 556
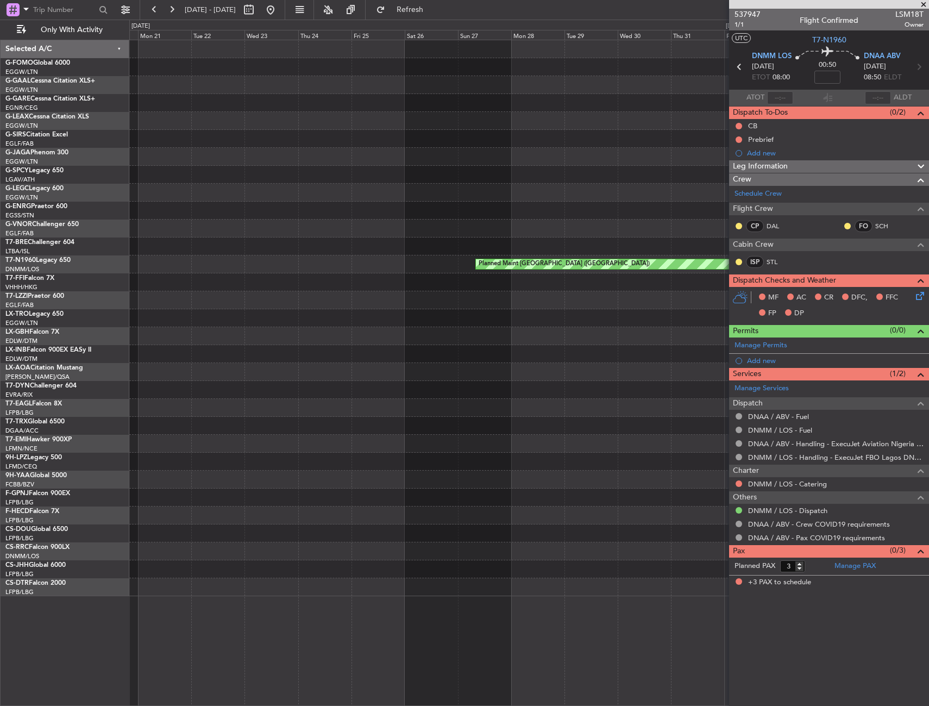
click at [468, 260] on div "Planned Maint London (Stansted)" at bounding box center [528, 264] width 799 height 18
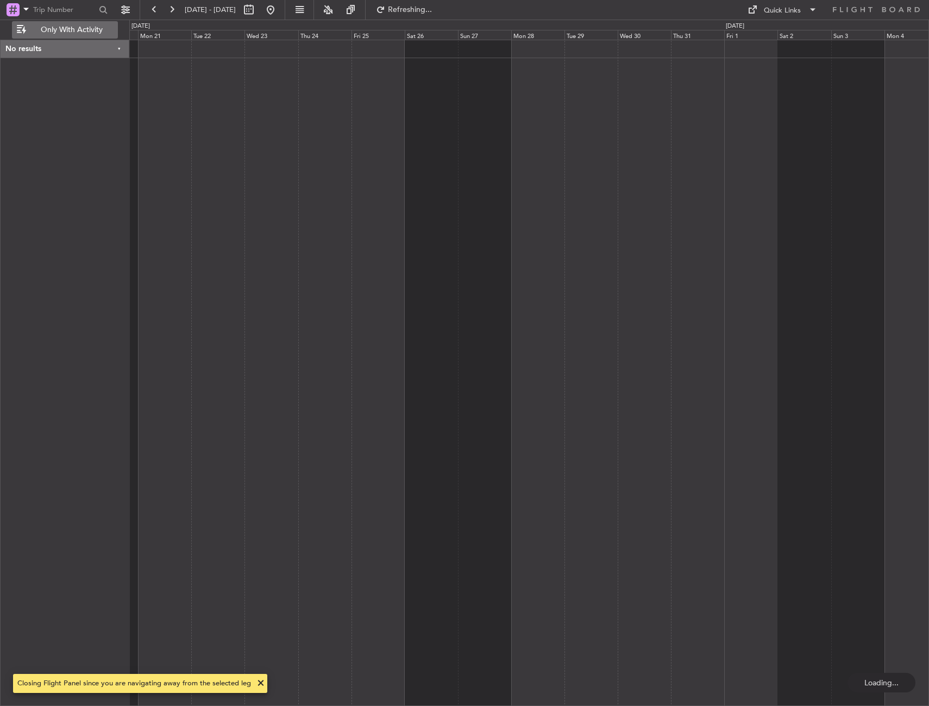
click at [89, 35] on button "Only With Activity" at bounding box center [65, 29] width 106 height 17
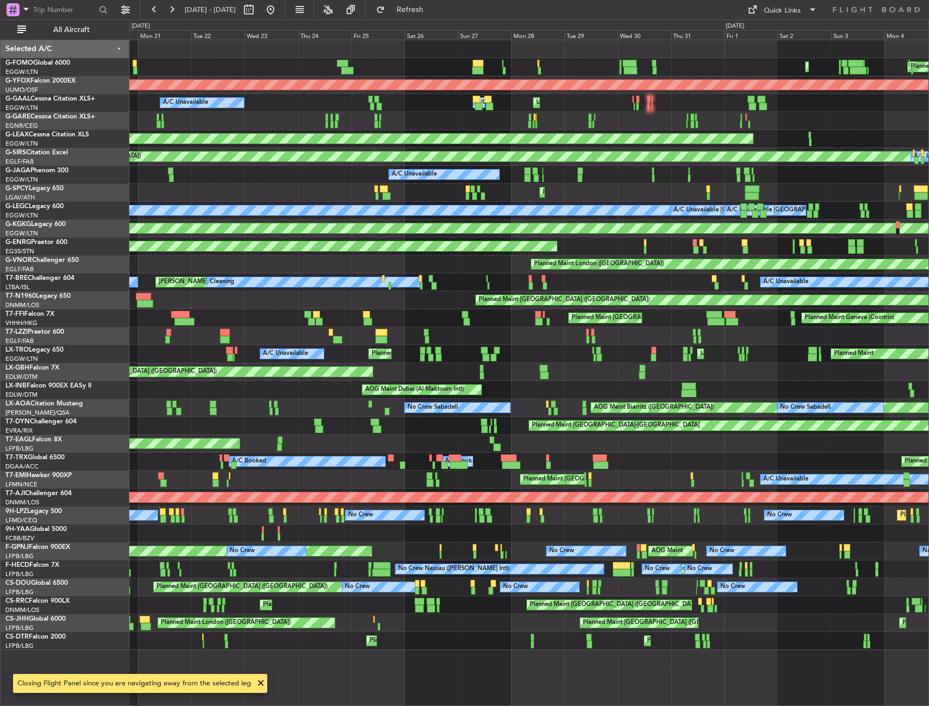
click at [419, 297] on div "Planned Maint London (Stansted)" at bounding box center [528, 300] width 799 height 18
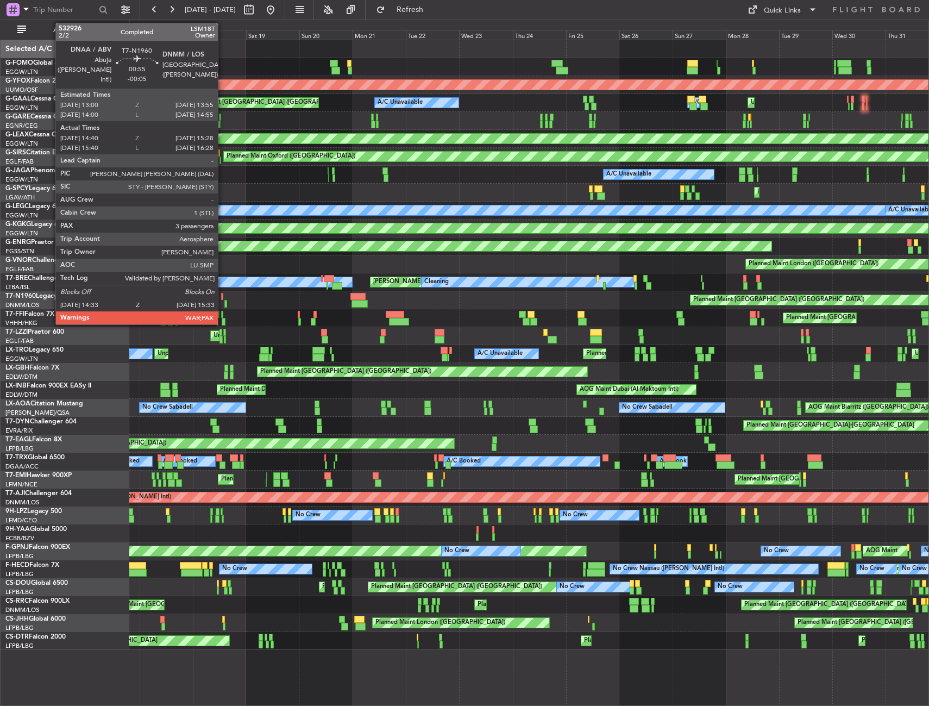
click at [223, 297] on div at bounding box center [222, 297] width 2 height 8
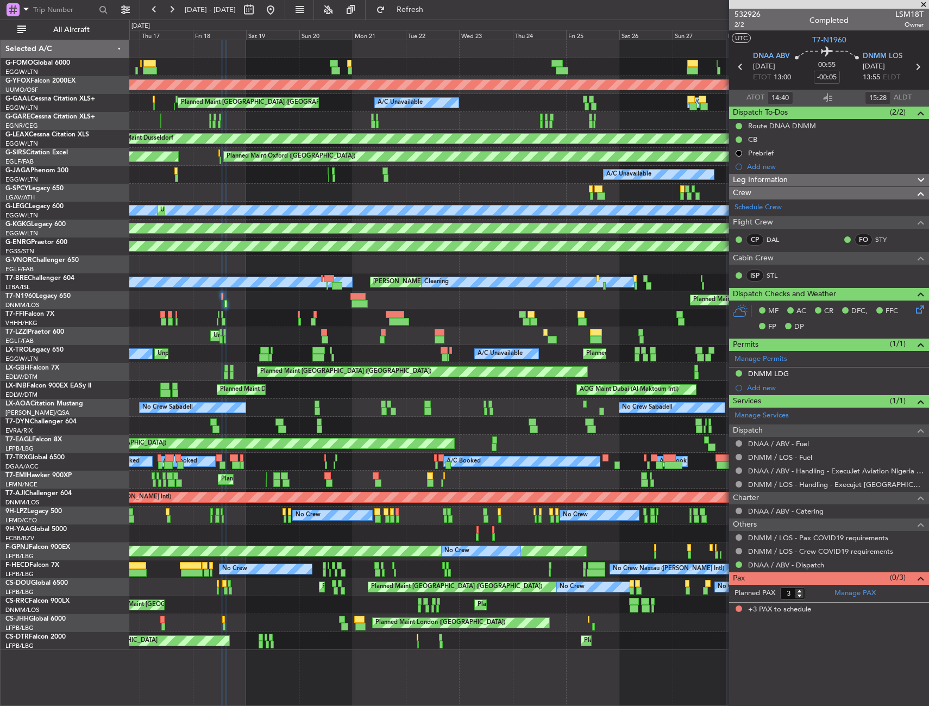
type input "15:40"
type input "16:28"
type input "14:40"
type input "15:28"
click at [744, 26] on span "2/2" at bounding box center [748, 24] width 26 height 9
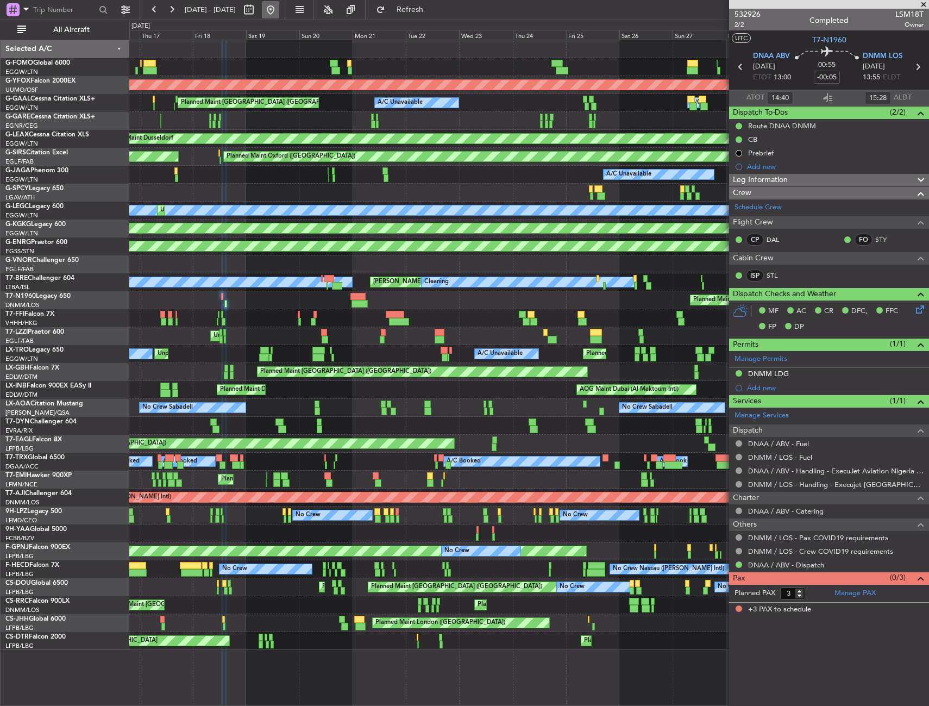
click at [279, 7] on button at bounding box center [270, 9] width 17 height 17
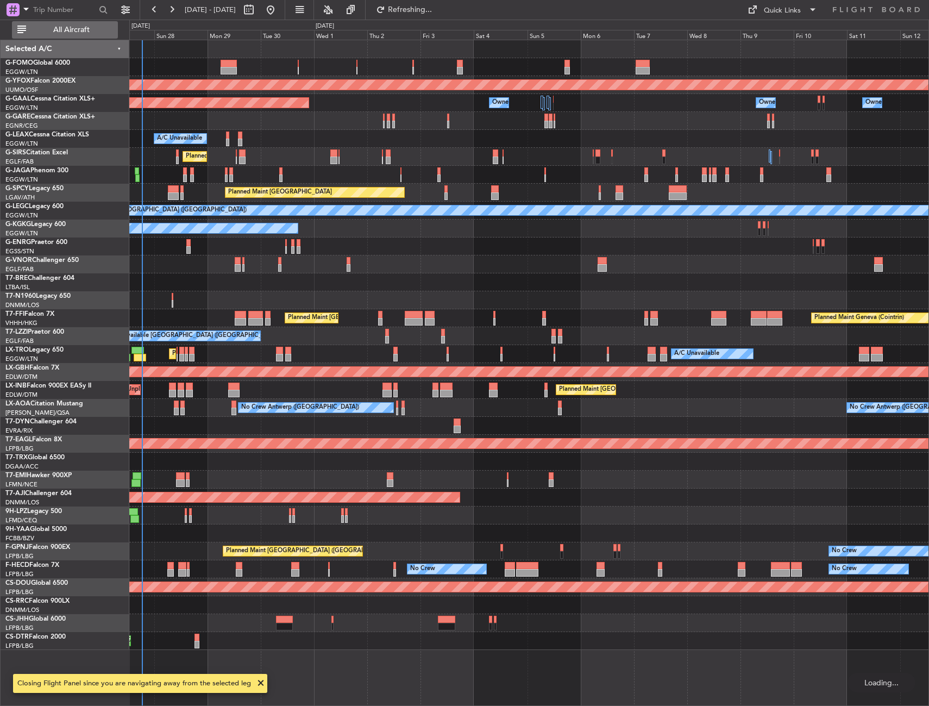
click at [52, 30] on span "All Aircraft" at bounding box center [71, 30] width 86 height 8
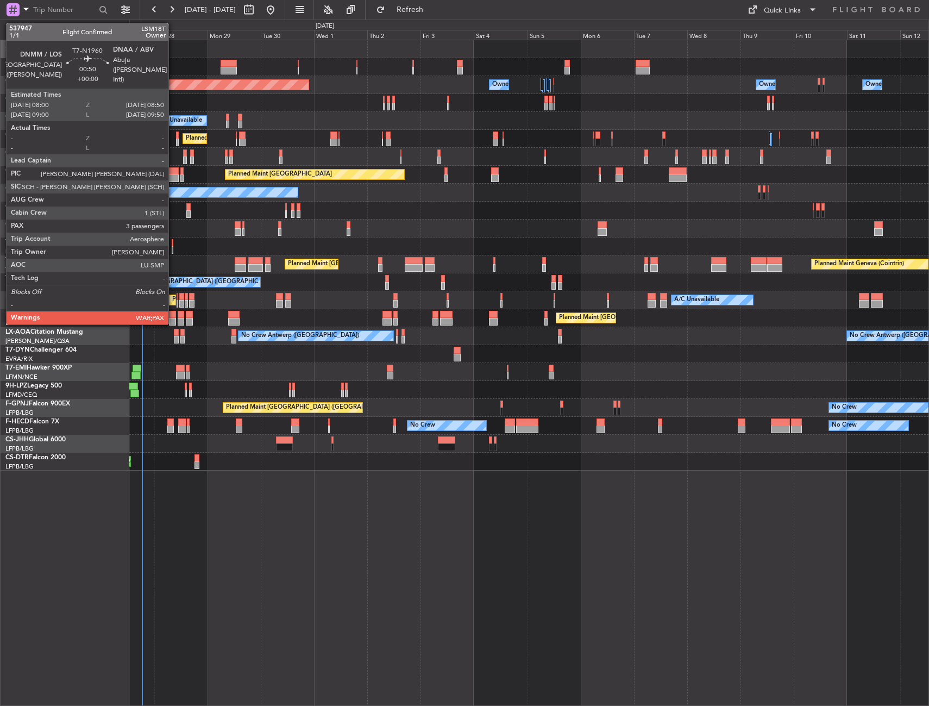
click at [173, 244] on div at bounding box center [173, 243] width 2 height 8
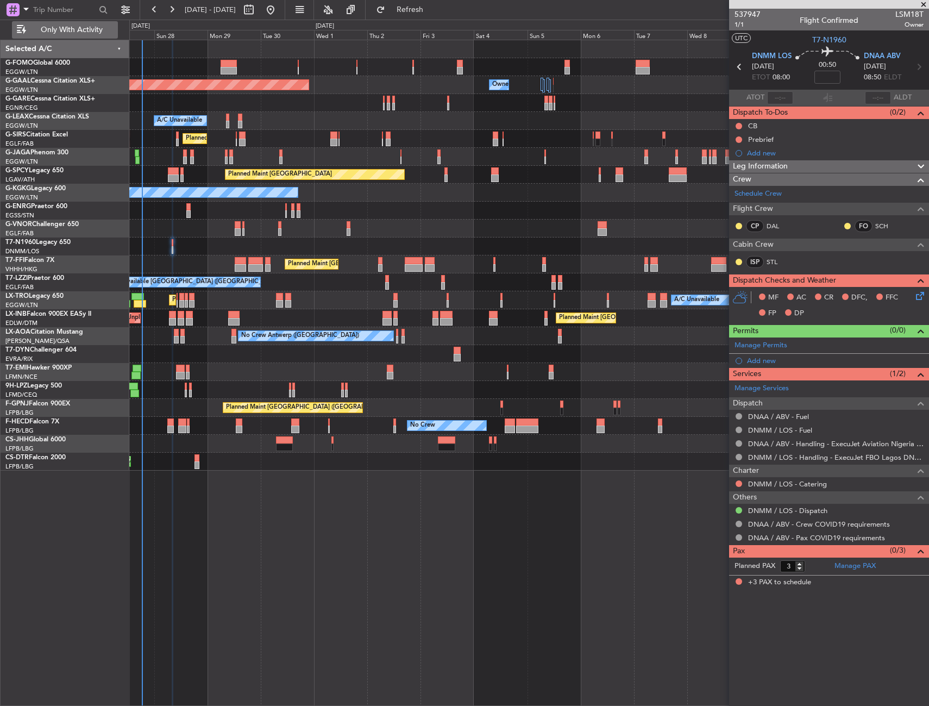
click at [60, 24] on button "Only With Activity" at bounding box center [65, 29] width 106 height 17
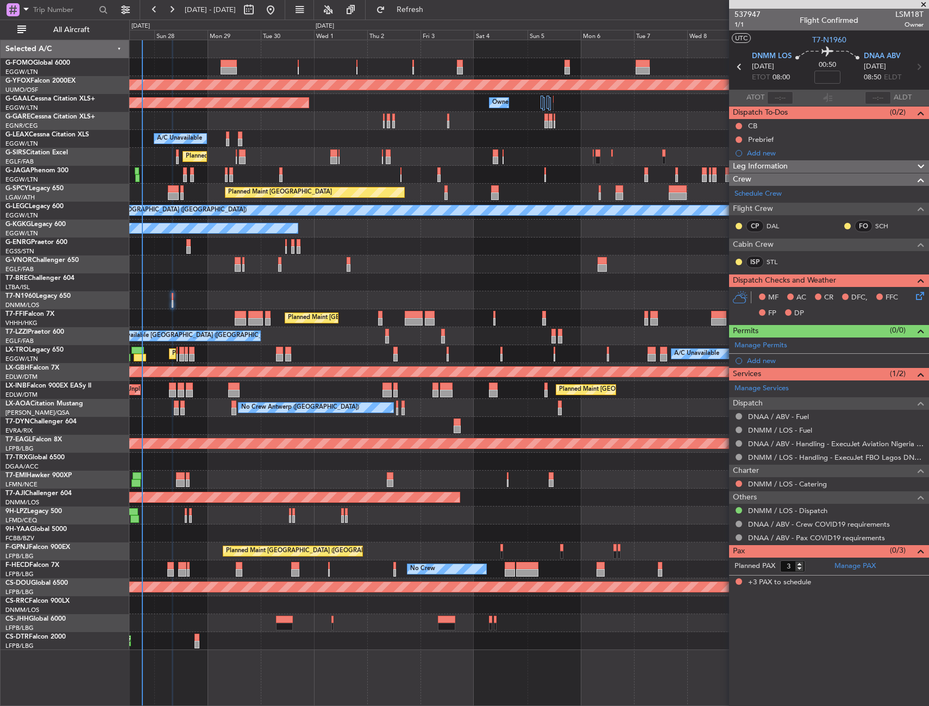
click at [626, 180] on div "Planned Maint [GEOGRAPHIC_DATA] ([GEOGRAPHIC_DATA])" at bounding box center [528, 175] width 799 height 18
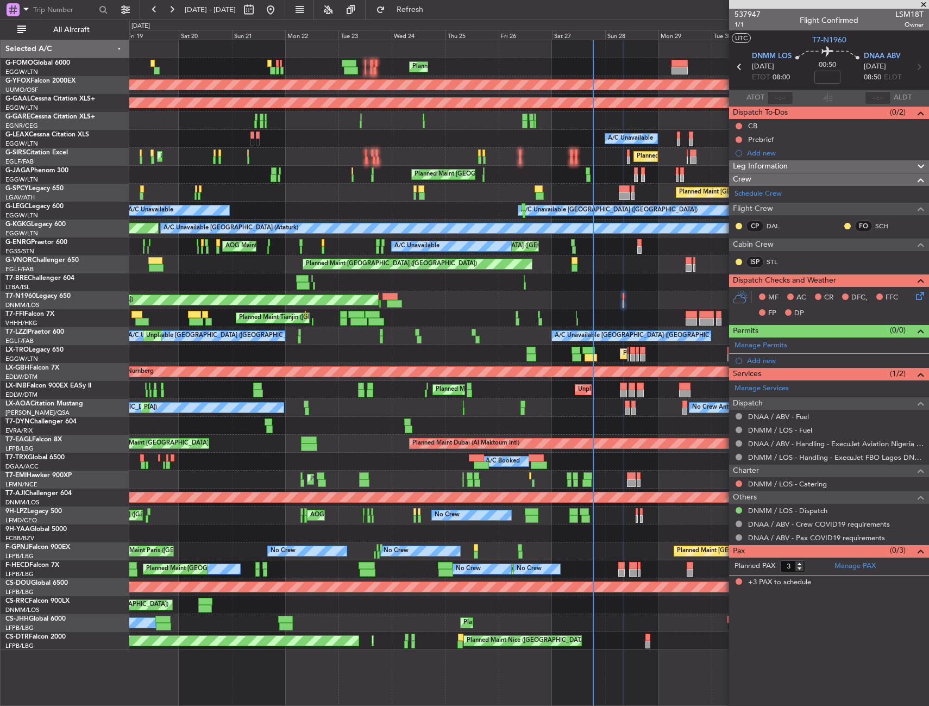
click at [598, 195] on div "Planned Maint London (Luton) AOG Maint Ostafyevo Planned Maint Dusseldorf Owner…" at bounding box center [528, 345] width 799 height 610
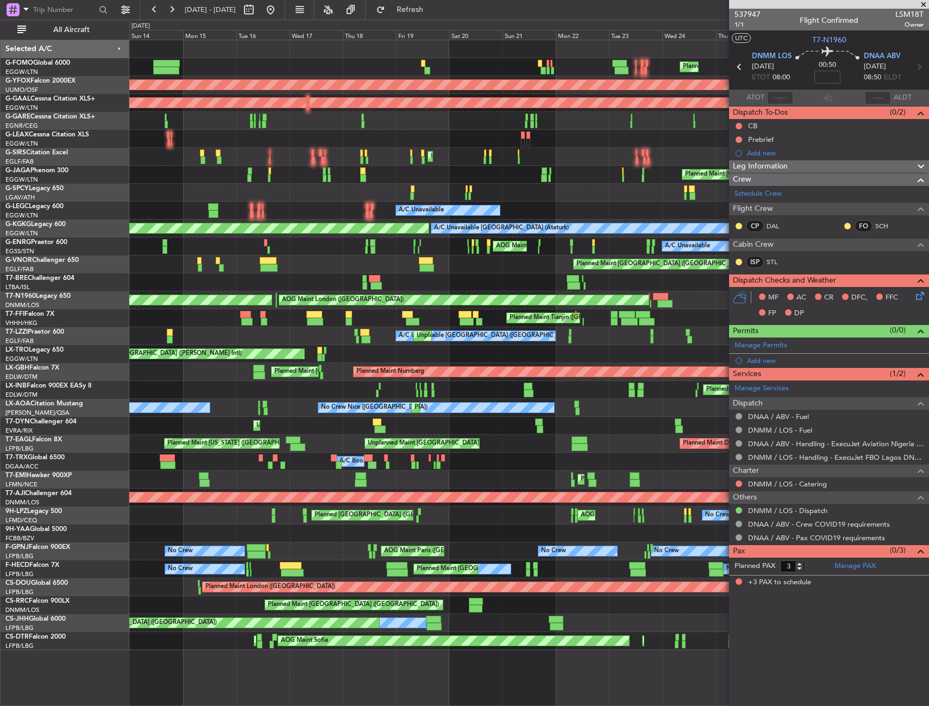
click at [579, 208] on div "Planned Maint London (Luton) AOG Maint Ostafyevo Planned Maint Dusseldorf A/C U…" at bounding box center [528, 345] width 799 height 610
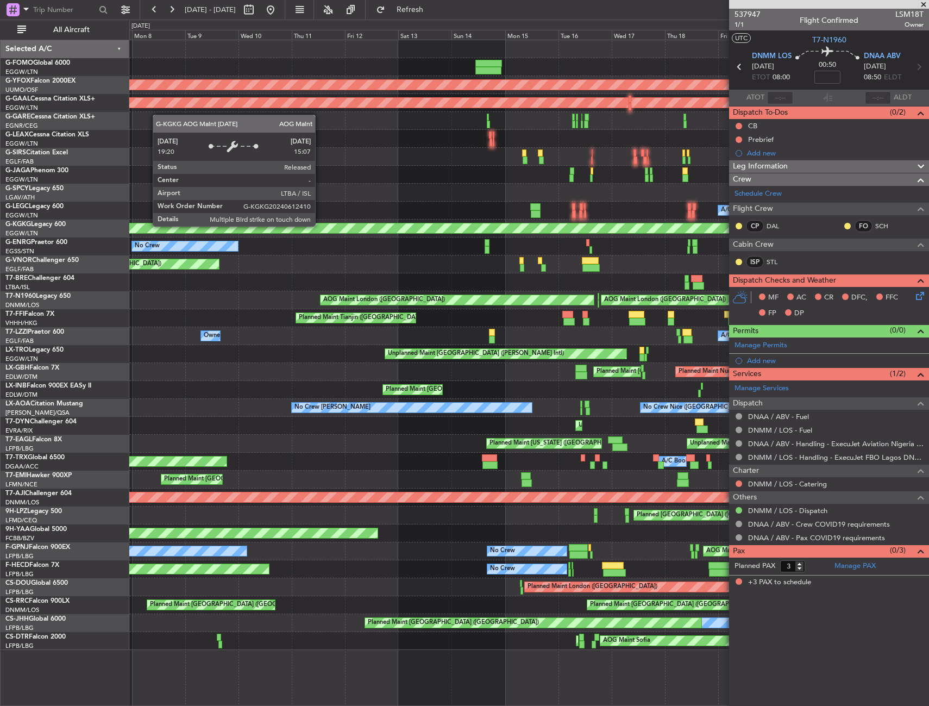
click at [566, 212] on div "Planned Maint London (Luton) Planned Maint London (Luton) AOG Maint Ostafyevo P…" at bounding box center [528, 345] width 799 height 610
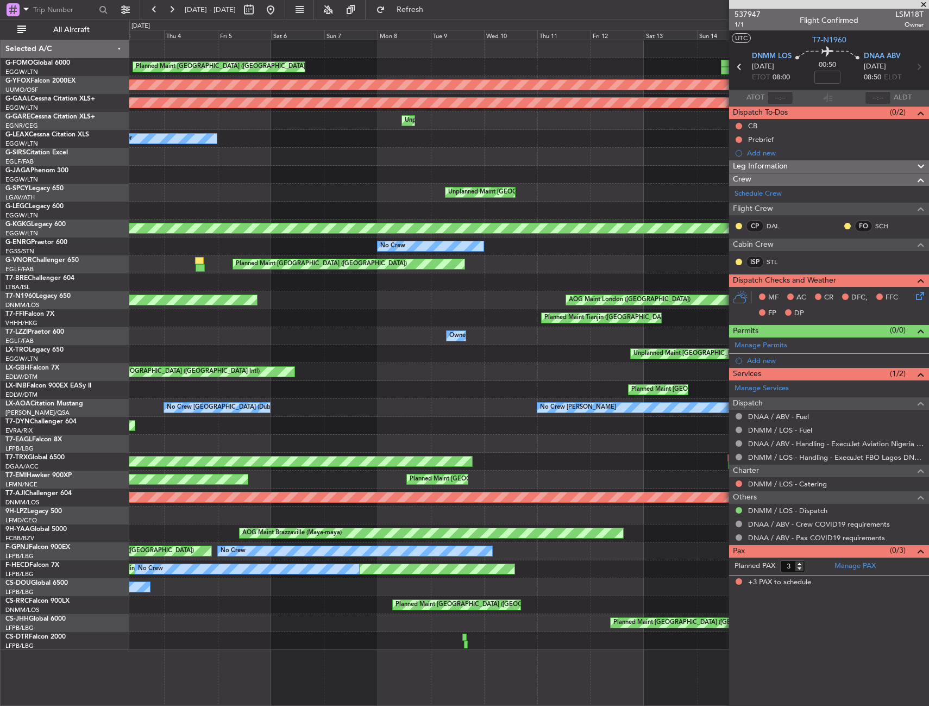
click at [574, 201] on div "Planned Maint London (Luton) AOG Maint Ostafyevo Planned Maint Dusseldorf Unpla…" at bounding box center [528, 345] width 799 height 610
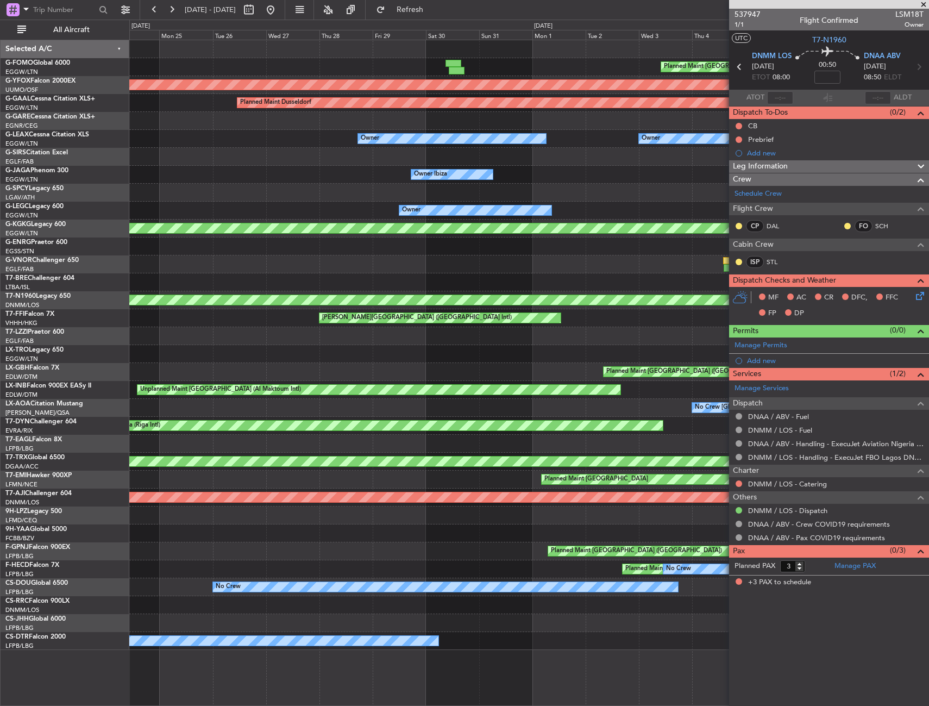
click at [582, 194] on div "Planned Maint London (Luton) AOG Maint Ostafyevo Planned Maint Dusseldorf Unpla…" at bounding box center [528, 345] width 799 height 610
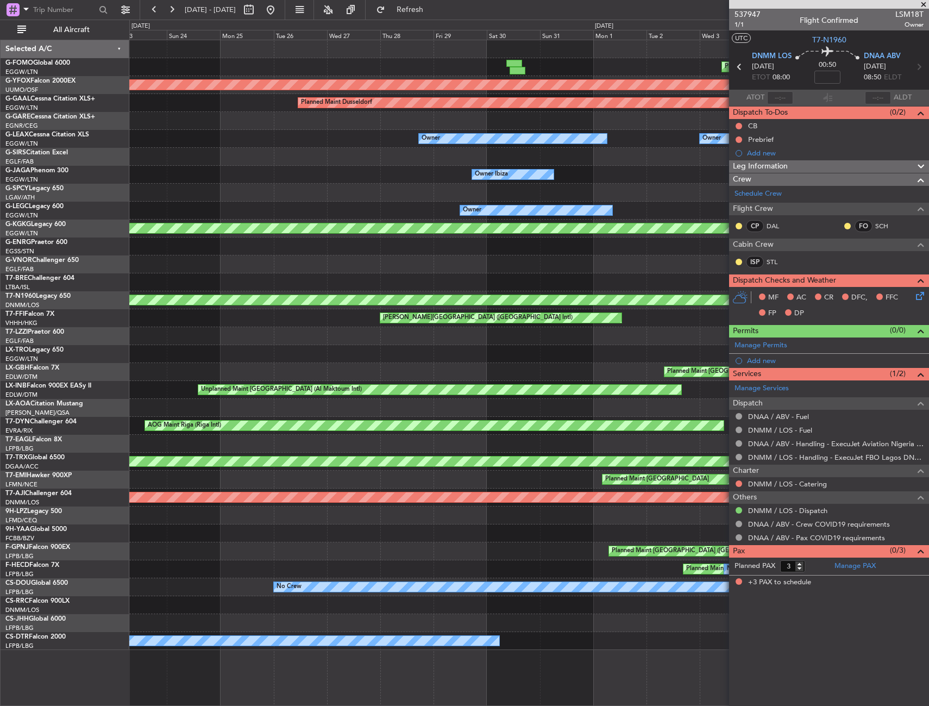
click at [622, 205] on div "Owner" at bounding box center [528, 211] width 799 height 18
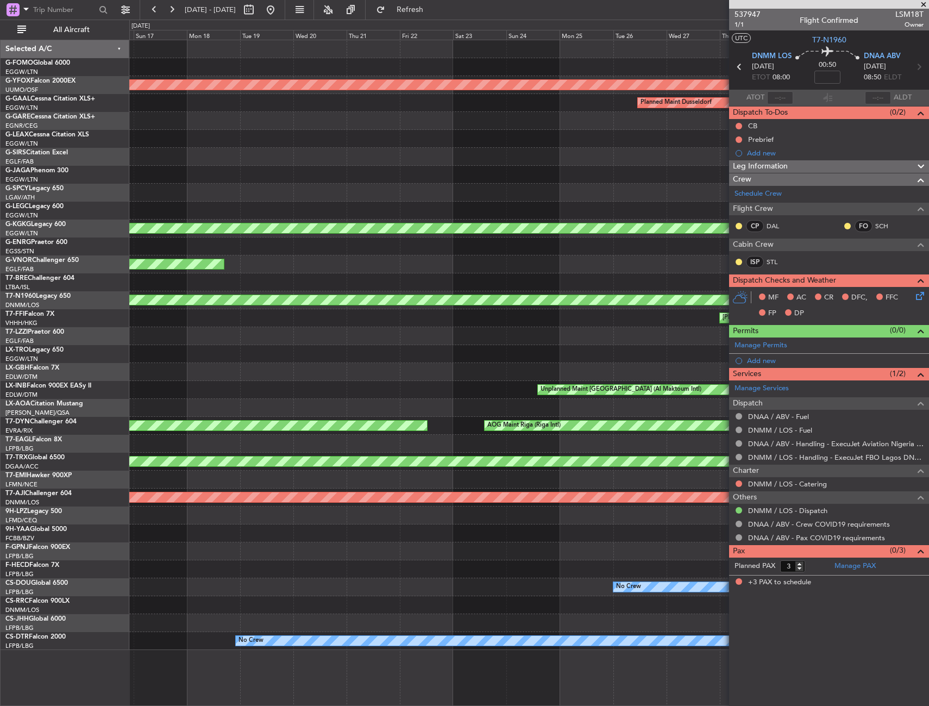
click at [633, 194] on div "Planned Maint London (Luton) Planned Maint Windsor Locks (Bradley Intl) AOG Mai…" at bounding box center [528, 345] width 799 height 610
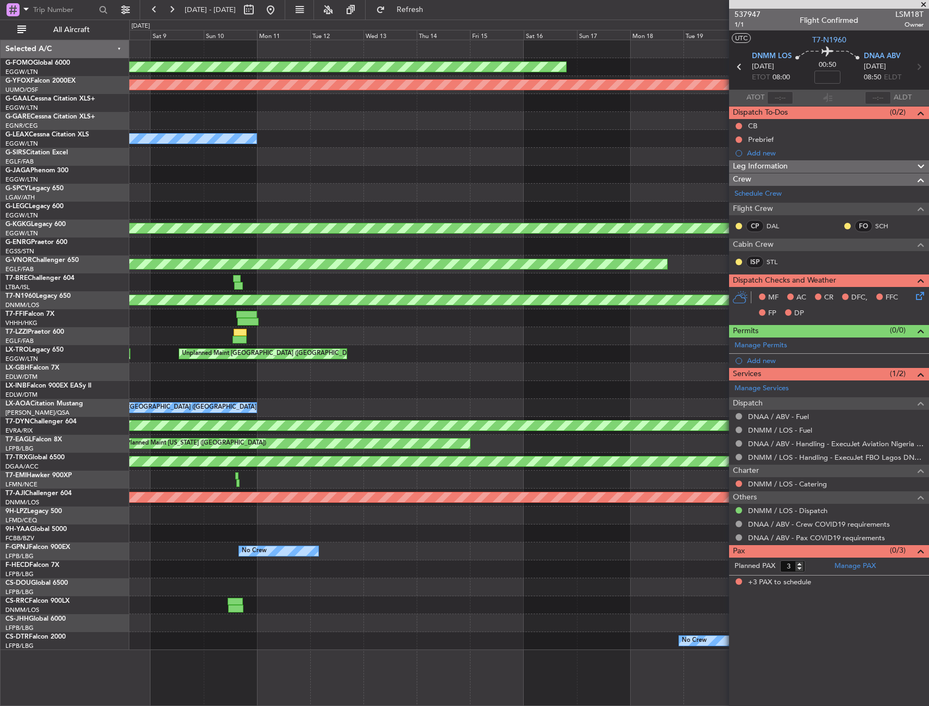
click at [630, 187] on div at bounding box center [528, 193] width 799 height 18
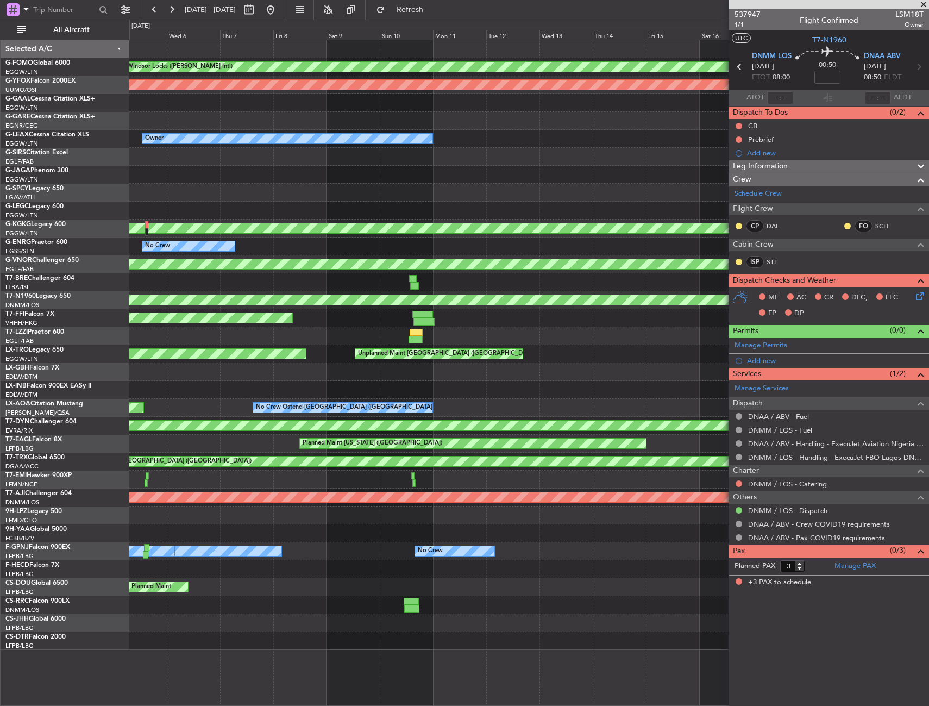
click at [710, 186] on div "Planned Maint Windsor Locks (Bradley Intl) AOG Maint Ostafyevo Owner Planned Ma…" at bounding box center [528, 345] width 799 height 610
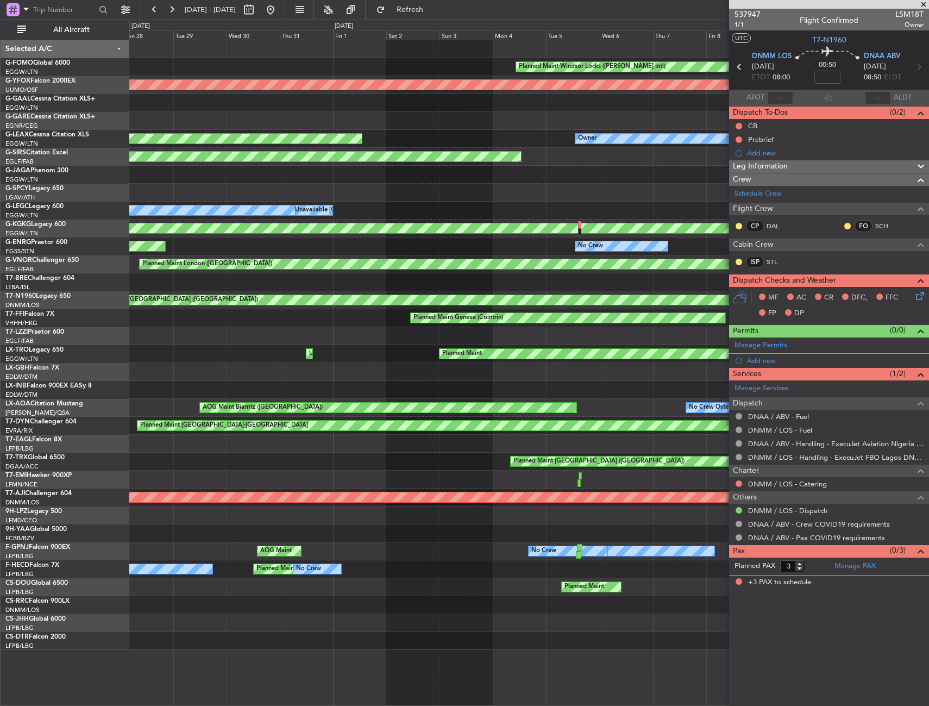
click at [746, 181] on fb-app "27 Sep 2025 - 12 Oct 2025 Refresh Quick Links All Aircraft Planned Maint Windso…" at bounding box center [464, 357] width 929 height 698
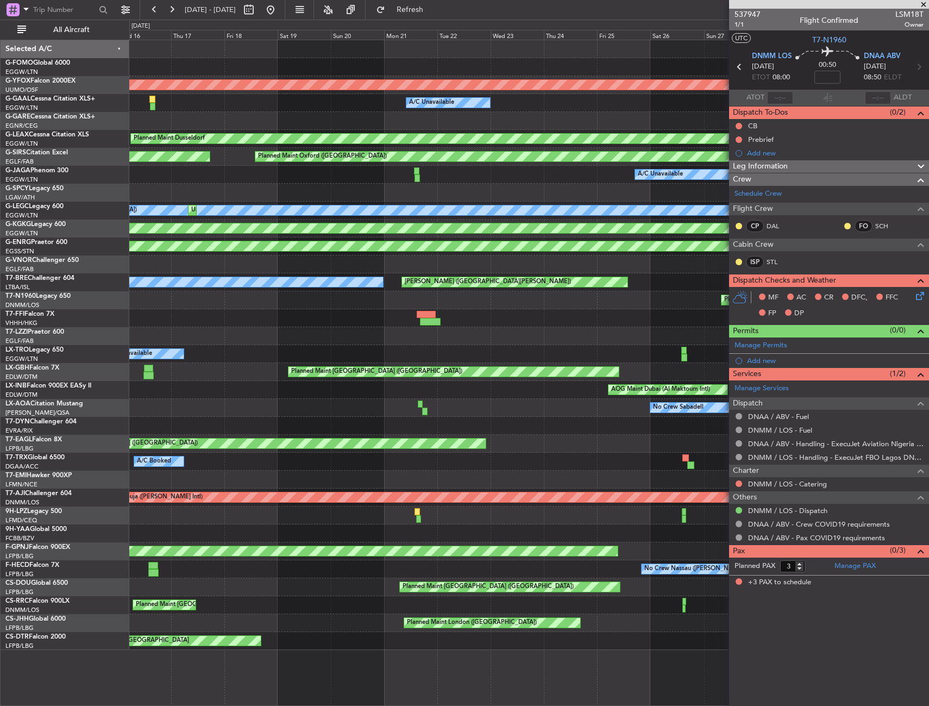
click at [532, 203] on div "A/C Unavailable London (Luton) A/C Unavailable London (Luton) Unplanned Maint L…" at bounding box center [528, 211] width 799 height 18
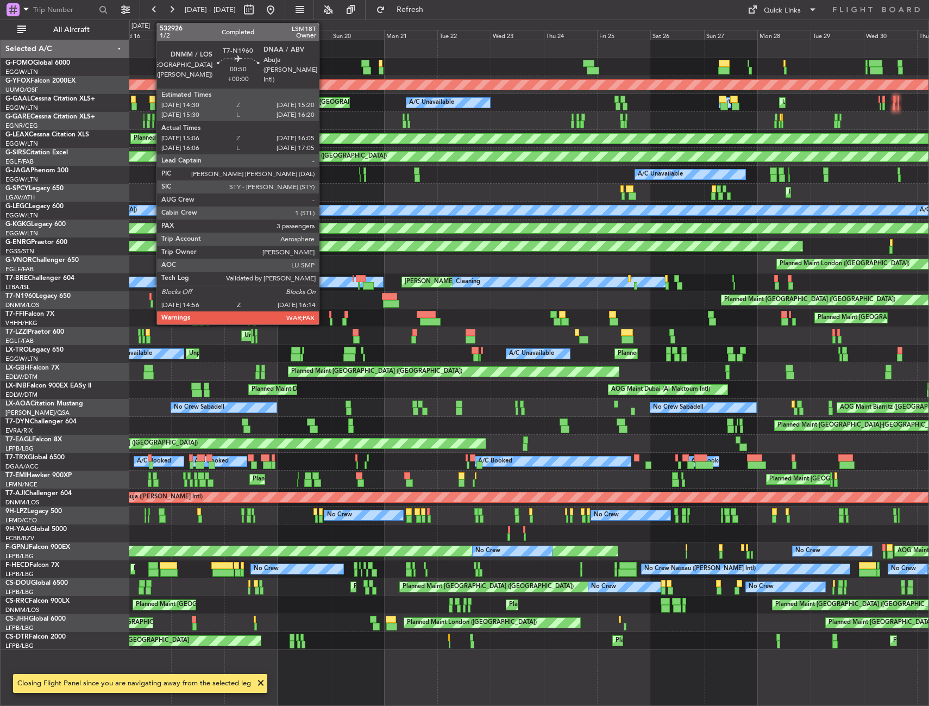
click at [151, 297] on div at bounding box center [150, 297] width 2 height 8
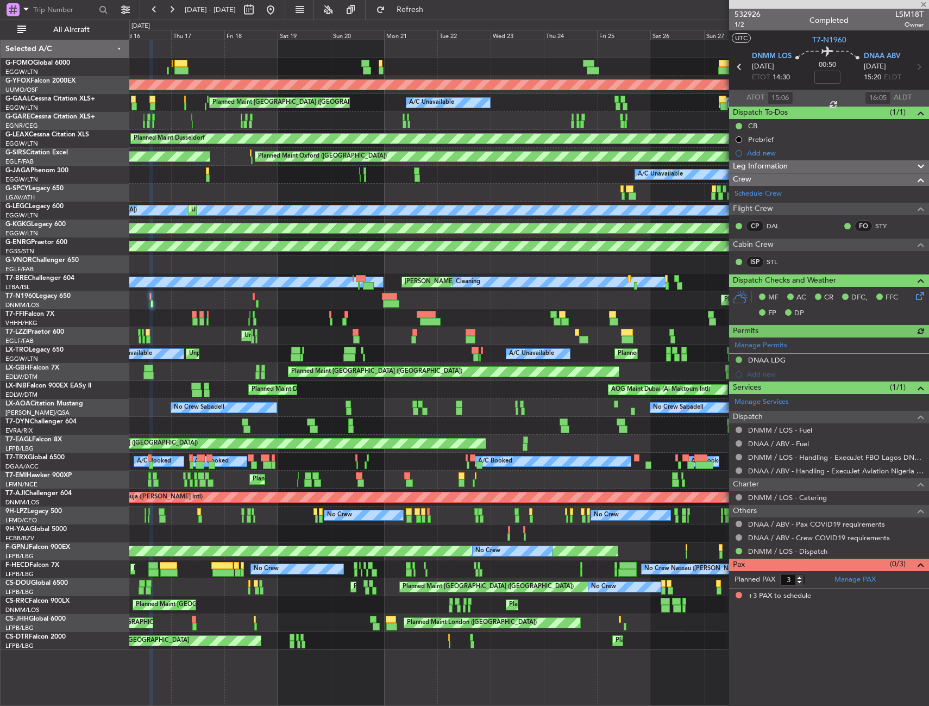
click at [739, 20] on mat-tooltip-component "Trip Number" at bounding box center [747, 34] width 54 height 29
click at [745, 26] on span "1/2" at bounding box center [748, 24] width 26 height 9
click at [285, 10] on fb-range-datepicker "16 Jul 2025 - 31 Jul 2025" at bounding box center [213, 10] width 146 height 20
click at [279, 10] on button at bounding box center [270, 9] width 17 height 17
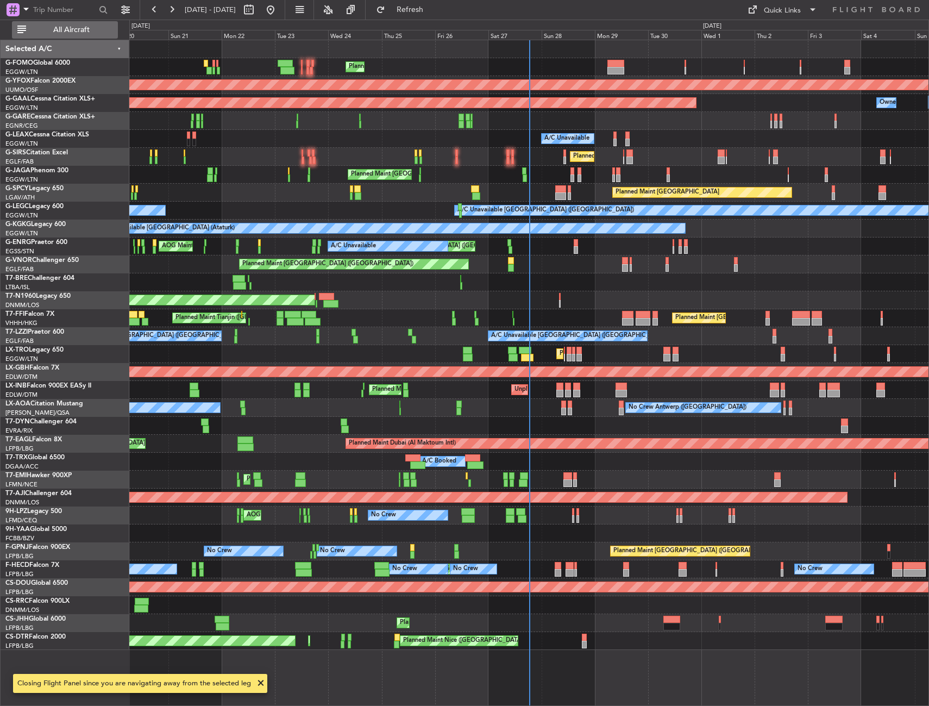
drag, startPoint x: 75, startPoint y: 21, endPoint x: 96, endPoint y: 38, distance: 26.6
click at [75, 21] on button "All Aircraft" at bounding box center [65, 29] width 106 height 17
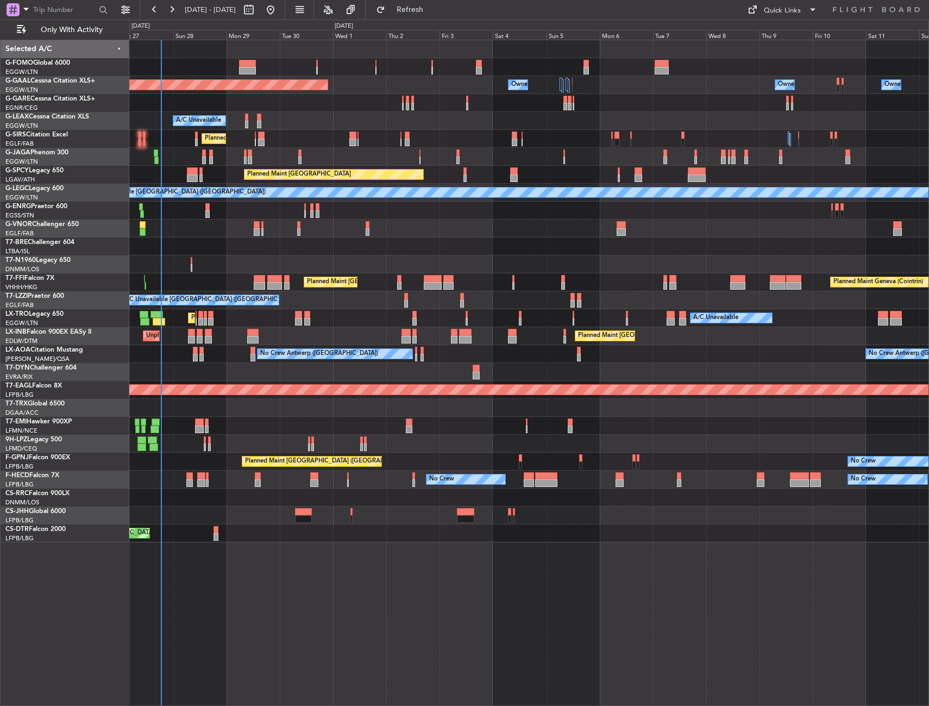
click at [241, 223] on div "Planned Maint London (Luton) Planned Maint Dusseldorf Owner Owner Owner Owner A…" at bounding box center [528, 291] width 799 height 502
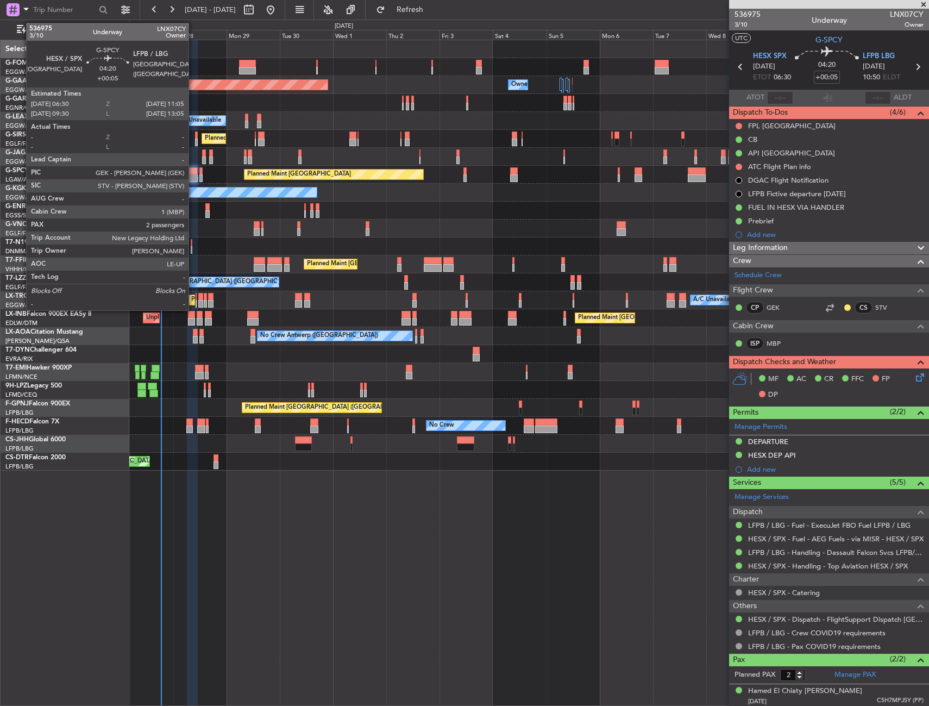
click at [193, 177] on div at bounding box center [192, 178] width 10 height 8
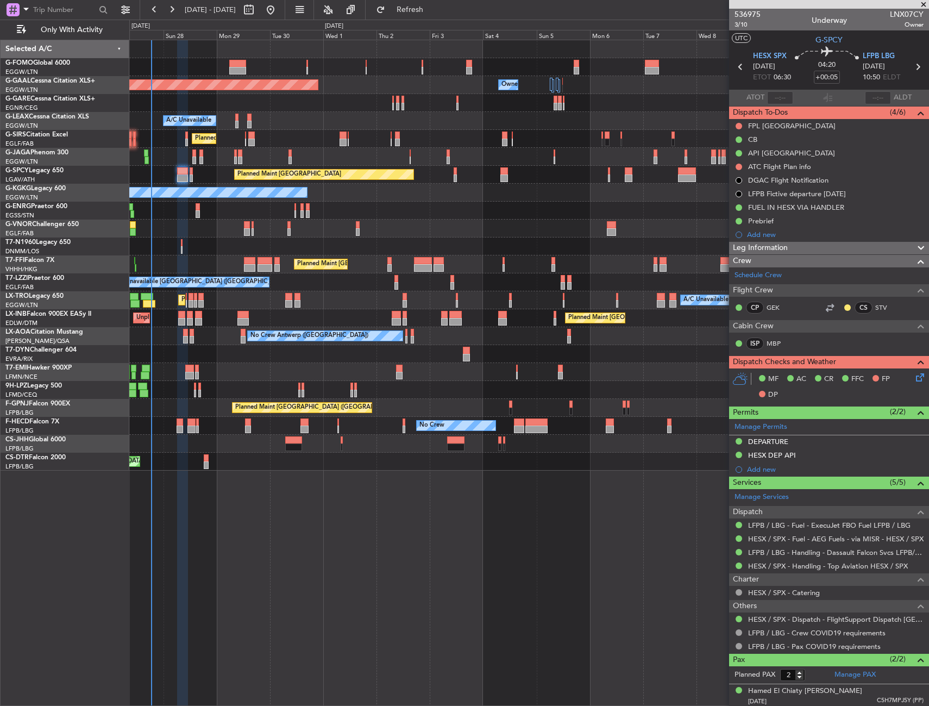
click at [219, 242] on div "AOG Maint London ([GEOGRAPHIC_DATA])" at bounding box center [528, 246] width 799 height 18
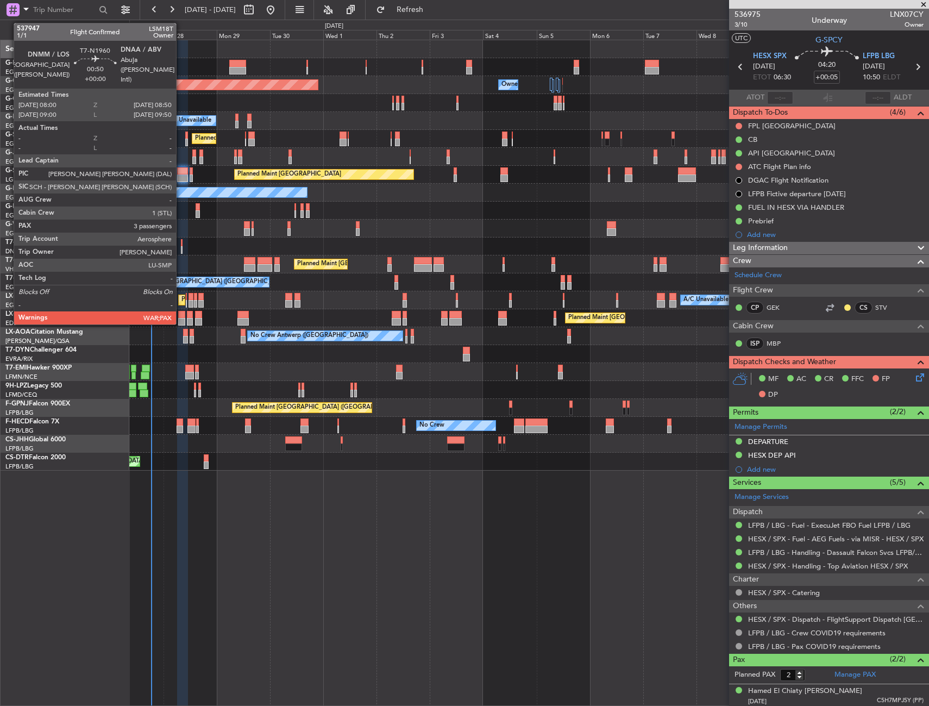
click at [181, 243] on div at bounding box center [182, 243] width 2 height 8
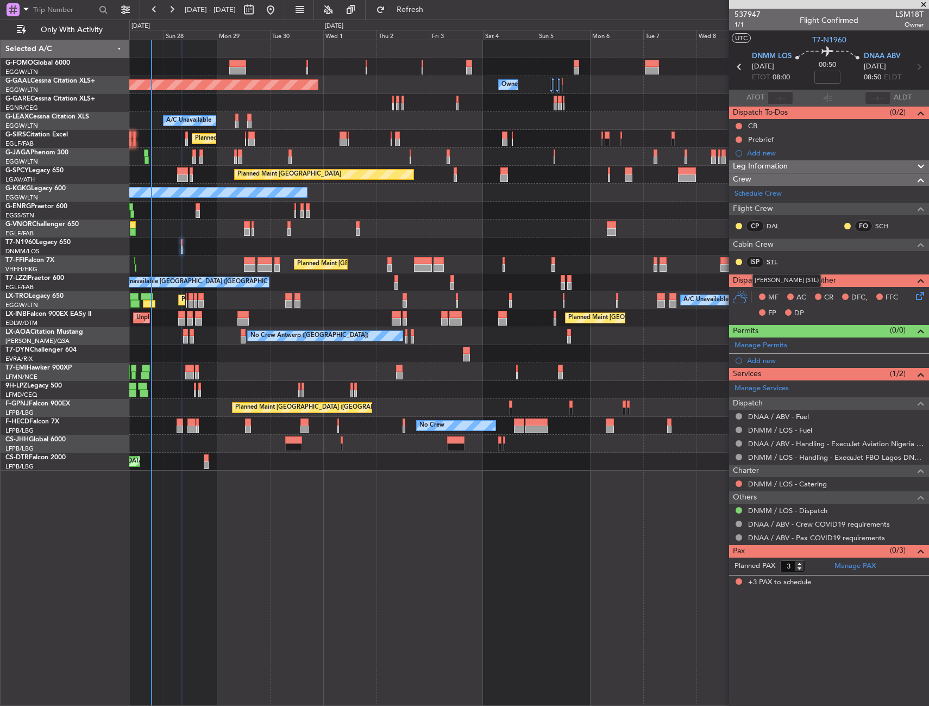
click at [773, 262] on link "STL" at bounding box center [779, 262] width 24 height 10
click at [739, 24] on span "1/1" at bounding box center [748, 24] width 26 height 9
click at [738, 127] on button at bounding box center [739, 126] width 7 height 7
click at [731, 175] on span "Completed" at bounding box center [744, 173] width 36 height 11
click at [740, 139] on button at bounding box center [739, 139] width 7 height 7
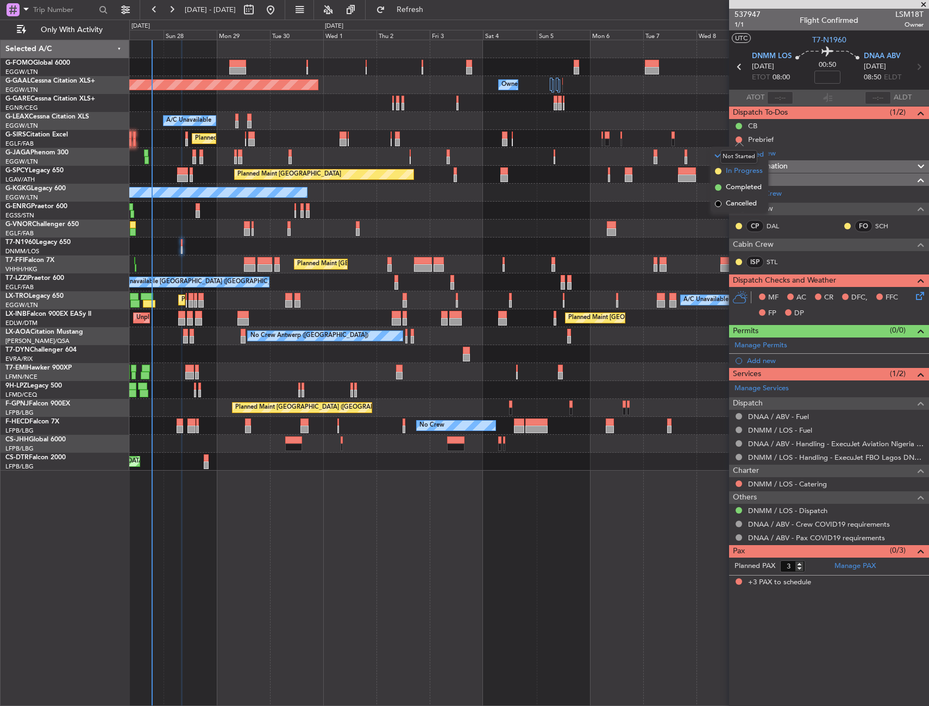
type input "4"
click at [723, 174] on li "In Progress" at bounding box center [740, 171] width 58 height 16
click at [920, 293] on icon at bounding box center [918, 294] width 9 height 9
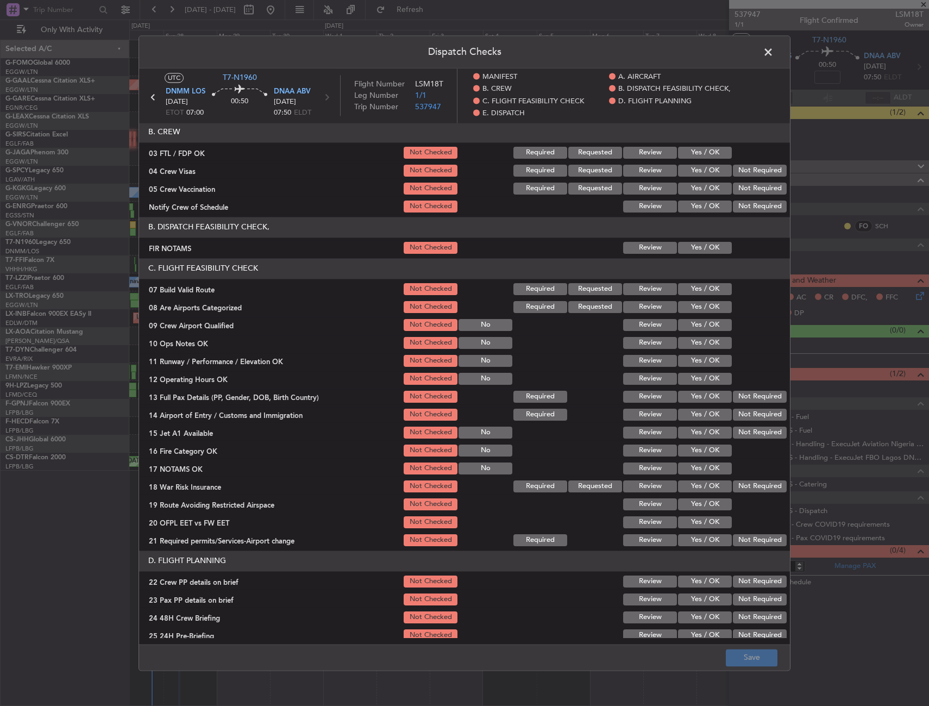
scroll to position [54, 0]
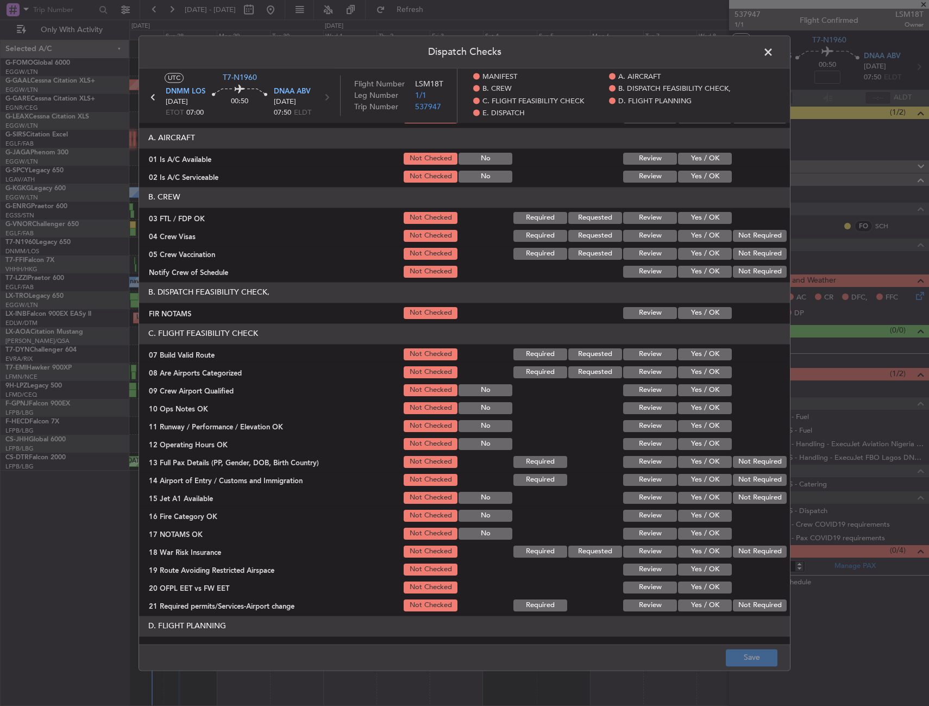
click at [711, 308] on button "Yes / OK" at bounding box center [705, 313] width 54 height 12
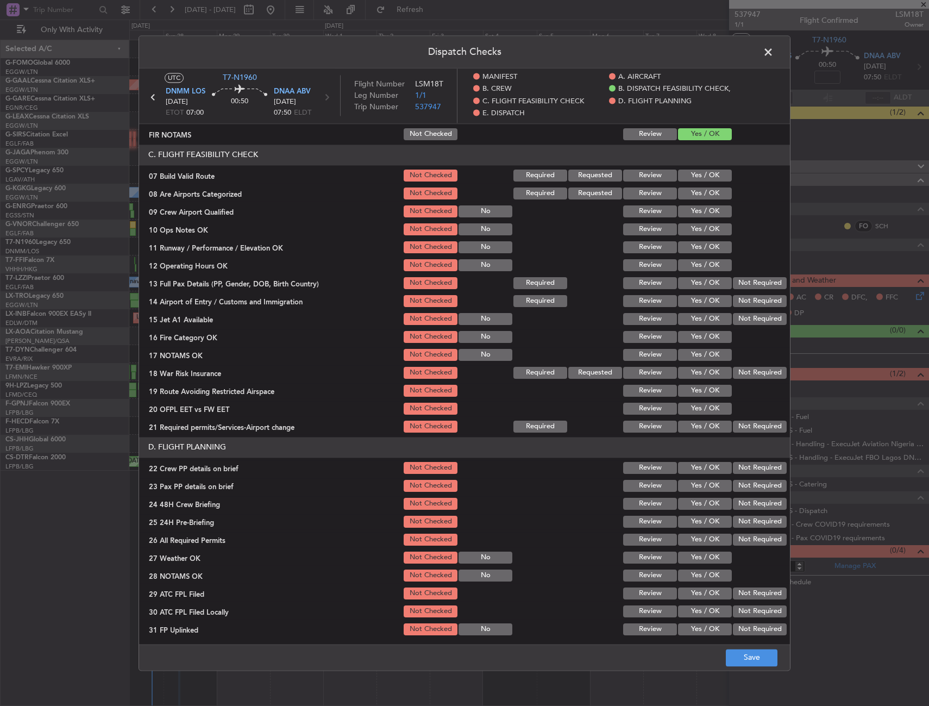
scroll to position [217, 0]
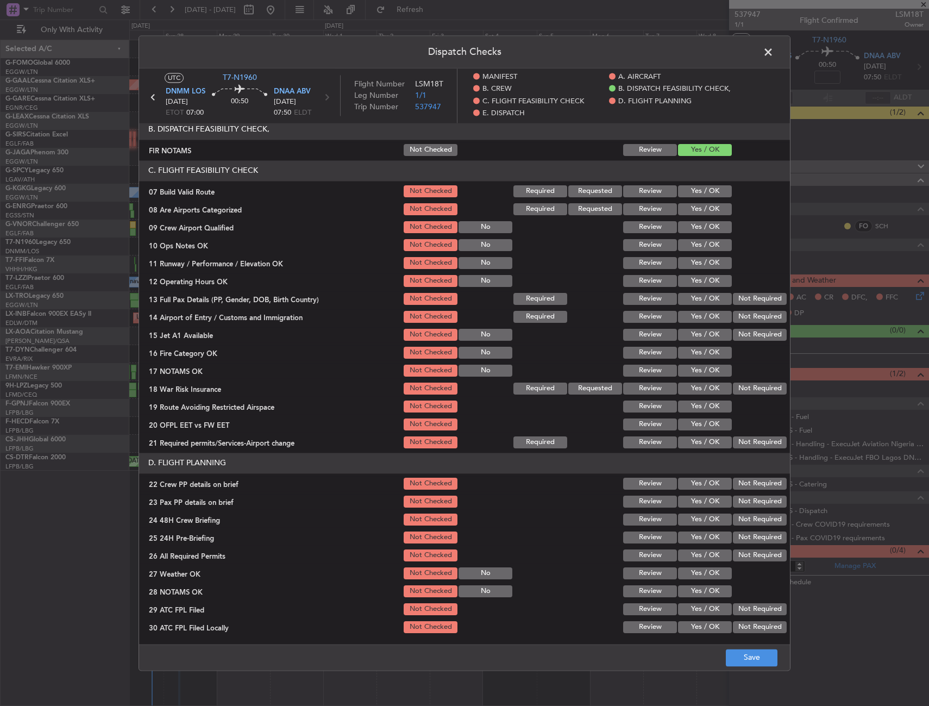
click at [702, 194] on button "Yes / OK" at bounding box center [705, 191] width 54 height 12
click at [709, 247] on button "Yes / OK" at bounding box center [705, 245] width 54 height 12
drag, startPoint x: 707, startPoint y: 262, endPoint x: 706, endPoint y: 278, distance: 15.3
click at [707, 263] on button "Yes / OK" at bounding box center [705, 263] width 54 height 12
drag, startPoint x: 706, startPoint y: 278, endPoint x: 706, endPoint y: 296, distance: 17.9
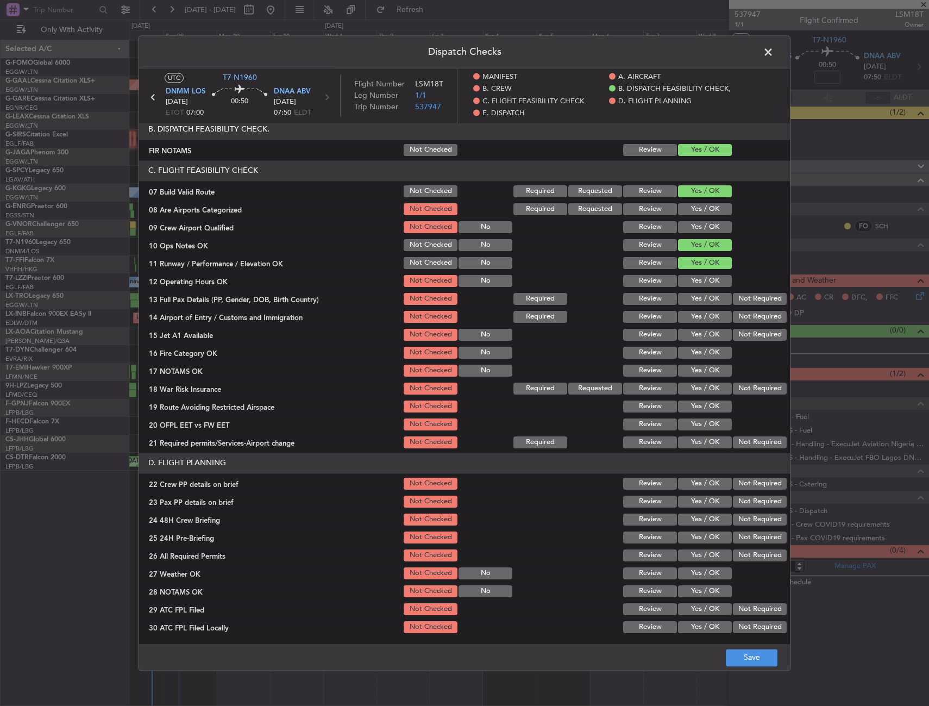
click at [706, 279] on button "Yes / OK" at bounding box center [705, 281] width 54 height 12
click at [706, 296] on button "Yes / OK" at bounding box center [705, 299] width 54 height 12
click at [707, 314] on button "Yes / OK" at bounding box center [705, 317] width 54 height 12
click at [706, 328] on div "Yes / OK" at bounding box center [703, 334] width 55 height 15
click at [706, 342] on div "Yes / OK" at bounding box center [703, 334] width 55 height 15
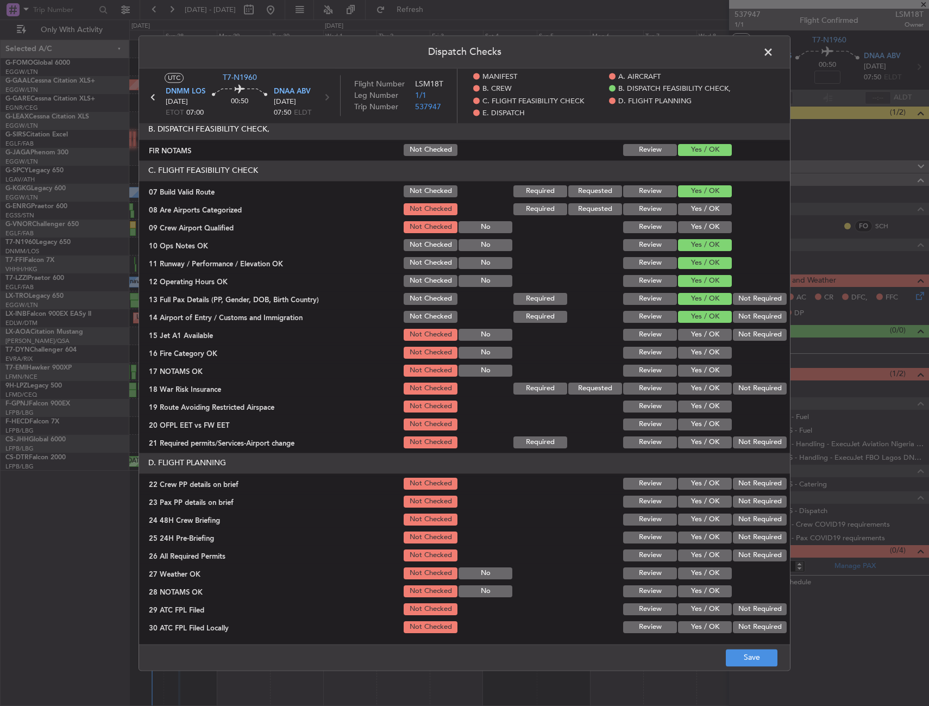
click at [704, 326] on section "C. FLIGHT FEASIBILITY CHECK 07 Build Valid Route Not Checked Required Requested…" at bounding box center [464, 305] width 651 height 290
click at [704, 336] on button "Yes / OK" at bounding box center [705, 335] width 54 height 12
click at [701, 352] on button "Yes / OK" at bounding box center [705, 353] width 54 height 12
click at [701, 366] on button "Yes / OK" at bounding box center [705, 371] width 54 height 12
click at [702, 385] on button "Yes / OK" at bounding box center [705, 388] width 54 height 12
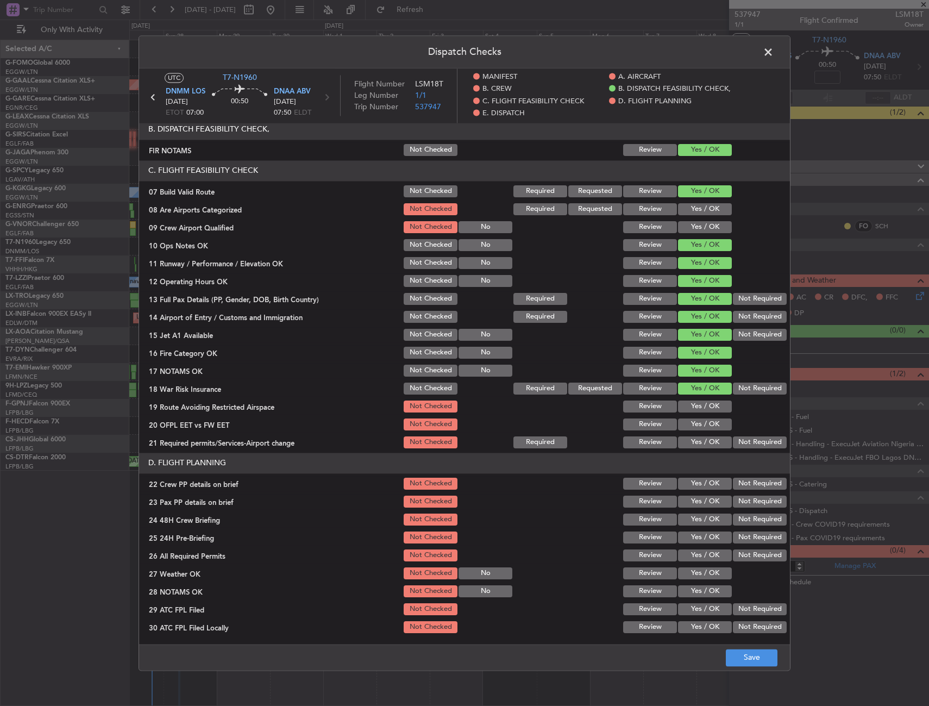
click at [707, 405] on button "Yes / OK" at bounding box center [705, 406] width 54 height 12
click at [706, 422] on button "Yes / OK" at bounding box center [705, 424] width 54 height 12
click at [704, 440] on button "Yes / OK" at bounding box center [705, 442] width 54 height 12
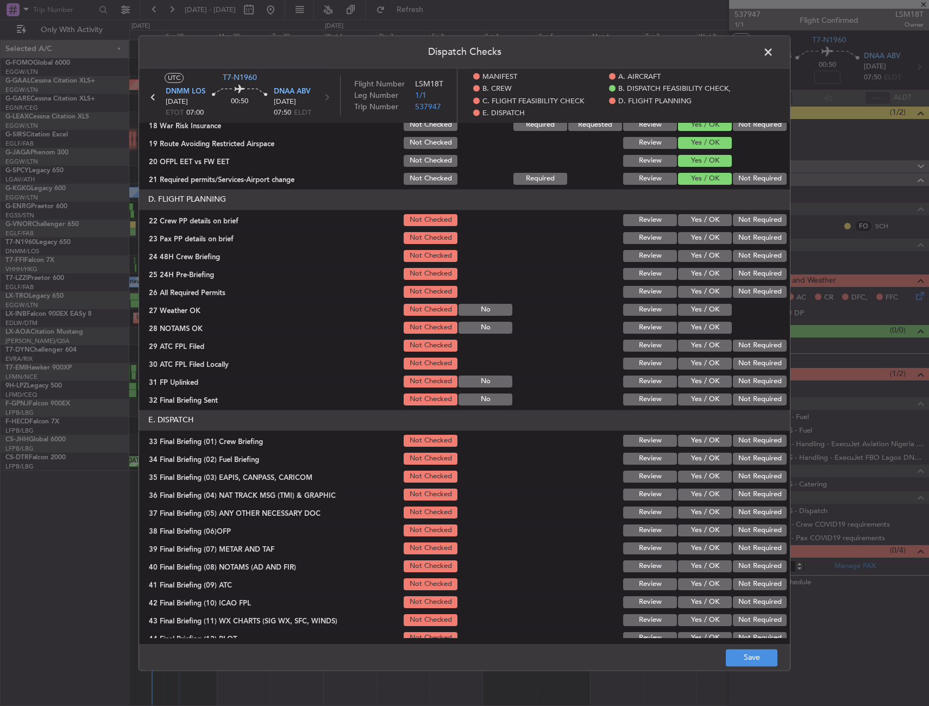
scroll to position [489, 0]
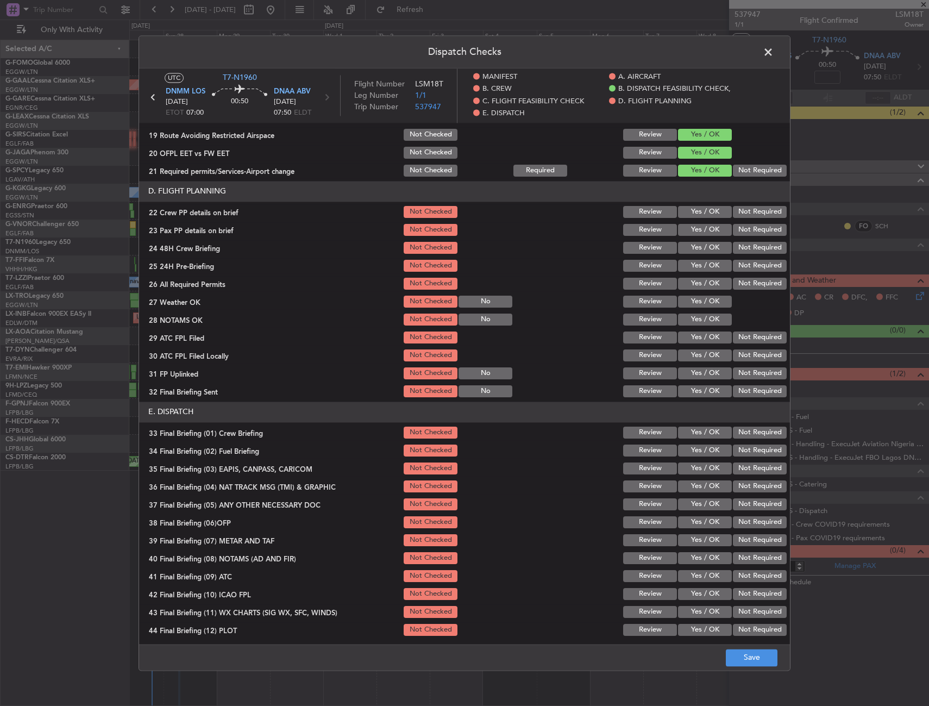
click at [693, 219] on div "Yes / OK" at bounding box center [703, 211] width 55 height 15
click at [696, 214] on button "Yes / OK" at bounding box center [705, 212] width 54 height 12
click at [696, 227] on button "Yes / OK" at bounding box center [705, 230] width 54 height 12
click at [696, 252] on button "Yes / OK" at bounding box center [705, 248] width 54 height 12
drag, startPoint x: 748, startPoint y: 269, endPoint x: 736, endPoint y: 295, distance: 28.7
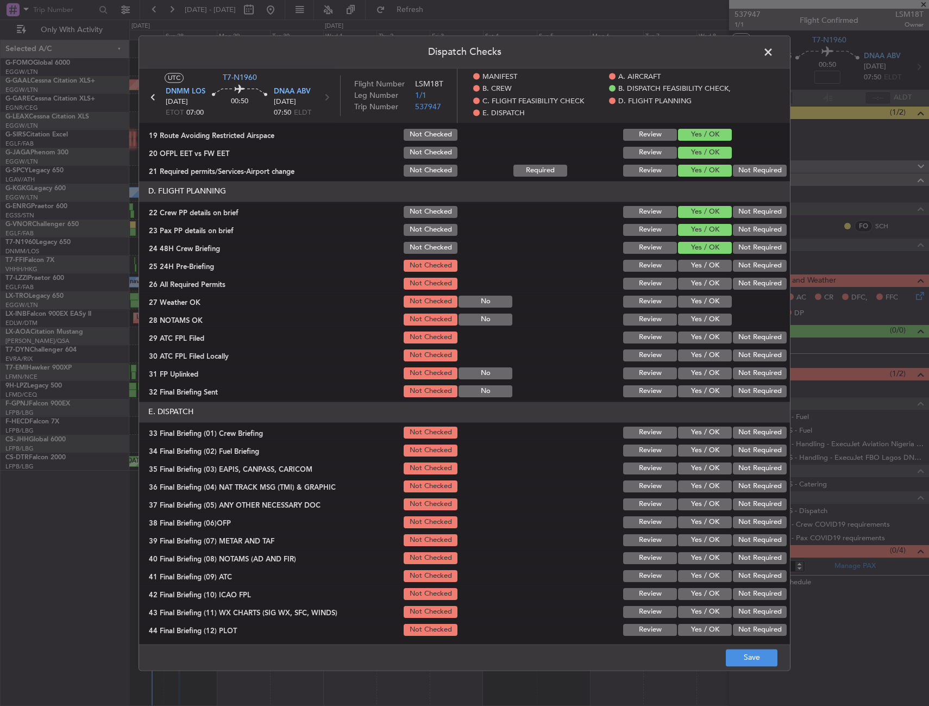
click at [748, 269] on button "Not Required" at bounding box center [760, 266] width 54 height 12
click at [754, 656] on button "Save" at bounding box center [752, 657] width 52 height 17
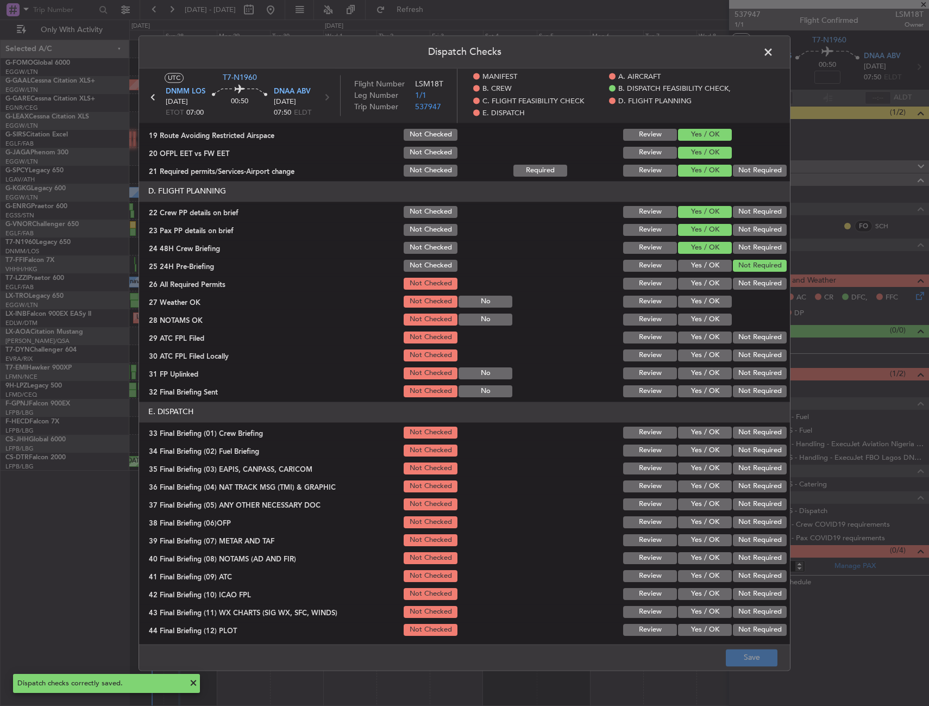
click at [774, 51] on span at bounding box center [774, 55] width 0 height 22
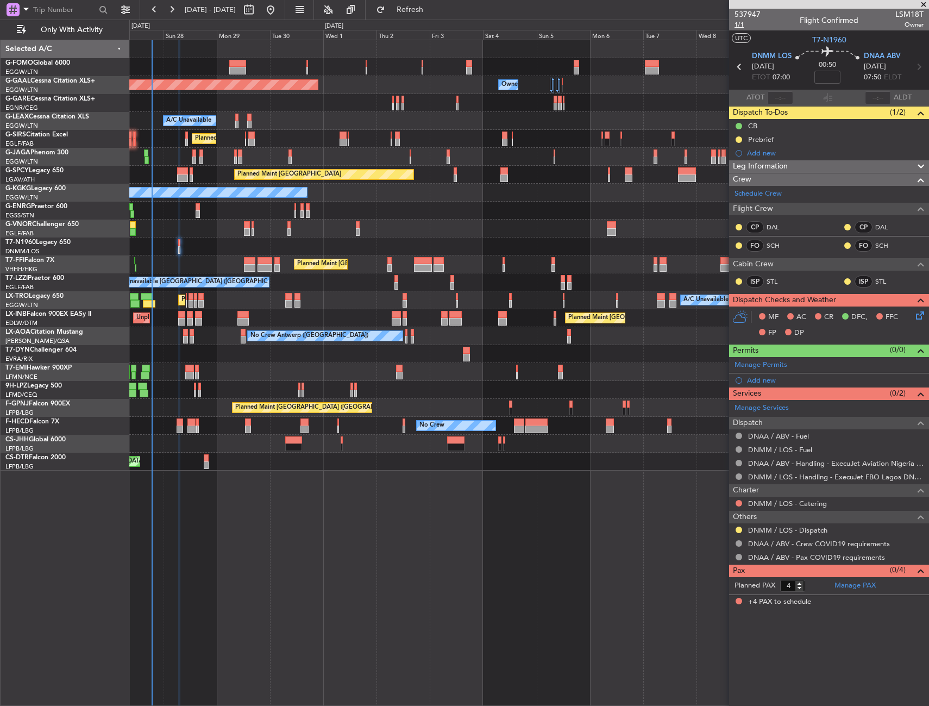
click at [738, 22] on span "1/1" at bounding box center [748, 24] width 26 height 9
click at [433, 10] on span "Refresh" at bounding box center [410, 10] width 46 height 8
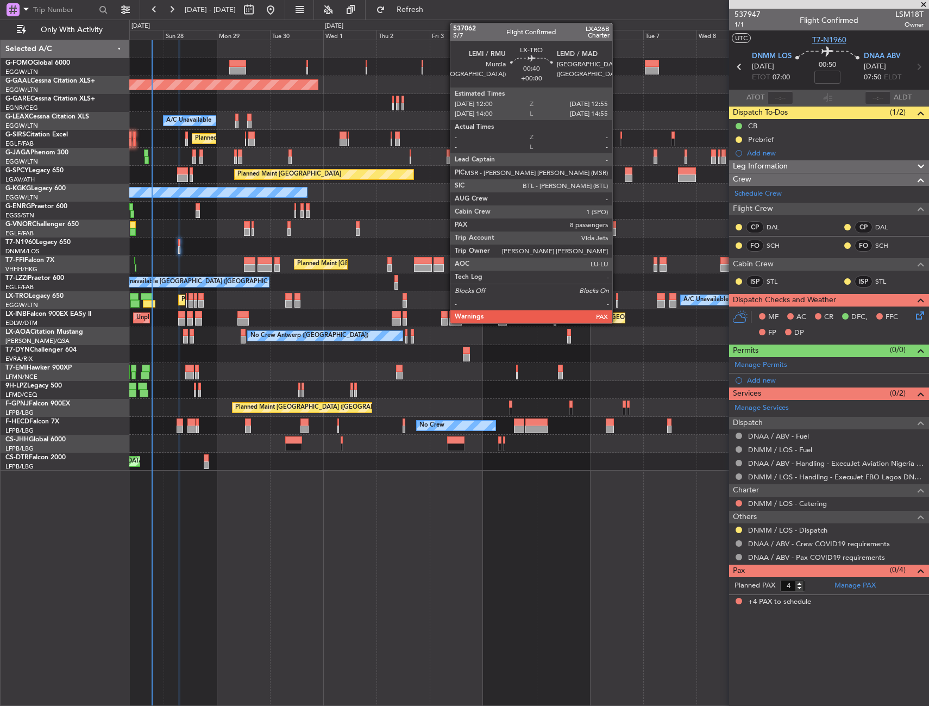
click at [813, 38] on span "T7-N1960" at bounding box center [829, 39] width 34 height 11
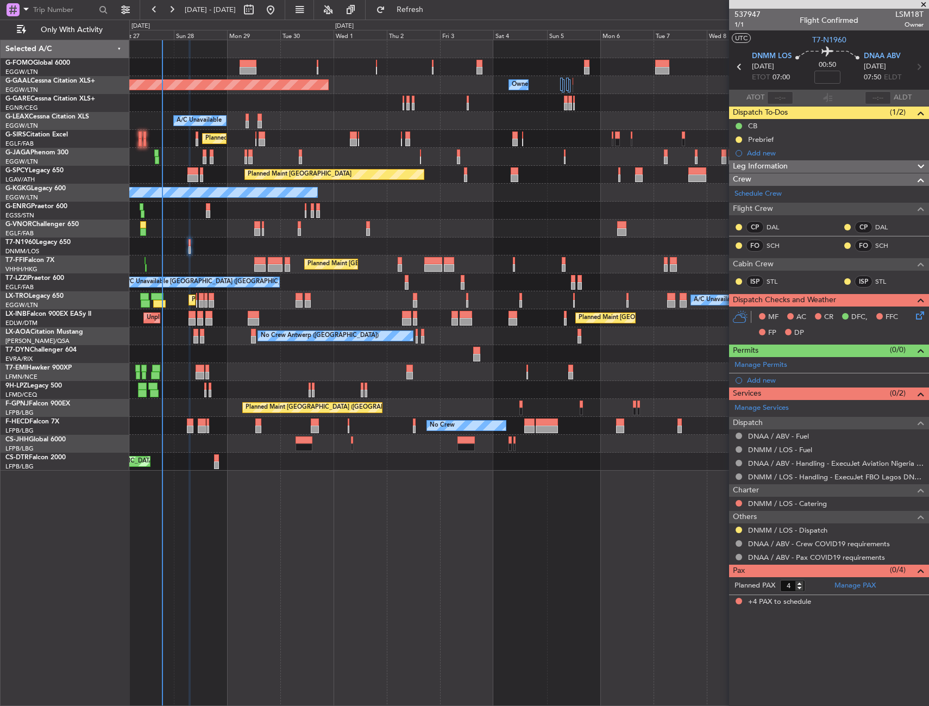
click at [208, 256] on div "Planned Maint [GEOGRAPHIC_DATA] ([GEOGRAPHIC_DATA]) Owner Owner Planned [GEOGRA…" at bounding box center [528, 255] width 799 height 430
click at [764, 52] on span "DNMM LOS" at bounding box center [772, 56] width 40 height 11
click at [893, 54] on span "DNAA ABV" at bounding box center [882, 56] width 37 height 11
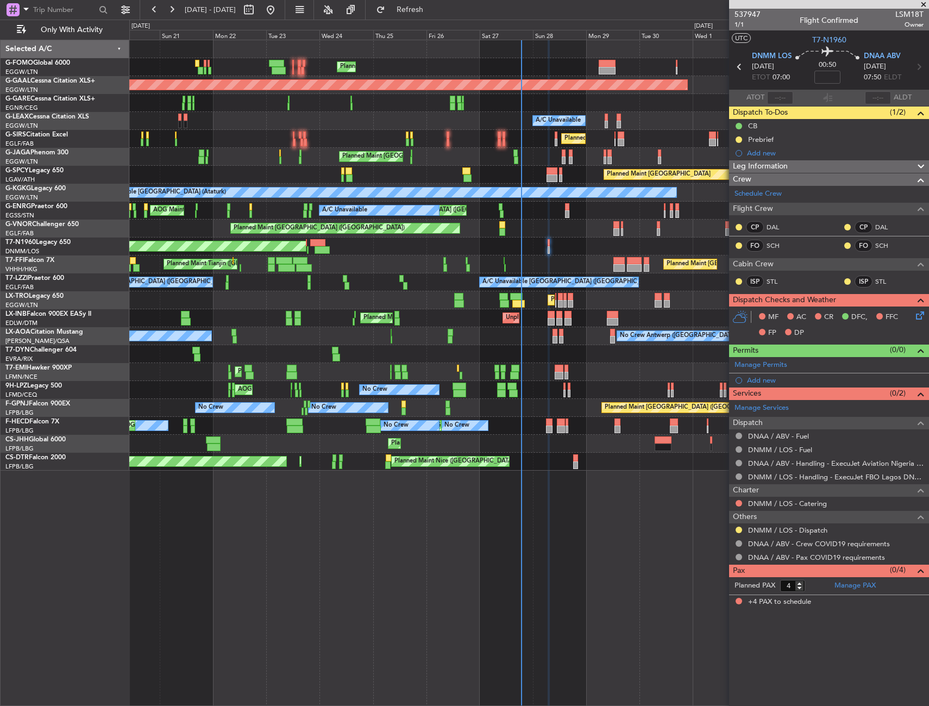
click at [543, 206] on div "Planned Maint [GEOGRAPHIC_DATA] ([GEOGRAPHIC_DATA]) Owner Planned [GEOGRAPHIC_D…" at bounding box center [528, 255] width 799 height 430
click at [488, 215] on div "Unplanned Maint [GEOGRAPHIC_DATA] ([GEOGRAPHIC_DATA]) A/C Unavailable AOG Maint…" at bounding box center [528, 211] width 799 height 18
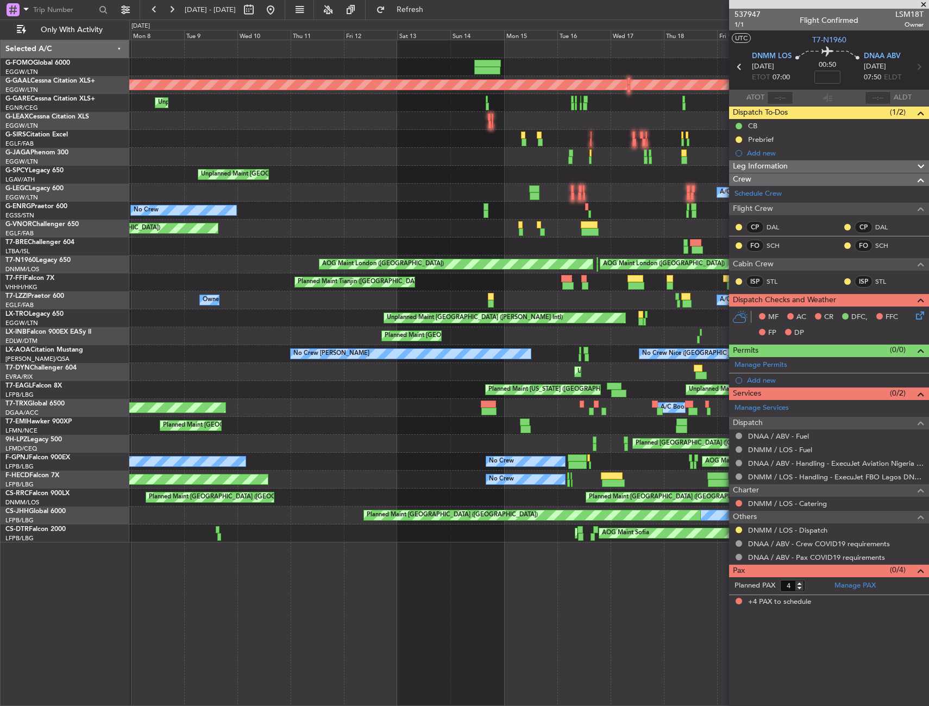
click at [540, 200] on div "Planned Maint [GEOGRAPHIC_DATA] ([GEOGRAPHIC_DATA]) Planned Maint [GEOGRAPHIC_D…" at bounding box center [528, 291] width 799 height 502
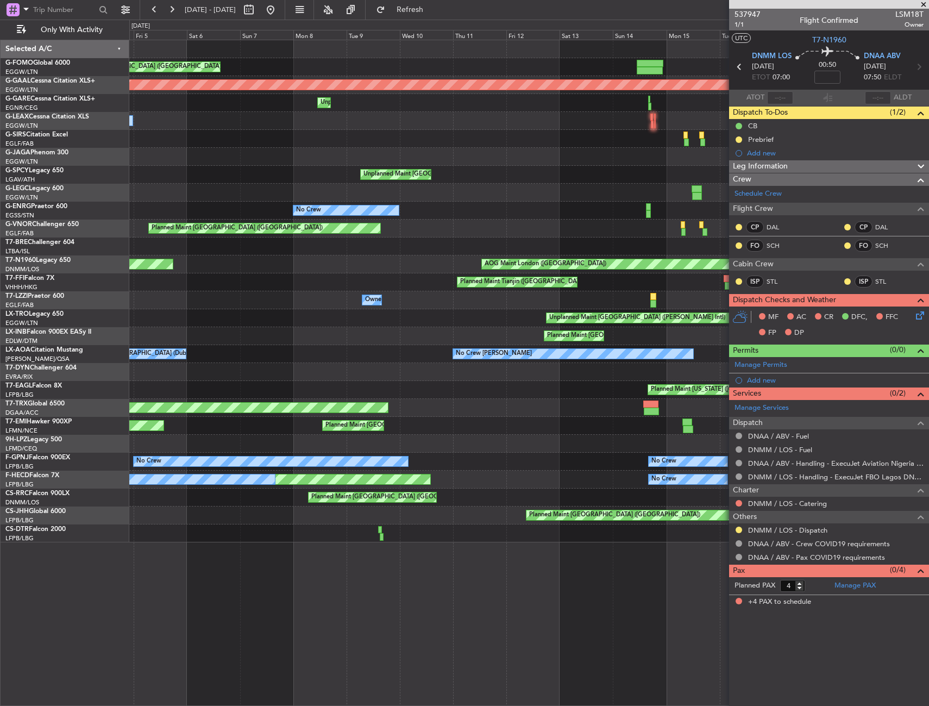
click at [569, 200] on div "A/C Unavailable Owner" at bounding box center [528, 193] width 799 height 18
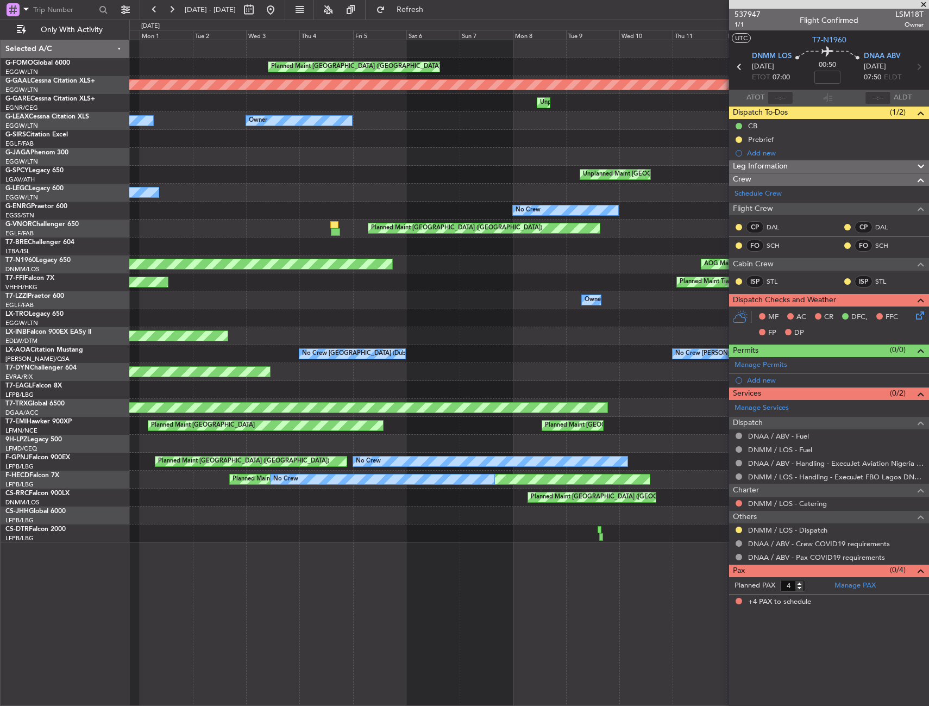
click at [548, 188] on div "Owner A/C Unavailable" at bounding box center [528, 193] width 799 height 18
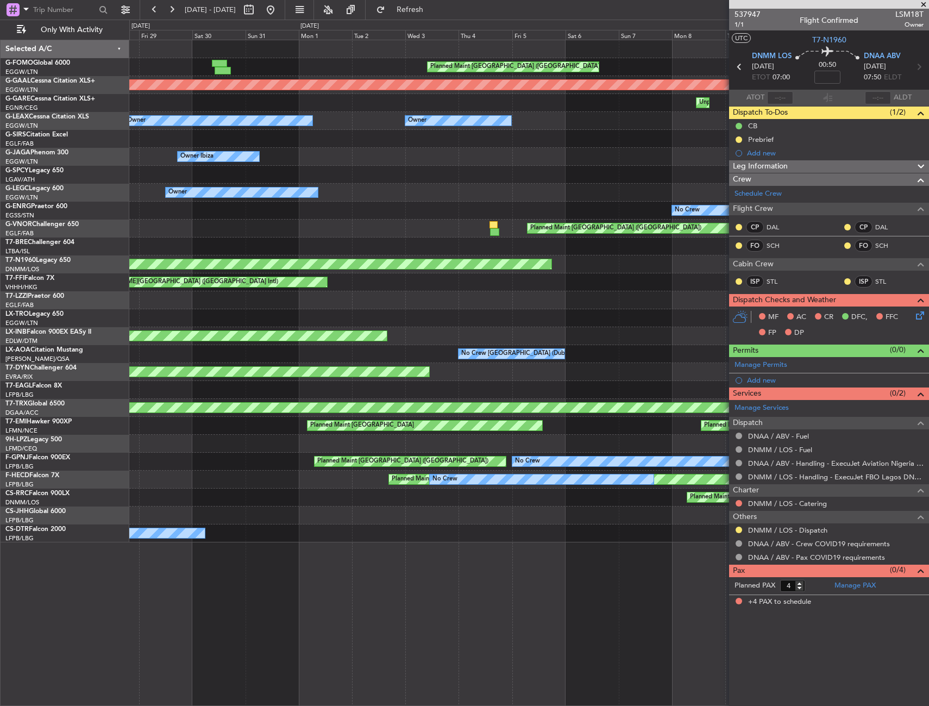
click at [623, 180] on div "Planned Maint [GEOGRAPHIC_DATA] ([GEOGRAPHIC_DATA]) Planned [GEOGRAPHIC_DATA] U…" at bounding box center [528, 291] width 799 height 502
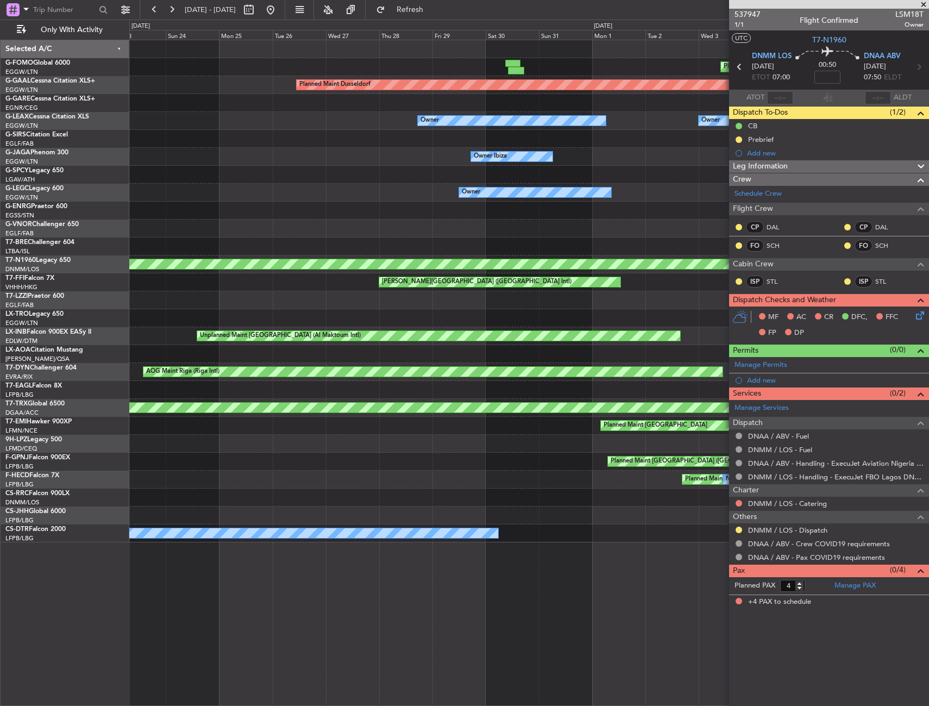
click at [586, 181] on div "Planned Maint [GEOGRAPHIC_DATA] ([GEOGRAPHIC_DATA]) Planned [GEOGRAPHIC_DATA] U…" at bounding box center [528, 291] width 799 height 502
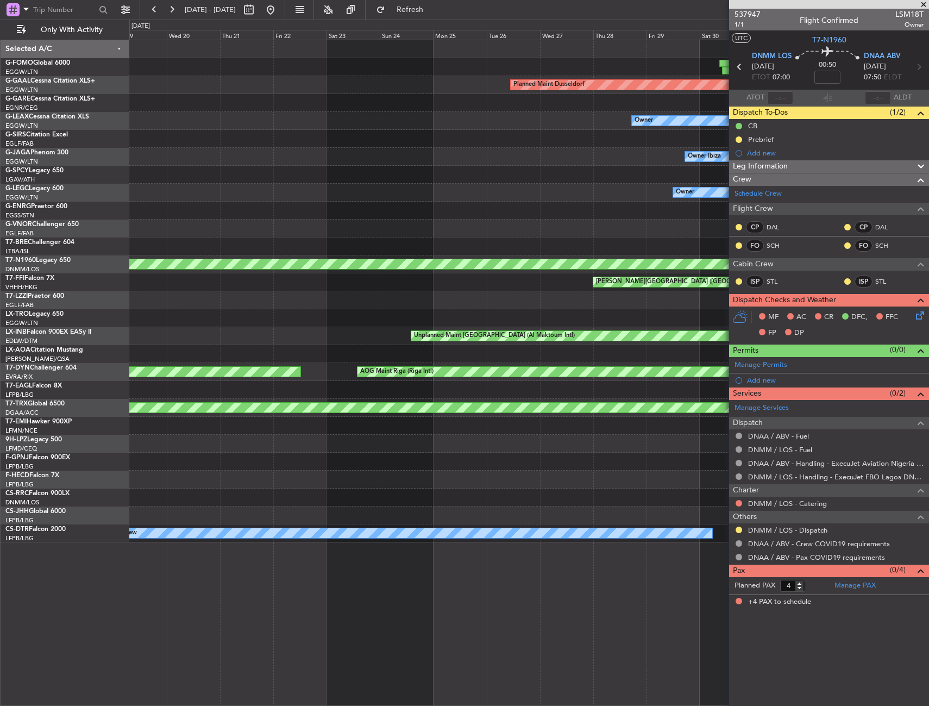
click at [577, 186] on div "Owner" at bounding box center [528, 193] width 799 height 18
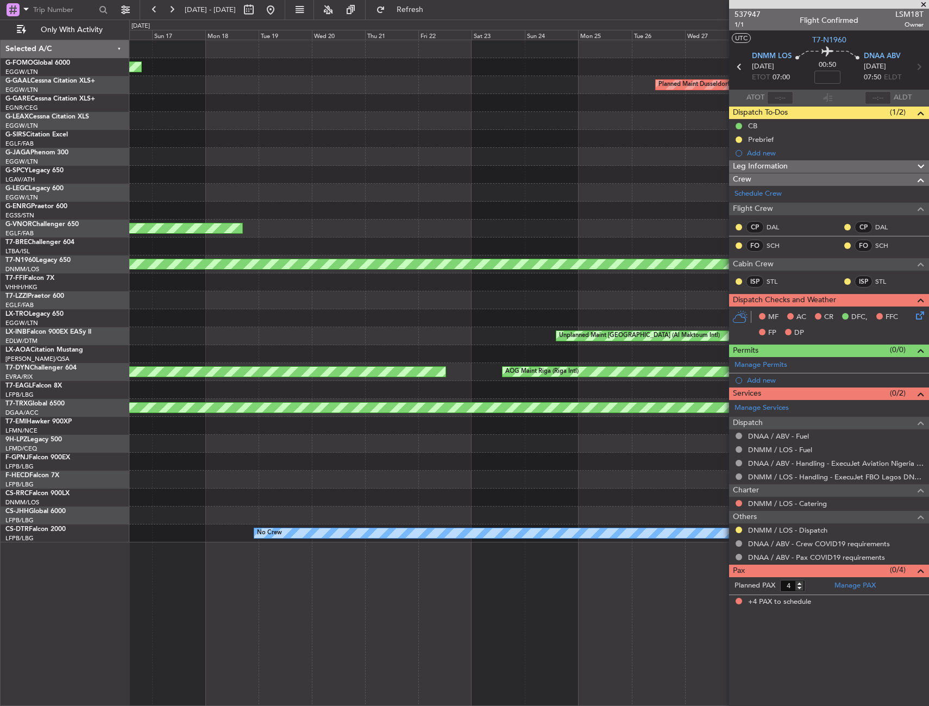
click at [588, 186] on div "Owner" at bounding box center [528, 193] width 799 height 18
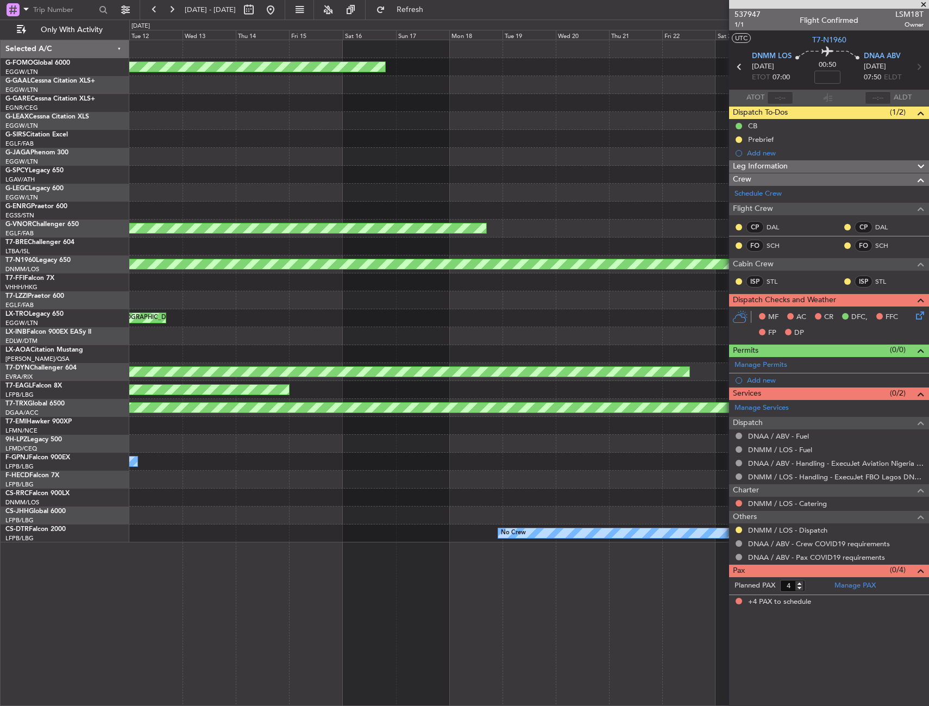
click at [589, 184] on div "Owner" at bounding box center [528, 193] width 799 height 18
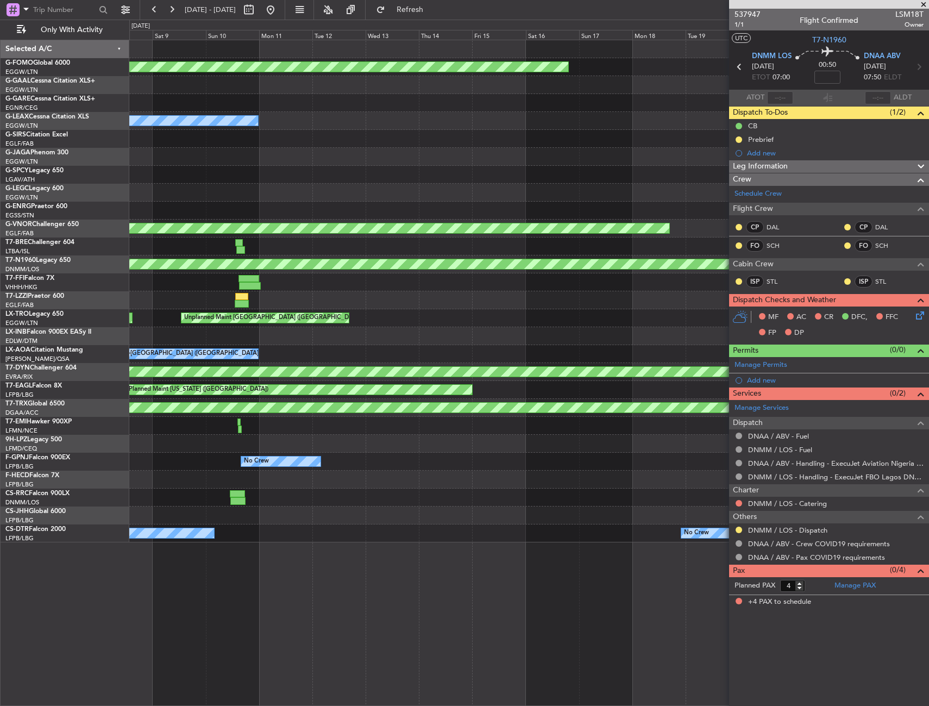
click at [544, 186] on div "Planned Maint [GEOGRAPHIC_DATA] ([GEOGRAPHIC_DATA])" at bounding box center [528, 193] width 799 height 18
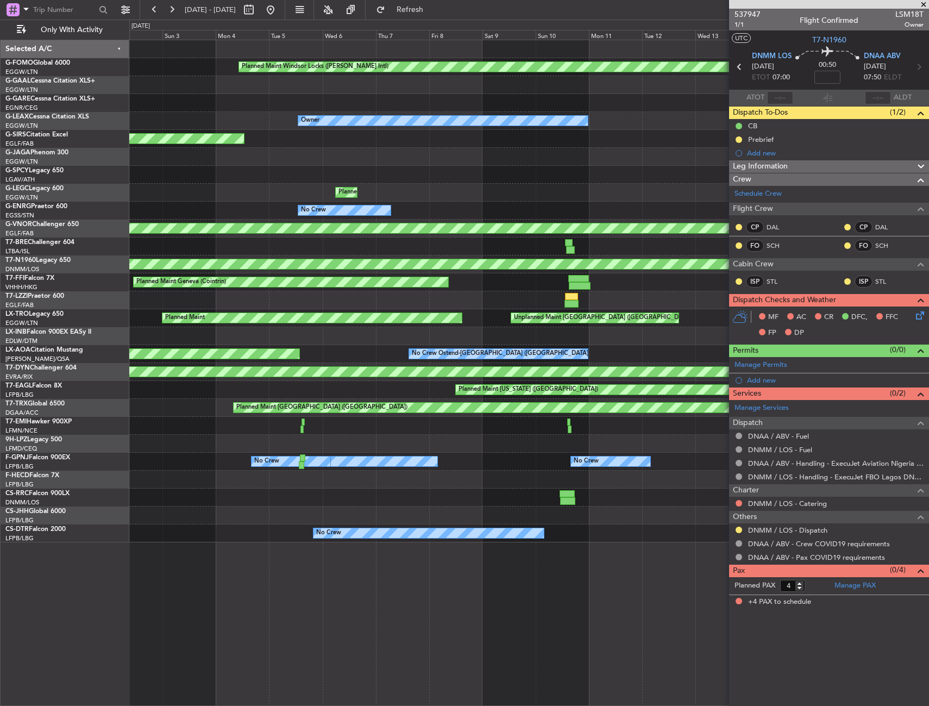
click at [564, 194] on div "Planned Maint [GEOGRAPHIC_DATA] ([GEOGRAPHIC_DATA]) A/C Unavailable [GEOGRAPHIC…" at bounding box center [528, 193] width 799 height 18
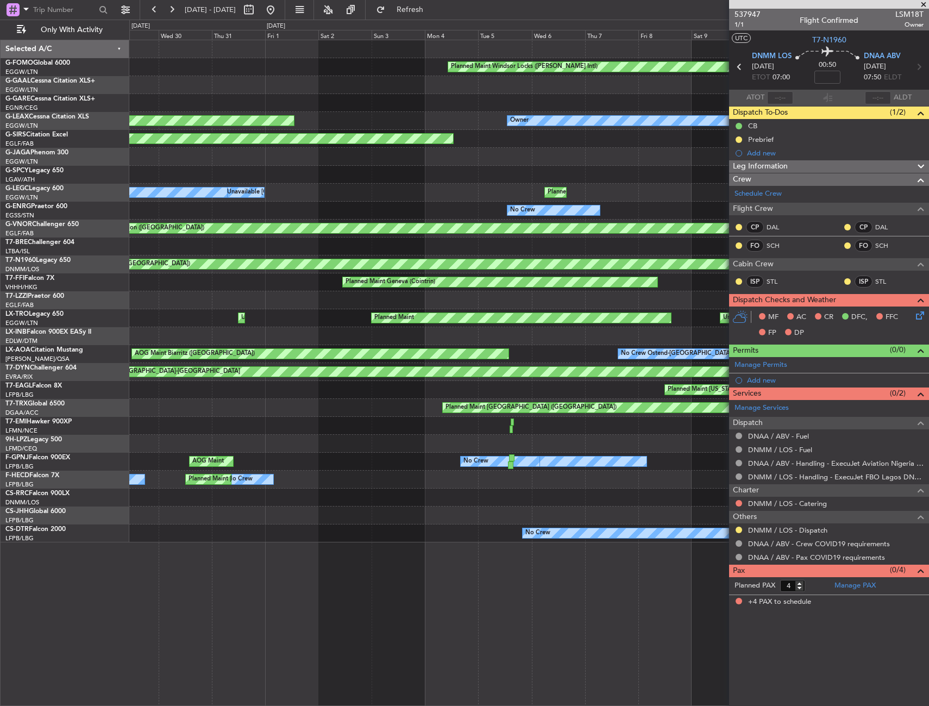
click at [588, 187] on div "Planned Maint [GEOGRAPHIC_DATA] ([GEOGRAPHIC_DATA]) A/C Unavailable [GEOGRAPHIC…" at bounding box center [528, 193] width 799 height 18
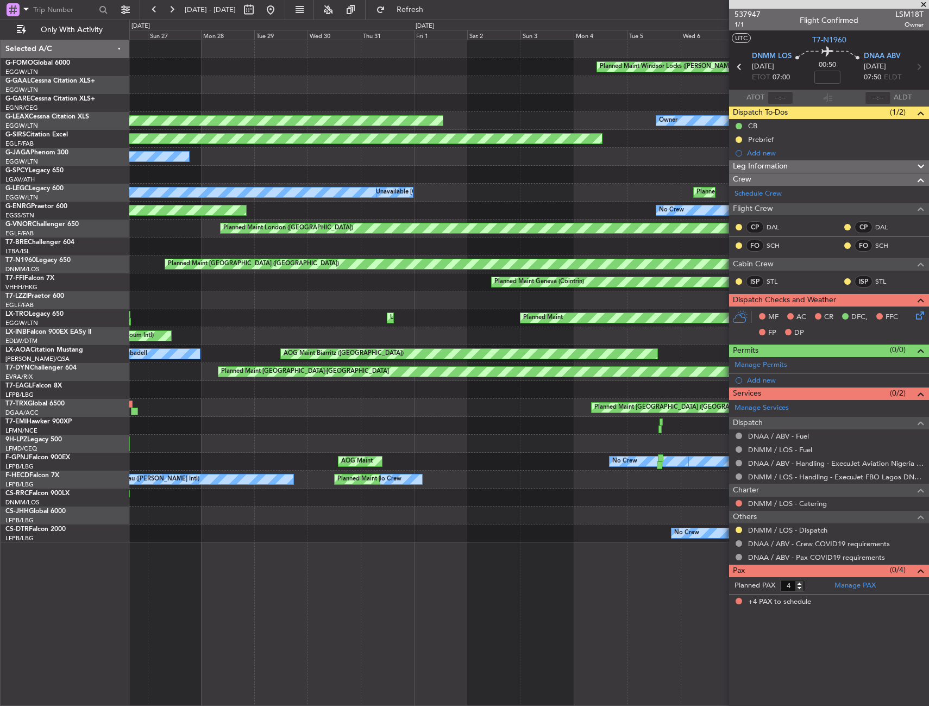
click at [489, 185] on div "Planned Maint [GEOGRAPHIC_DATA] ([GEOGRAPHIC_DATA]) A/C Unavailable [GEOGRAPHIC…" at bounding box center [528, 193] width 799 height 18
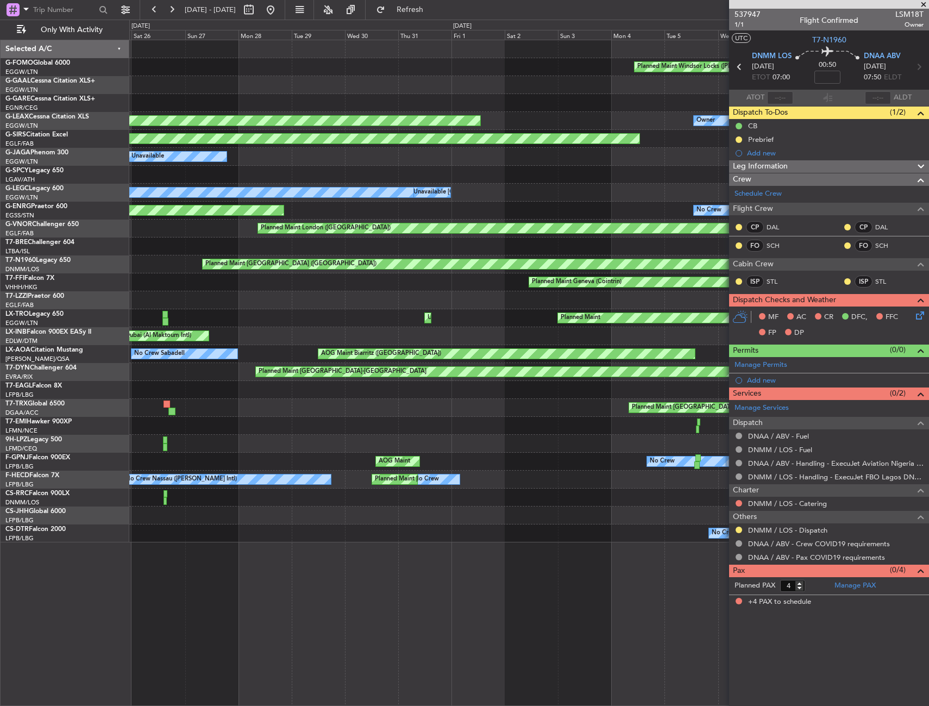
click at [484, 184] on div "Planned Maint [GEOGRAPHIC_DATA] ([GEOGRAPHIC_DATA]) A/C Unavailable [GEOGRAPHIC…" at bounding box center [528, 193] width 799 height 18
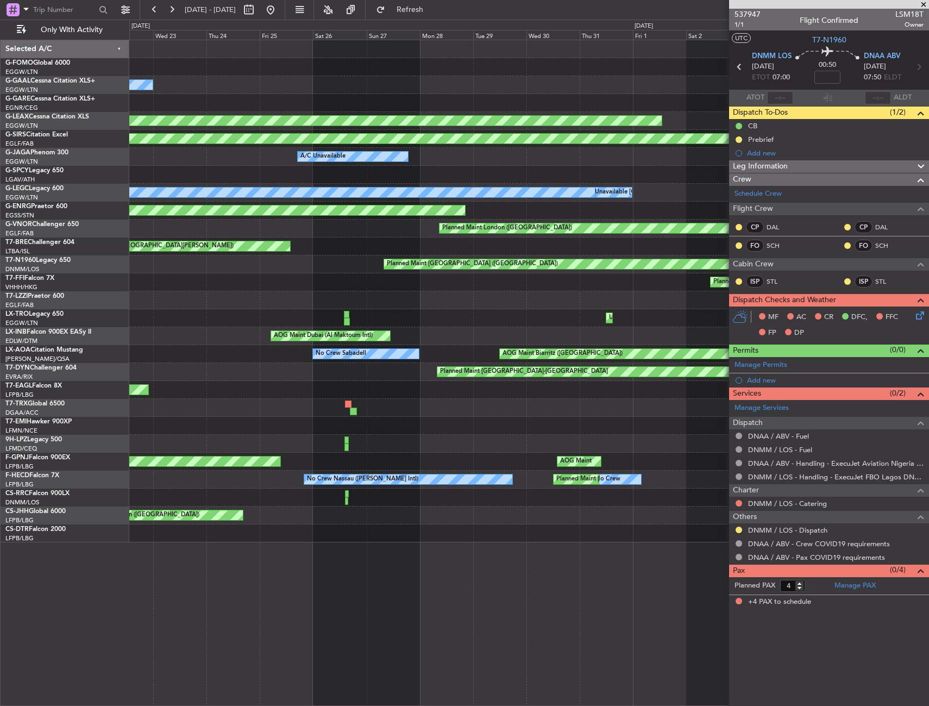
click at [500, 184] on div "Planned Maint [GEOGRAPHIC_DATA] ([GEOGRAPHIC_DATA]) A/C Unavailable [GEOGRAPHIC…" at bounding box center [528, 193] width 799 height 18
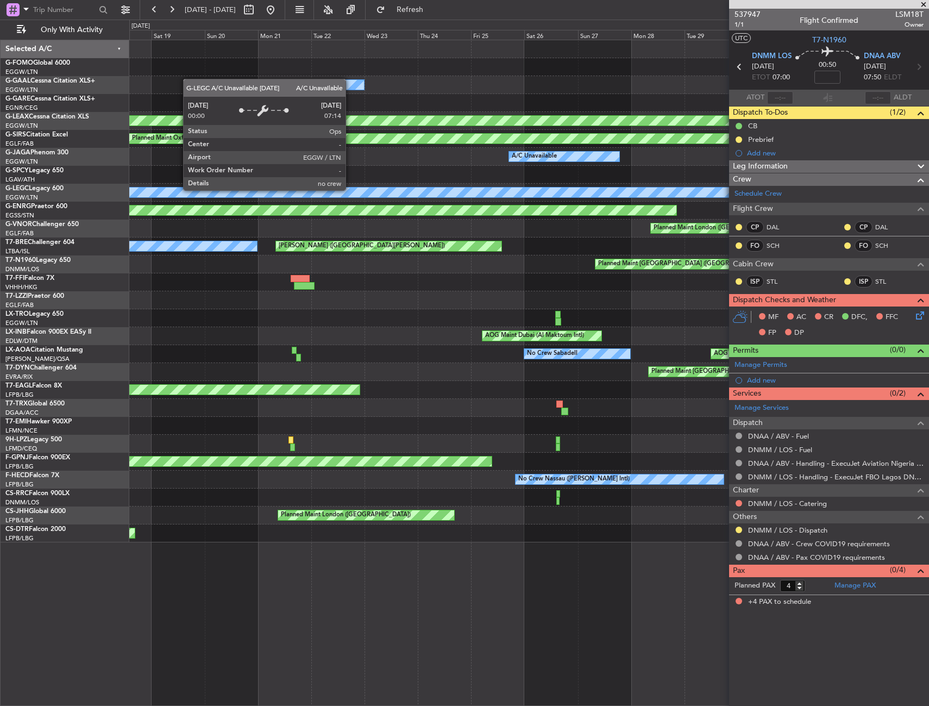
click at [431, 190] on div "A/C Unavailable [GEOGRAPHIC_DATA] ([GEOGRAPHIC_DATA])" at bounding box center [319, 192] width 975 height 10
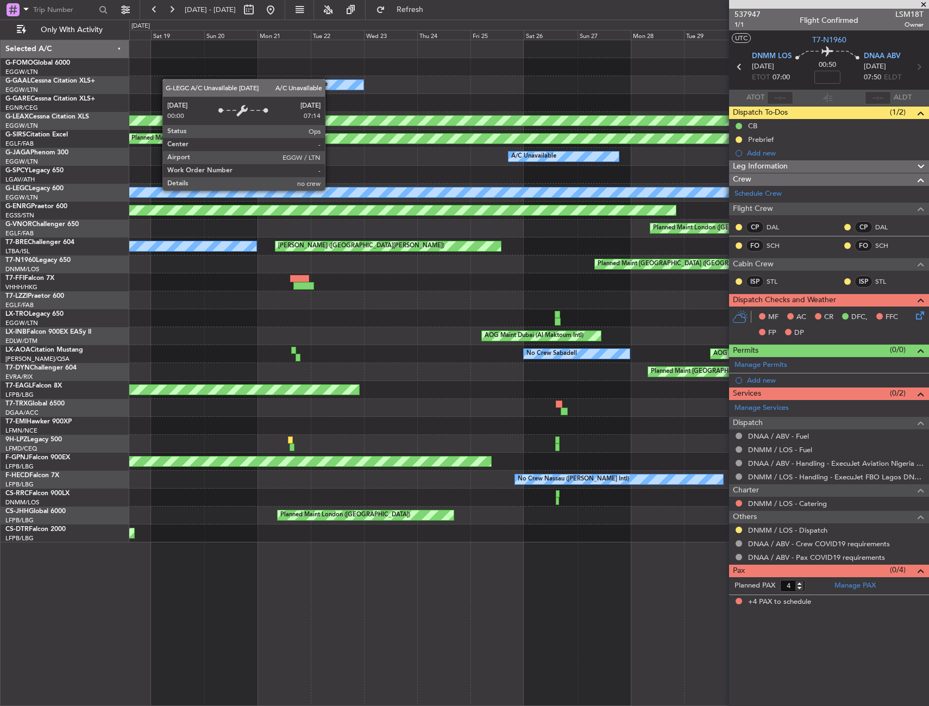
click at [498, 184] on div "A/C Unavailable [GEOGRAPHIC_DATA] ([GEOGRAPHIC_DATA]) A/C Unavailable [GEOGRAPH…" at bounding box center [528, 193] width 799 height 18
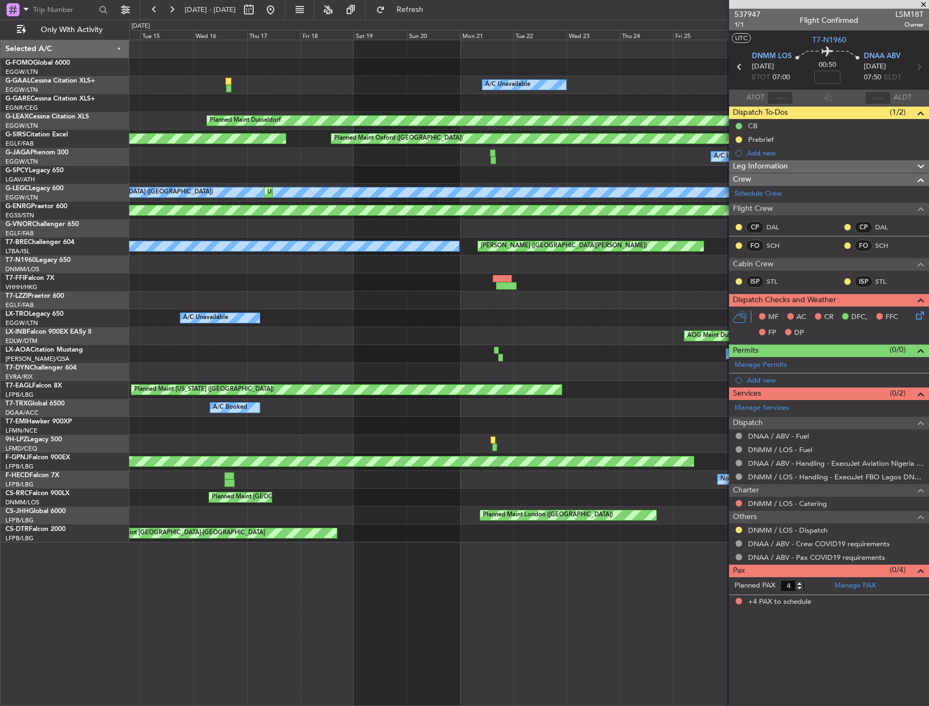
click at [500, 179] on div "A/C Unavailable Planned [GEOGRAPHIC_DATA] A/C Unavailable Planned Maint [GEOGRA…" at bounding box center [528, 291] width 799 height 502
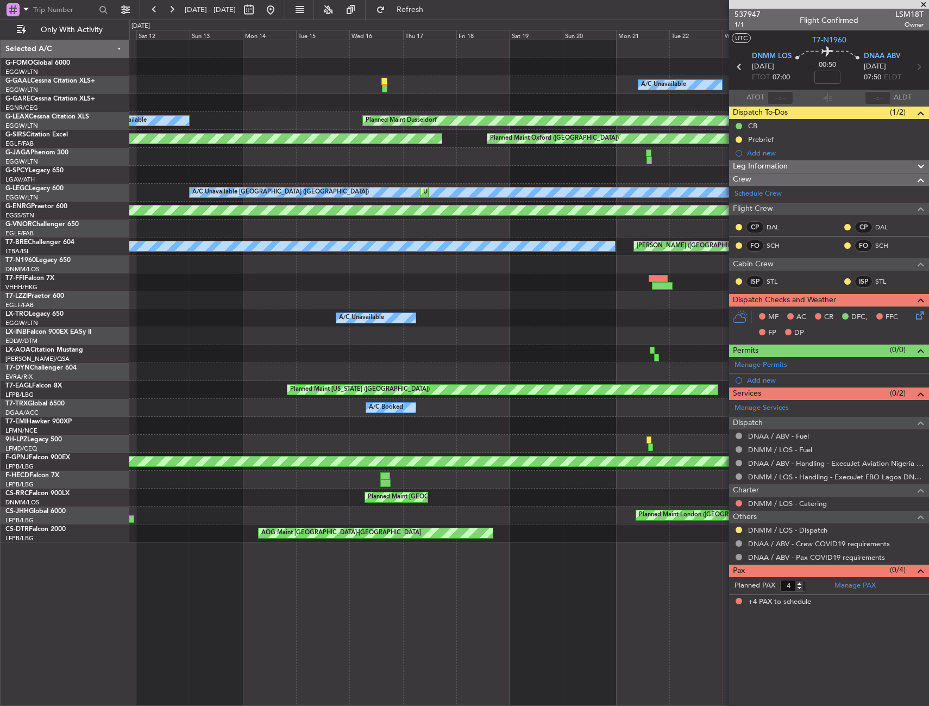
click at [526, 177] on div at bounding box center [528, 175] width 799 height 18
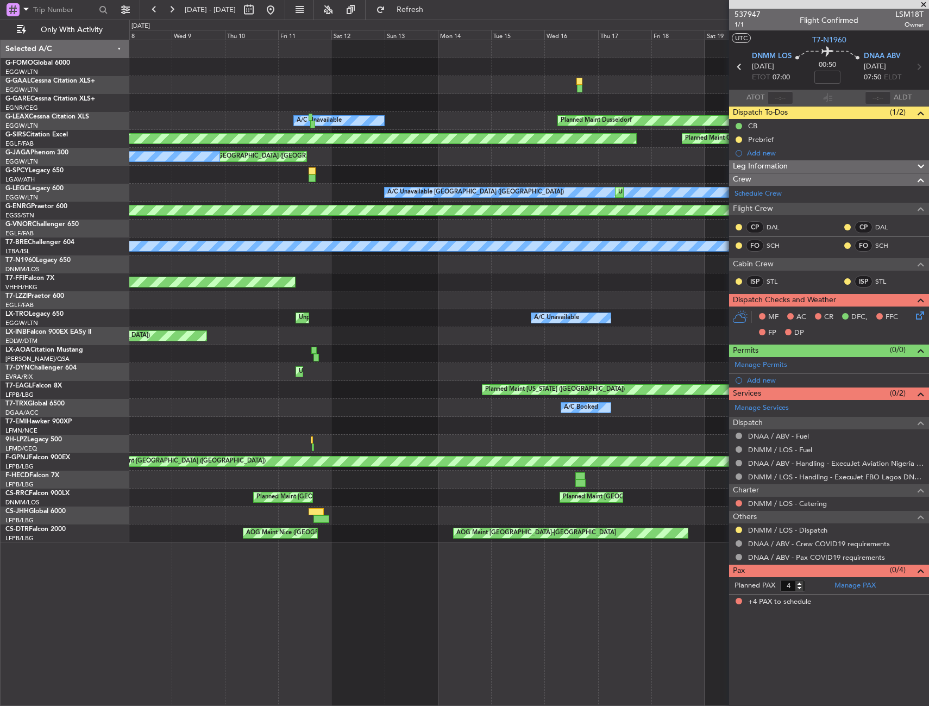
click at [462, 180] on div at bounding box center [528, 175] width 799 height 18
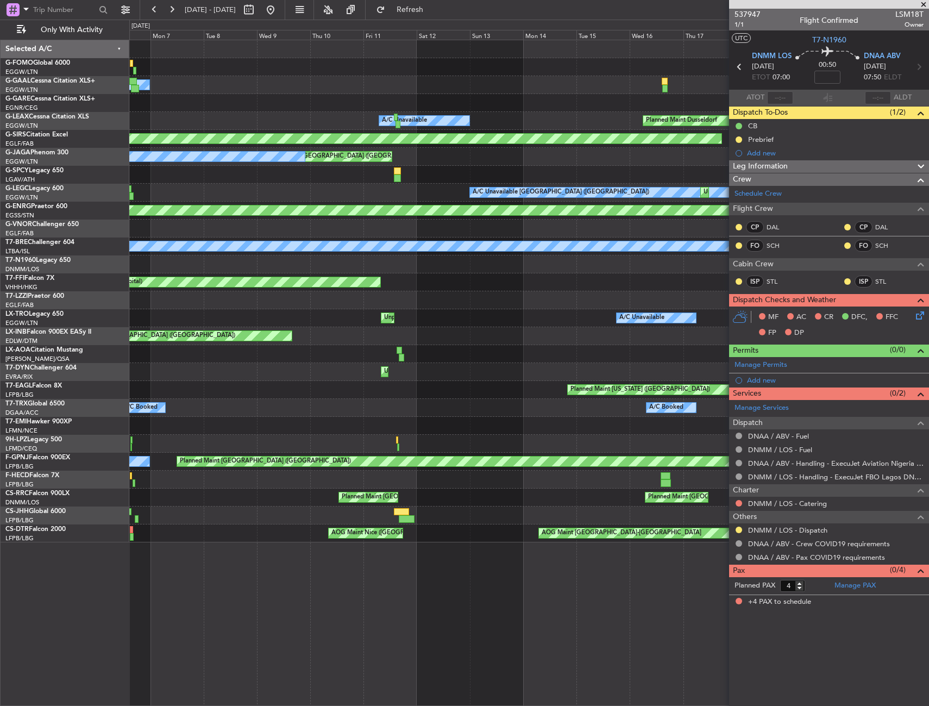
click at [561, 184] on div "A/C Unavailable Owner [GEOGRAPHIC_DATA] ([GEOGRAPHIC_DATA]) Planned [GEOGRAPHIC…" at bounding box center [528, 291] width 799 height 502
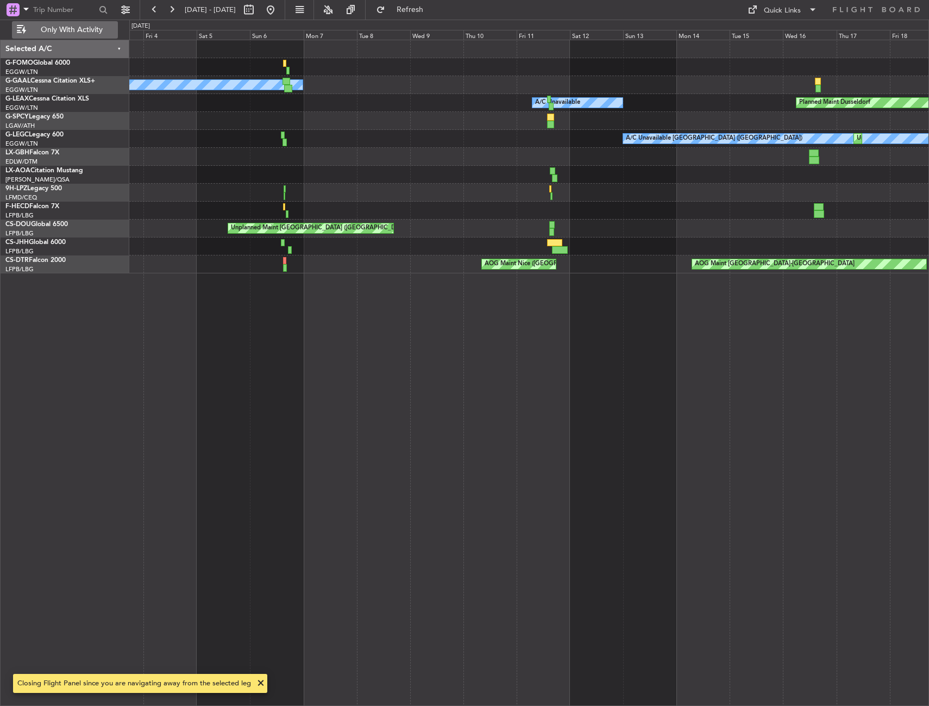
click at [59, 27] on span "Only With Activity" at bounding box center [71, 30] width 86 height 8
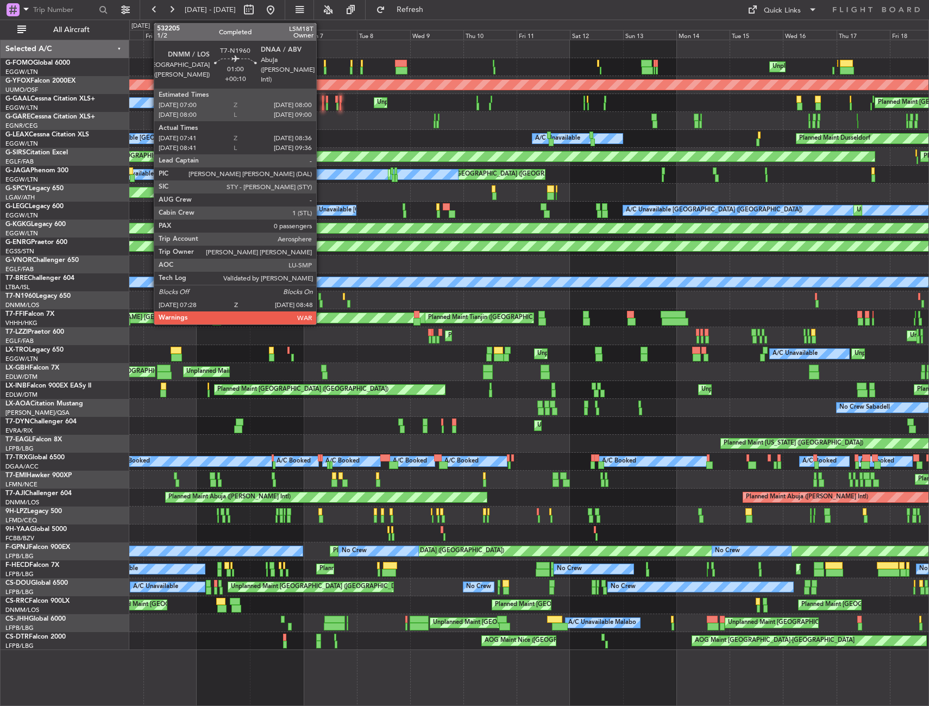
click at [321, 303] on div at bounding box center [320, 304] width 3 height 8
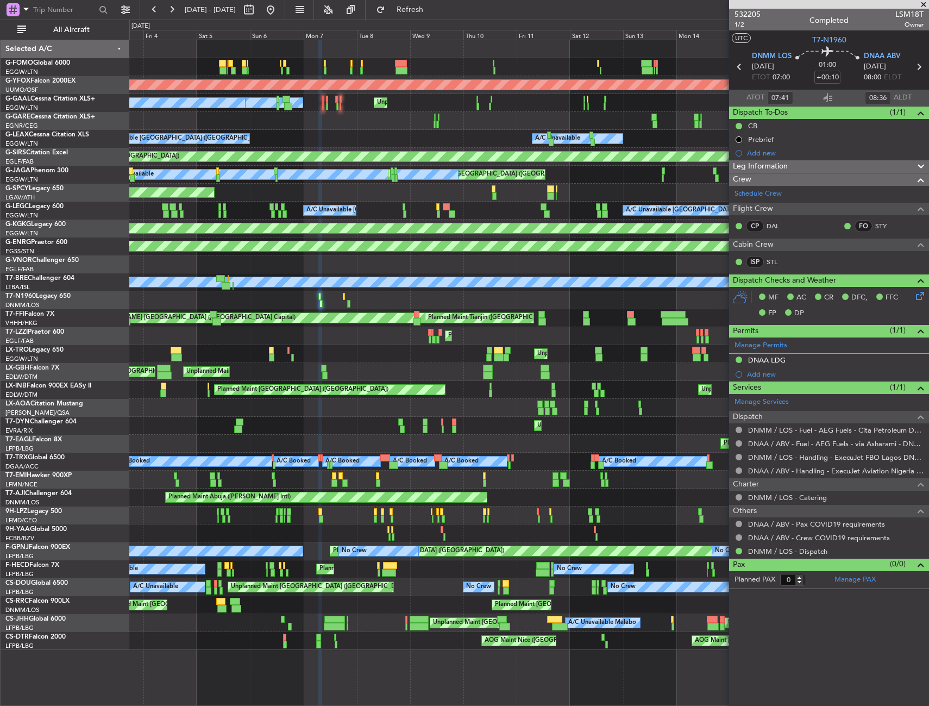
click at [799, 356] on div "DNAA LDG" at bounding box center [829, 361] width 200 height 14
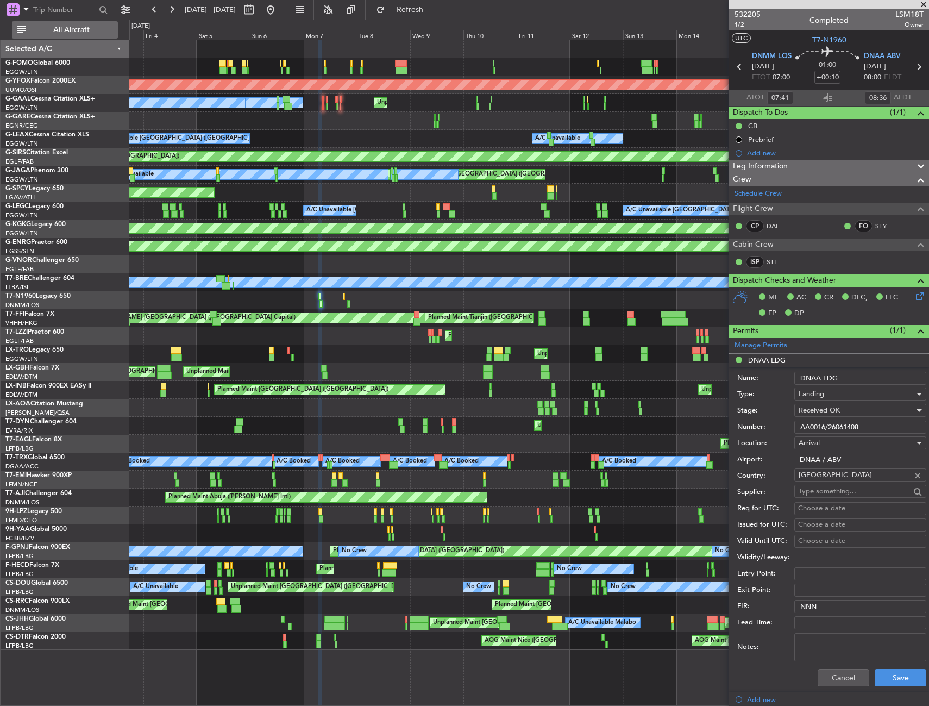
click at [87, 31] on span "All Aircraft" at bounding box center [71, 30] width 86 height 8
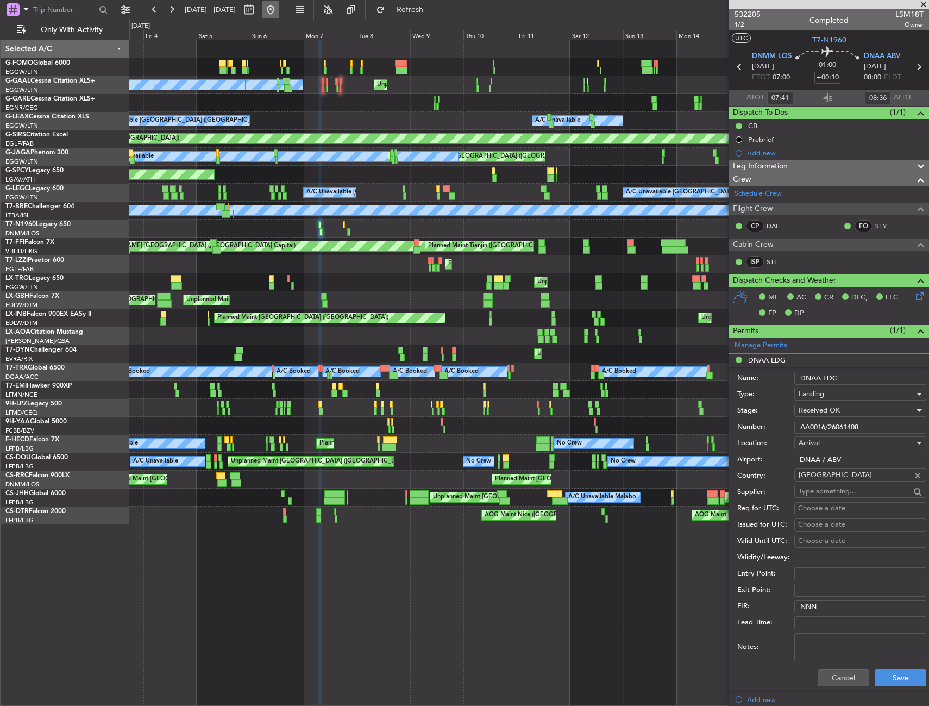
click at [279, 12] on button at bounding box center [270, 9] width 17 height 17
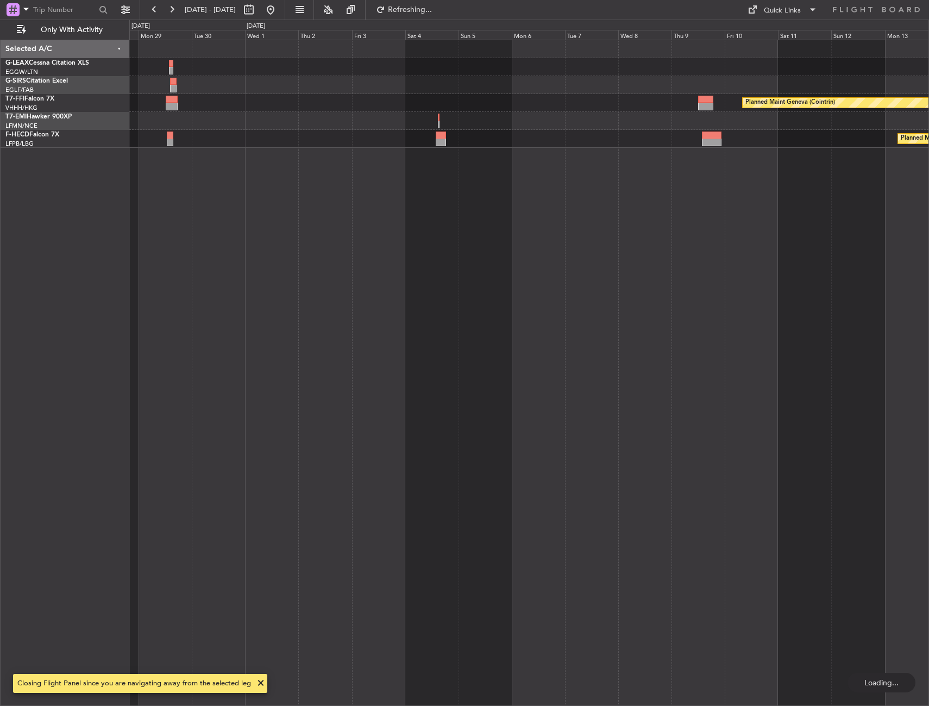
click at [200, 271] on div "Planned Maint Geneva (Cointrin) Planned Maint [GEOGRAPHIC_DATA] ([GEOGRAPHIC_DA…" at bounding box center [529, 373] width 800 height 666
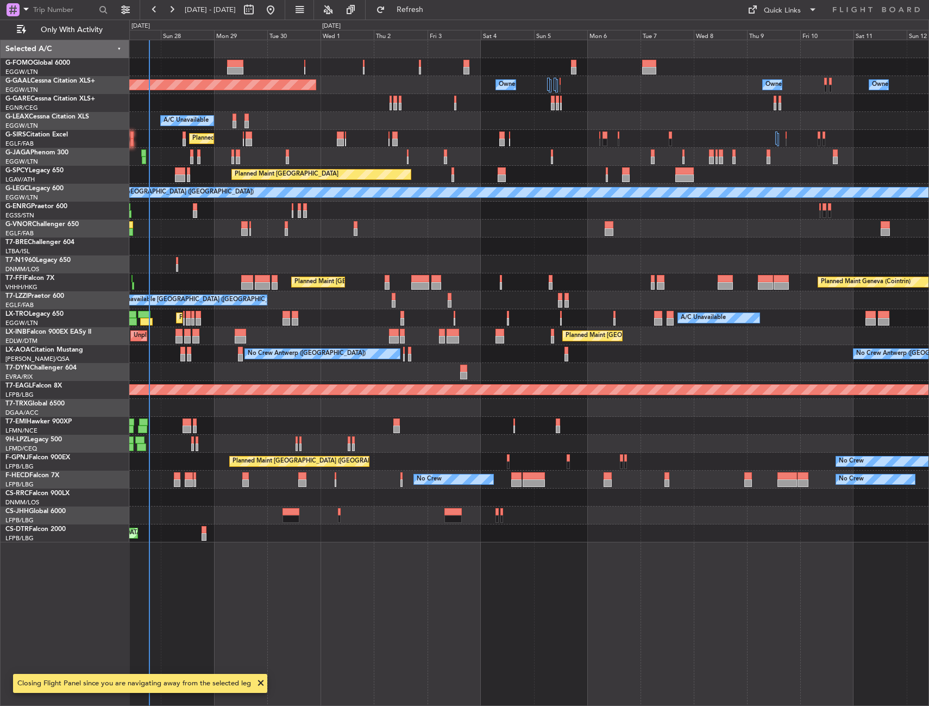
click at [680, 241] on div "Planned Maint [GEOGRAPHIC_DATA] ([GEOGRAPHIC_DATA]) Owner Owner Planned [GEOGRA…" at bounding box center [529, 373] width 800 height 666
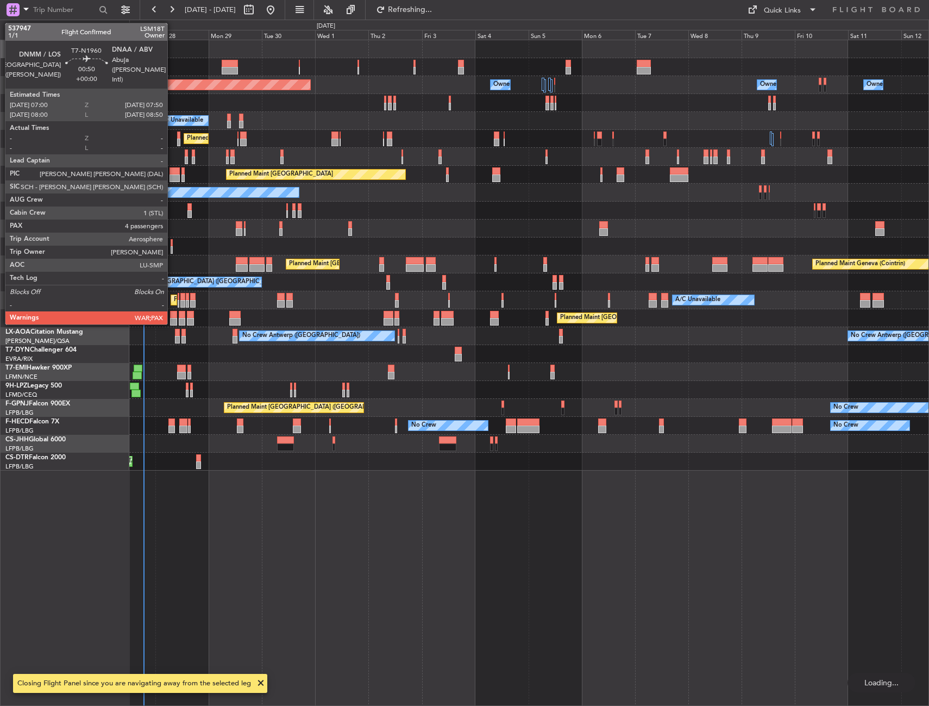
click at [172, 249] on div at bounding box center [172, 250] width 2 height 8
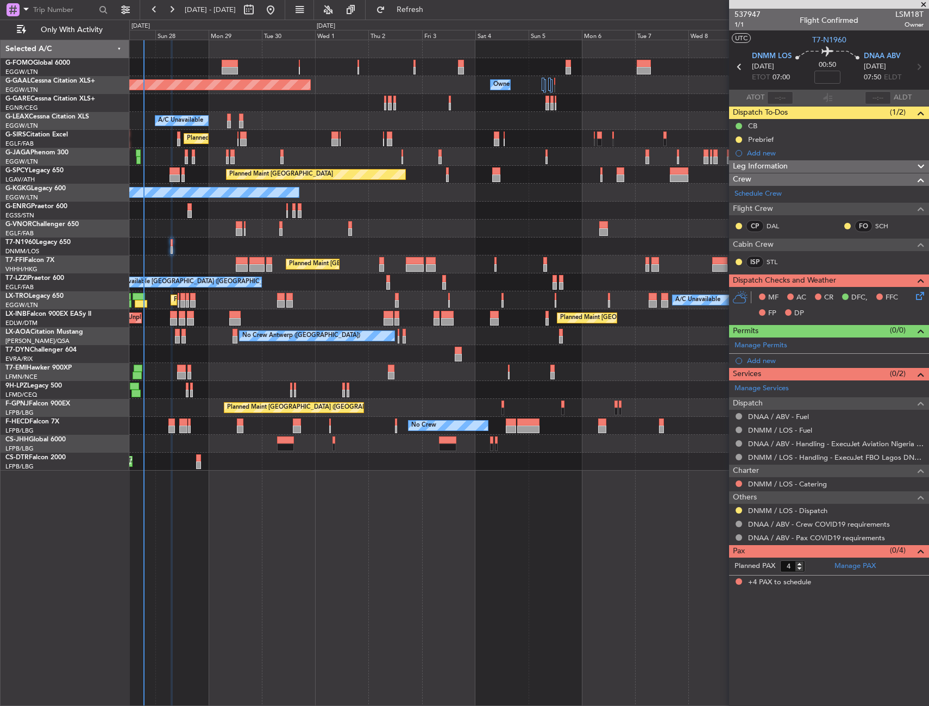
drag, startPoint x: 739, startPoint y: 510, endPoint x: 724, endPoint y: 532, distance: 26.7
click at [739, 510] on button at bounding box center [739, 510] width 7 height 7
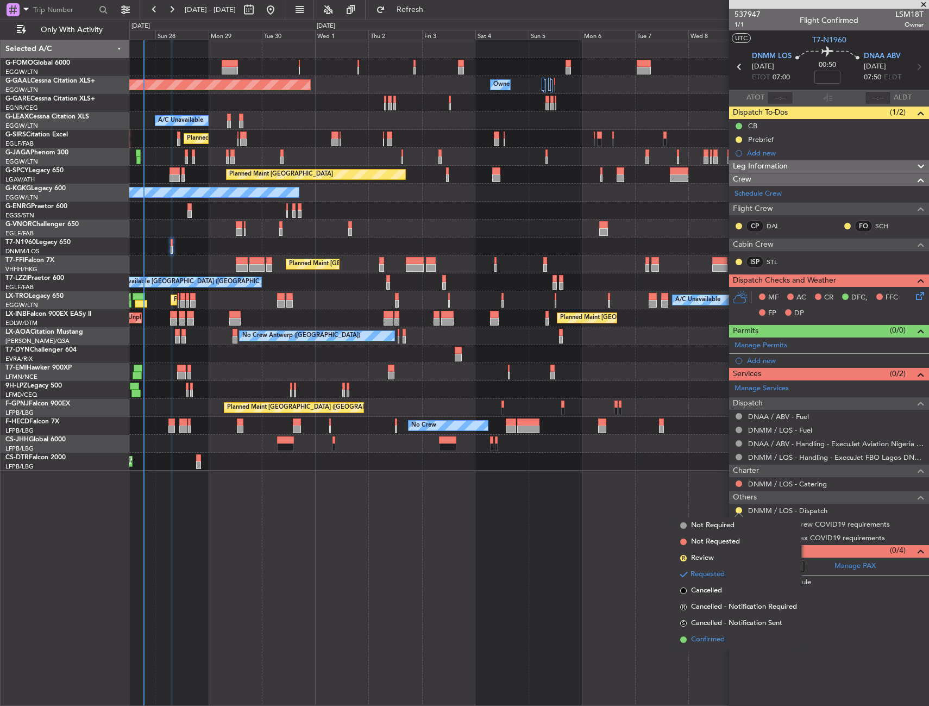
click at [711, 638] on span "Confirmed" at bounding box center [708, 639] width 34 height 11
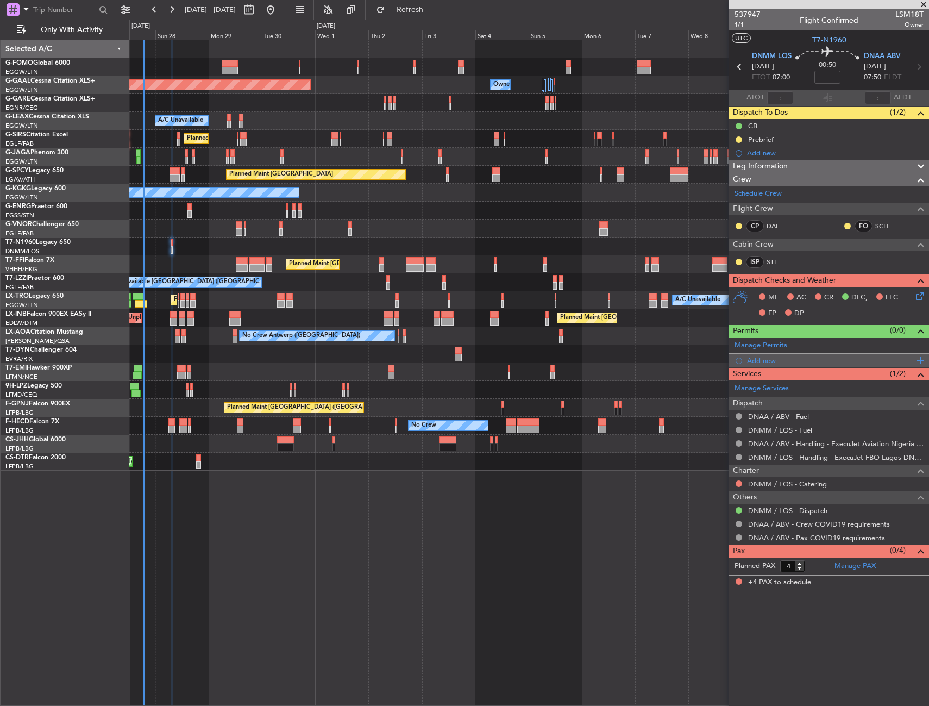
click at [752, 363] on div "Add new" at bounding box center [830, 360] width 167 height 9
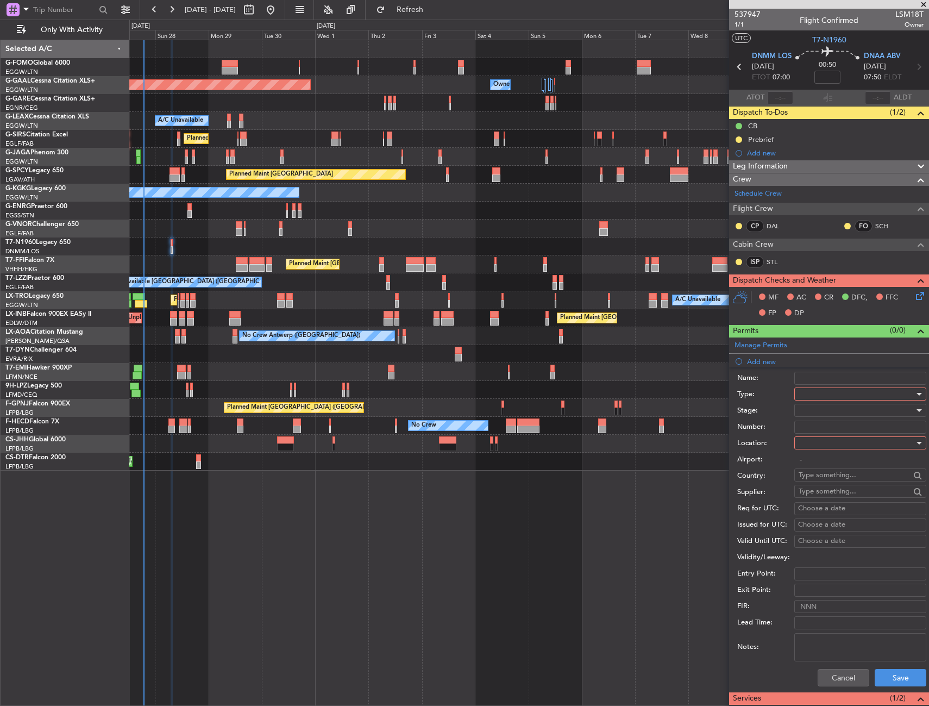
click at [815, 393] on div at bounding box center [857, 394] width 116 height 16
click at [817, 509] on span "Landing" at bounding box center [856, 514] width 114 height 16
click at [819, 440] on div at bounding box center [857, 443] width 116 height 16
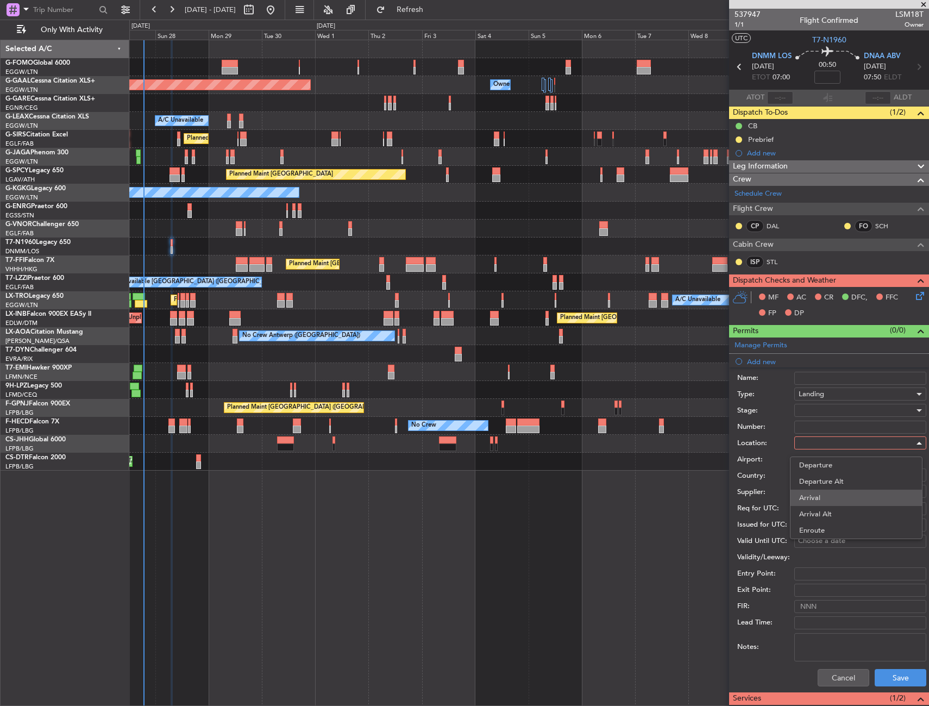
click at [809, 499] on span "Arrival" at bounding box center [856, 497] width 114 height 16
type input "DNAA / ABV"
click at [887, 680] on button "Save" at bounding box center [901, 677] width 52 height 17
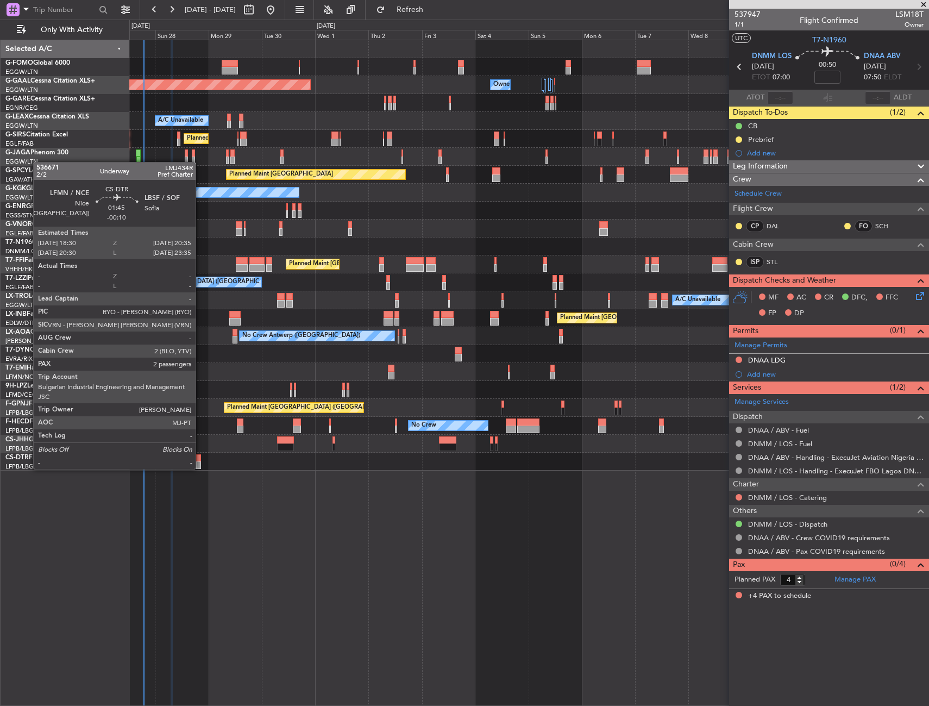
click at [200, 468] on div at bounding box center [198, 465] width 5 height 8
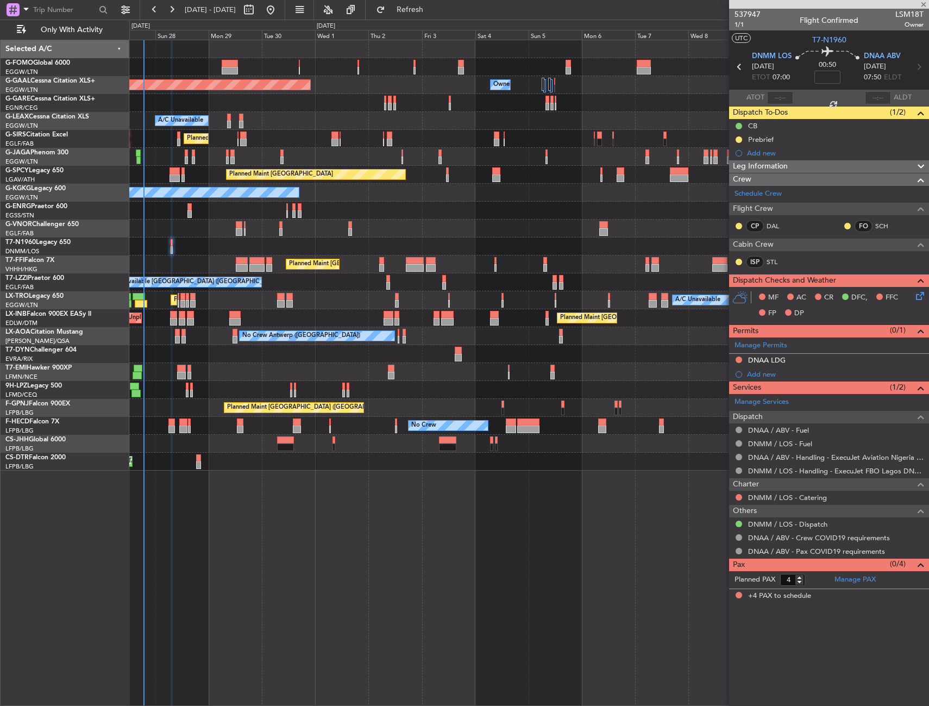
type input "-00:10"
type input "2"
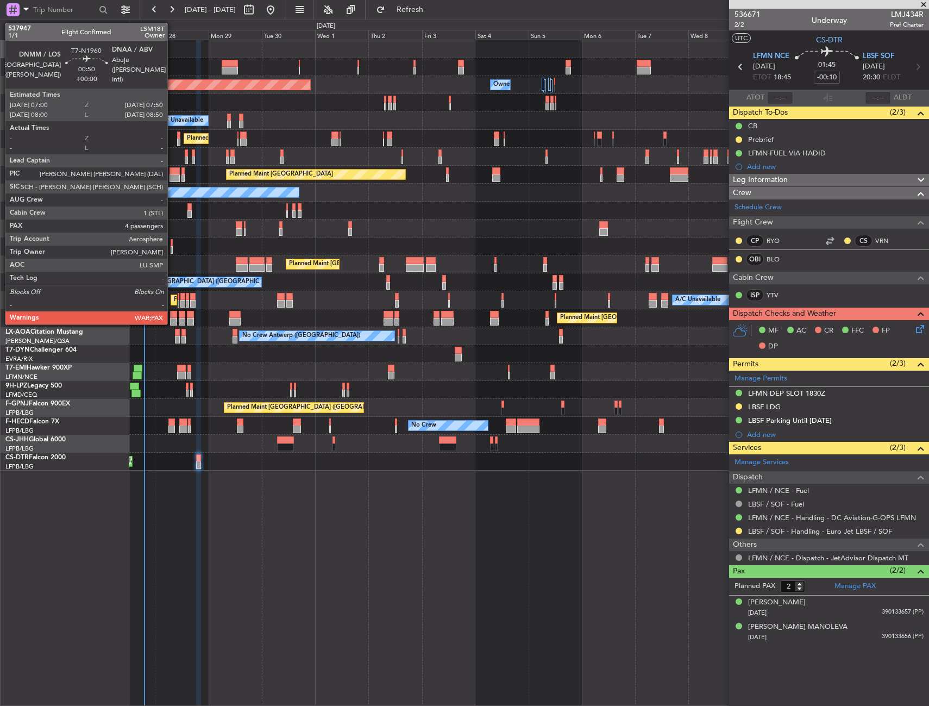
click at [172, 245] on div at bounding box center [172, 243] width 2 height 8
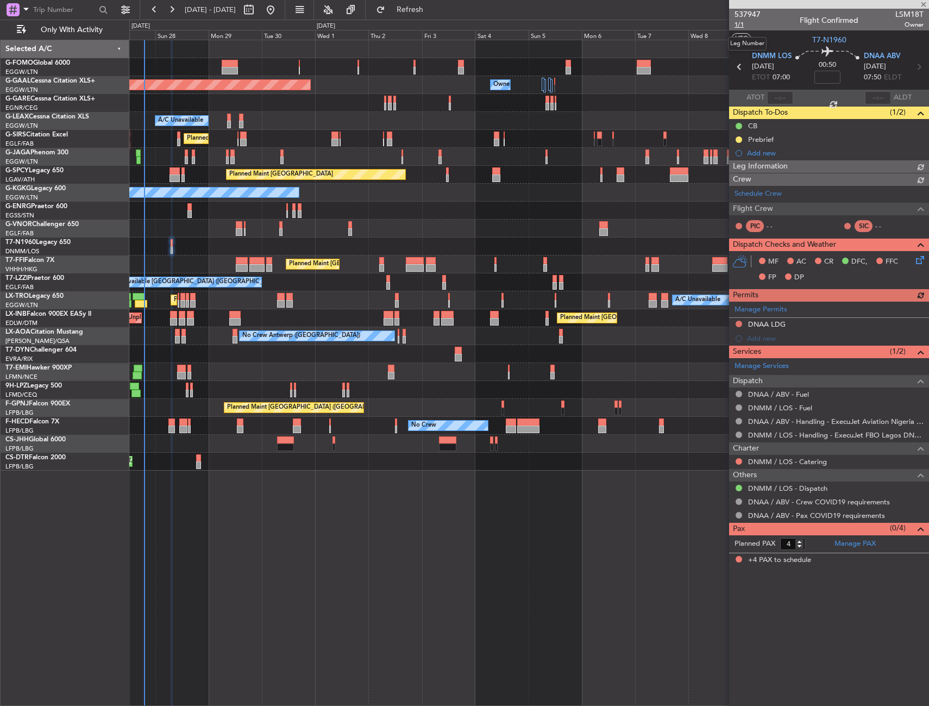
click at [738, 26] on span "1/1" at bounding box center [748, 24] width 26 height 9
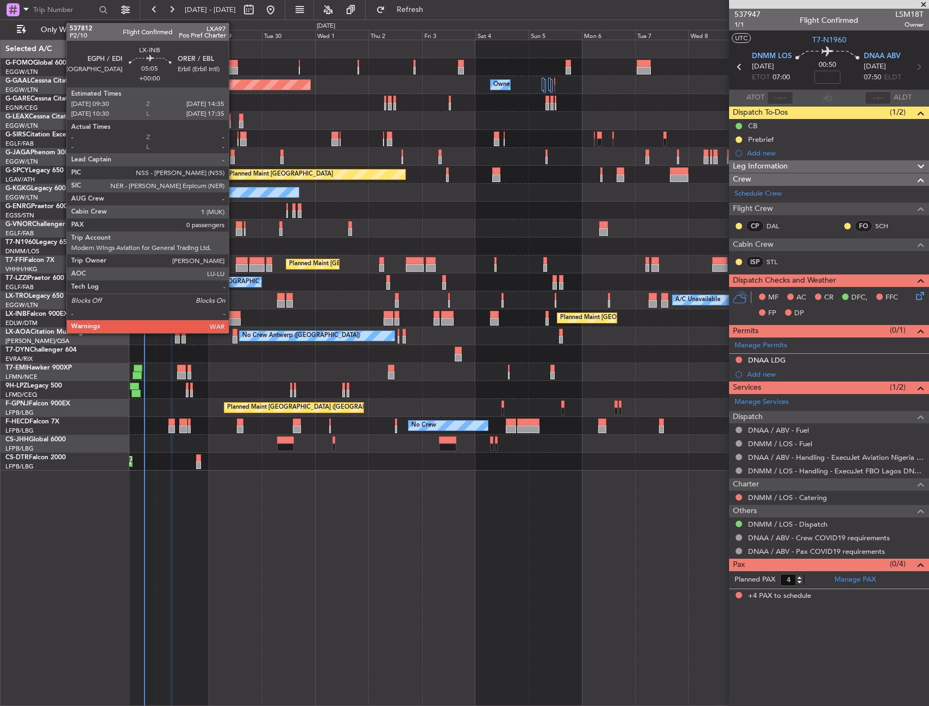
click at [234, 317] on div at bounding box center [234, 315] width 11 height 8
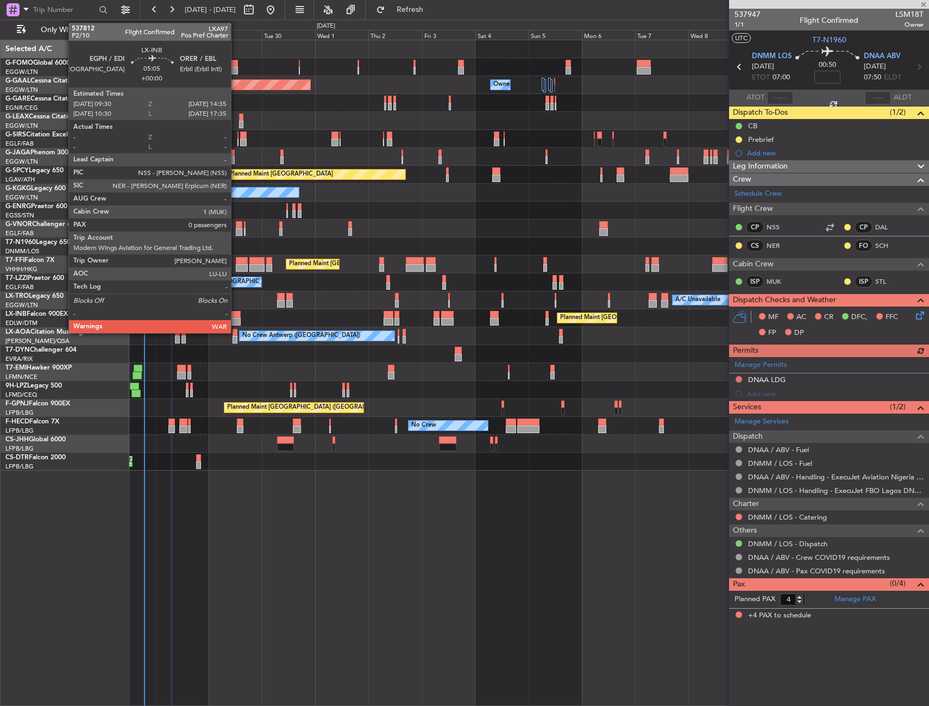
click at [234, 313] on div at bounding box center [234, 315] width 11 height 8
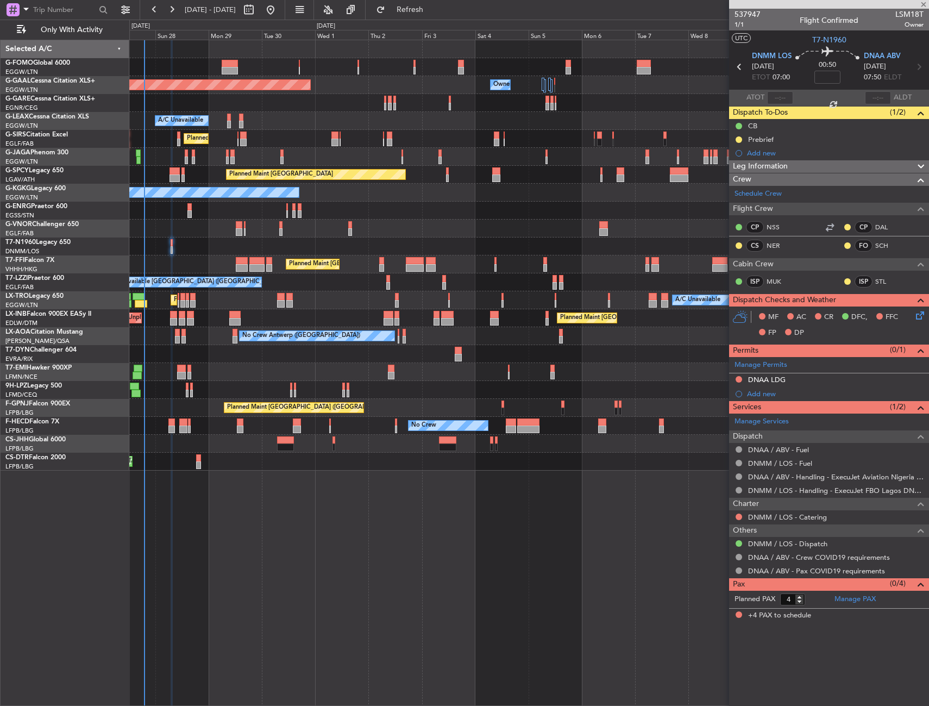
type input "0"
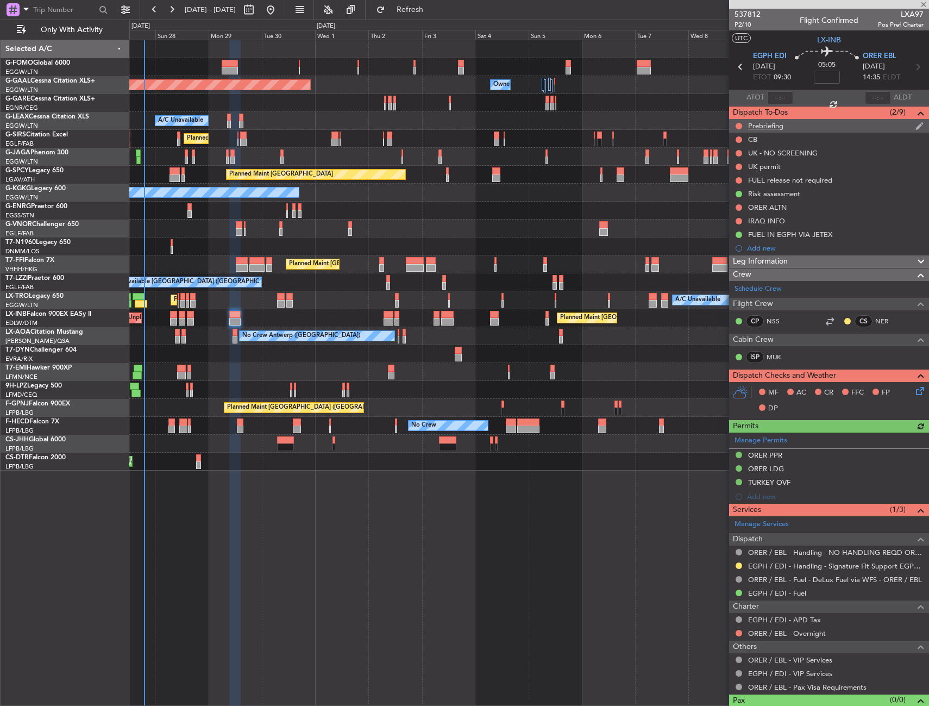
click at [799, 124] on div "Prebriefing" at bounding box center [829, 126] width 200 height 14
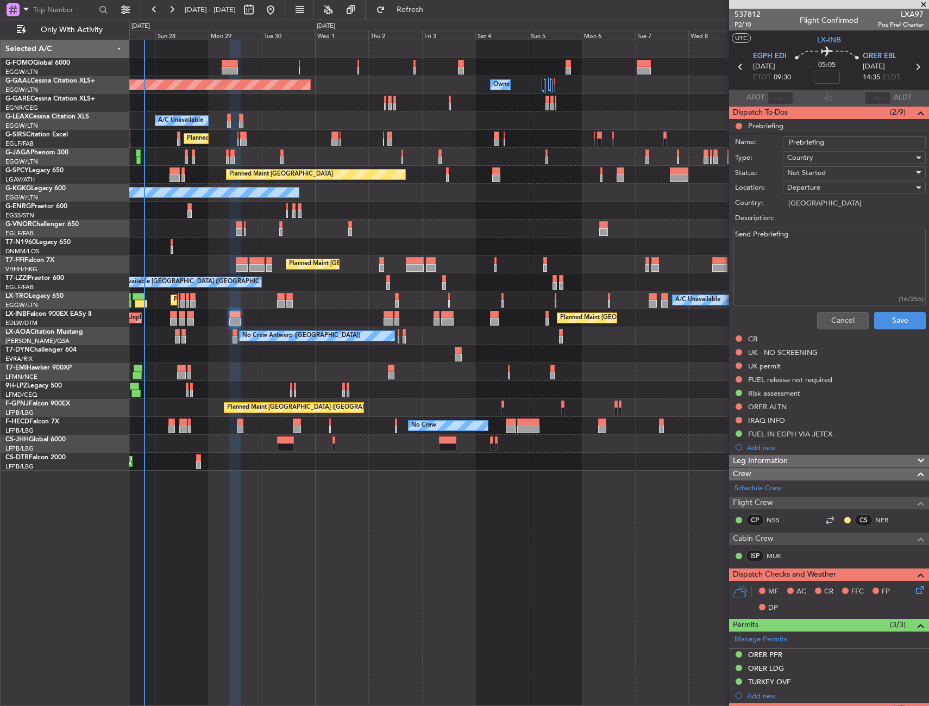
click at [800, 238] on textarea "Send Prebriefing" at bounding box center [829, 267] width 192 height 78
click at [802, 238] on textarea "Send Prebriefing" at bounding box center [829, 267] width 192 height 78
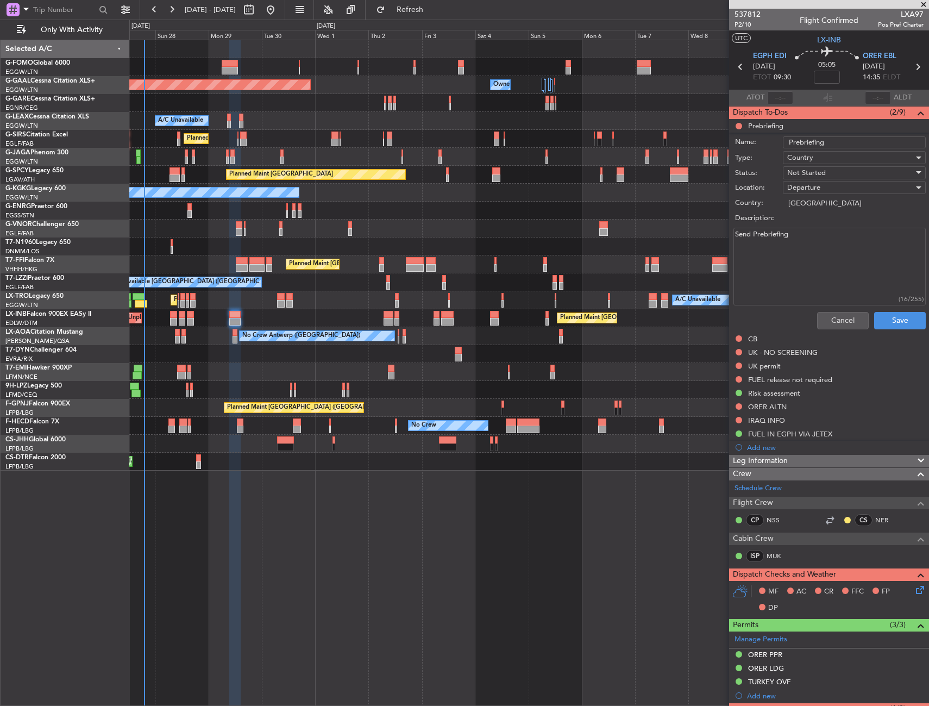
click at [802, 238] on textarea "Send Prebriefing" at bounding box center [829, 267] width 192 height 78
paste textarea "peed 0.80 FL370 Fuel 16000lbs Pax 0 Cargo 50lbs"
type textarea "Speed 0.80 FL370 Fuel 16000lbs Pax 0 Cargo 50lbs"
click at [835, 173] on div "Not Started" at bounding box center [850, 173] width 127 height 16
click at [825, 231] on span "Completed" at bounding box center [849, 227] width 127 height 16
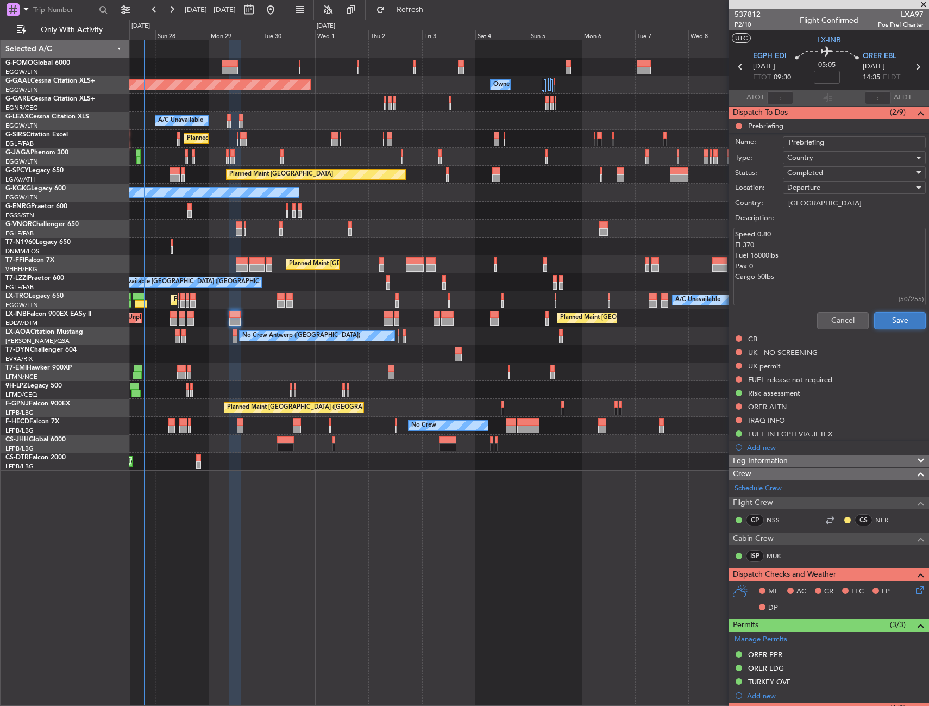
click at [874, 323] on button "Save" at bounding box center [900, 320] width 52 height 17
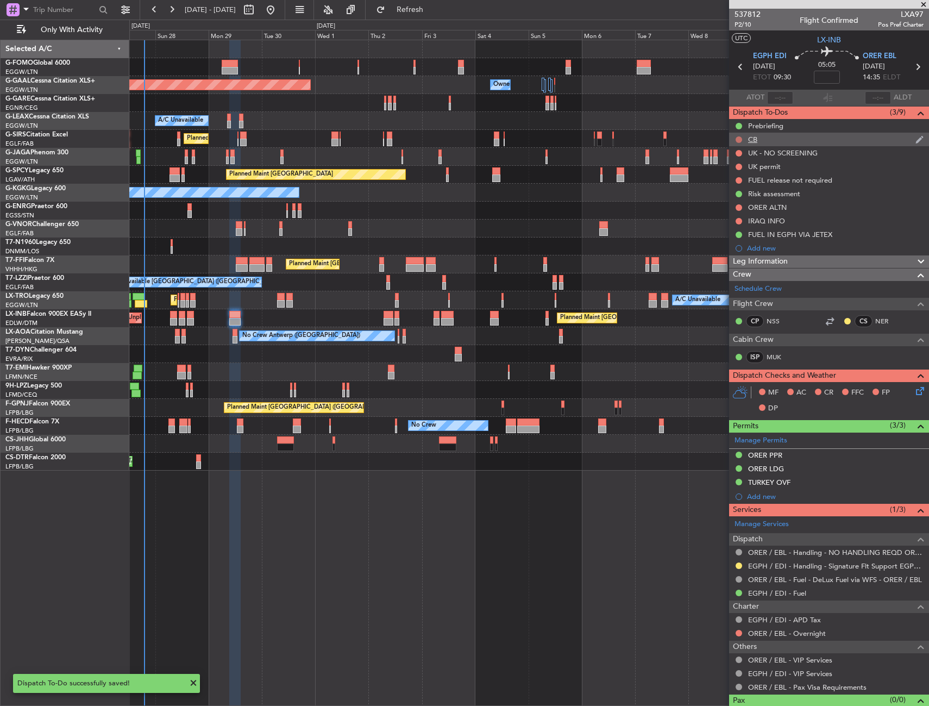
click at [739, 139] on button at bounding box center [739, 139] width 7 height 7
click at [739, 187] on span "Completed" at bounding box center [744, 187] width 36 height 11
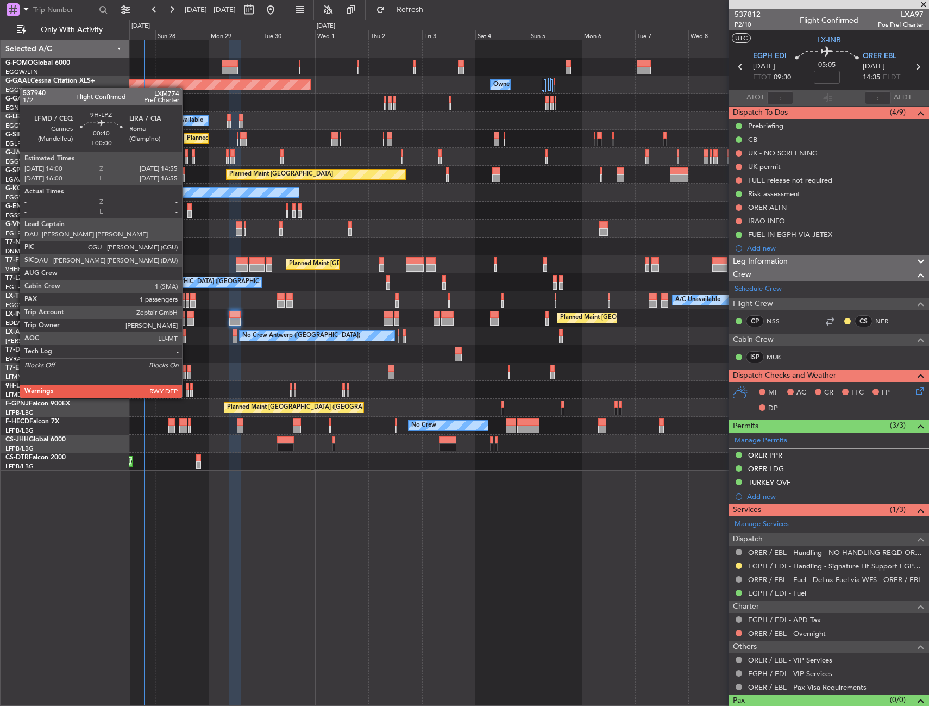
click at [187, 387] on div at bounding box center [187, 386] width 2 height 8
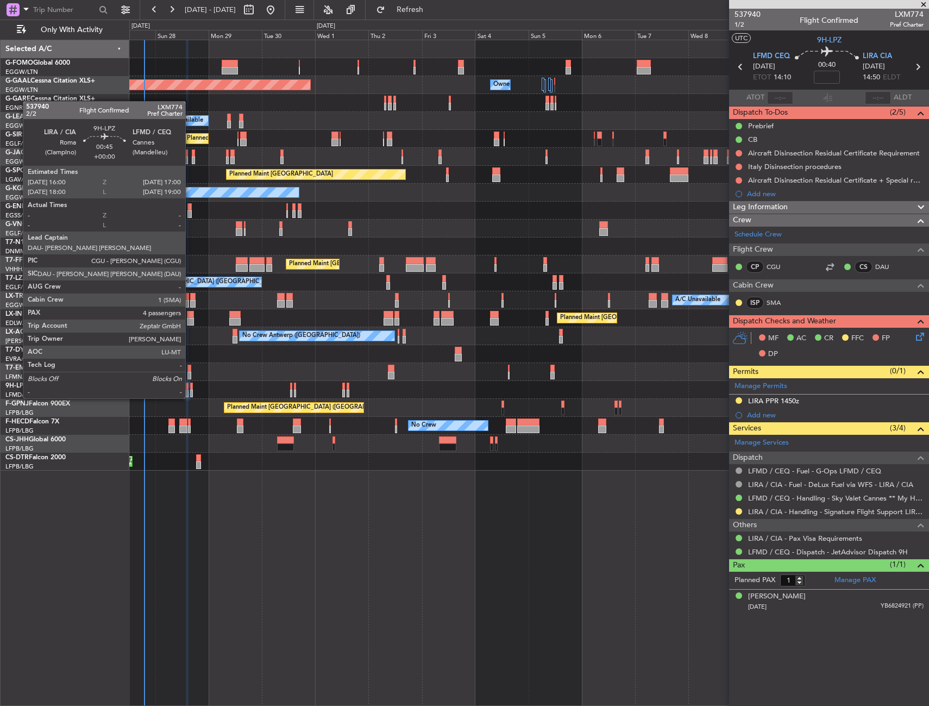
click at [190, 387] on div at bounding box center [191, 386] width 3 height 8
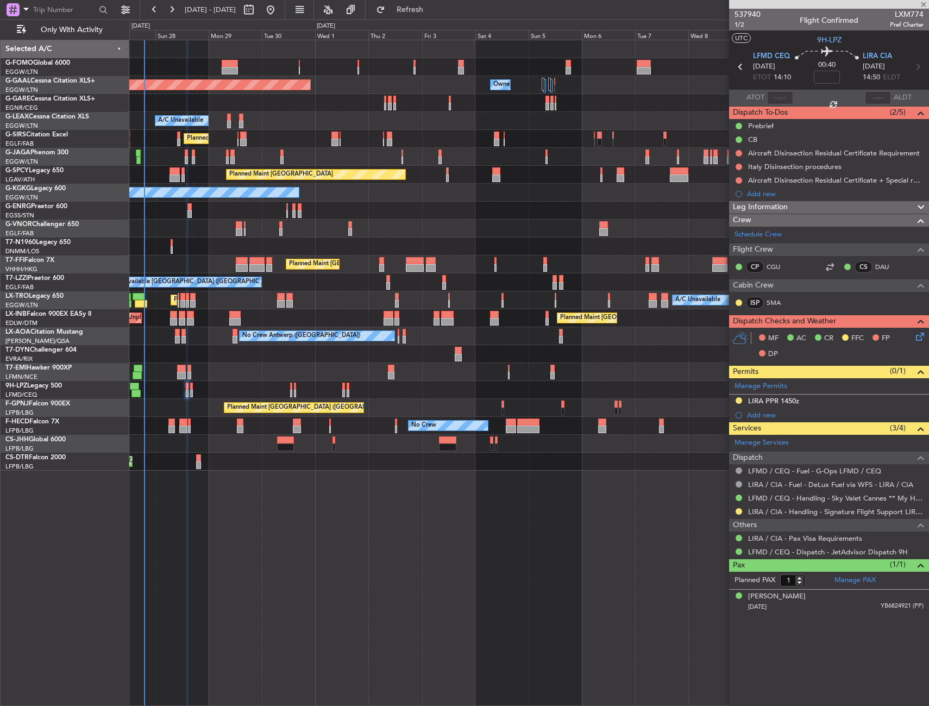
type input "4"
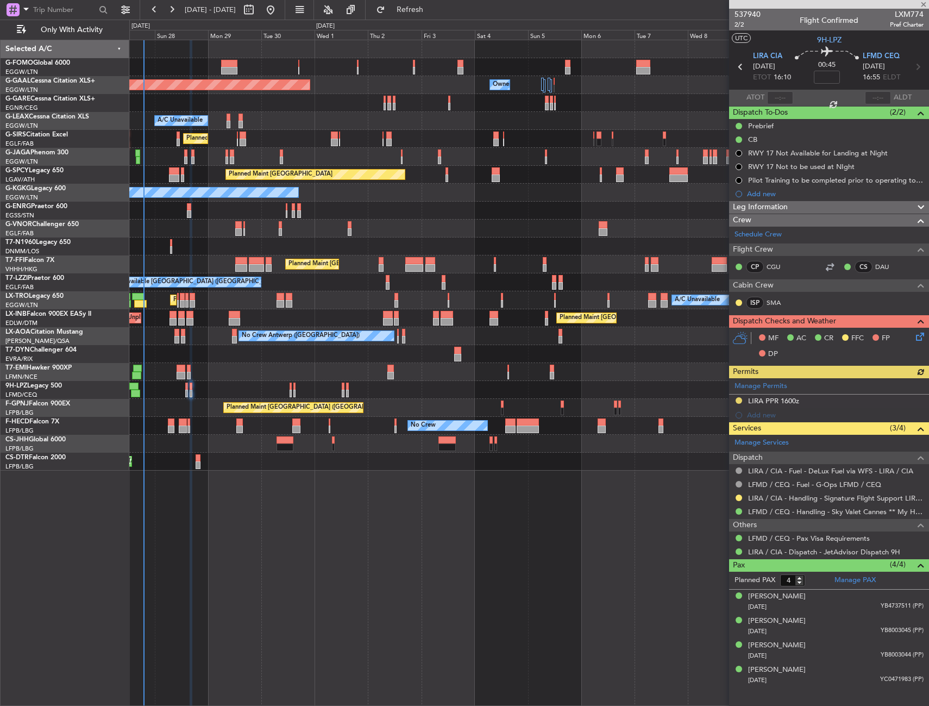
click at [195, 402] on div "Planned Maint [GEOGRAPHIC_DATA] ([GEOGRAPHIC_DATA]) No Crew No Crew No Crew" at bounding box center [528, 408] width 799 height 18
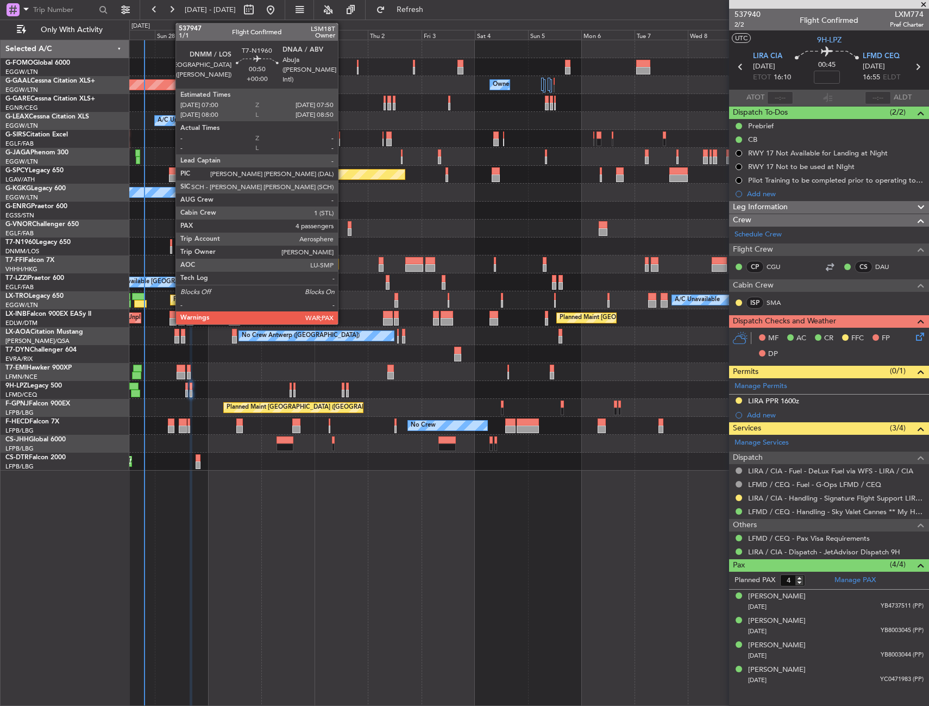
click at [170, 247] on div at bounding box center [171, 250] width 2 height 8
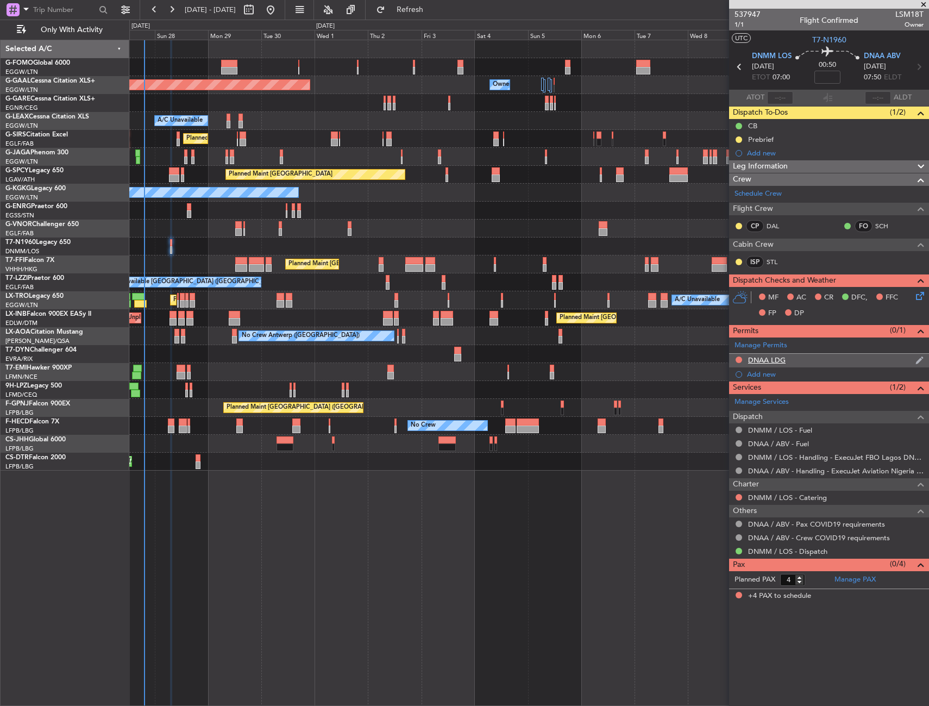
click at [798, 354] on div "DNAA LDG" at bounding box center [829, 361] width 200 height 14
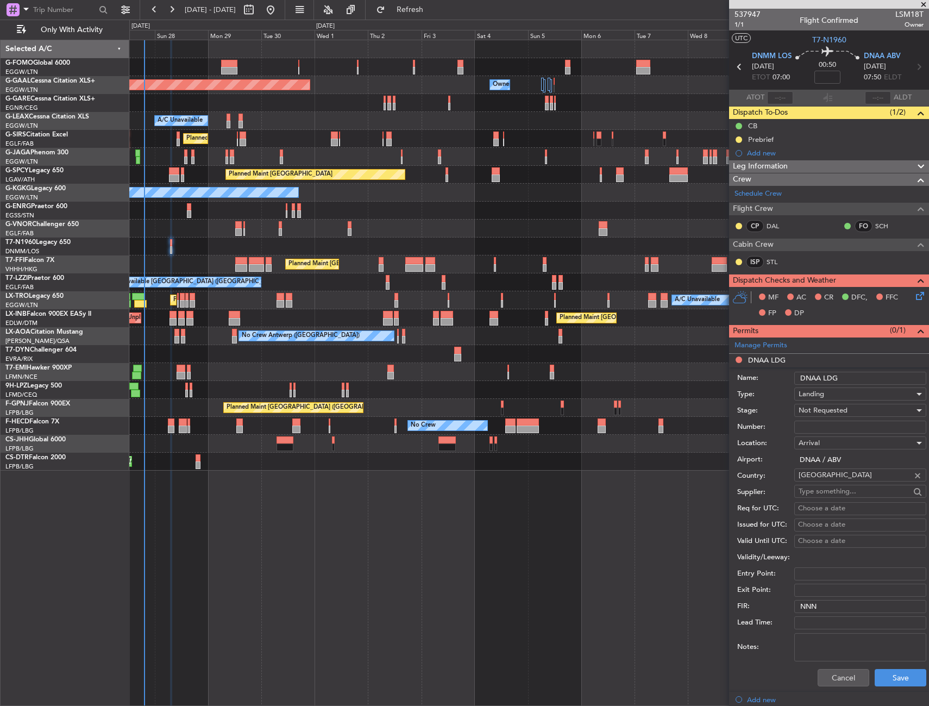
click at [833, 408] on span "Not Requested" at bounding box center [823, 410] width 49 height 10
click at [832, 494] on span "Received OK" at bounding box center [856, 497] width 114 height 16
click at [827, 426] on input "Number:" at bounding box center [860, 427] width 132 height 13
type input "AA0001/05090841"
click at [886, 679] on button "Save" at bounding box center [901, 677] width 52 height 17
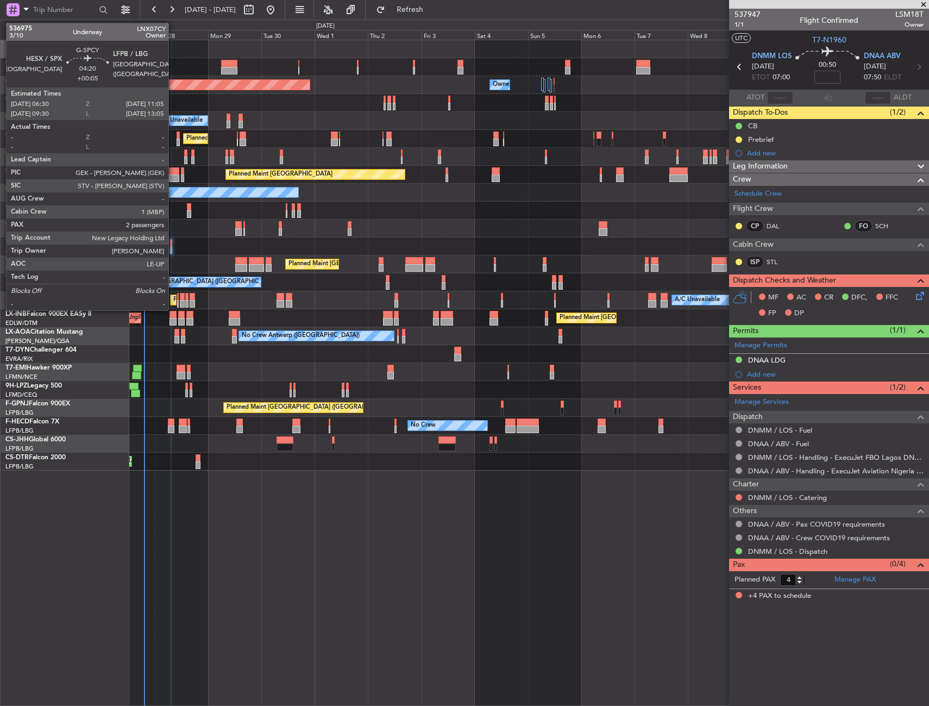
click at [173, 174] on div at bounding box center [174, 178] width 10 height 8
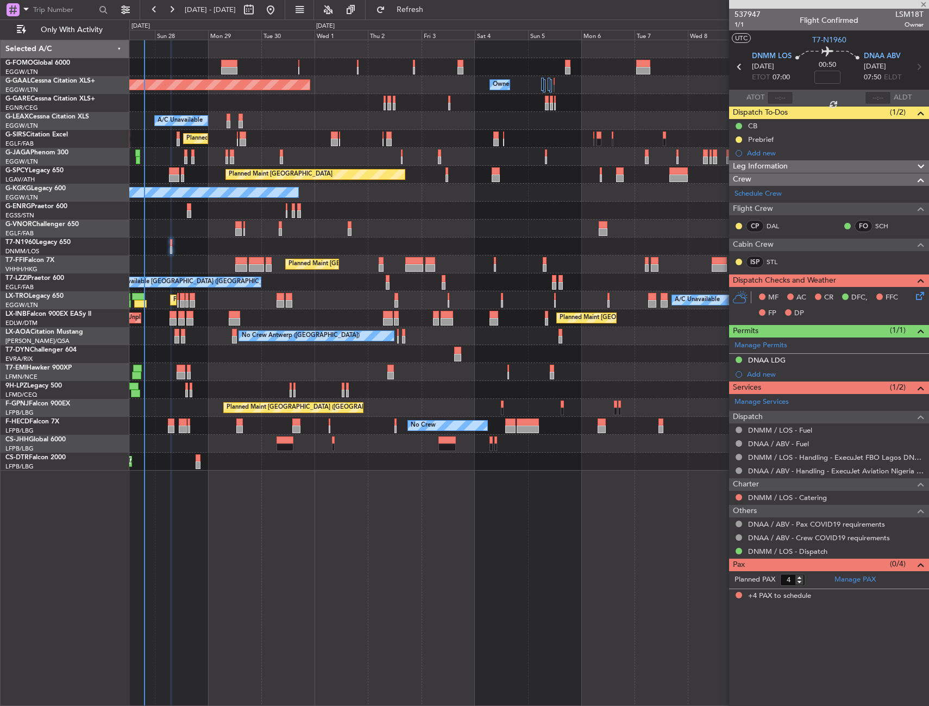
type input "+00:05"
type input "2"
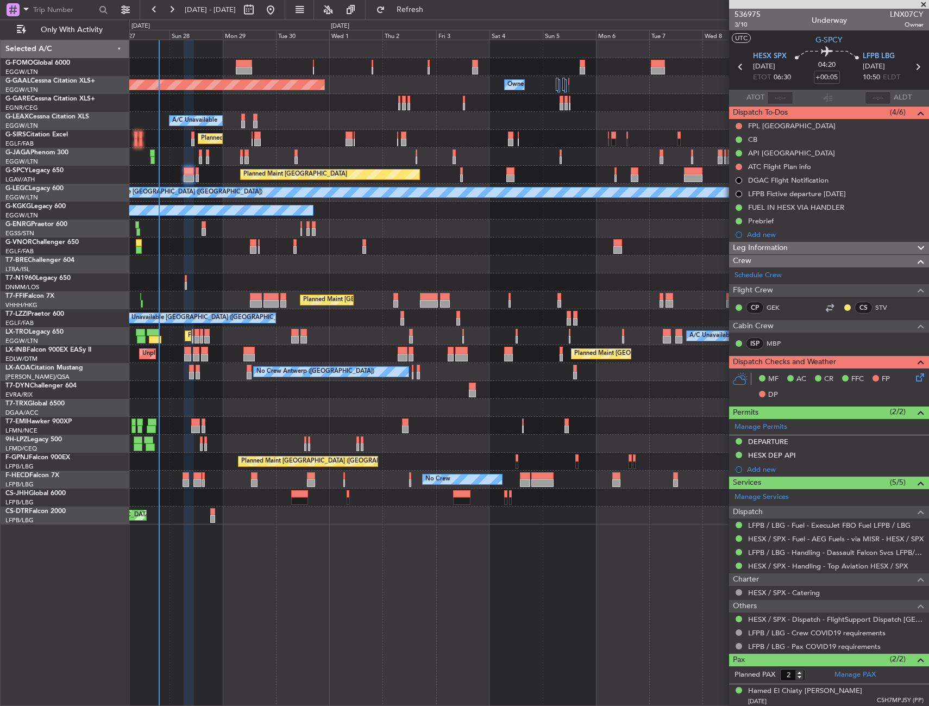
click at [386, 595] on div "Planned Maint [GEOGRAPHIC_DATA] ([GEOGRAPHIC_DATA]) Planned [GEOGRAPHIC_DATA] O…" at bounding box center [529, 373] width 800 height 666
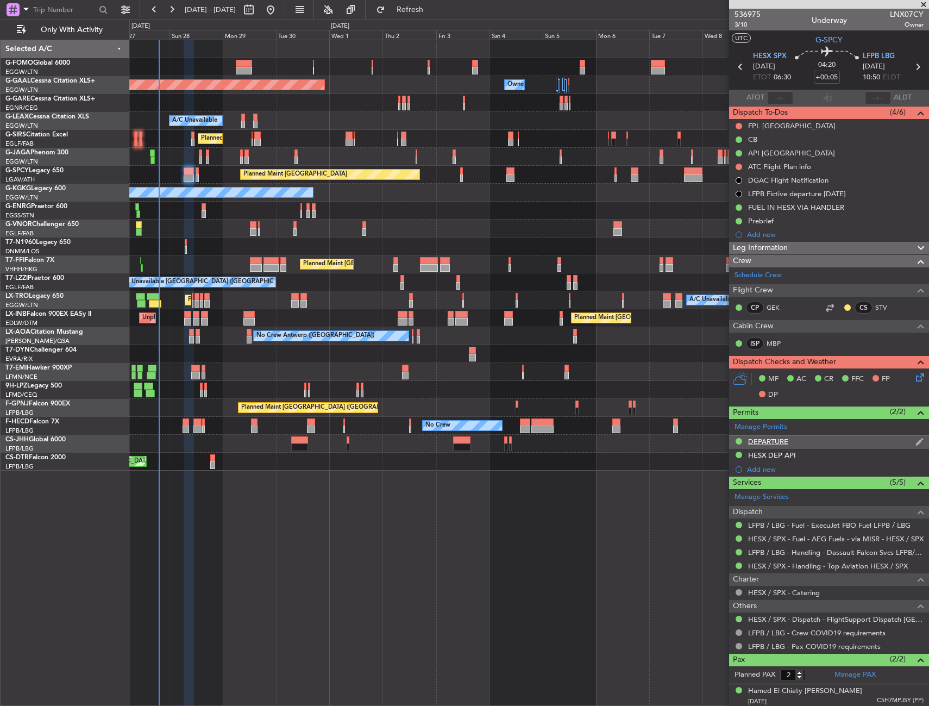
click at [805, 443] on div "DEPARTURE" at bounding box center [829, 442] width 200 height 14
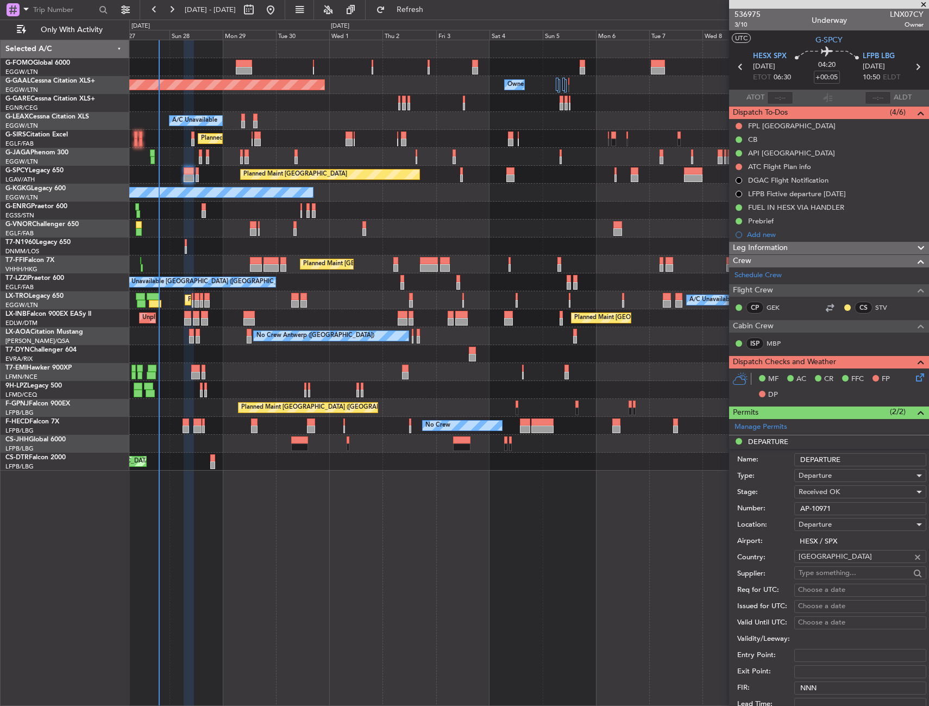
drag, startPoint x: 834, startPoint y: 511, endPoint x: 801, endPoint y: 507, distance: 33.3
click at [801, 507] on input "AP-10971" at bounding box center [860, 508] width 132 height 13
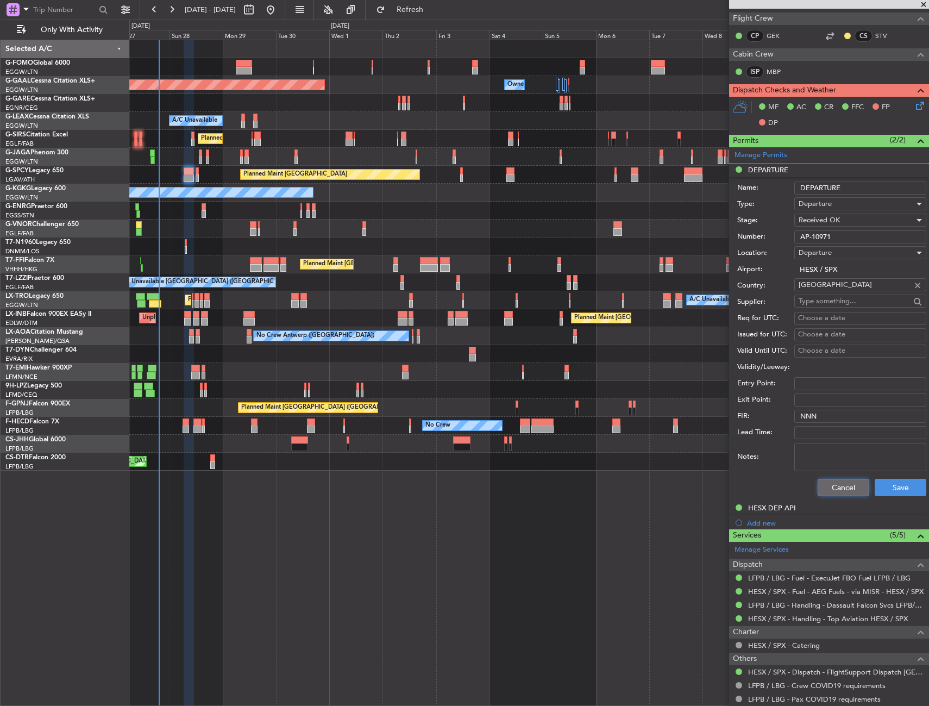
click at [819, 488] on button "Cancel" at bounding box center [844, 487] width 52 height 17
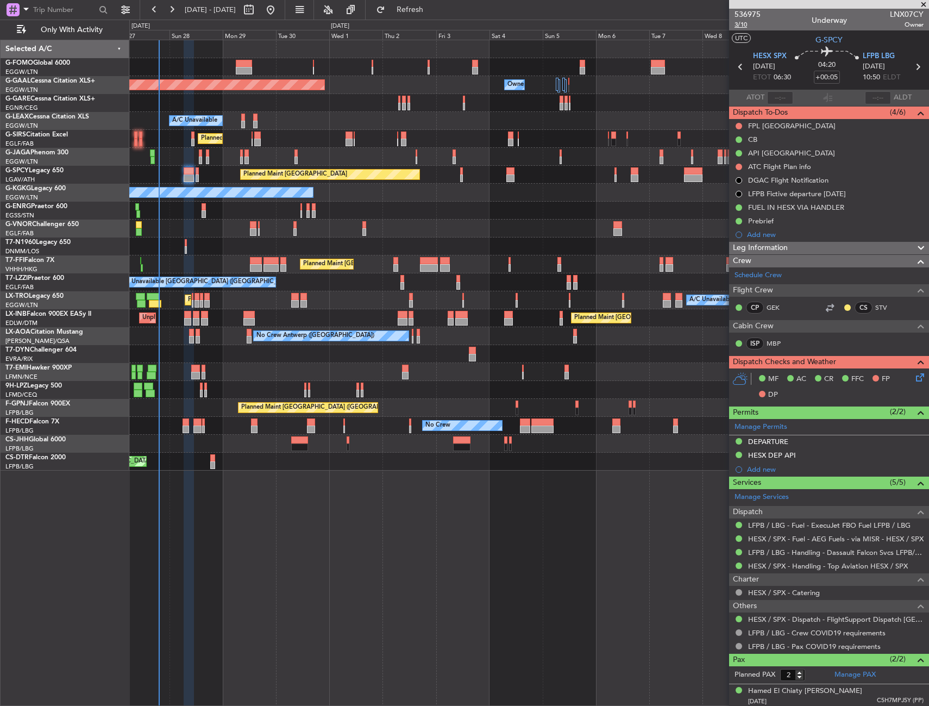
click at [741, 24] on span "3/10" at bounding box center [748, 24] width 26 height 9
click at [824, 166] on div "ATC Flight Plan info" at bounding box center [829, 167] width 200 height 14
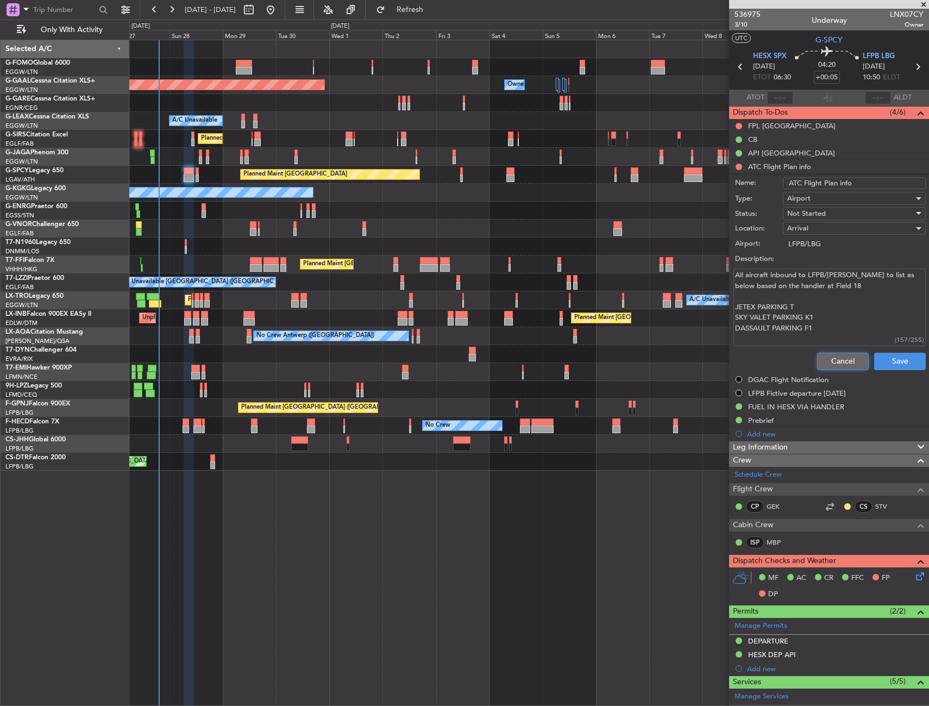
click at [824, 353] on button "Cancel" at bounding box center [843, 361] width 52 height 17
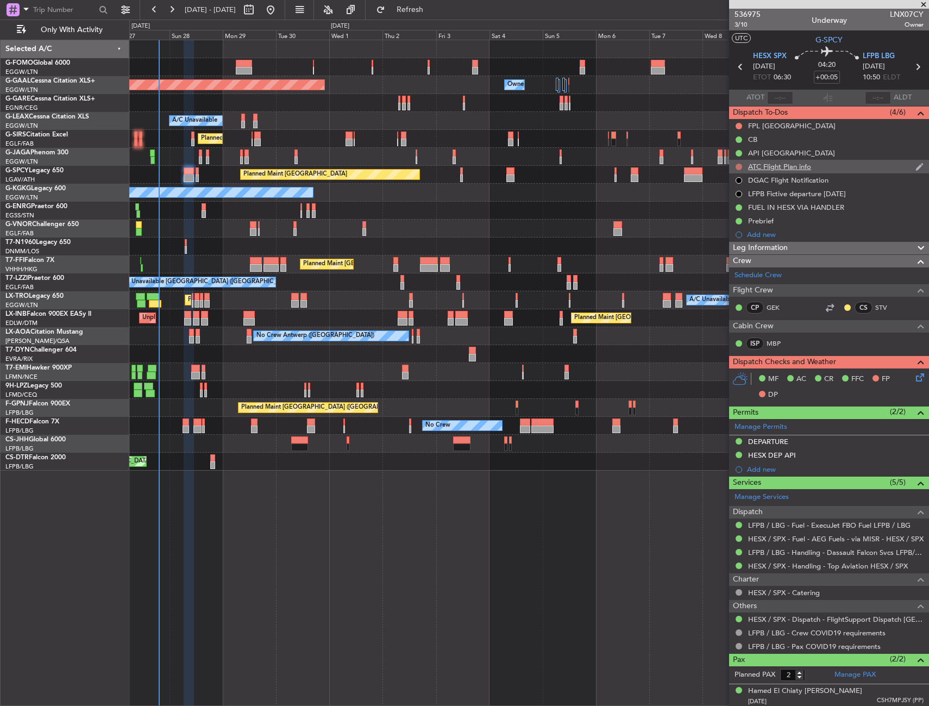
click at [739, 165] on button at bounding box center [739, 167] width 7 height 7
click at [727, 214] on span "Completed" at bounding box center [744, 214] width 36 height 11
click at [914, 377] on icon at bounding box center [918, 375] width 9 height 9
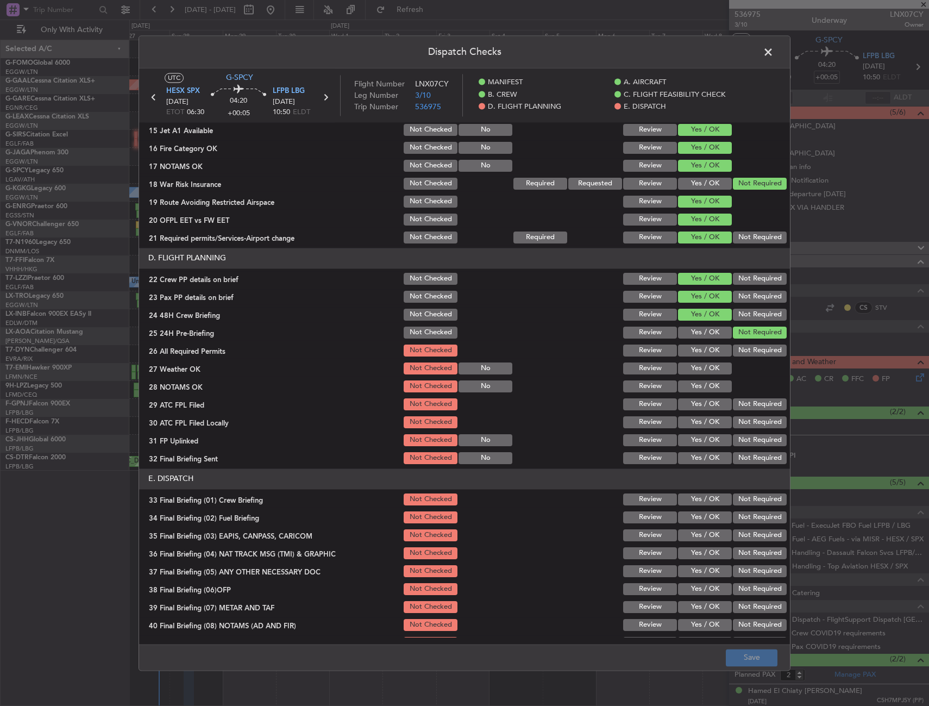
scroll to position [450, 0]
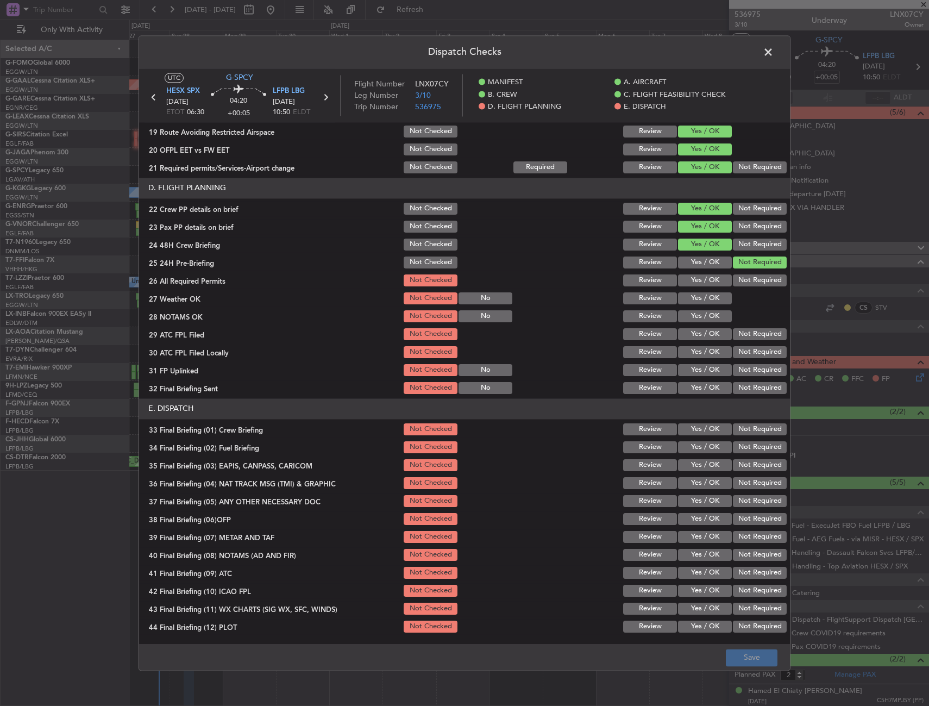
click at [694, 285] on button "Yes / OK" at bounding box center [705, 280] width 54 height 12
click at [694, 302] on button "Yes / OK" at bounding box center [705, 298] width 54 height 12
click at [696, 314] on button "Yes / OK" at bounding box center [705, 316] width 54 height 12
click at [694, 335] on button "Yes / OK" at bounding box center [705, 334] width 54 height 12
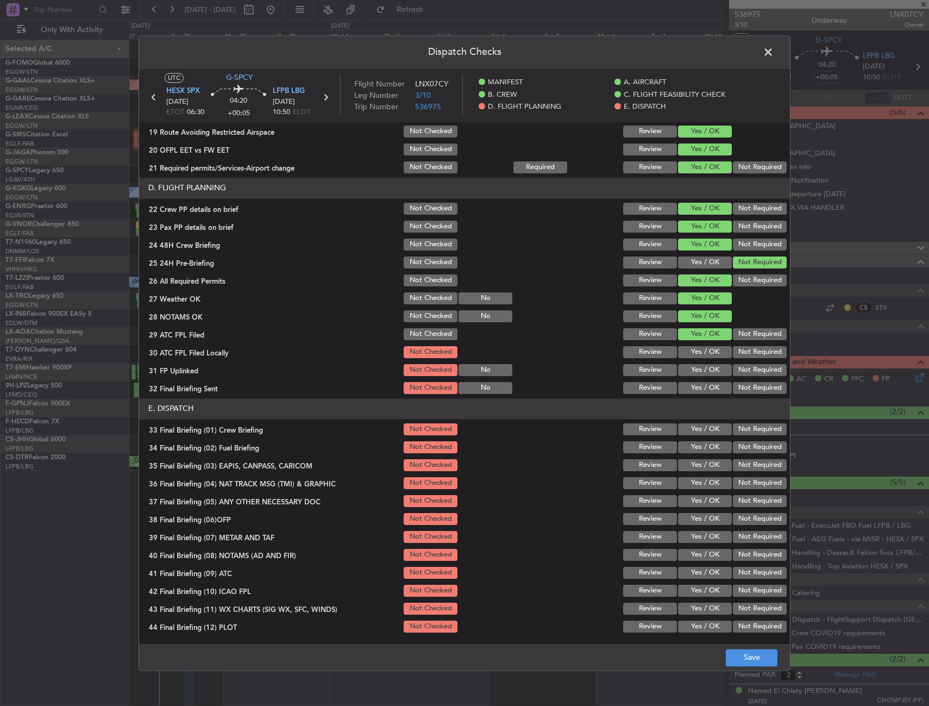
click at [694, 351] on button "Yes / OK" at bounding box center [705, 352] width 54 height 12
click at [695, 368] on button "Yes / OK" at bounding box center [705, 370] width 54 height 12
click at [695, 384] on button "Yes / OK" at bounding box center [705, 388] width 54 height 12
click at [697, 431] on button "Yes / OK" at bounding box center [705, 429] width 54 height 12
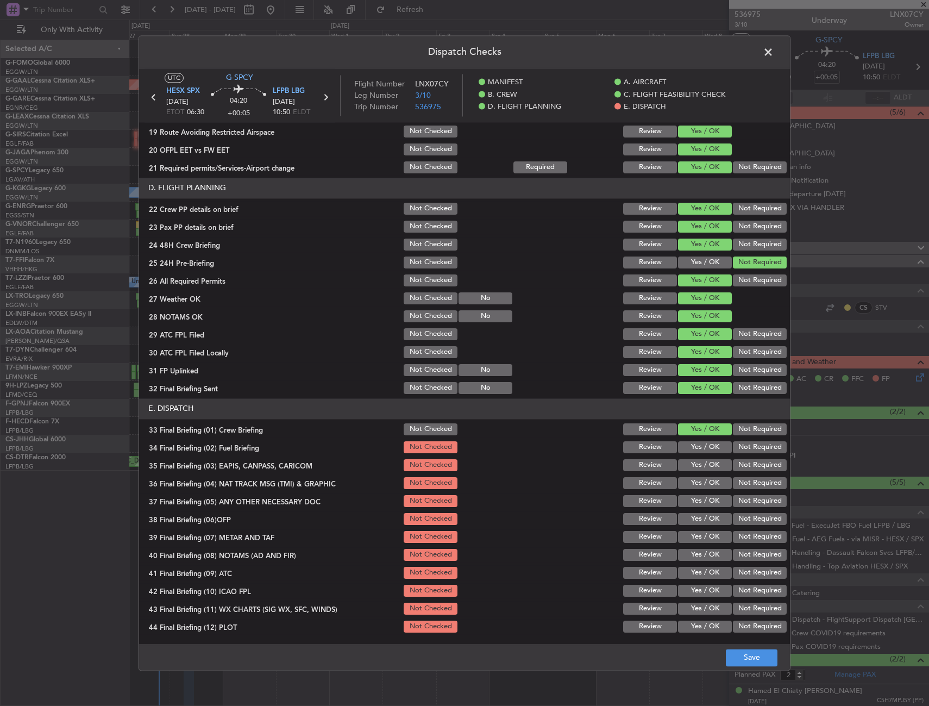
drag, startPoint x: 702, startPoint y: 445, endPoint x: 705, endPoint y: 453, distance: 8.4
click at [703, 445] on button "Yes / OK" at bounding box center [705, 447] width 54 height 12
click at [700, 464] on button "Yes / OK" at bounding box center [705, 465] width 54 height 12
click at [749, 480] on button "Not Required" at bounding box center [760, 483] width 54 height 12
click at [746, 498] on button "Not Required" at bounding box center [760, 501] width 54 height 12
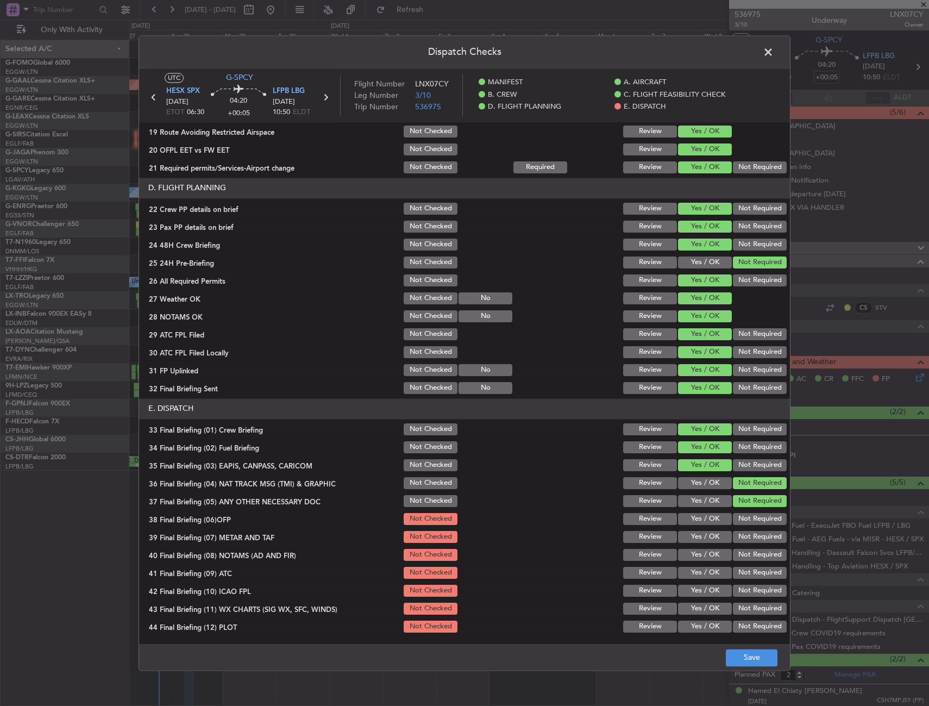
click at [689, 520] on button "Yes / OK" at bounding box center [705, 519] width 54 height 12
click at [696, 542] on button "Yes / OK" at bounding box center [705, 537] width 54 height 12
click at [699, 553] on button "Yes / OK" at bounding box center [705, 555] width 54 height 12
click at [698, 568] on button "Yes / OK" at bounding box center [705, 573] width 54 height 12
click at [698, 585] on button "Yes / OK" at bounding box center [705, 591] width 54 height 12
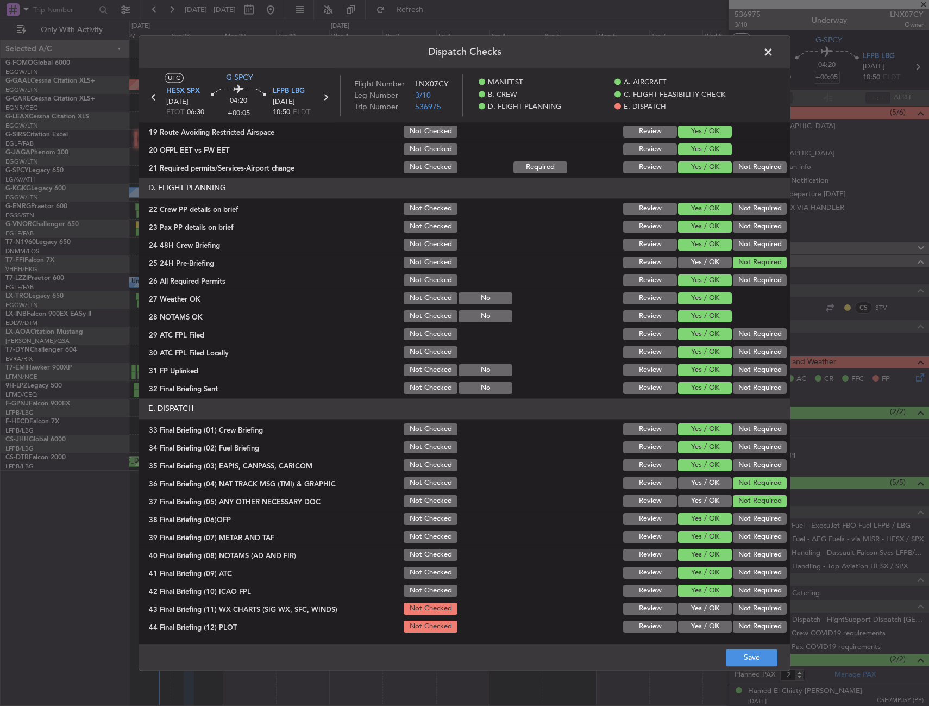
click at [701, 603] on div "Yes / OK" at bounding box center [703, 608] width 55 height 15
click at [703, 612] on button "Yes / OK" at bounding box center [705, 609] width 54 height 12
drag, startPoint x: 700, startPoint y: 626, endPoint x: 707, endPoint y: 636, distance: 12.5
click at [700, 626] on button "Yes / OK" at bounding box center [705, 626] width 54 height 12
click at [751, 661] on button "Save" at bounding box center [752, 657] width 52 height 17
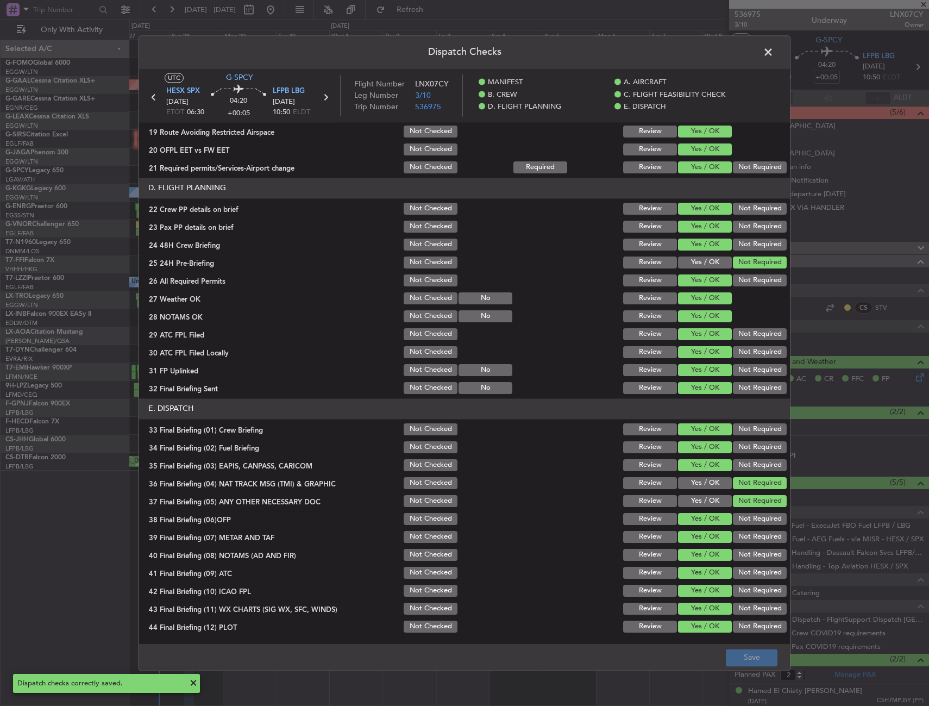
click at [774, 52] on span at bounding box center [774, 55] width 0 height 22
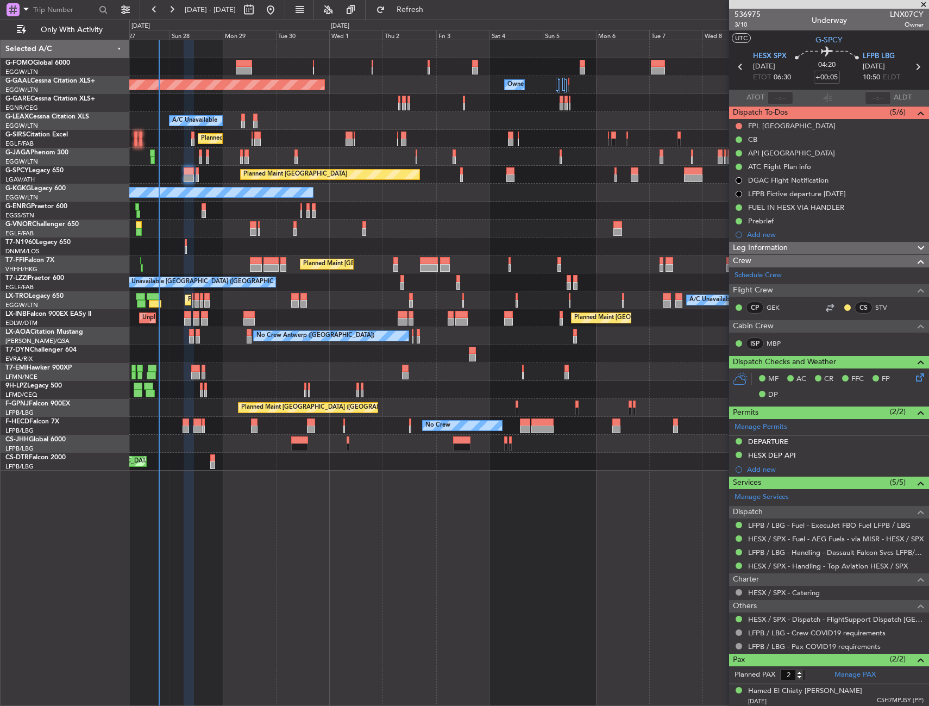
click at [739, 125] on button at bounding box center [739, 126] width 7 height 7
click at [722, 160] on li "In Progress" at bounding box center [740, 157] width 58 height 16
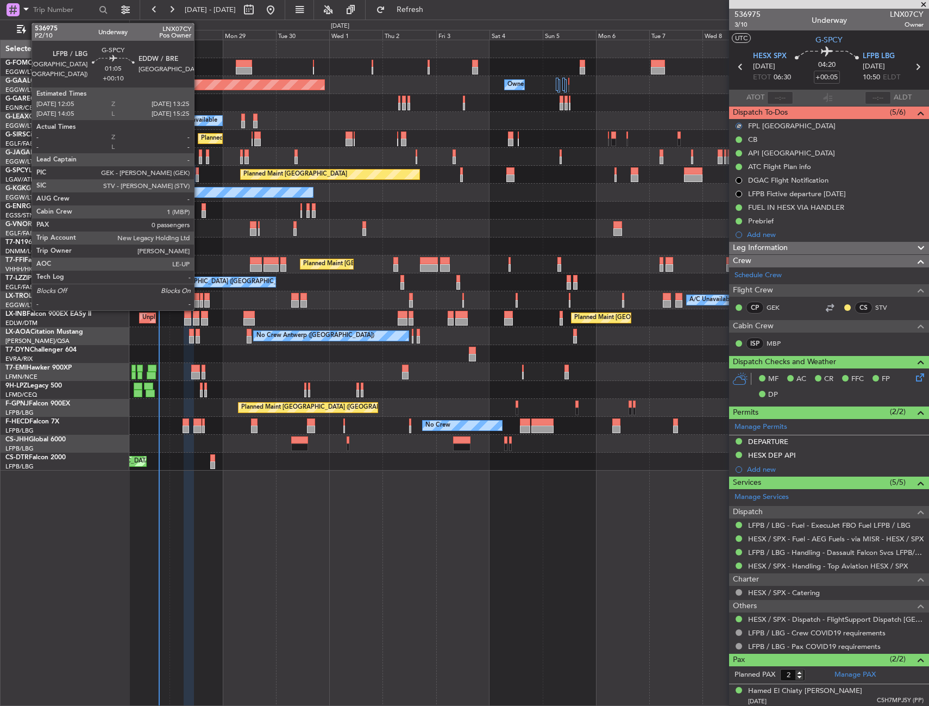
click at [199, 177] on div at bounding box center [197, 178] width 3 height 8
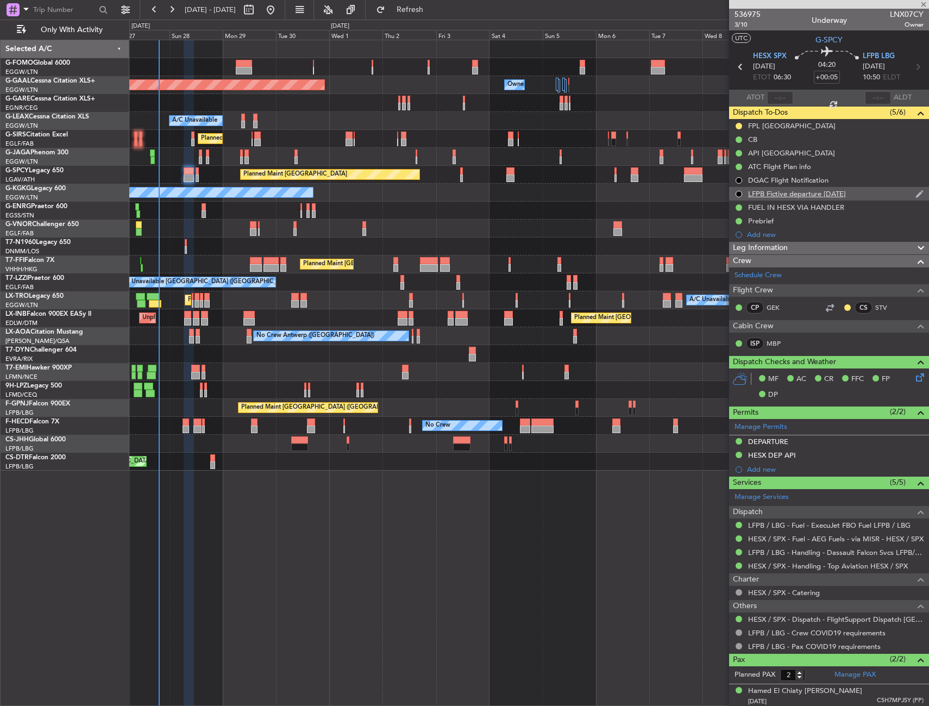
type input "+00:10"
type input "0"
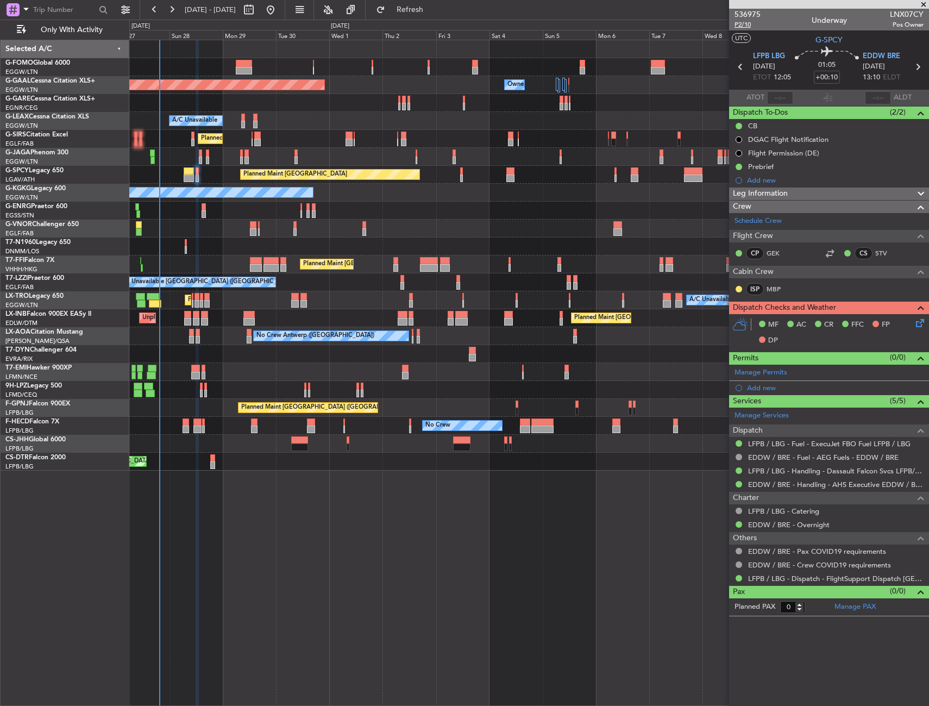
click at [742, 24] on span "P2/10" at bounding box center [748, 24] width 26 height 9
click at [920, 319] on icon at bounding box center [918, 321] width 9 height 9
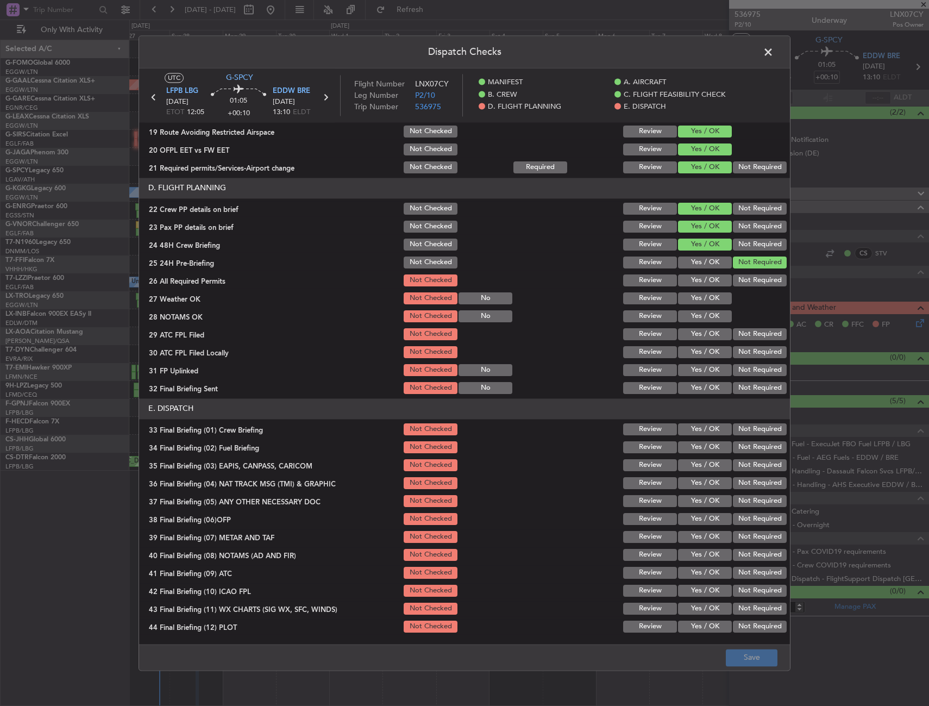
click at [702, 281] on button "Yes / OK" at bounding box center [705, 280] width 54 height 12
click at [704, 301] on button "Yes / OK" at bounding box center [705, 298] width 54 height 12
click at [702, 318] on button "Yes / OK" at bounding box center [705, 316] width 54 height 12
click at [702, 330] on button "Yes / OK" at bounding box center [705, 334] width 54 height 12
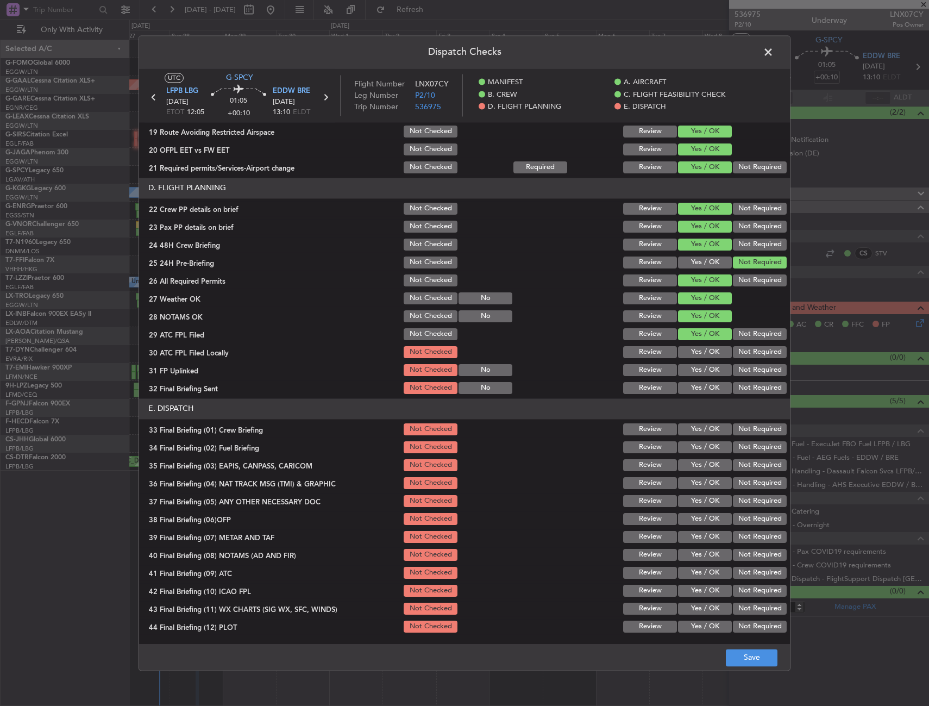
click at [702, 349] on button "Yes / OK" at bounding box center [705, 352] width 54 height 12
click at [700, 370] on button "Yes / OK" at bounding box center [705, 370] width 54 height 12
click at [698, 386] on button "Yes / OK" at bounding box center [705, 388] width 54 height 12
click at [699, 426] on button "Yes / OK" at bounding box center [705, 429] width 54 height 12
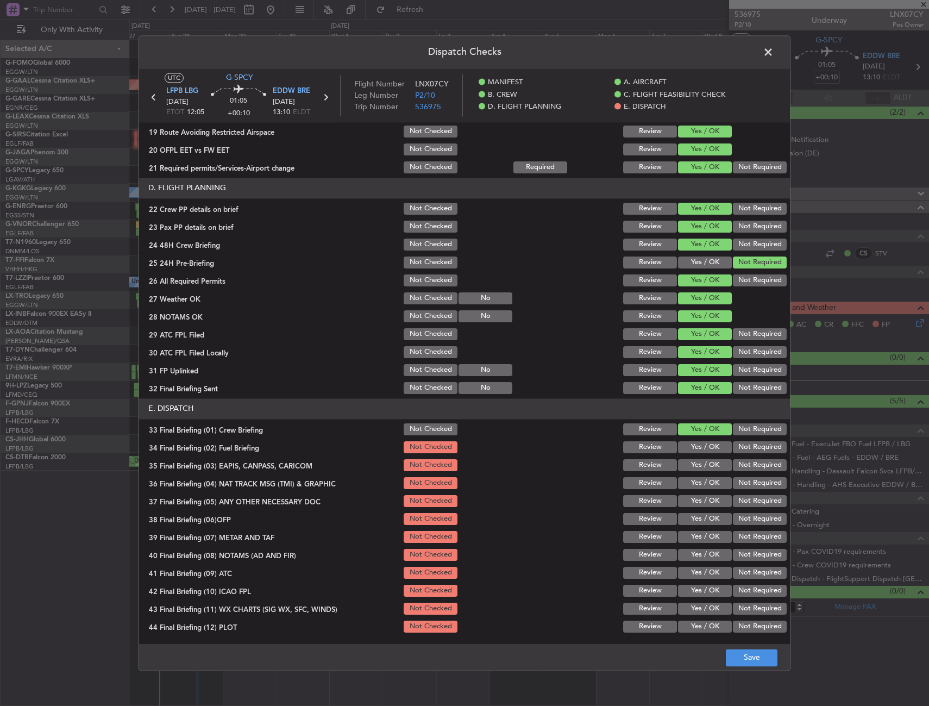
click at [698, 444] on button "Yes / OK" at bounding box center [705, 447] width 54 height 12
click at [743, 464] on button "Not Required" at bounding box center [760, 465] width 54 height 12
click at [741, 484] on button "Not Required" at bounding box center [760, 483] width 54 height 12
click at [741, 502] on button "Not Required" at bounding box center [760, 501] width 54 height 12
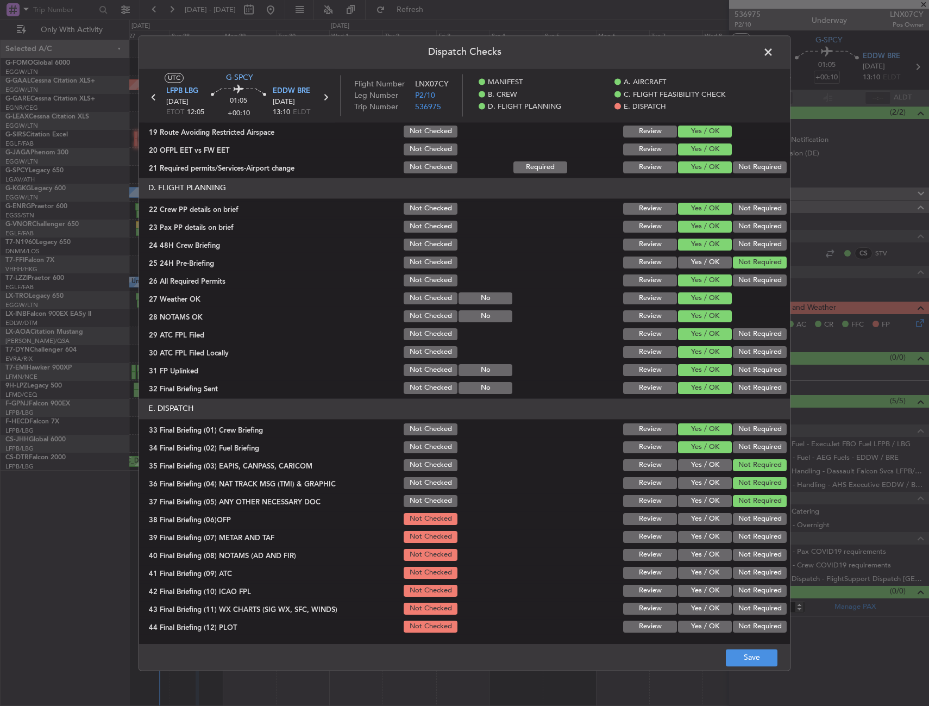
click at [699, 518] on button "Yes / OK" at bounding box center [705, 519] width 54 height 12
click at [688, 540] on button "Yes / OK" at bounding box center [705, 537] width 54 height 12
click at [691, 559] on button "Yes / OK" at bounding box center [705, 555] width 54 height 12
click at [694, 572] on button "Yes / OK" at bounding box center [705, 573] width 54 height 12
click at [692, 587] on button "Yes / OK" at bounding box center [705, 591] width 54 height 12
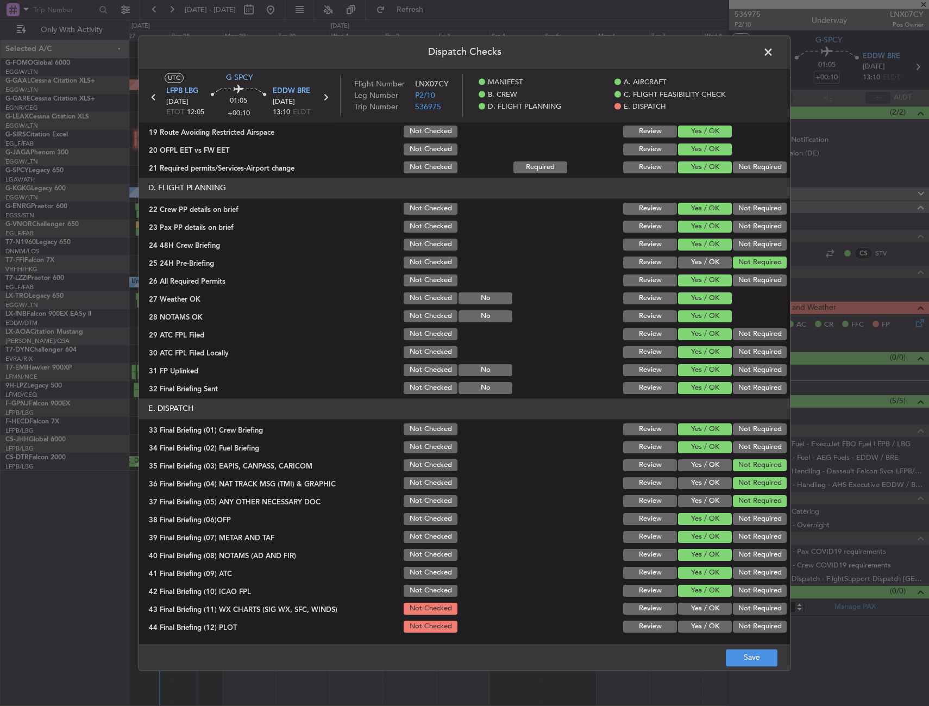
click at [695, 609] on button "Yes / OK" at bounding box center [705, 609] width 54 height 12
click at [698, 626] on button "Yes / OK" at bounding box center [705, 626] width 54 height 12
click at [737, 654] on button "Save" at bounding box center [752, 657] width 52 height 17
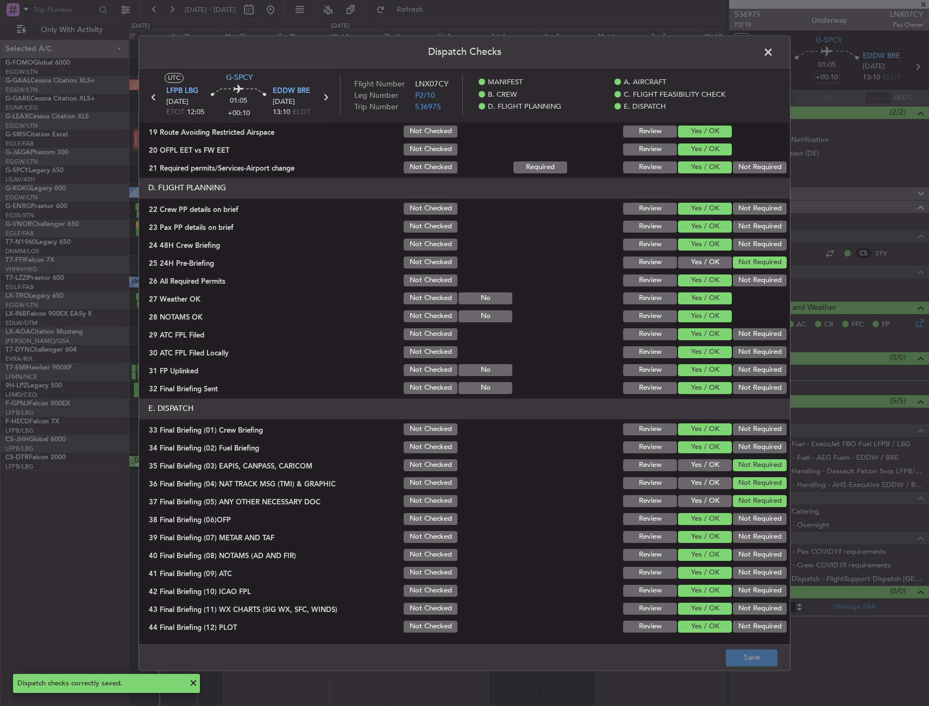
click at [774, 54] on span at bounding box center [774, 55] width 0 height 22
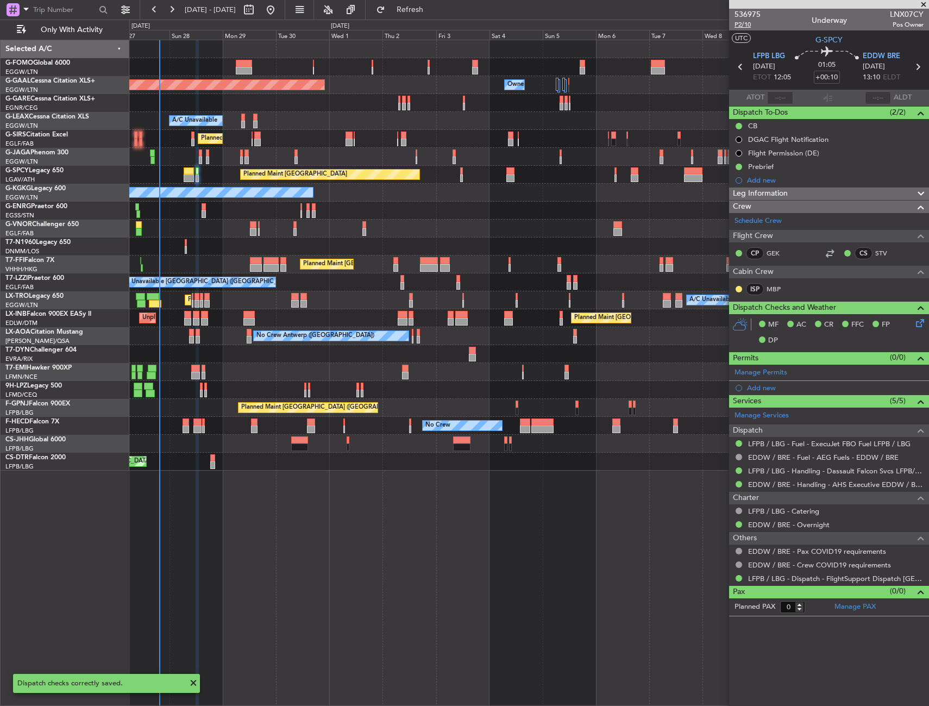
click at [744, 23] on span "P2/10" at bounding box center [748, 24] width 26 height 9
click at [738, 24] on span "P2/10" at bounding box center [748, 24] width 26 height 9
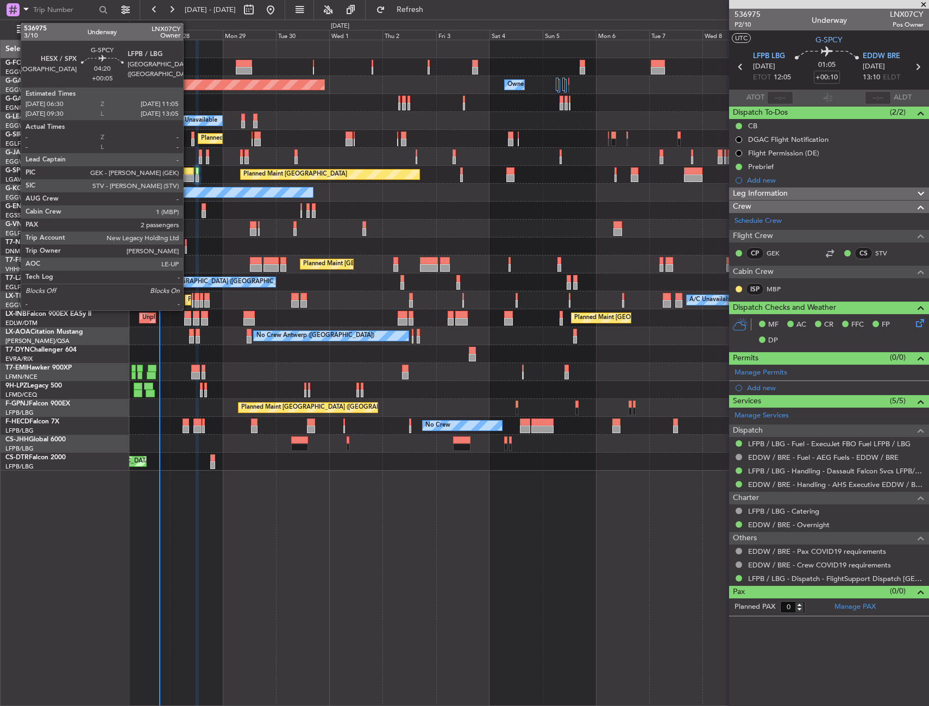
click at [188, 179] on div at bounding box center [189, 178] width 10 height 8
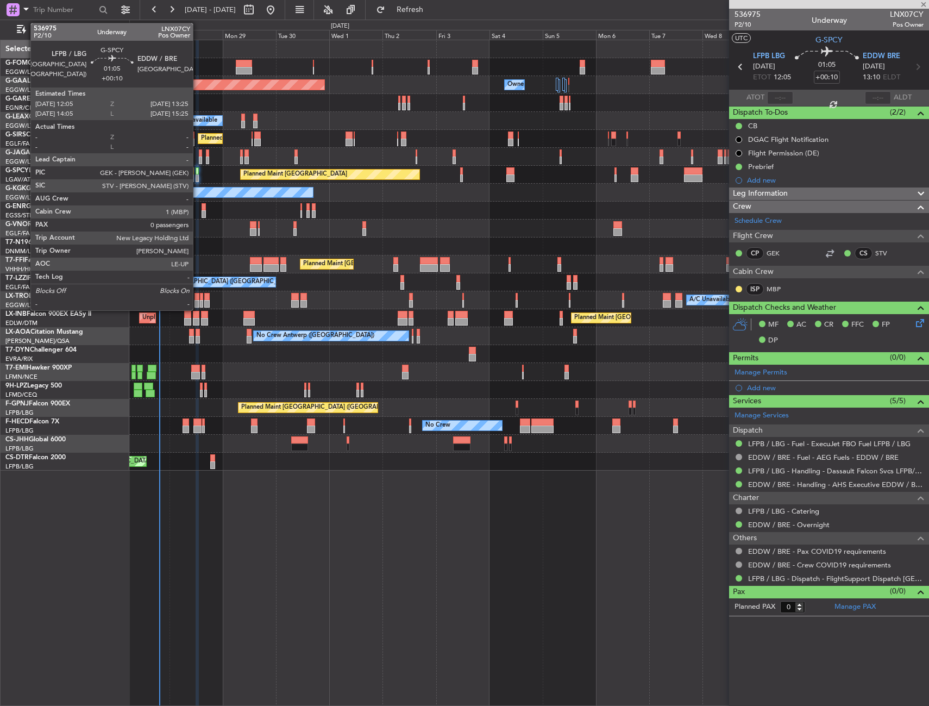
type input "+00:05"
type input "2"
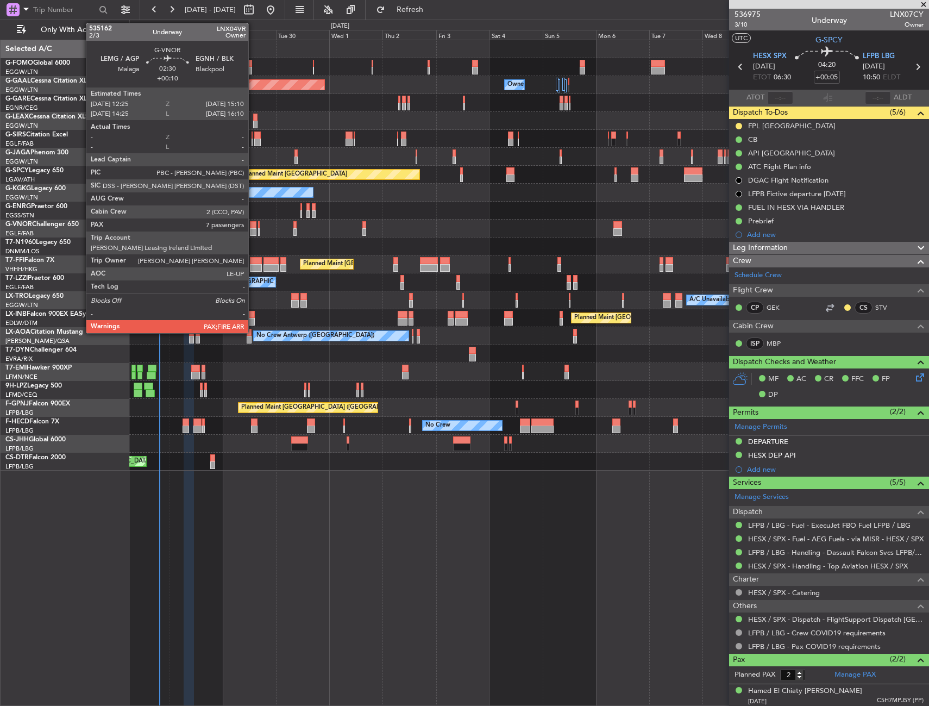
click at [253, 224] on div at bounding box center [253, 225] width 7 height 8
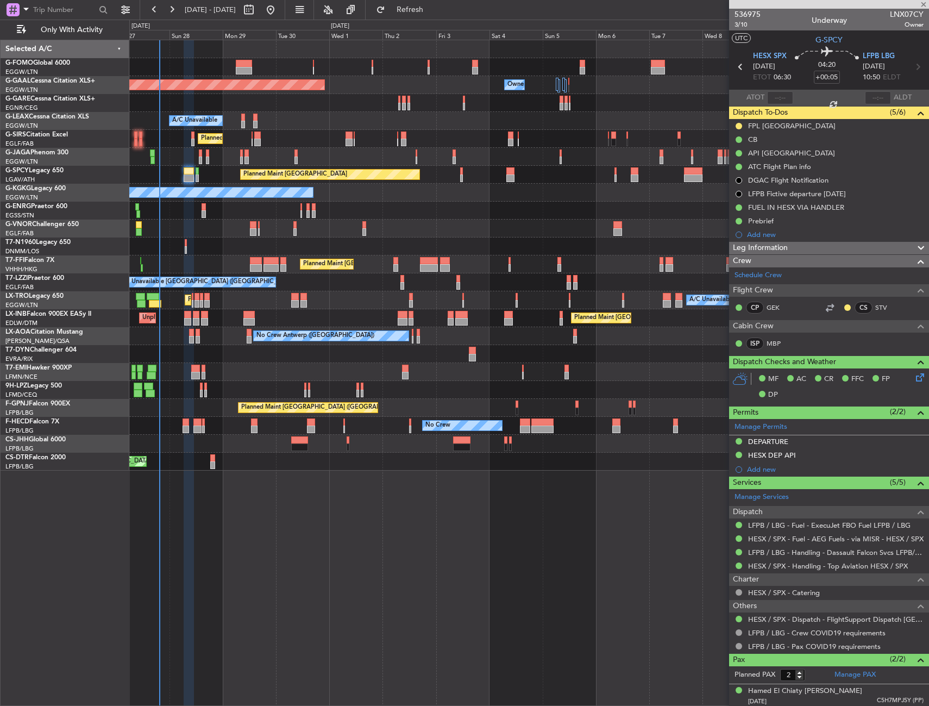
type input "+00:10"
type input "7"
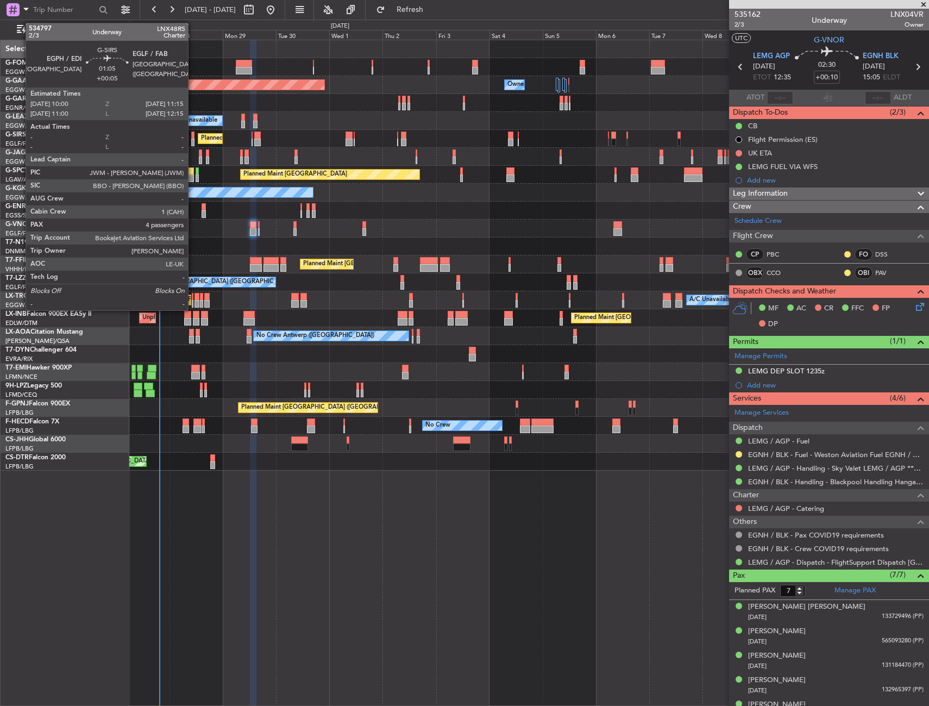
click at [193, 136] on div at bounding box center [192, 135] width 3 height 8
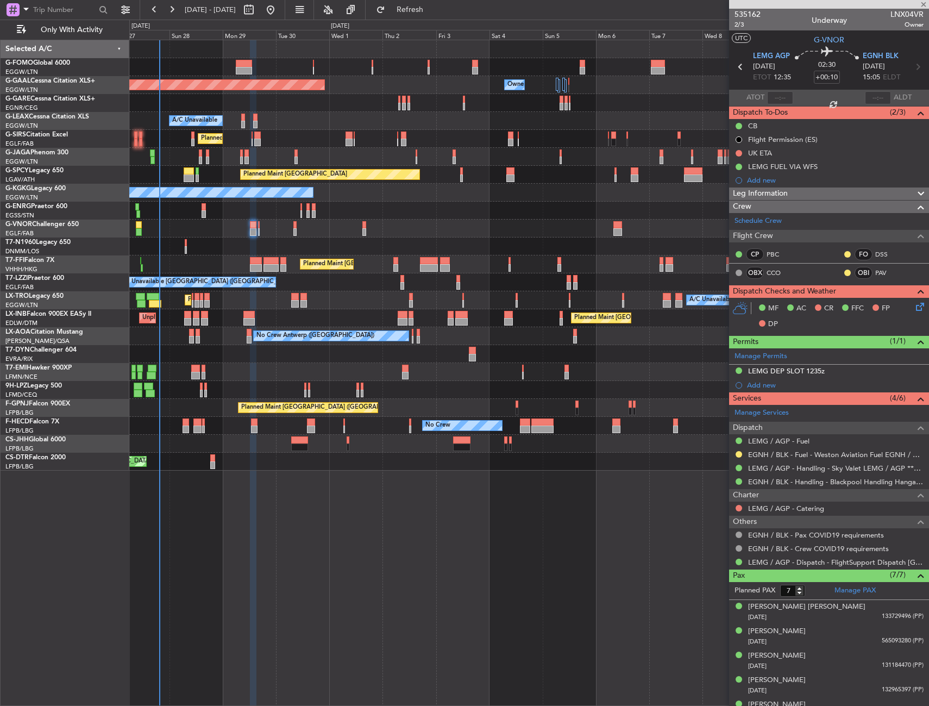
type input "+00:05"
type input "4"
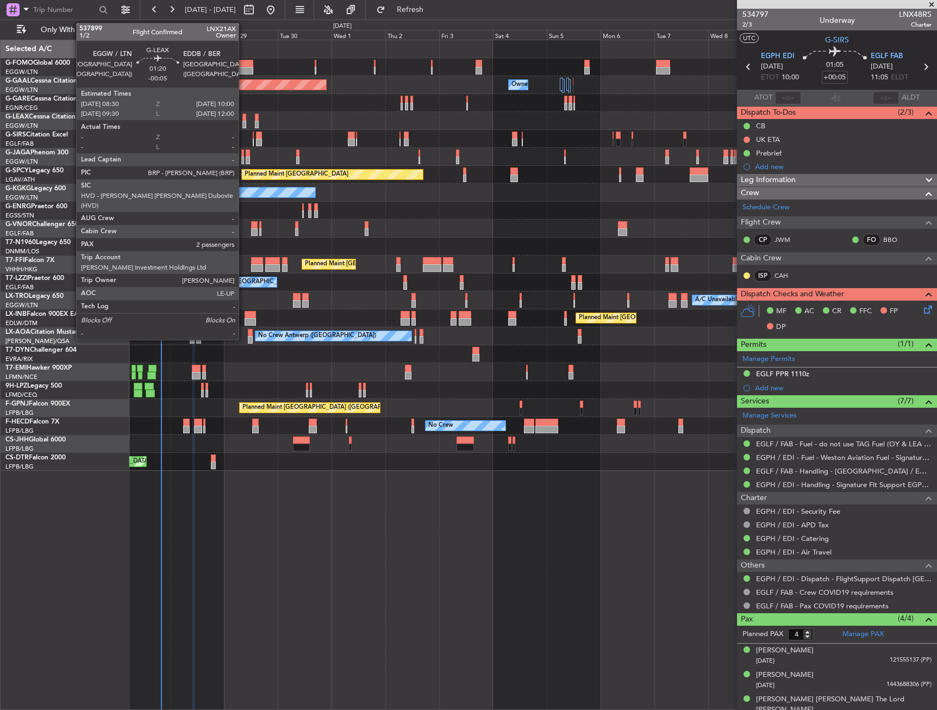
click at [243, 121] on div at bounding box center [244, 125] width 4 height 8
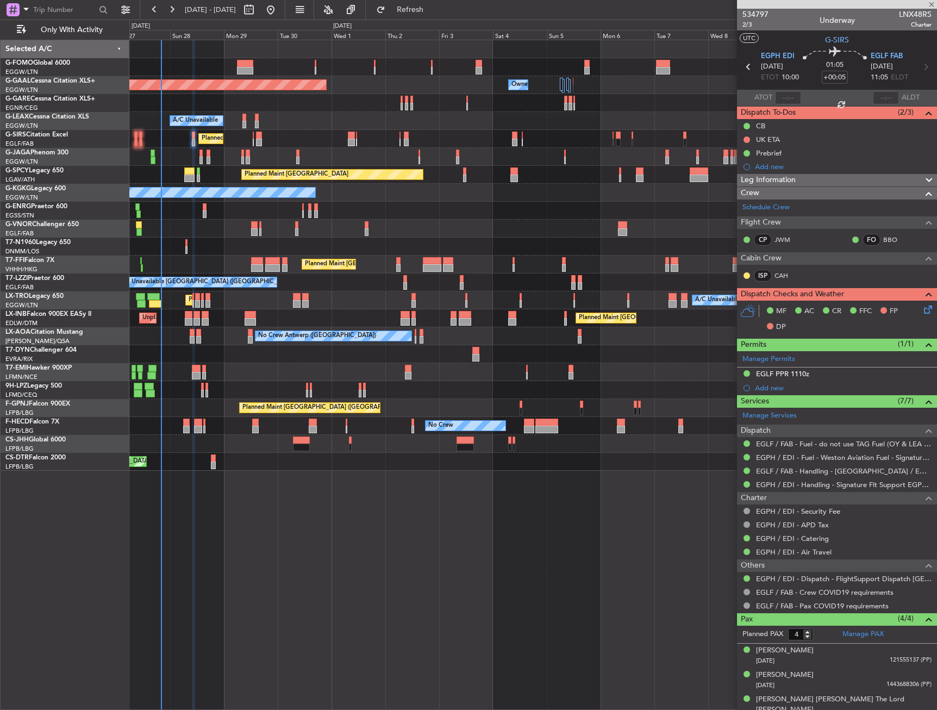
type input "-00:05"
type input "2"
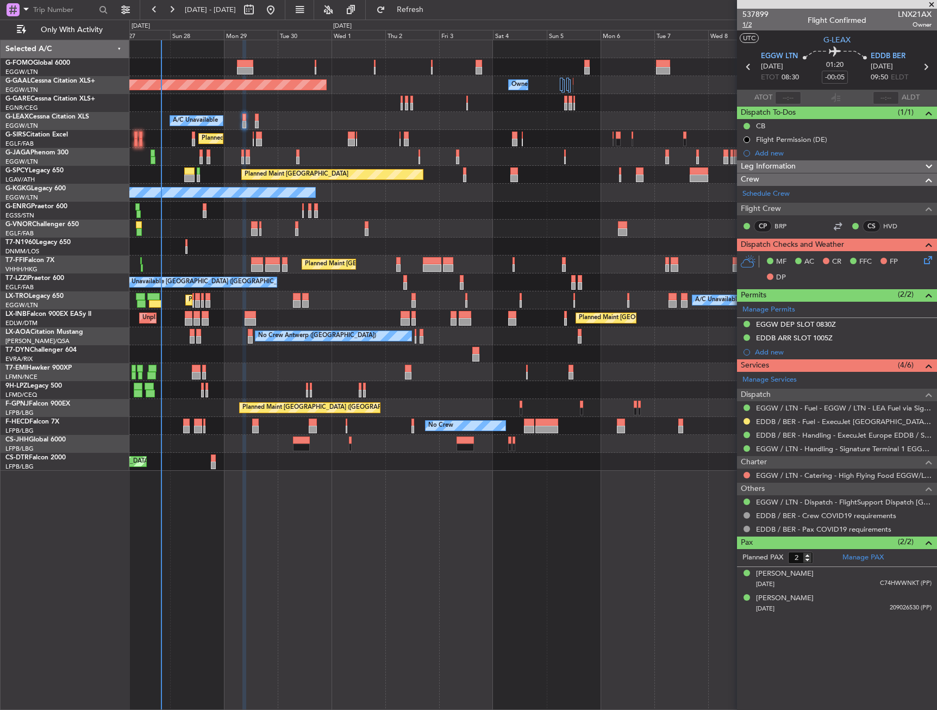
click at [748, 28] on span "1/2" at bounding box center [755, 24] width 26 height 9
click at [746, 28] on span "1/2" at bounding box center [755, 24] width 26 height 9
click at [260, 124] on div "A/C Unavailable" at bounding box center [532, 121] width 807 height 18
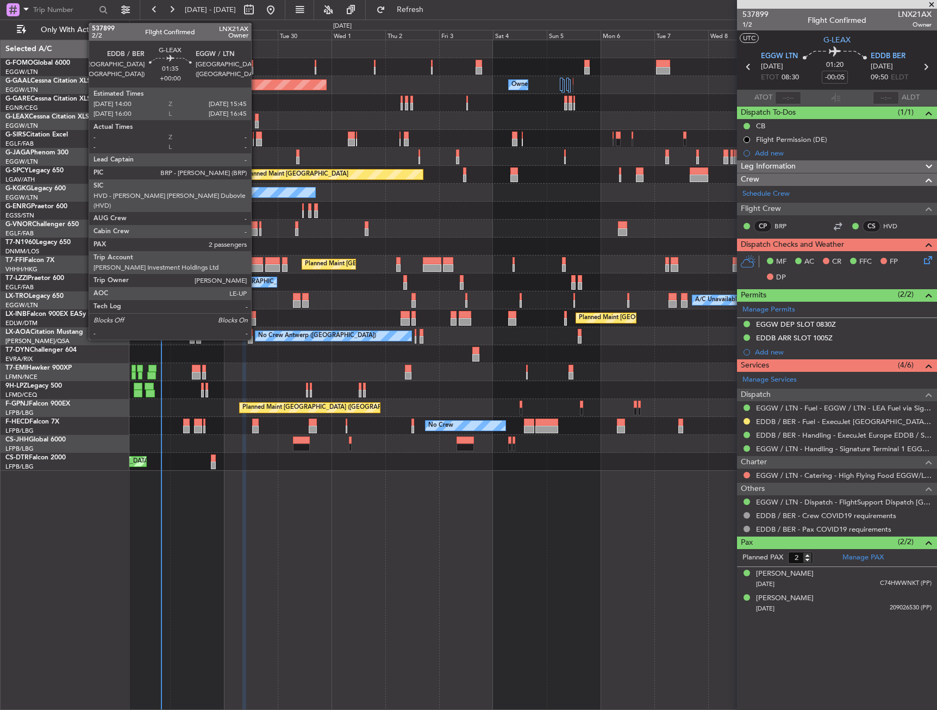
click at [256, 121] on div at bounding box center [257, 125] width 4 height 8
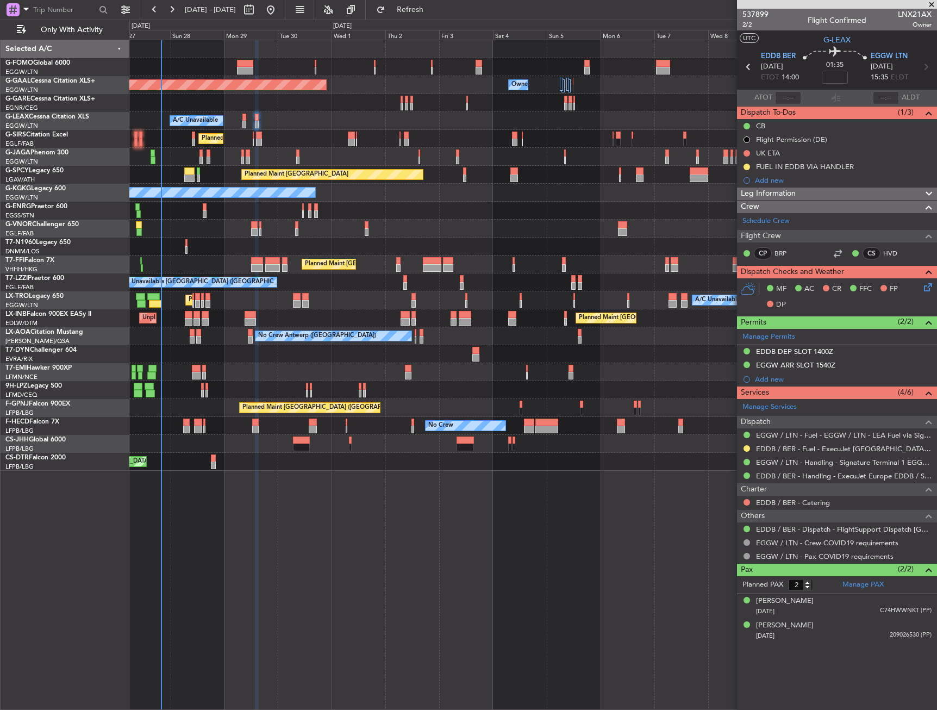
click at [354, 200] on div "Planned Maint [GEOGRAPHIC_DATA] ([GEOGRAPHIC_DATA]) Owner Owner Owner Planned […" at bounding box center [532, 255] width 807 height 430
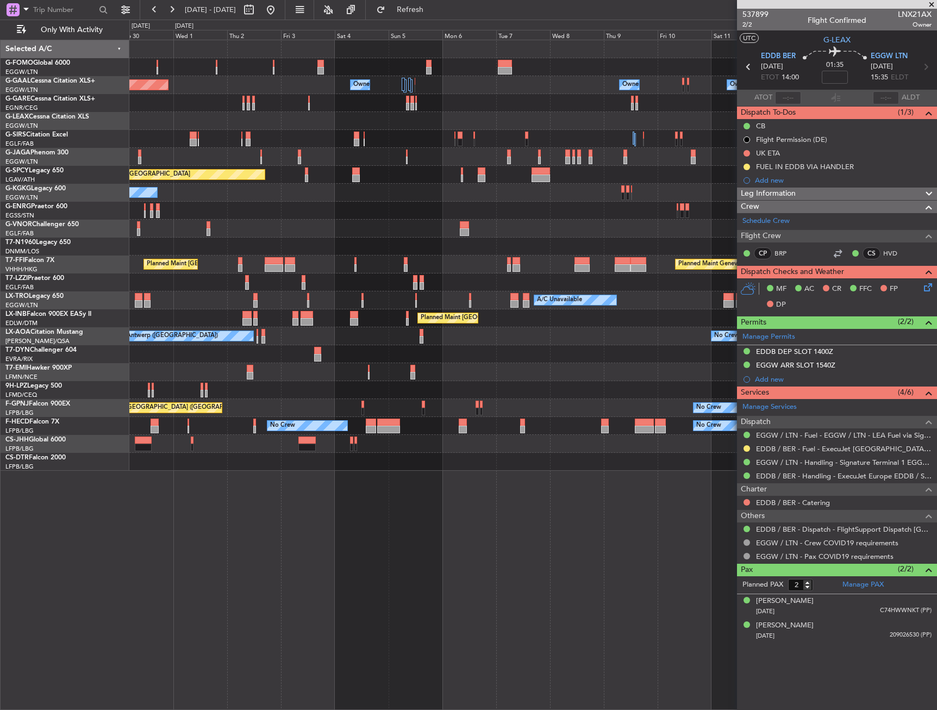
click at [358, 208] on div "Owner Owner Owner Planned [GEOGRAPHIC_DATA] Owner Owner No Crew Owner A/C Unava…" at bounding box center [532, 255] width 807 height 430
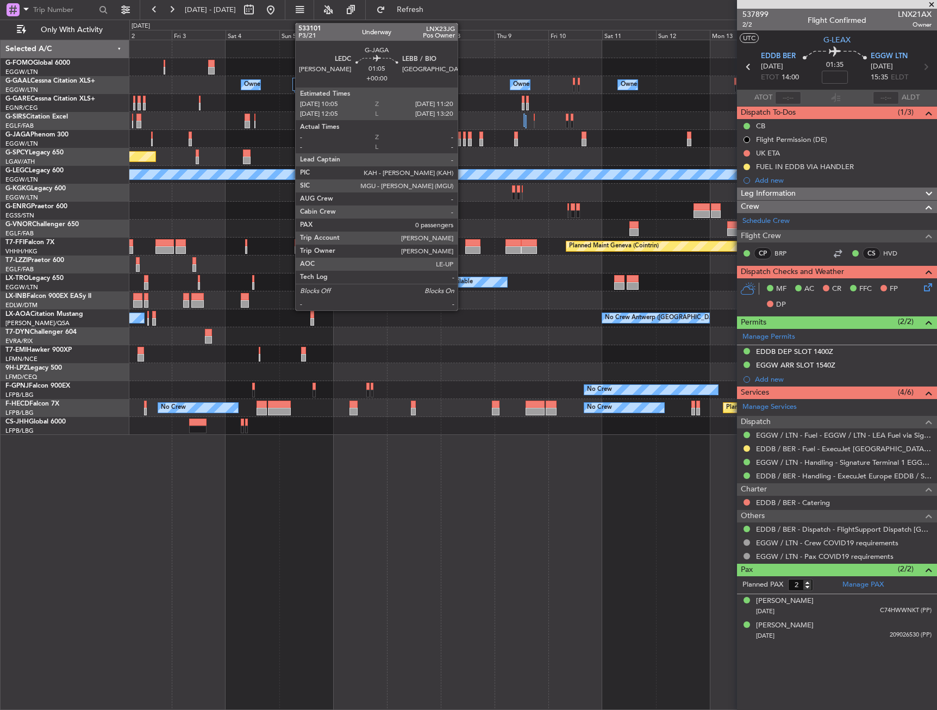
click at [463, 137] on div at bounding box center [464, 135] width 3 height 8
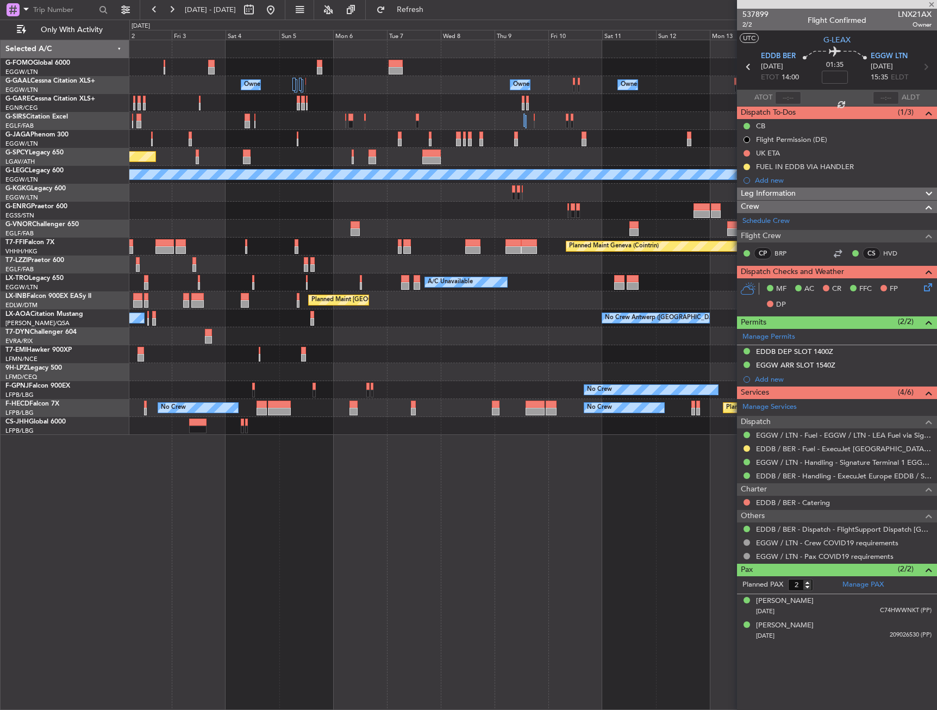
type input "0"
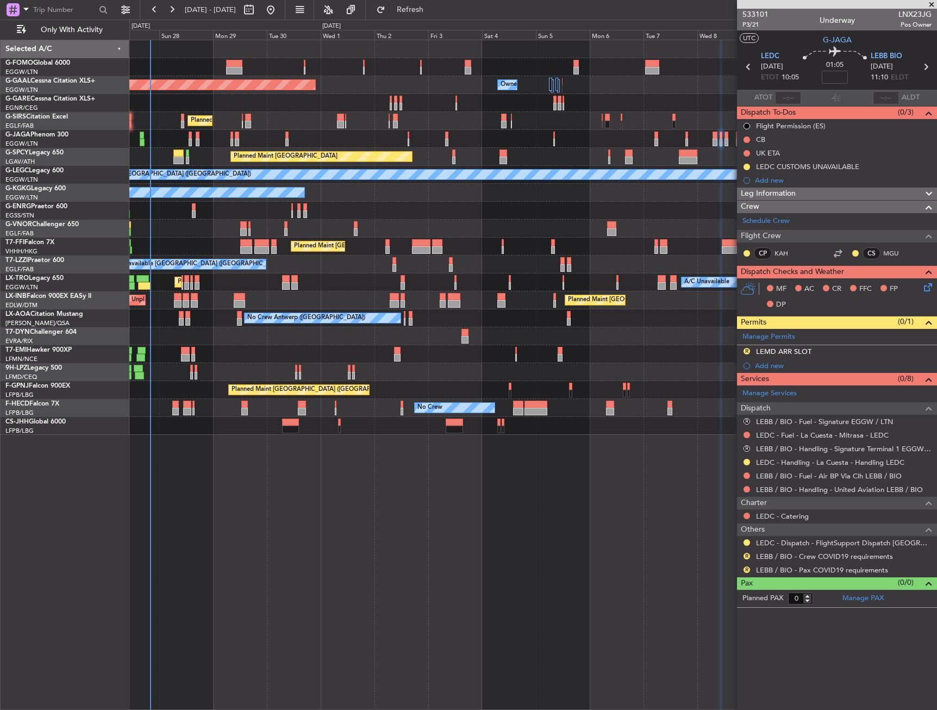
click at [542, 312] on div "Planned Maint [GEOGRAPHIC_DATA] ([GEOGRAPHIC_DATA]) Owner Owner Owner Planned […" at bounding box center [532, 237] width 807 height 394
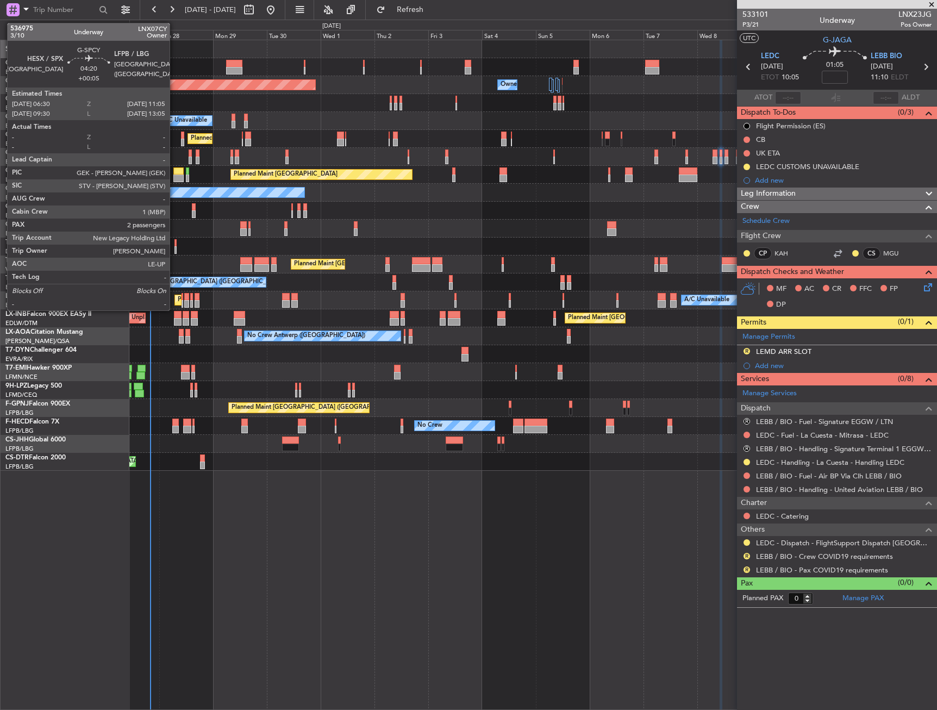
click at [174, 174] on div at bounding box center [178, 178] width 10 height 8
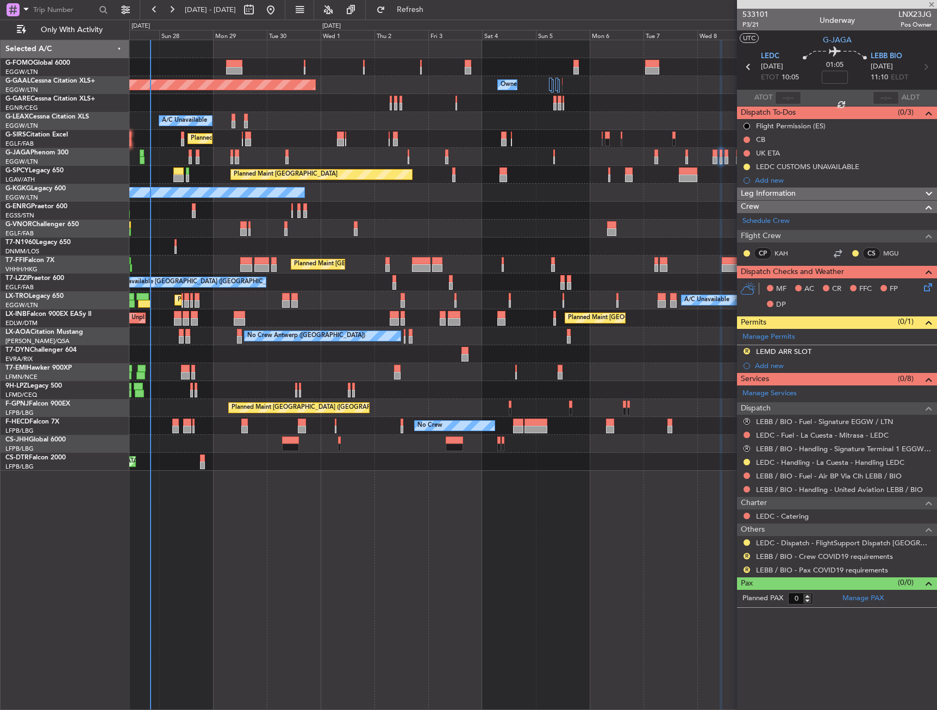
type input "+00:05"
type input "2"
